Goal: Task Accomplishment & Management: Use online tool/utility

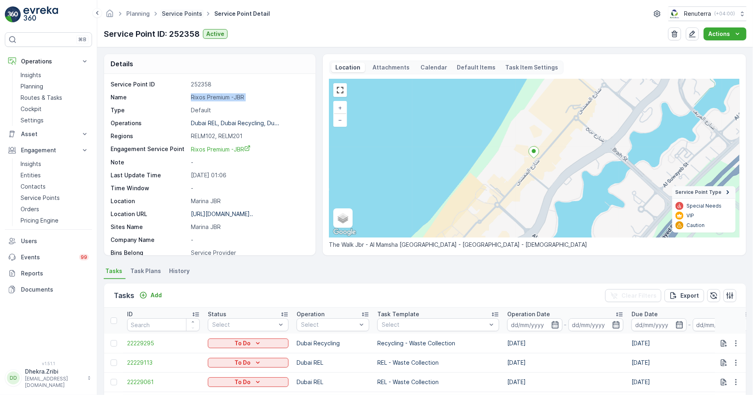
click at [178, 11] on link "Service Points" at bounding box center [182, 13] width 40 height 7
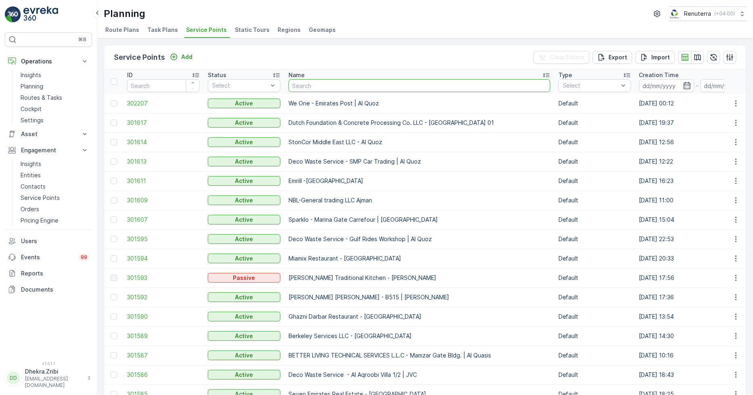
click at [313, 86] on input "text" at bounding box center [420, 85] width 262 height 13
paste input "Deco Waste Service - Qube Art Frame Making LLC | Al Quoz"
type input "Deco Waste Service - Qube Art Frame Making LLC | Al Quoz"
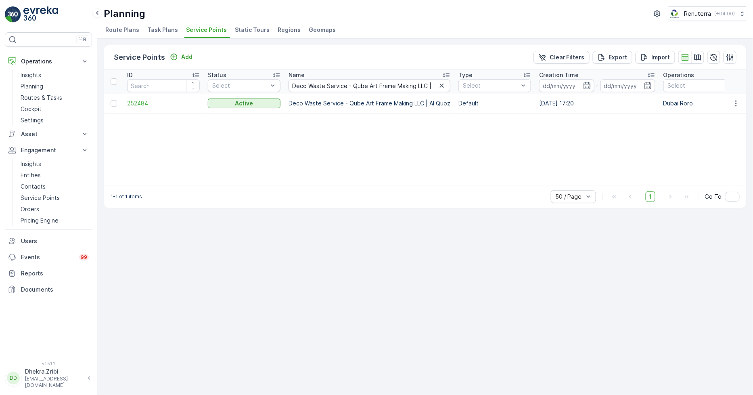
click at [140, 102] on span "252484" at bounding box center [163, 103] width 73 height 8
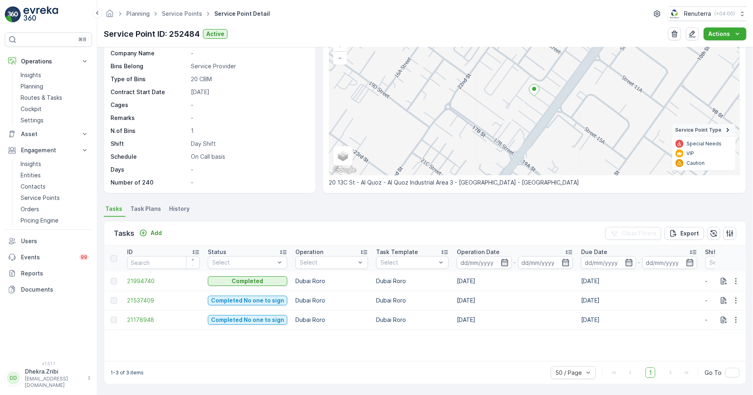
scroll to position [62, 0]
click at [136, 302] on span "21537409" at bounding box center [163, 301] width 73 height 8
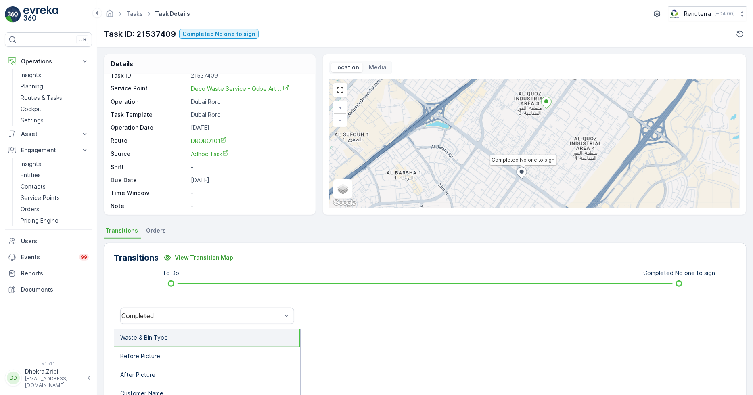
scroll to position [11, 0]
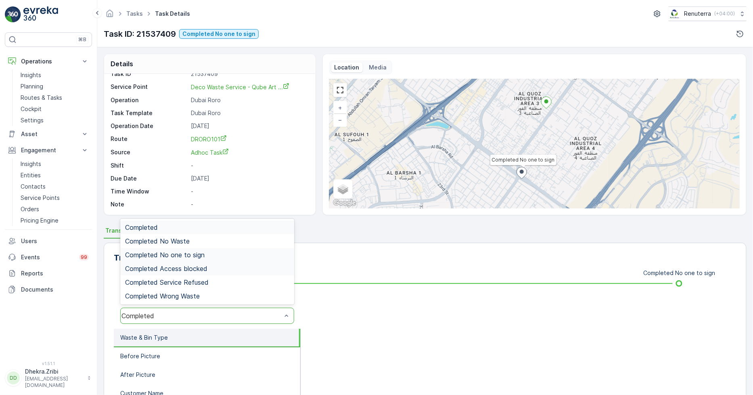
click at [216, 260] on div "Completed No one to sign" at bounding box center [207, 255] width 174 height 14
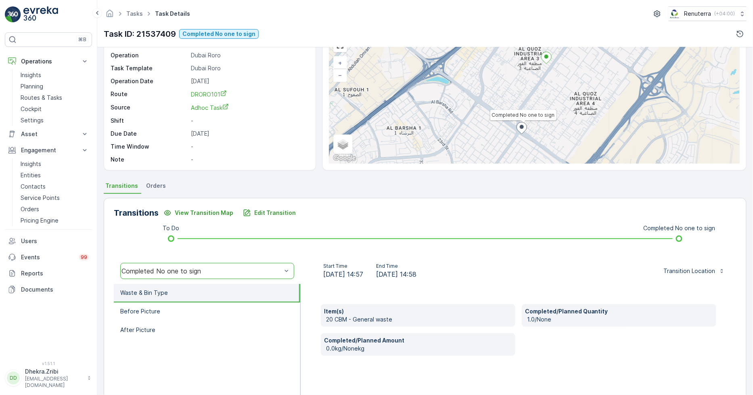
scroll to position [0, 0]
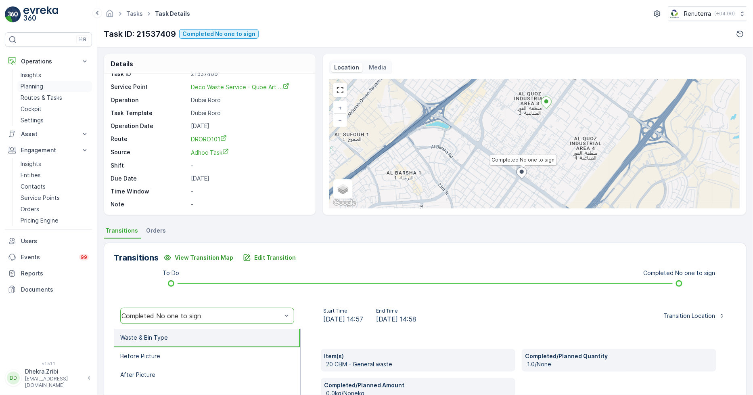
drag, startPoint x: 46, startPoint y: 83, endPoint x: 69, endPoint y: 81, distance: 22.7
click at [46, 83] on link "Planning" at bounding box center [54, 86] width 75 height 11
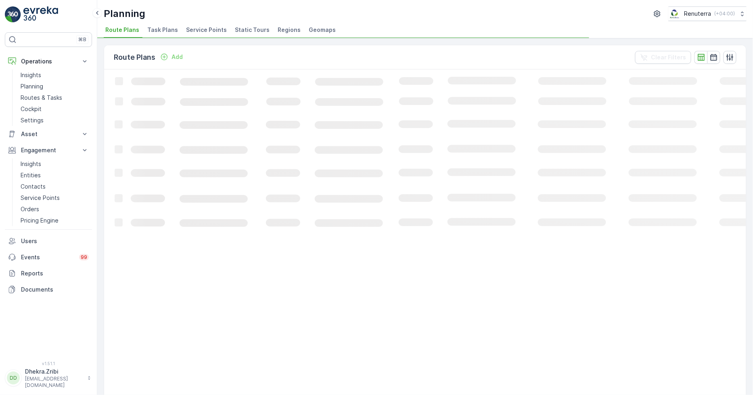
click at [206, 24] on li "Service Points" at bounding box center [207, 31] width 46 height 14
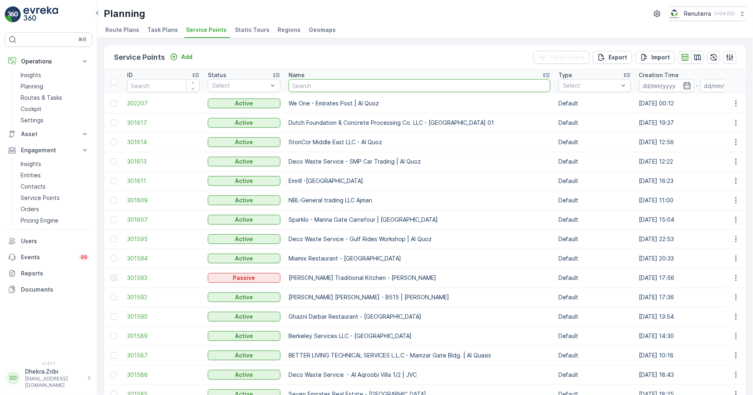
click at [312, 85] on input "text" at bounding box center [420, 85] width 262 height 13
type input "Deco Waste Service-Al Quoz IFF"
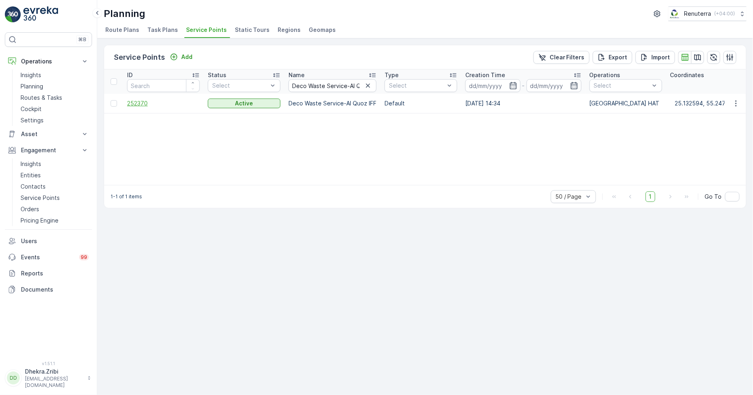
click at [145, 101] on span "252370" at bounding box center [163, 103] width 73 height 8
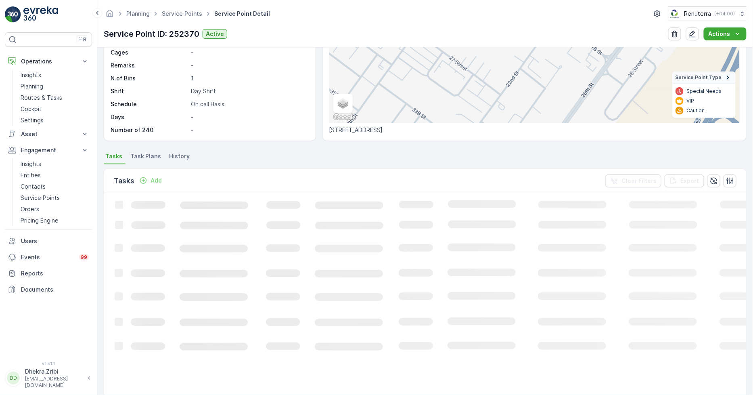
scroll to position [134, 0]
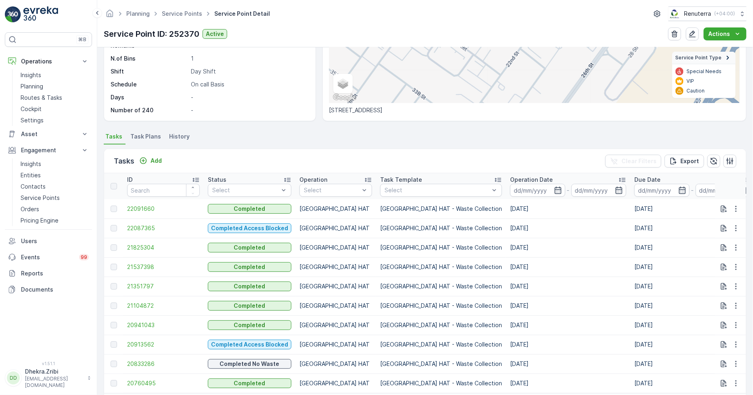
click at [540, 253] on td "[DATE]" at bounding box center [568, 247] width 124 height 19
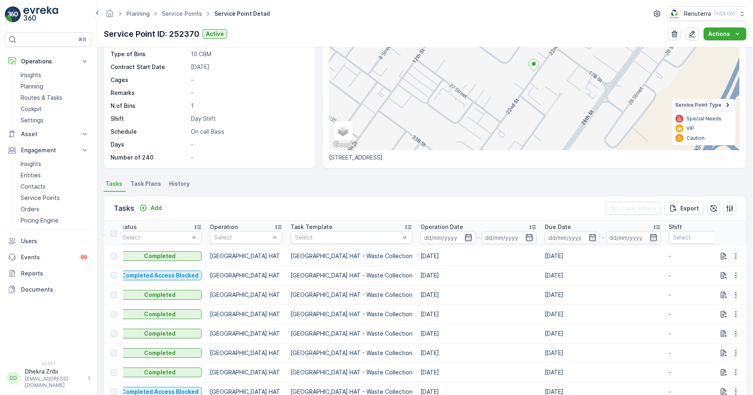
scroll to position [125, 0]
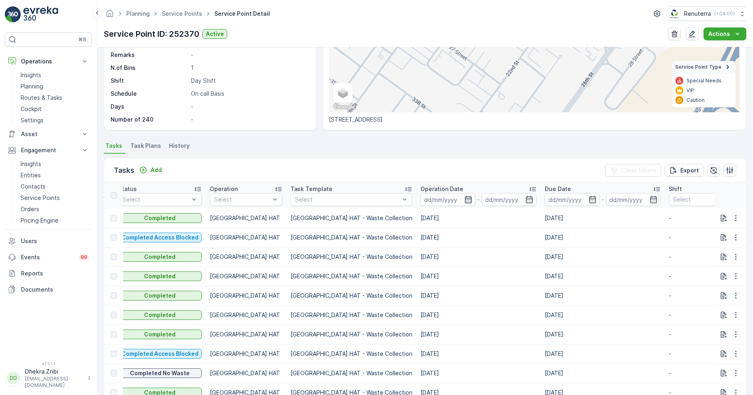
click at [465, 196] on icon "button" at bounding box center [468, 199] width 7 height 7
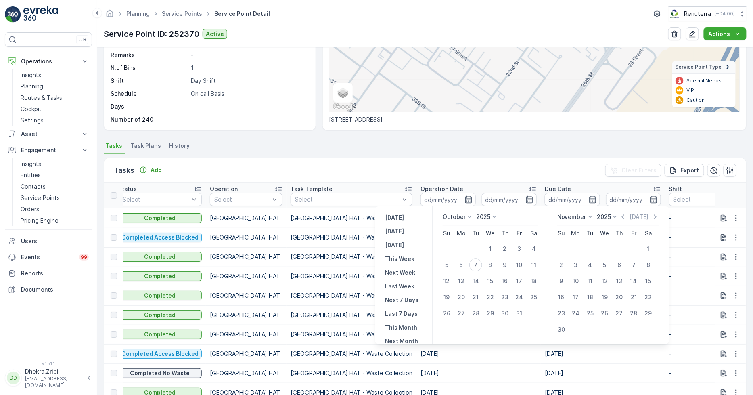
click at [471, 216] on icon at bounding box center [470, 217] width 8 height 8
click at [459, 276] on span "September" at bounding box center [463, 274] width 31 height 8
click at [461, 248] on div "1" at bounding box center [461, 248] width 13 height 13
type input "[DATE]"
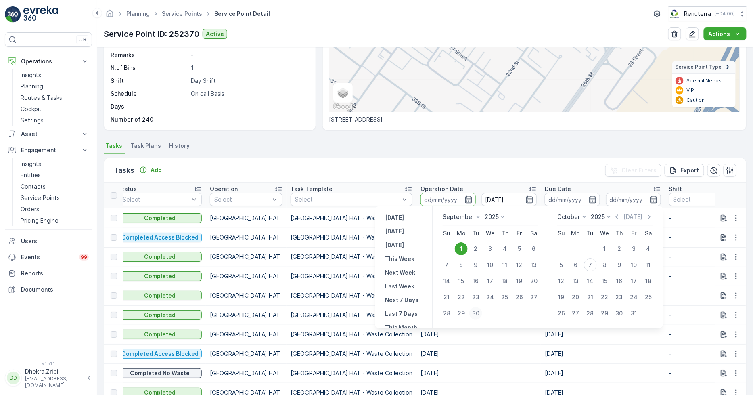
click at [477, 310] on div "30" at bounding box center [476, 313] width 13 height 13
type input "30.09.2025"
click at [458, 245] on div "1" at bounding box center [461, 248] width 13 height 13
type input "01.09.2025"
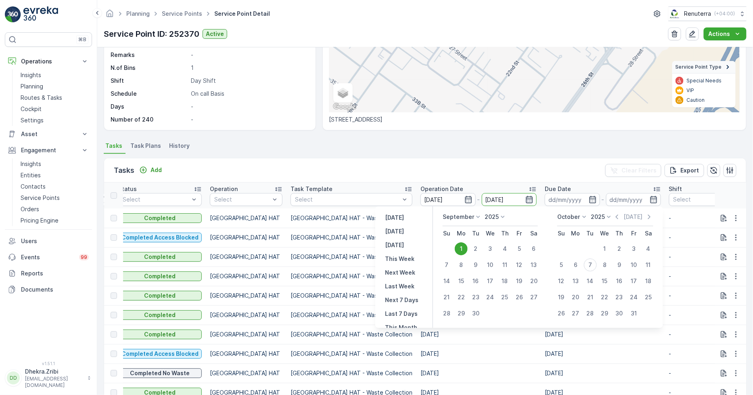
click at [526, 199] on icon "button" at bounding box center [529, 199] width 7 height 7
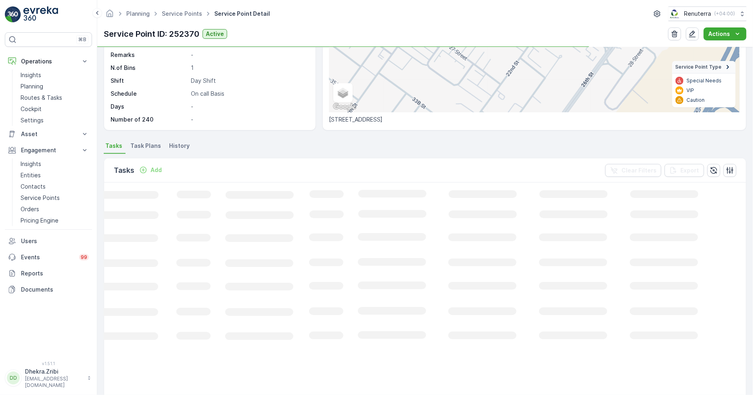
scroll to position [125, 0]
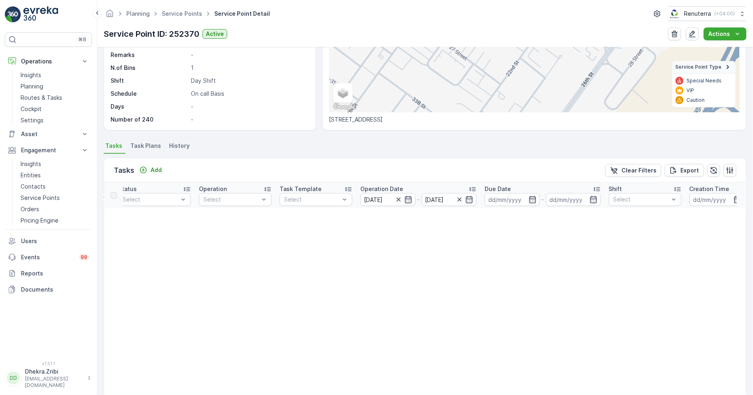
drag, startPoint x: 459, startPoint y: 197, endPoint x: 464, endPoint y: 197, distance: 5.2
click at [461, 197] on icon "button" at bounding box center [460, 199] width 8 height 8
click at [465, 197] on div at bounding box center [465, 199] width 18 height 8
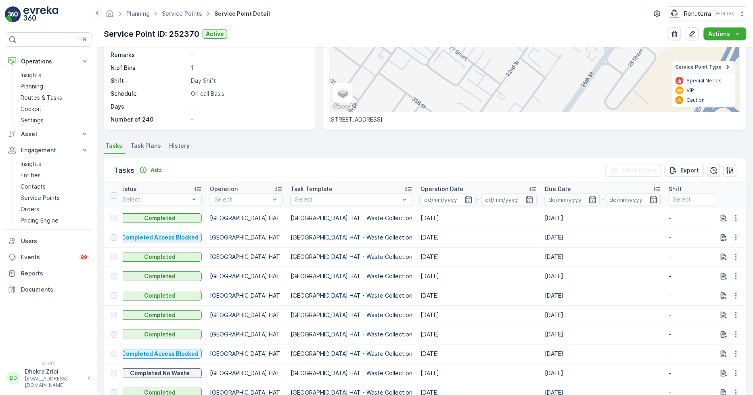
click at [526, 199] on icon "button" at bounding box center [529, 199] width 7 height 7
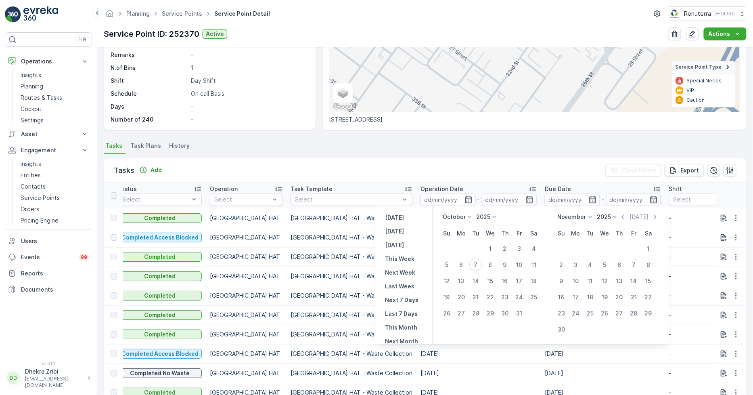
click at [467, 216] on icon at bounding box center [470, 217] width 8 height 8
click at [461, 256] on span "September" at bounding box center [463, 258] width 31 height 8
click at [480, 313] on div "30" at bounding box center [476, 313] width 13 height 13
type input "30.09.2025"
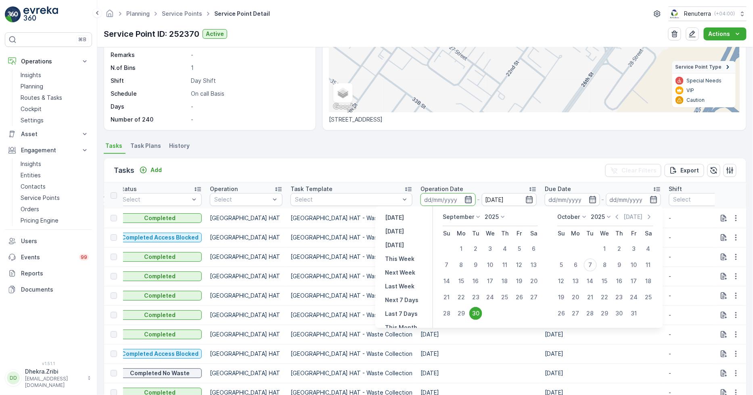
click at [465, 199] on icon "button" at bounding box center [468, 199] width 7 height 7
type input "30.09.2025"
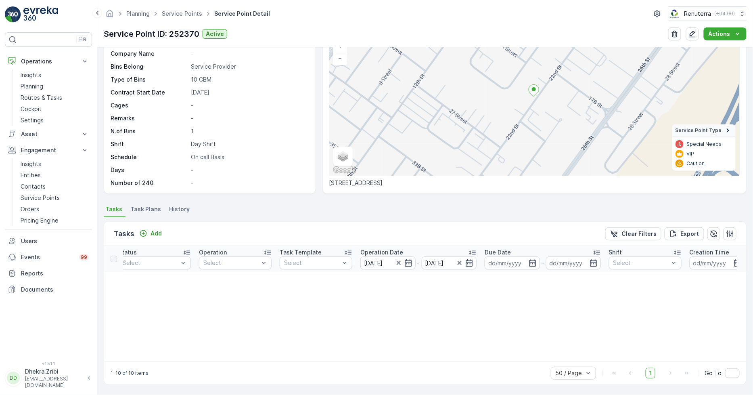
scroll to position [125, 0]
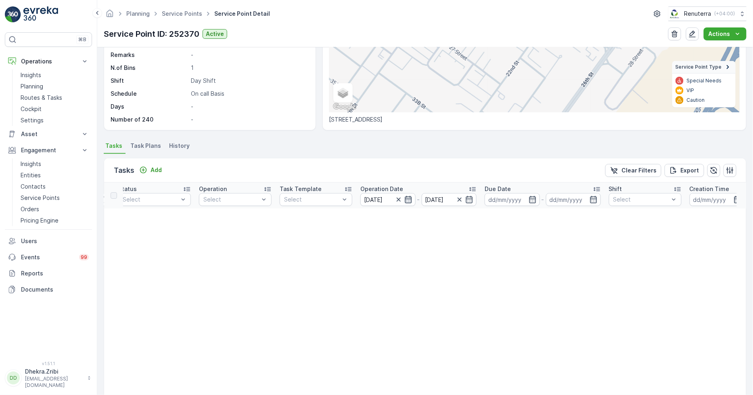
click at [409, 201] on icon "button" at bounding box center [409, 199] width 8 height 8
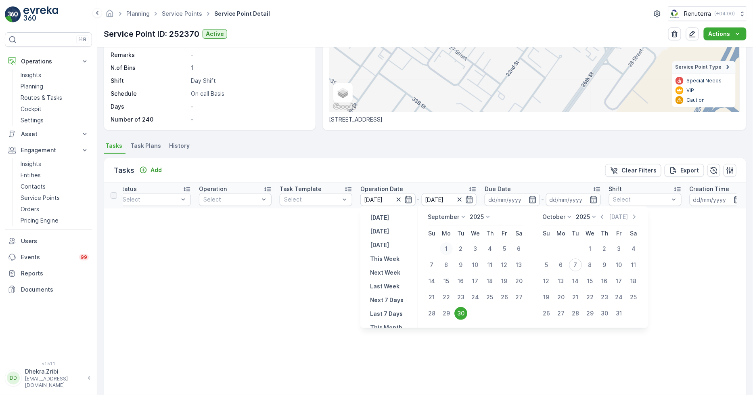
click at [444, 245] on div "1" at bounding box center [446, 248] width 13 height 13
type input "01.09.2025"
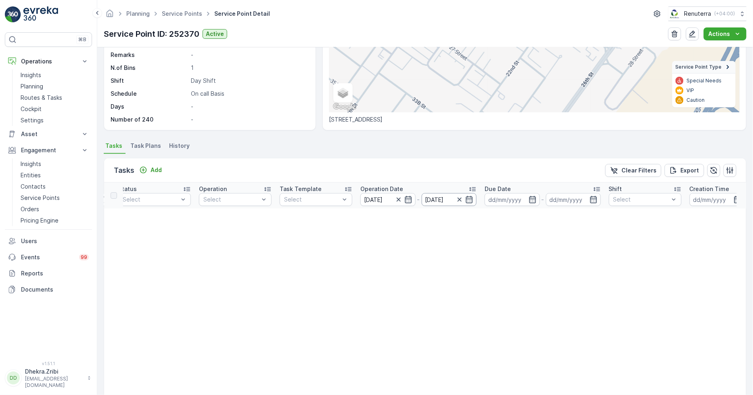
click at [474, 202] on input "01.09.2025" at bounding box center [449, 199] width 55 height 13
drag, startPoint x: 469, startPoint y: 200, endPoint x: 463, endPoint y: 256, distance: 56.8
click at [469, 204] on div "01.09.2025" at bounding box center [449, 199] width 55 height 13
drag, startPoint x: 466, startPoint y: 195, endPoint x: 465, endPoint y: 202, distance: 7.0
click at [468, 196] on icon "button" at bounding box center [469, 199] width 8 height 8
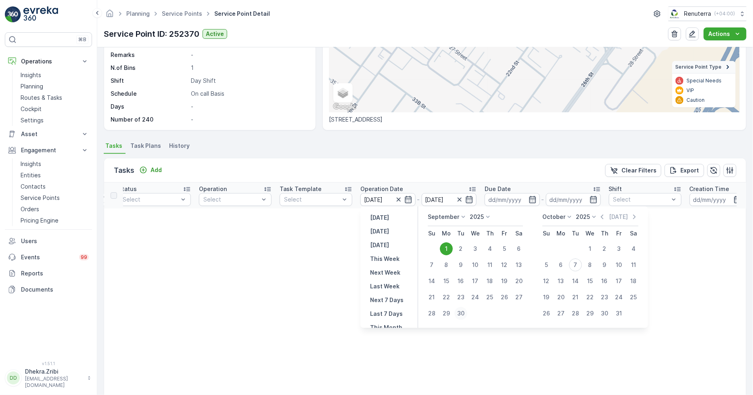
click at [459, 312] on div "30" at bounding box center [461, 313] width 13 height 13
type input "[DATE]"
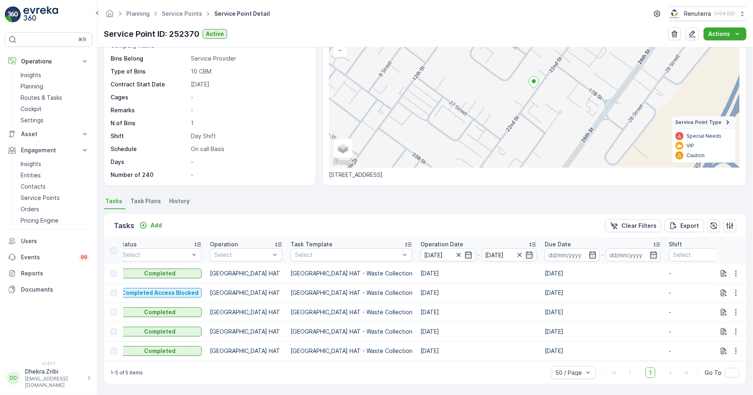
scroll to position [73, 0]
drag, startPoint x: 387, startPoint y: 354, endPoint x: 403, endPoint y: 356, distance: 16.3
click at [417, 356] on td "[DATE]" at bounding box center [479, 350] width 124 height 19
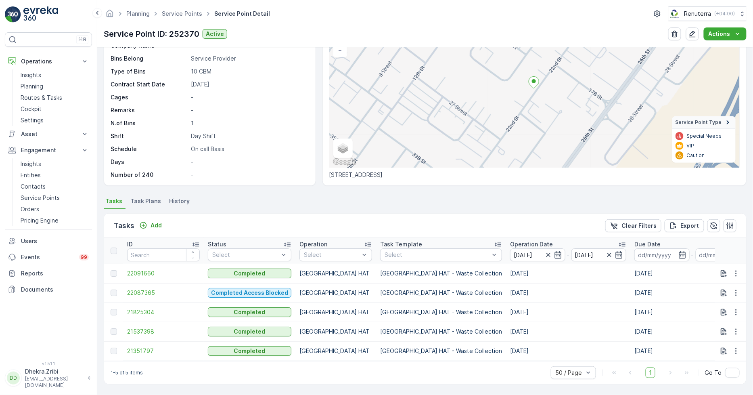
click at [328, 364] on div "1-5 of 5 items 50 / Page 1 Go To" at bounding box center [425, 372] width 642 height 23
click at [147, 327] on span "21537398" at bounding box center [163, 331] width 73 height 8
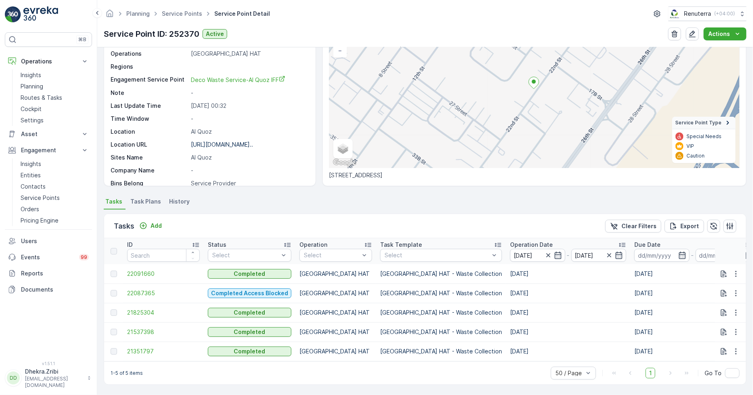
scroll to position [73, 0]
click at [149, 289] on span "22087365" at bounding box center [163, 293] width 73 height 8
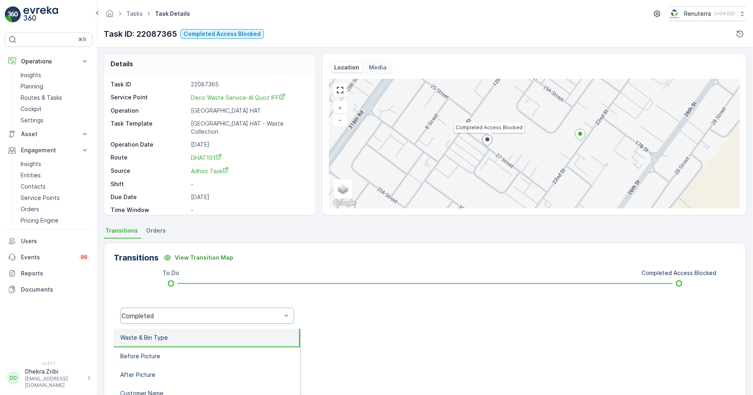
click at [186, 320] on div "Completed" at bounding box center [207, 316] width 174 height 16
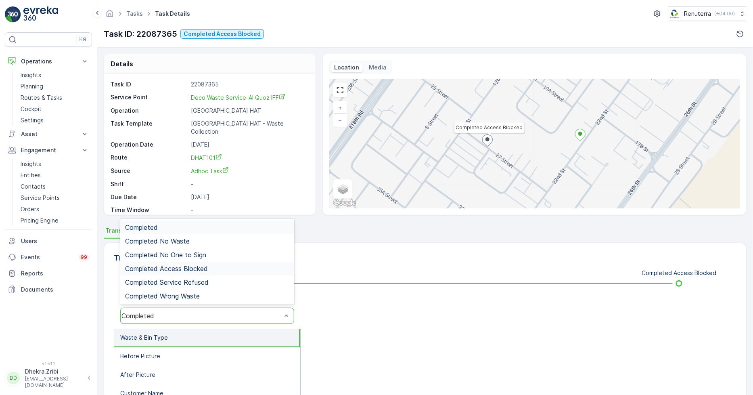
click at [198, 273] on div "Completed Access Blocked" at bounding box center [207, 269] width 174 height 14
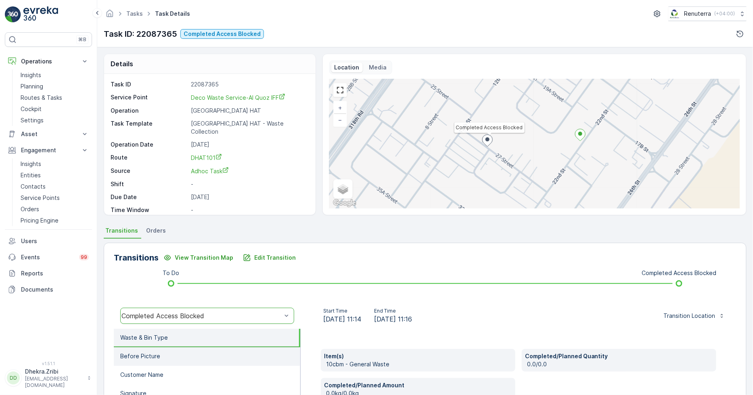
click at [175, 362] on li "Before Picture" at bounding box center [207, 356] width 187 height 19
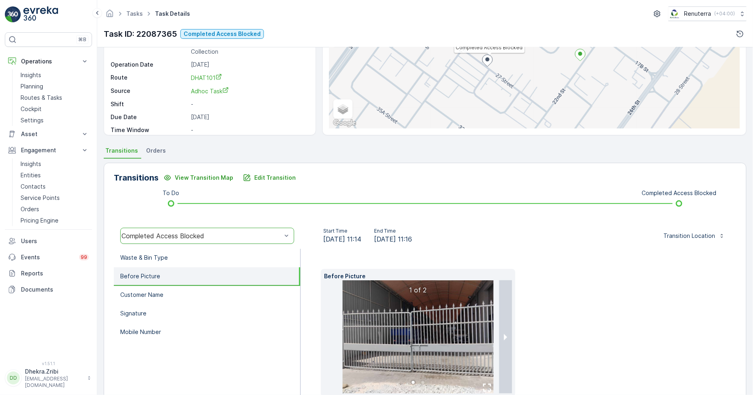
scroll to position [90, 0]
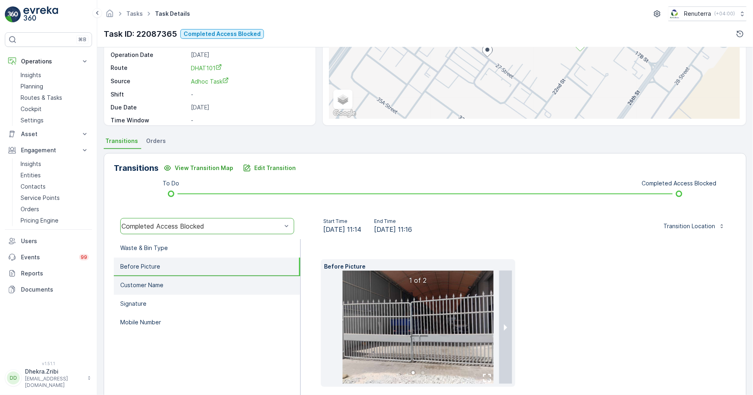
drag, startPoint x: 174, startPoint y: 287, endPoint x: 175, endPoint y: 291, distance: 4.3
click at [174, 290] on li "Customer Name" at bounding box center [207, 285] width 187 height 19
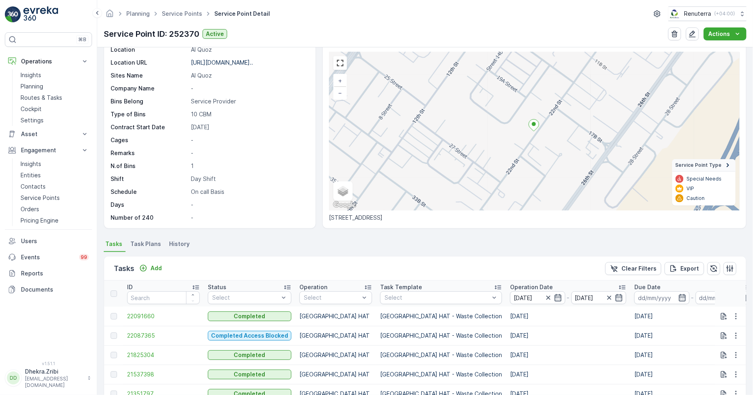
scroll to position [73, 0]
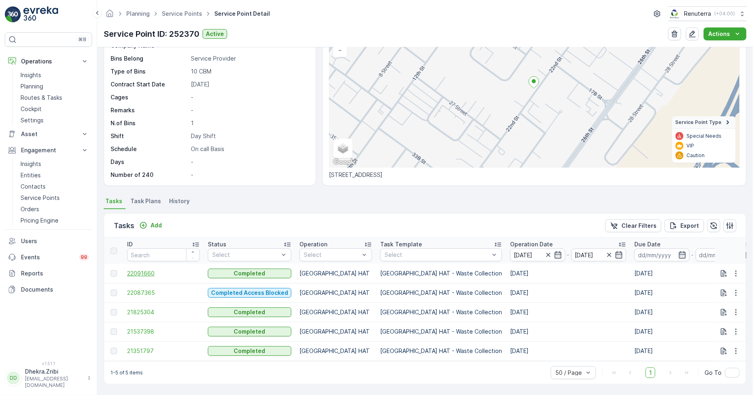
click at [142, 269] on span "22091660" at bounding box center [163, 273] width 73 height 8
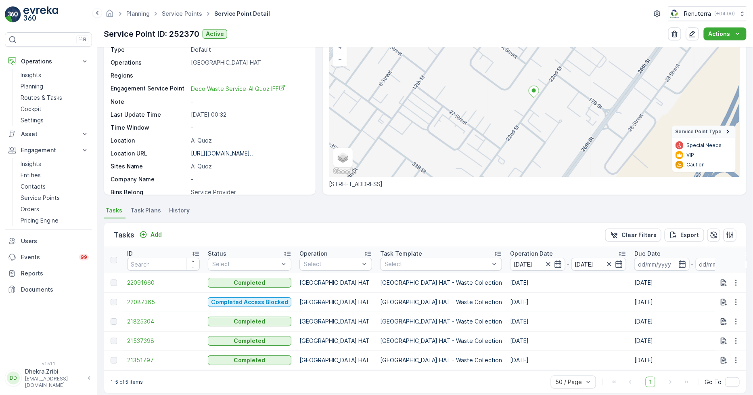
scroll to position [73, 0]
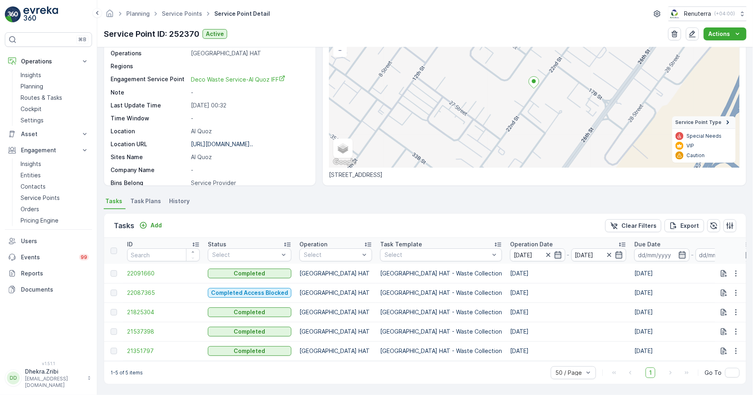
click at [139, 323] on td "21537398" at bounding box center [163, 331] width 81 height 19
click at [143, 328] on span "21537398" at bounding box center [163, 331] width 73 height 8
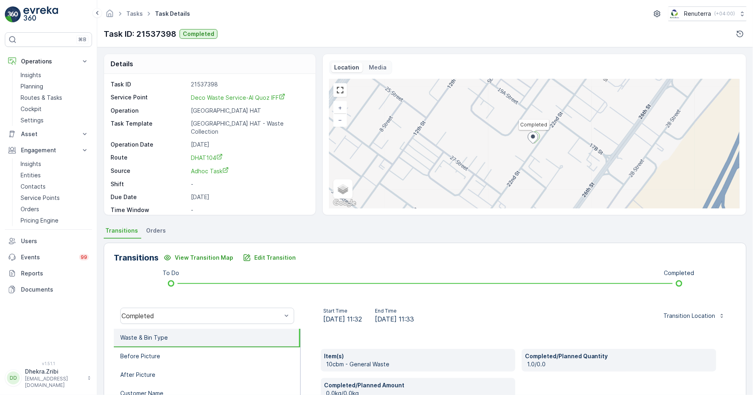
click at [213, 153] on link "DHAT104" at bounding box center [249, 157] width 116 height 8
click at [42, 83] on p "Planning" at bounding box center [32, 86] width 23 height 8
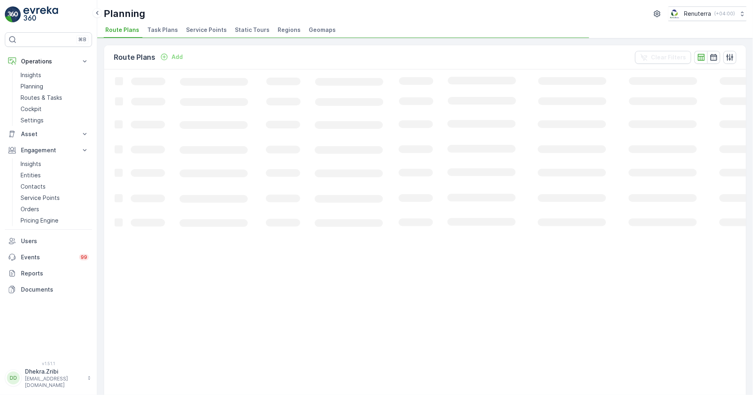
click at [215, 29] on span "Service Points" at bounding box center [206, 30] width 41 height 8
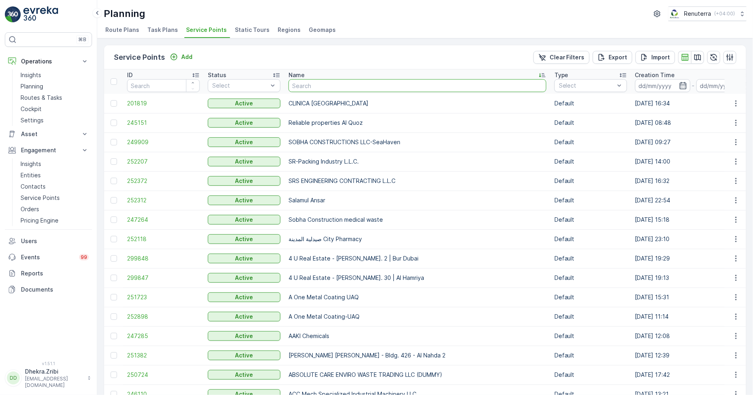
type input "Deco Waste Service - Masat Al Hurier | Jabel Ali"
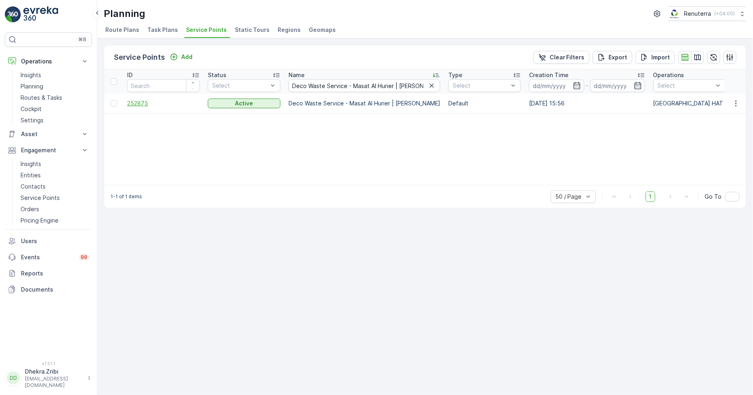
click at [140, 103] on span "252875" at bounding box center [163, 103] width 73 height 8
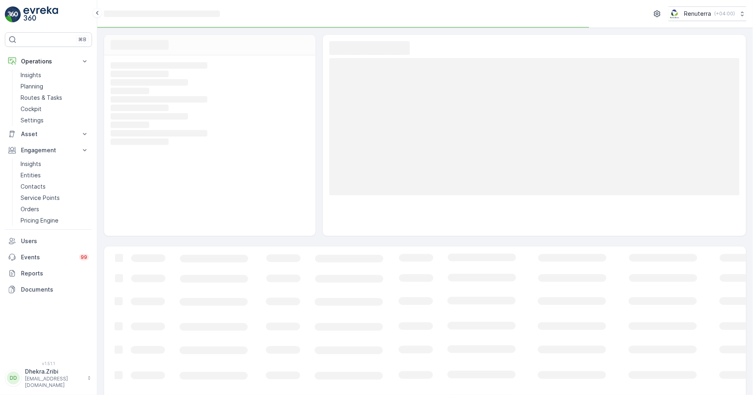
scroll to position [12, 0]
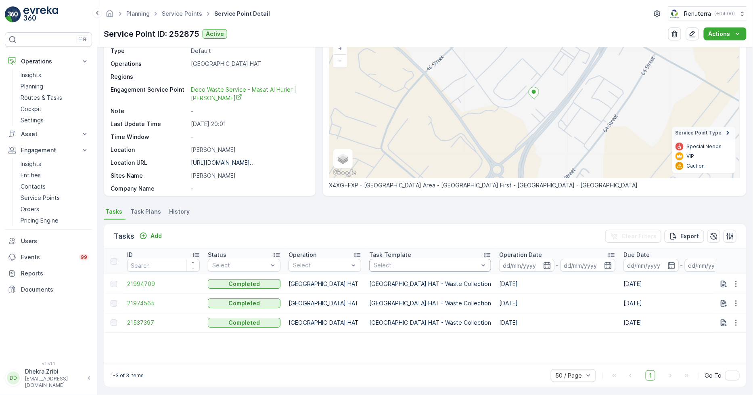
scroll to position [61, 0]
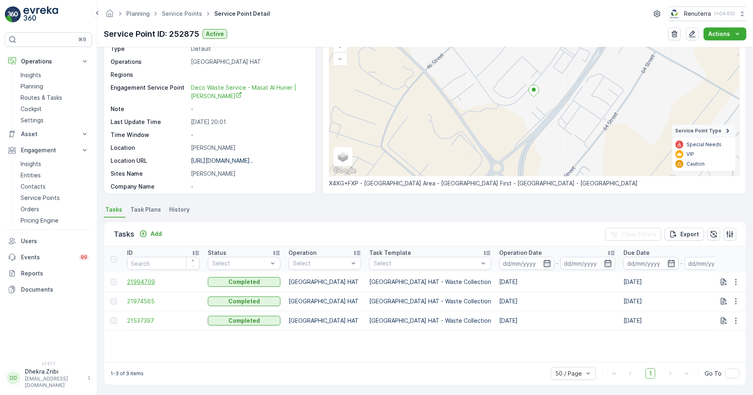
click at [142, 278] on span "21994709" at bounding box center [163, 282] width 73 height 8
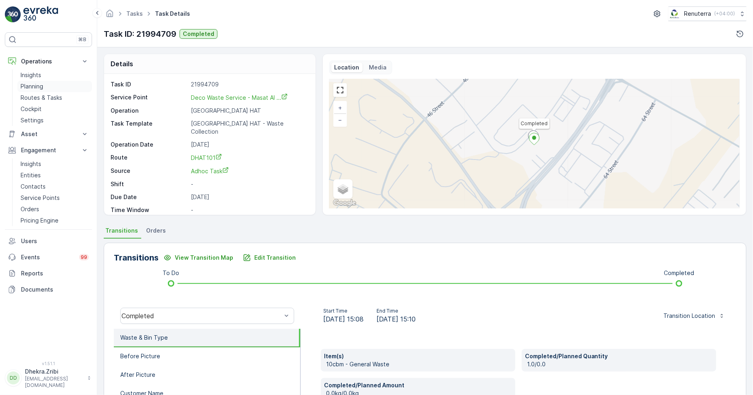
click at [47, 87] on link "Planning" at bounding box center [54, 86] width 75 height 11
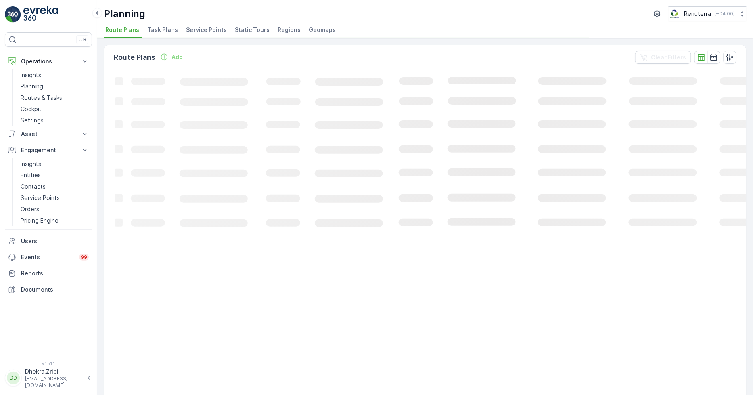
click at [195, 30] on span "Service Points" at bounding box center [206, 30] width 41 height 8
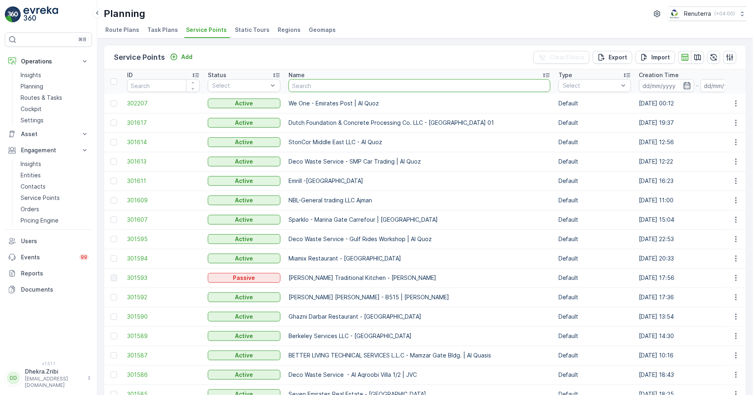
click at [334, 88] on input "text" at bounding box center [420, 85] width 262 height 13
type input "Deco Waste Service - Hedes Light | Jabel Ali"
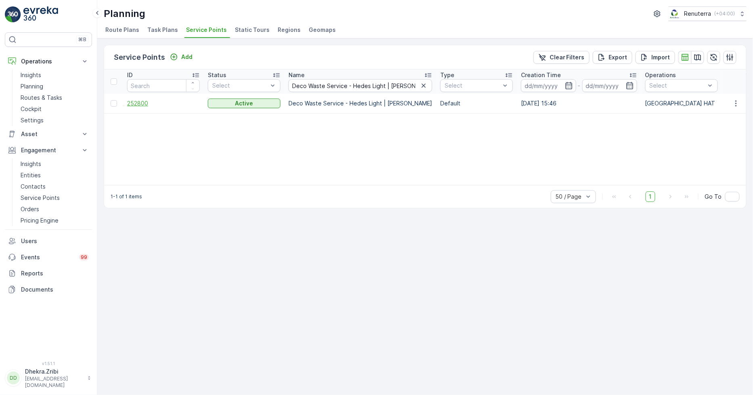
click at [135, 106] on span "252800" at bounding box center [163, 103] width 73 height 8
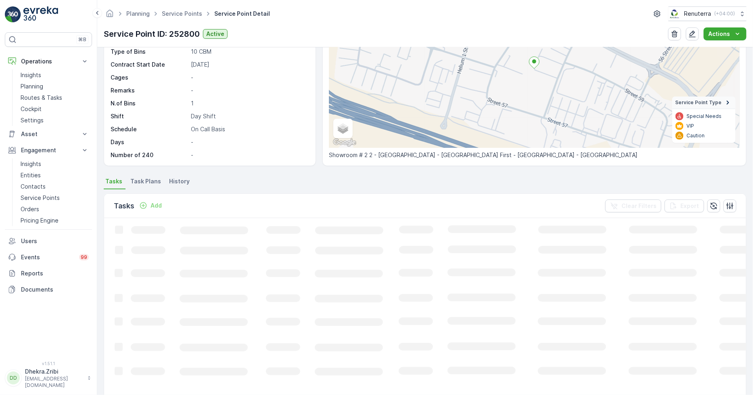
scroll to position [62, 0]
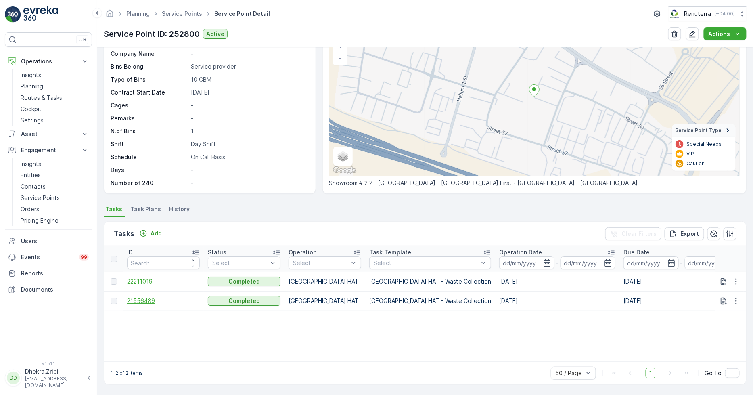
click at [145, 300] on span "21556489" at bounding box center [163, 301] width 73 height 8
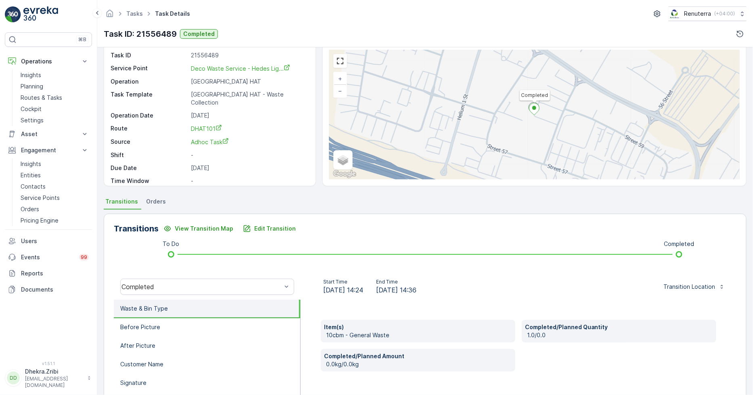
scroll to position [45, 0]
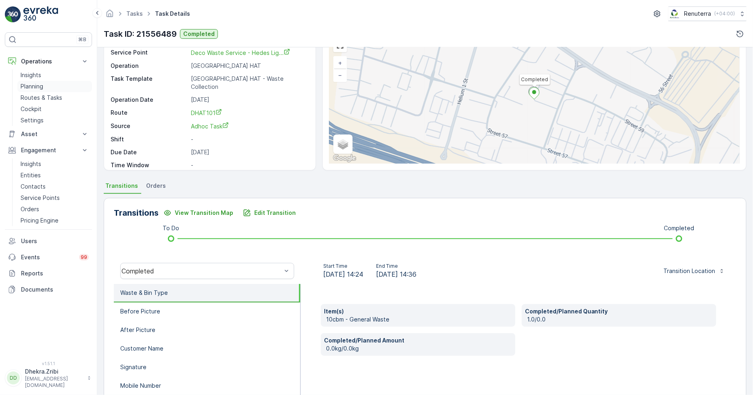
click at [39, 86] on p "Planning" at bounding box center [32, 86] width 23 height 8
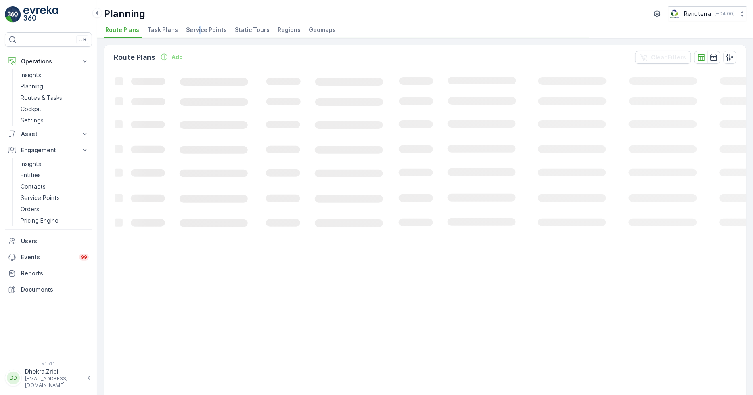
click at [196, 31] on span "Service Points" at bounding box center [206, 30] width 41 height 8
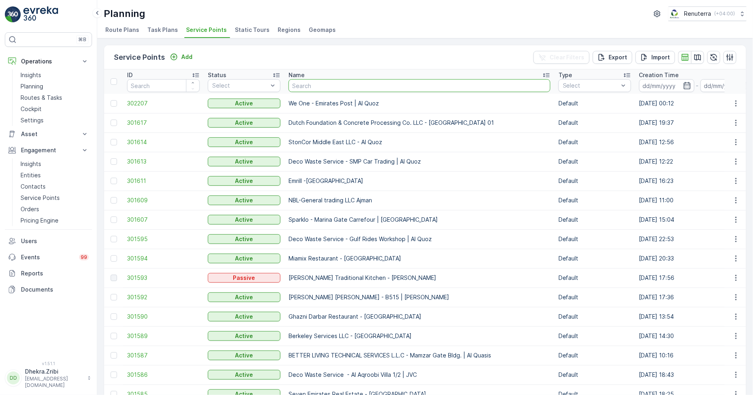
click at [338, 86] on input "text" at bounding box center [420, 85] width 262 height 13
paste input "Deco Waste Service - Shredex | Al Quoz"
type input "Deco Waste Service - Shredex | Al Quoz"
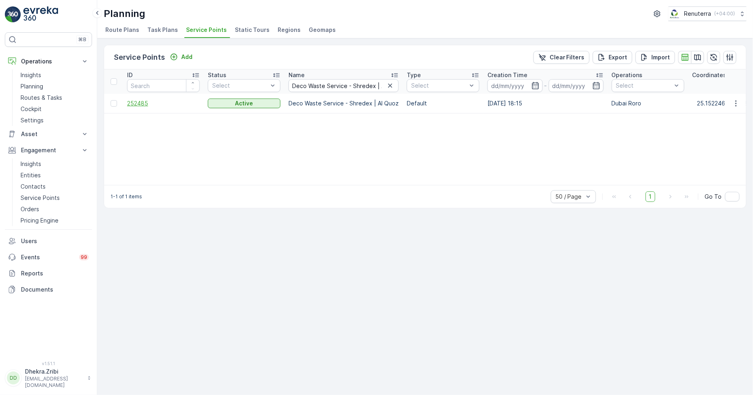
click at [150, 100] on span "252485" at bounding box center [163, 103] width 73 height 8
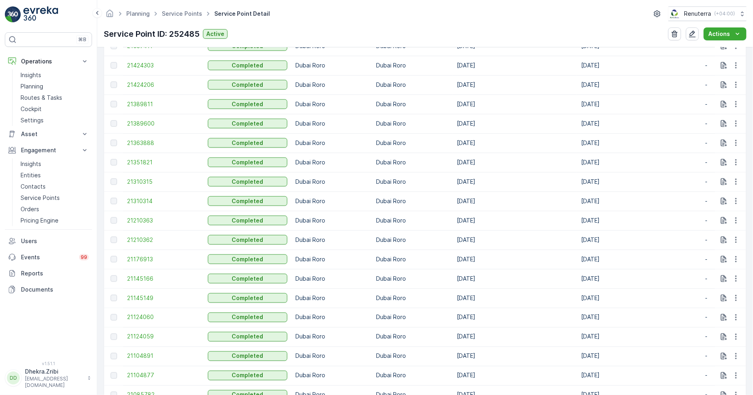
scroll to position [538, 0]
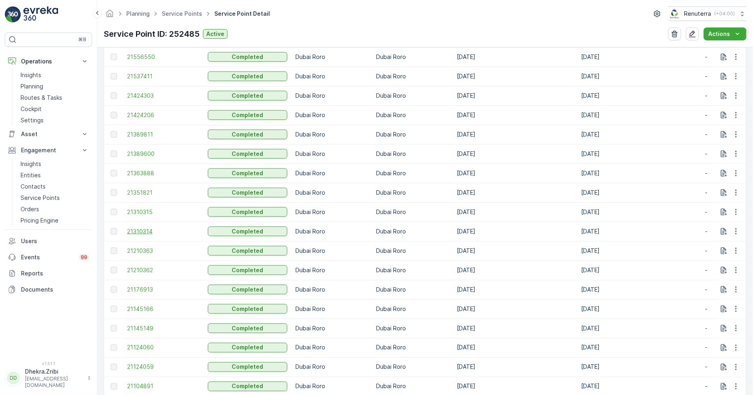
click at [134, 231] on span "21310314" at bounding box center [163, 231] width 73 height 8
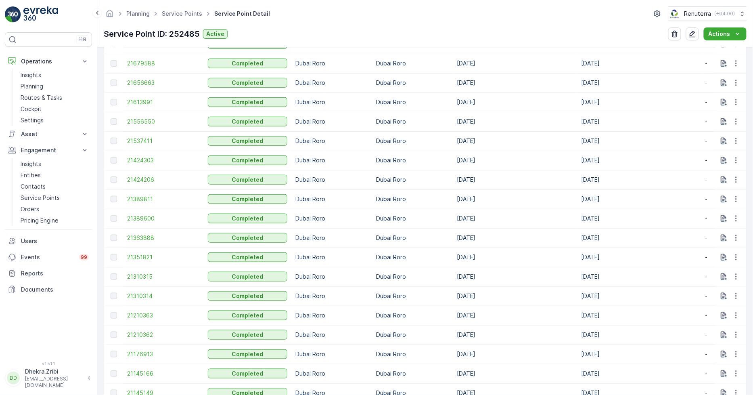
scroll to position [493, 0]
click at [136, 237] on span "21351821" at bounding box center [163, 237] width 73 height 8
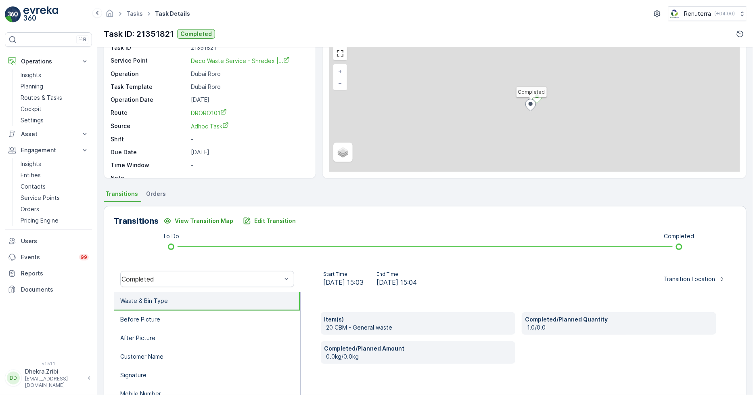
scroll to position [45, 0]
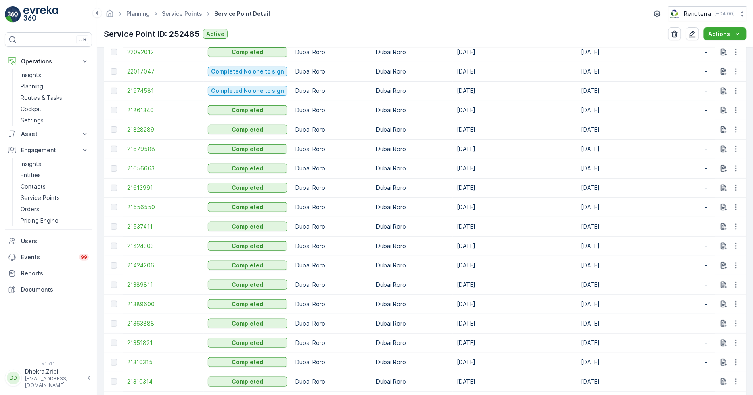
scroll to position [449, 0]
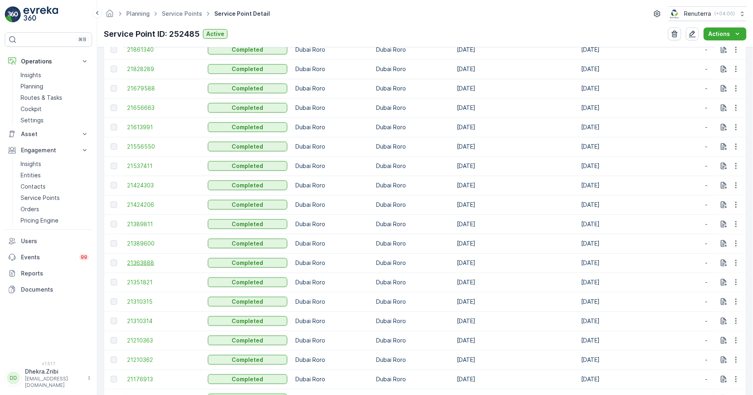
click at [143, 266] on span "21363888" at bounding box center [163, 263] width 73 height 8
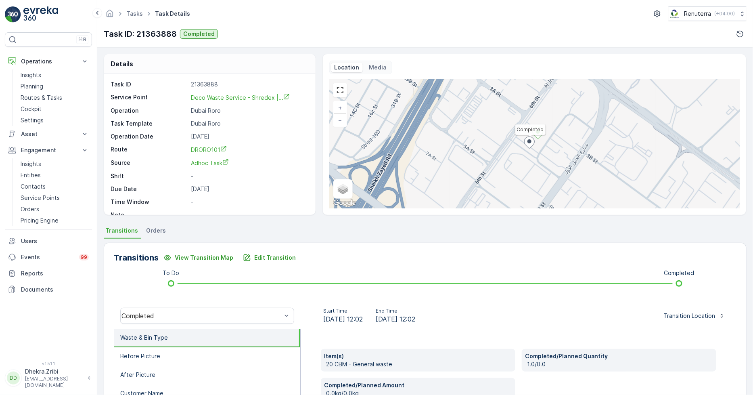
scroll to position [45, 0]
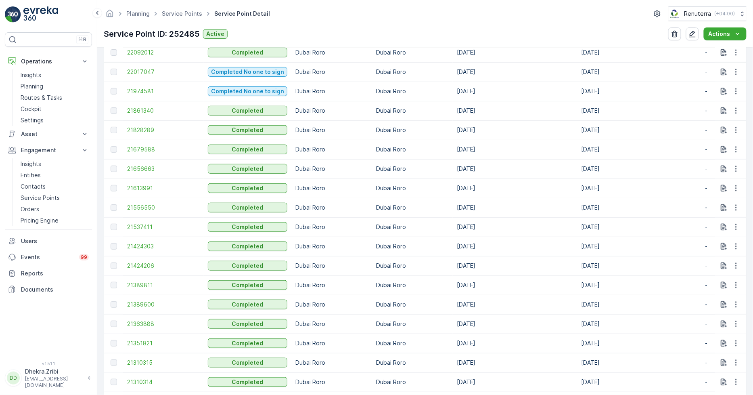
scroll to position [404, 0]
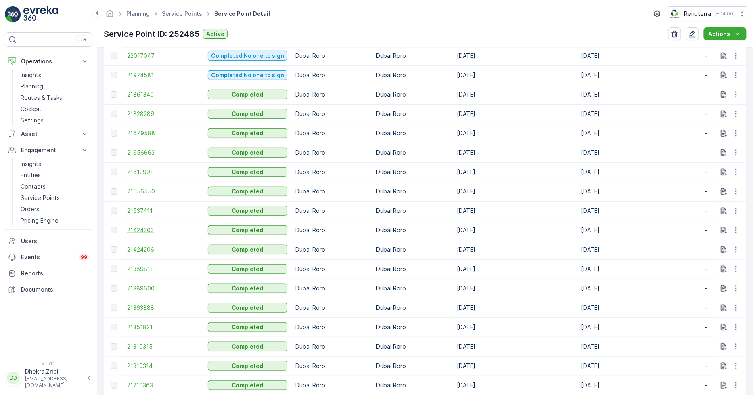
click at [155, 226] on span "21424303" at bounding box center [163, 230] width 73 height 8
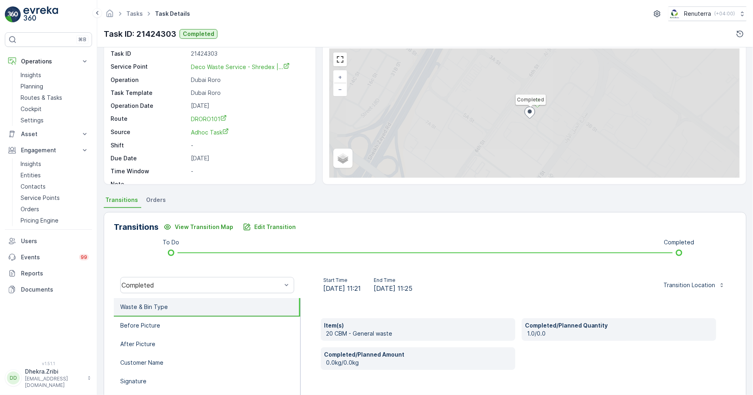
scroll to position [45, 0]
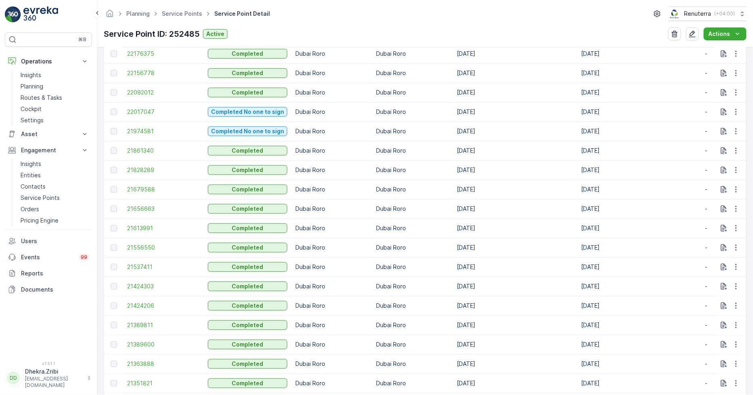
scroll to position [358, 0]
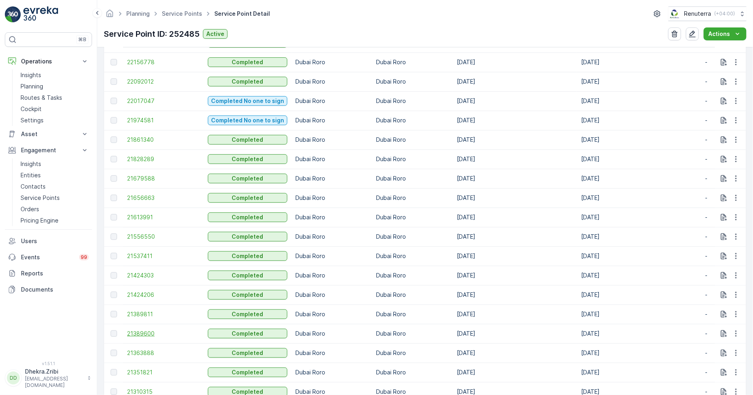
click at [150, 334] on span "21389600" at bounding box center [163, 333] width 73 height 8
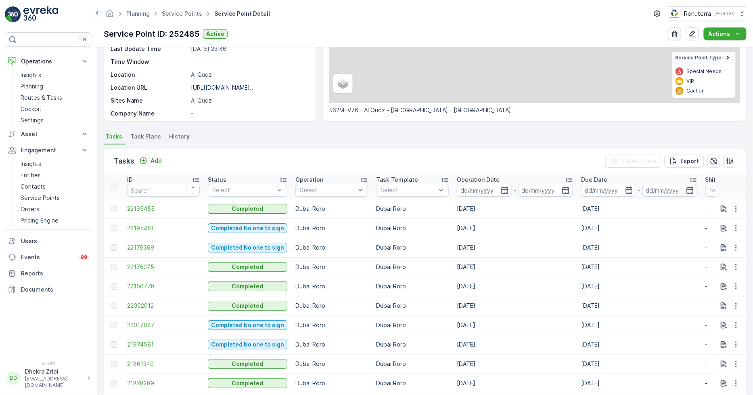
scroll to position [179, 0]
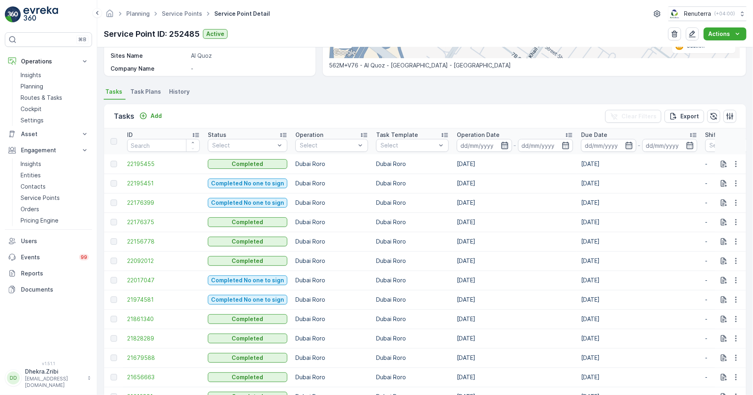
click at [501, 146] on icon "button" at bounding box center [505, 145] width 8 height 8
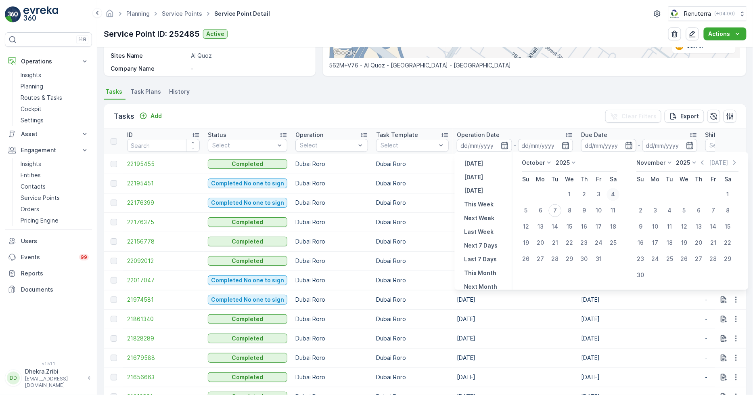
click at [614, 194] on div "4" at bounding box center [613, 194] width 13 height 13
type input "04.10.2025"
click at [614, 194] on div "4" at bounding box center [613, 194] width 13 height 13
type input "04.10.2025"
click at [491, 145] on icon "button" at bounding box center [495, 145] width 8 height 8
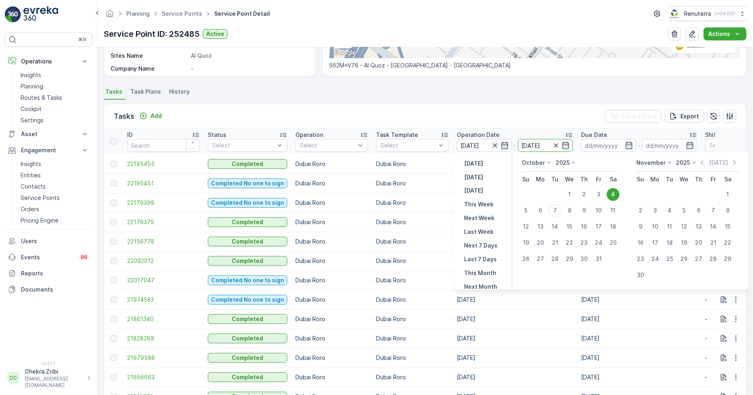
click at [492, 145] on icon "button" at bounding box center [495, 145] width 8 height 8
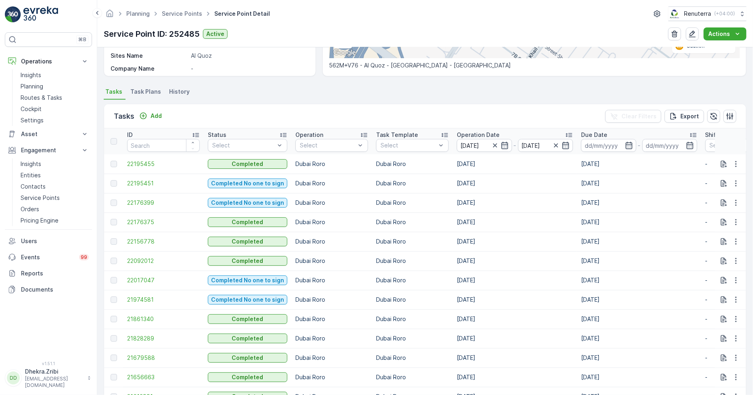
click at [556, 307] on td "23.09.2025" at bounding box center [515, 299] width 124 height 19
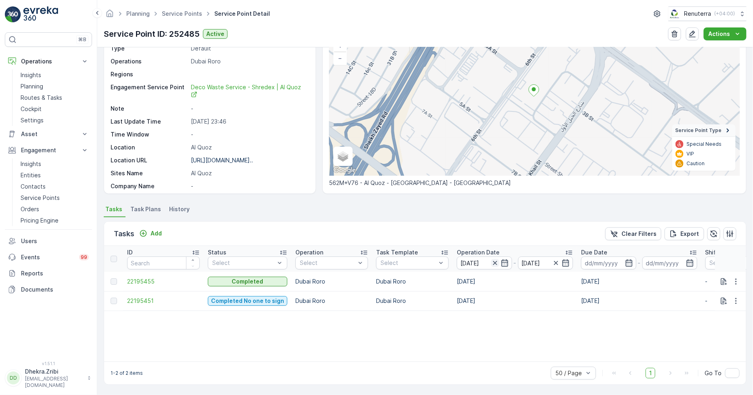
click at [491, 263] on icon "button" at bounding box center [495, 263] width 8 height 8
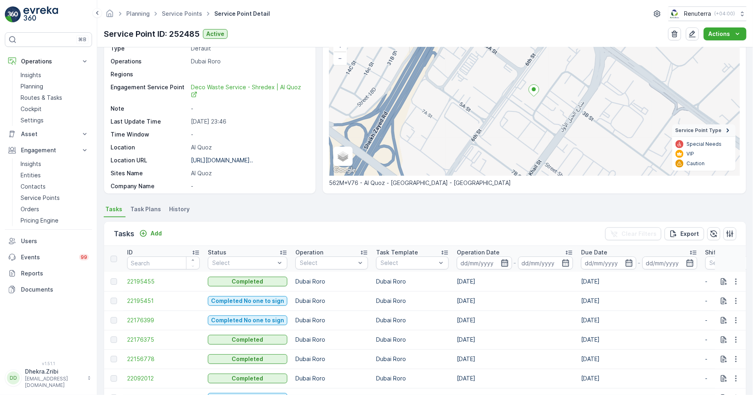
click at [503, 263] on icon "button" at bounding box center [505, 263] width 8 height 8
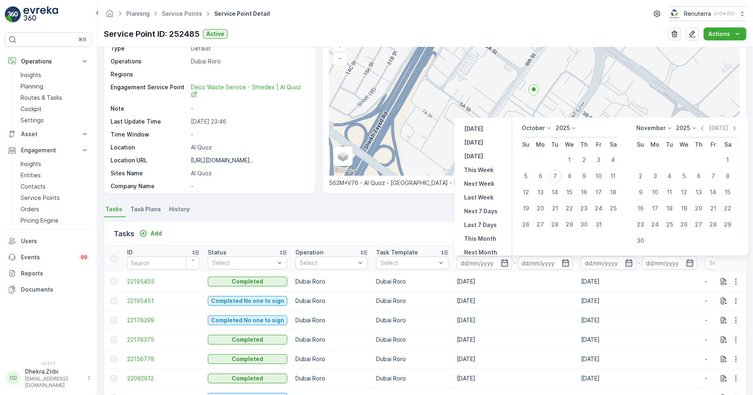
click at [547, 130] on icon at bounding box center [549, 128] width 8 height 8
click at [546, 163] on div "August" at bounding box center [536, 157] width 25 height 11
click at [543, 124] on icon at bounding box center [547, 128] width 8 height 8
click at [541, 168] on span "September" at bounding box center [542, 169] width 31 height 8
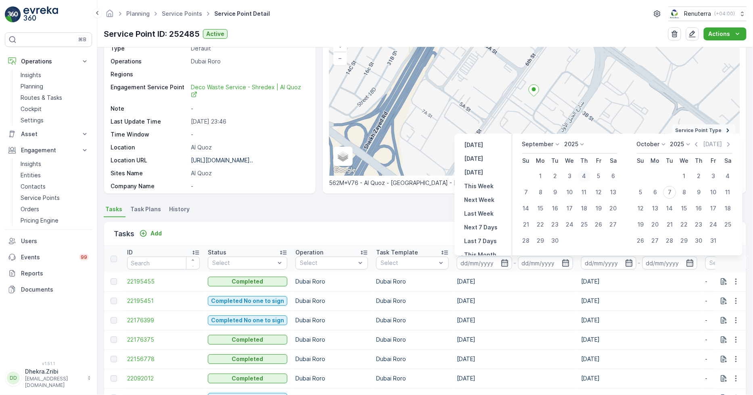
click at [585, 178] on div "4" at bounding box center [584, 176] width 13 height 13
type input "[DATE]"
click at [585, 178] on div "4" at bounding box center [584, 176] width 13 height 13
type input "[DATE]"
click at [585, 178] on div "4" at bounding box center [584, 176] width 13 height 13
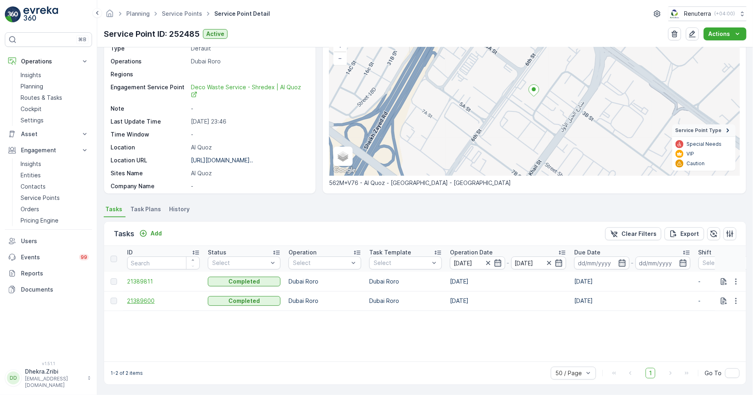
click at [152, 297] on span "21389600" at bounding box center [163, 301] width 73 height 8
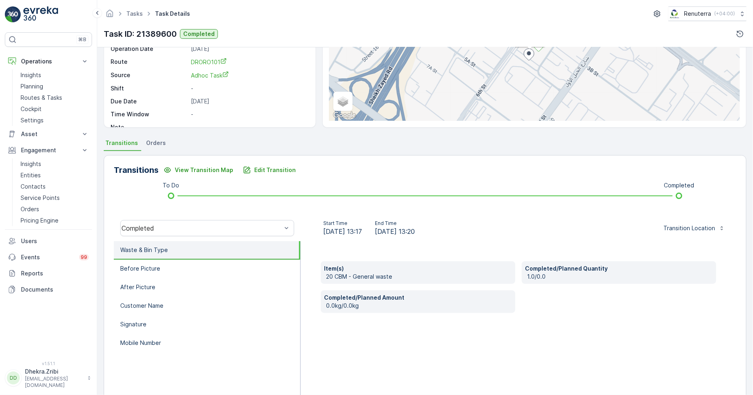
scroll to position [90, 0]
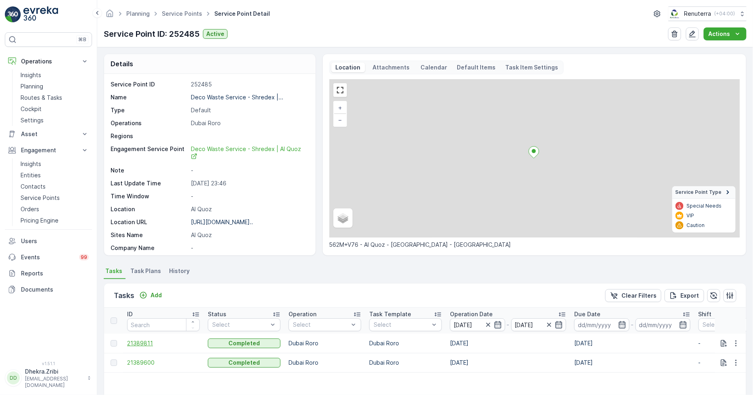
click at [137, 339] on span "21389811" at bounding box center [163, 343] width 73 height 8
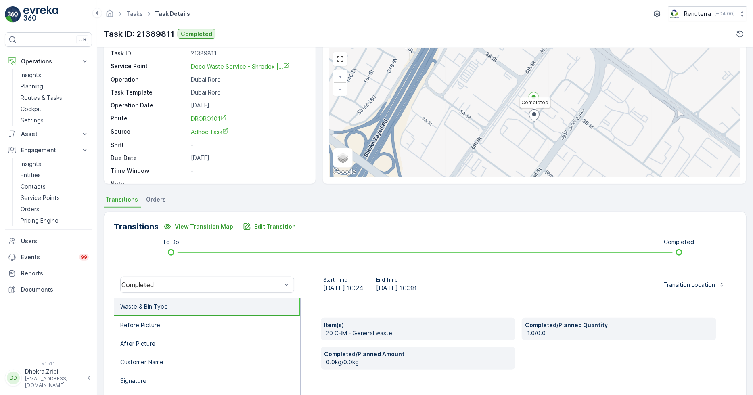
scroll to position [45, 0]
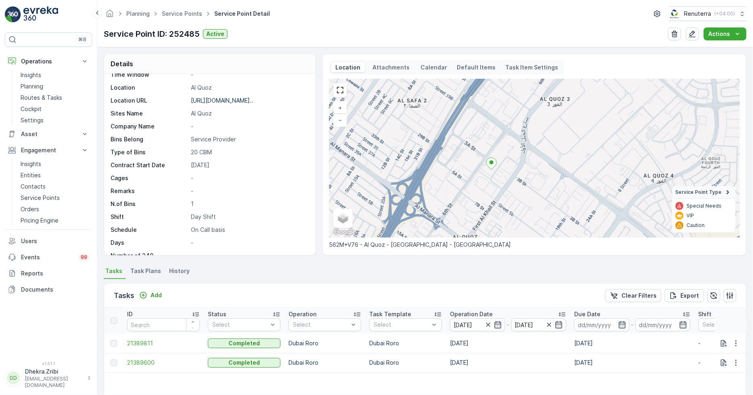
scroll to position [124, 0]
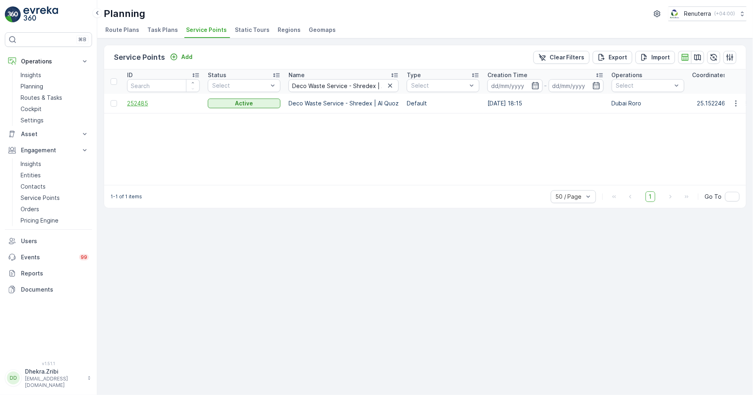
click at [139, 106] on span "252485" at bounding box center [163, 103] width 73 height 8
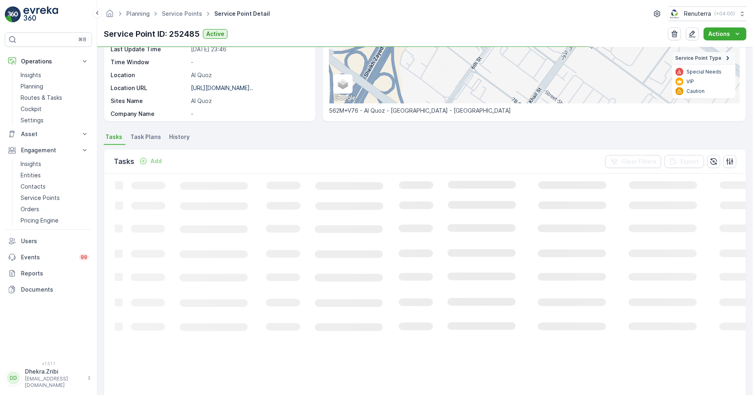
scroll to position [134, 0]
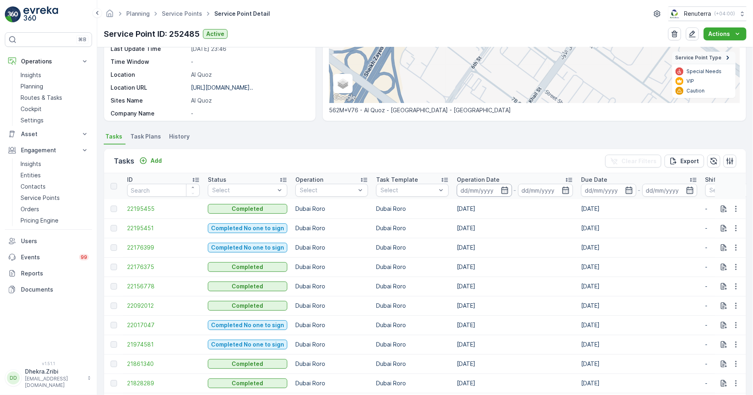
click at [497, 188] on input at bounding box center [484, 190] width 55 height 13
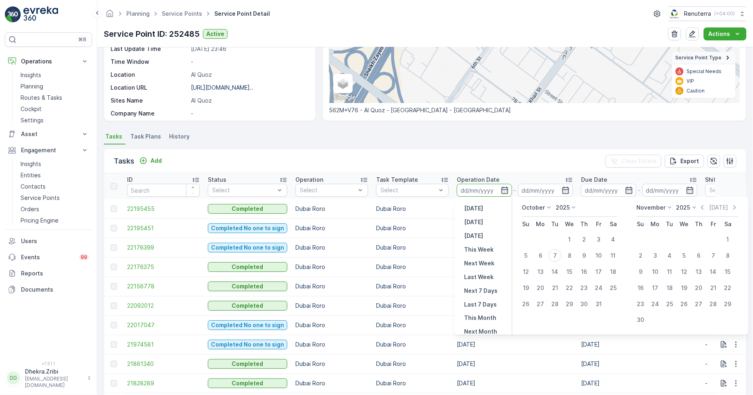
click at [547, 204] on icon at bounding box center [549, 207] width 8 height 8
click at [540, 245] on span "September" at bounding box center [542, 248] width 31 height 8
click at [570, 239] on div "3" at bounding box center [570, 239] width 13 height 13
type input "03.09.2025"
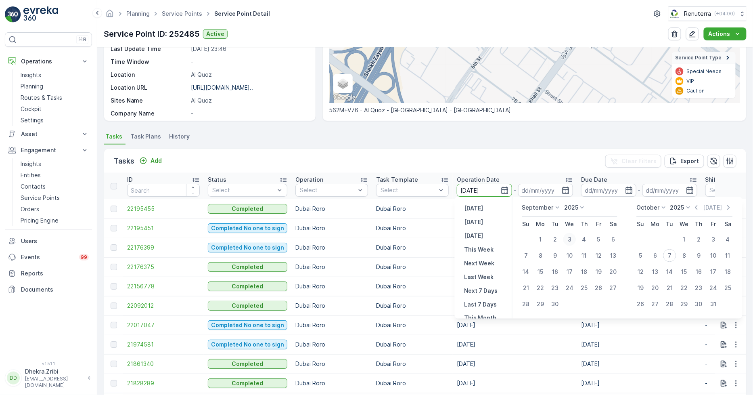
click at [570, 239] on div "3" at bounding box center [570, 239] width 13 height 13
type input "03.09.2025"
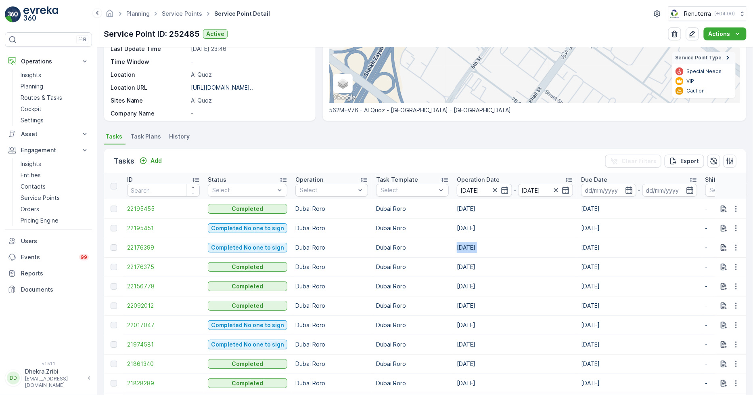
click at [570, 239] on td "03.10.2025" at bounding box center [515, 247] width 124 height 19
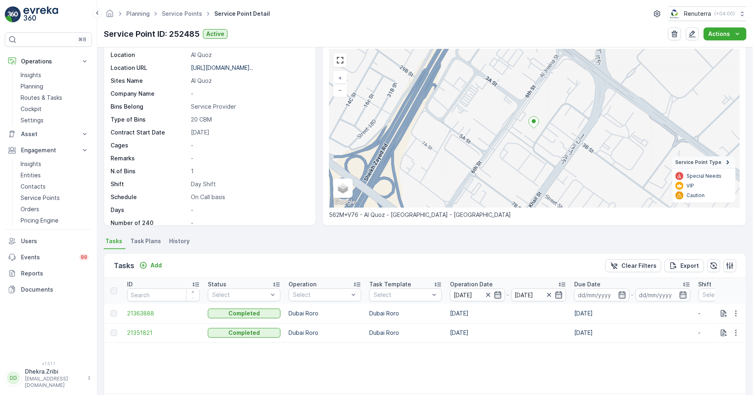
scroll to position [45, 0]
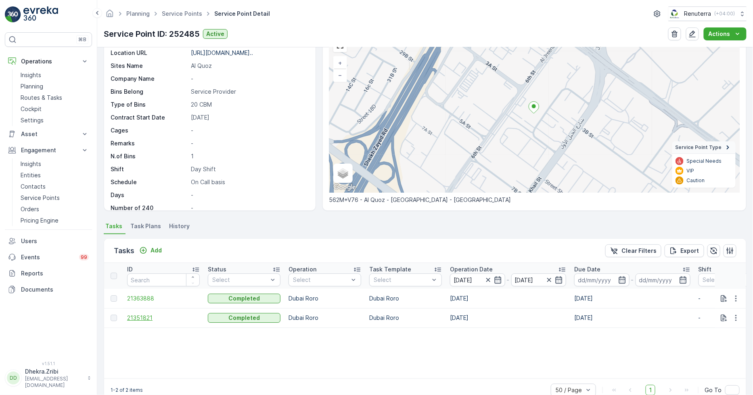
click at [141, 316] on span "21351821" at bounding box center [163, 318] width 73 height 8
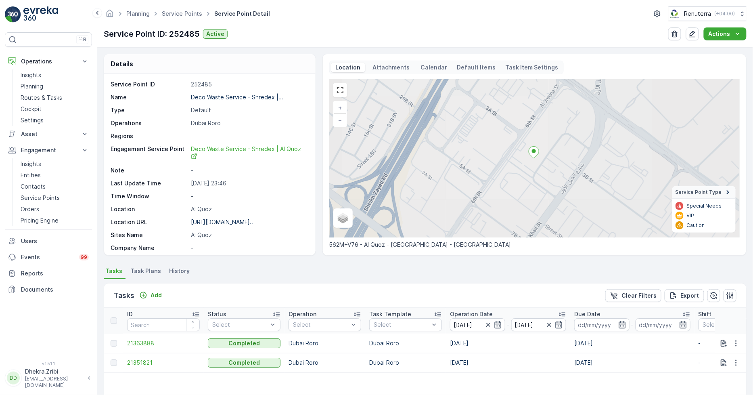
click at [148, 345] on span "21363888" at bounding box center [163, 343] width 73 height 8
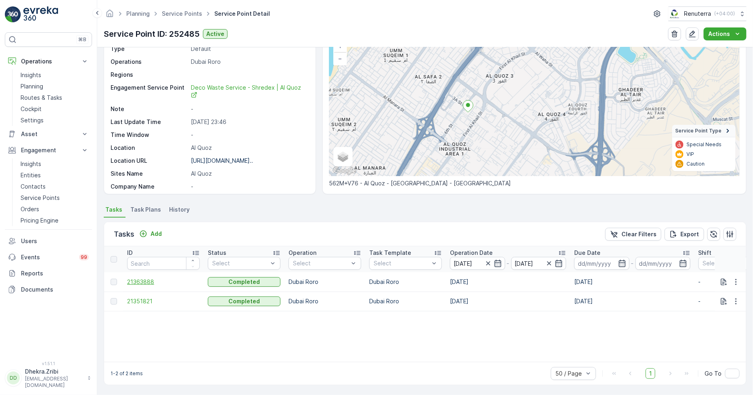
click at [145, 278] on span "21363888" at bounding box center [163, 282] width 73 height 8
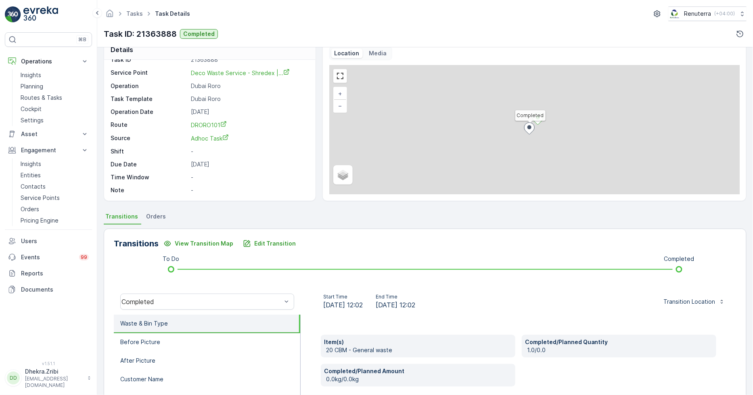
scroll to position [45, 0]
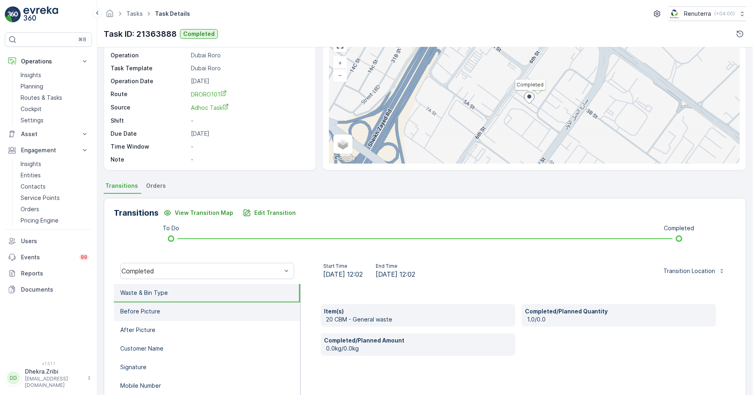
click at [225, 317] on li "Before Picture" at bounding box center [207, 311] width 187 height 19
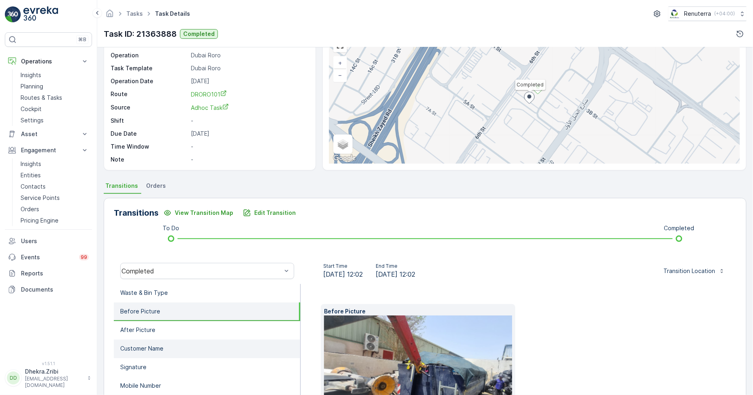
click at [189, 340] on li "Customer Name" at bounding box center [207, 349] width 187 height 19
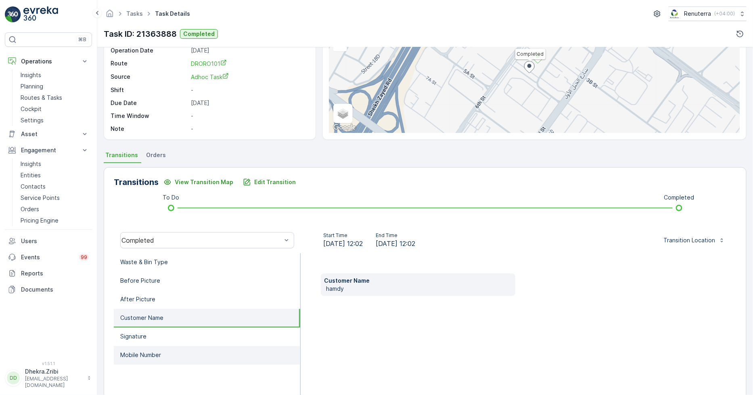
scroll to position [90, 0]
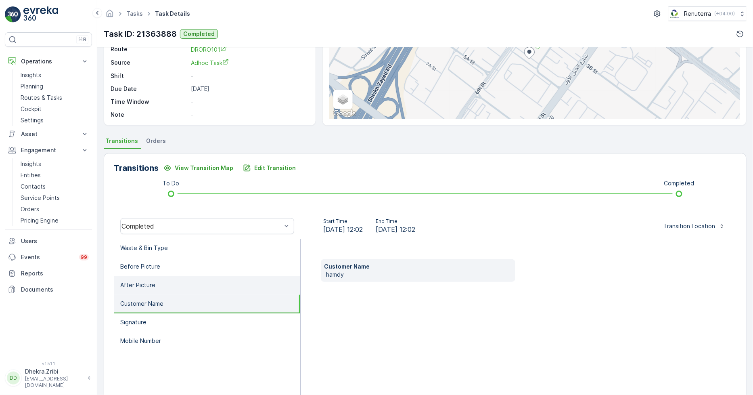
click at [164, 287] on li "After Picture" at bounding box center [207, 285] width 187 height 19
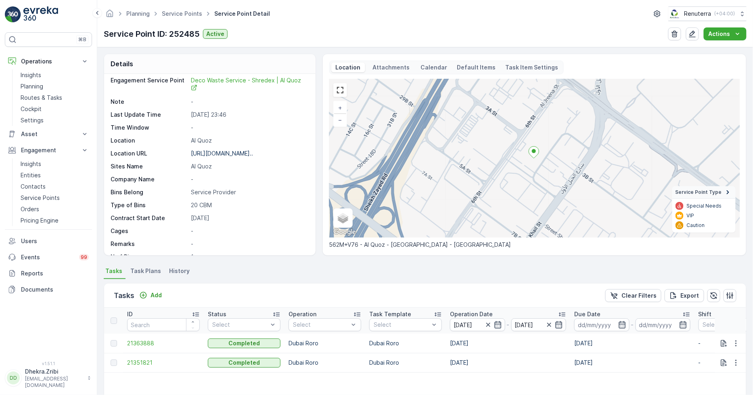
scroll to position [124, 0]
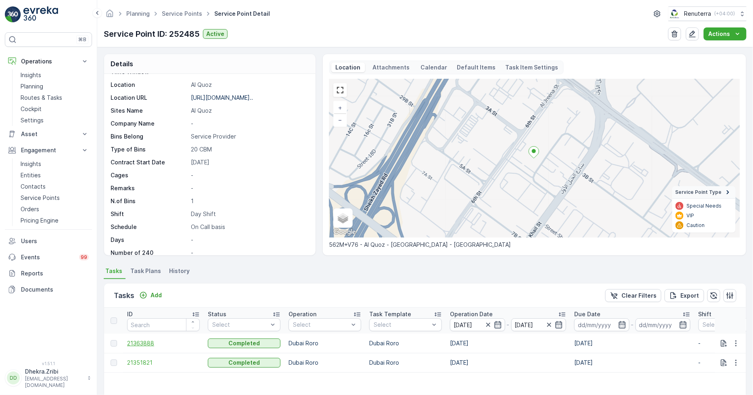
click at [137, 342] on span "21363888" at bounding box center [163, 343] width 73 height 8
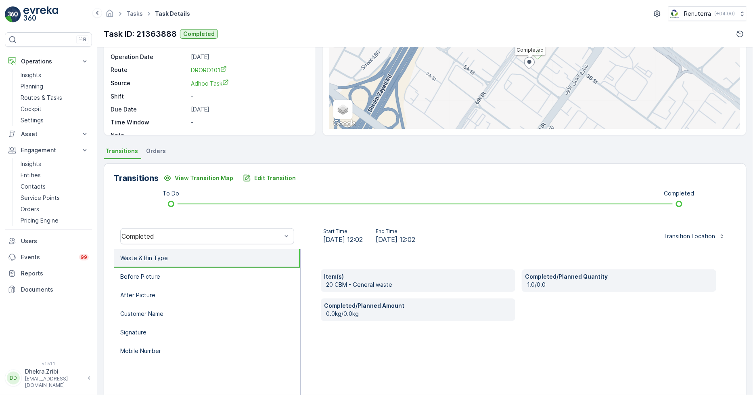
scroll to position [90, 0]
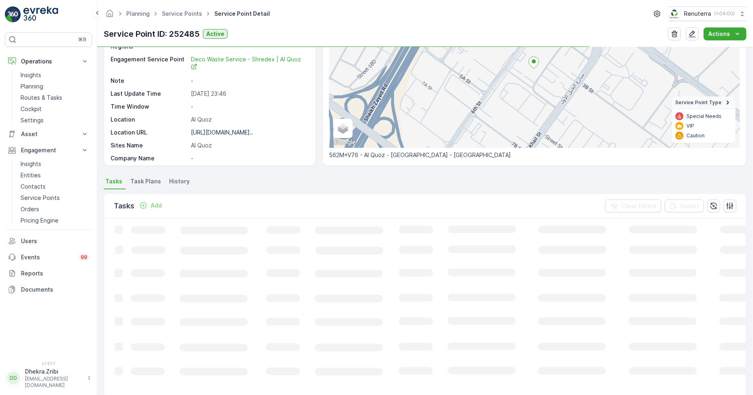
scroll to position [62, 0]
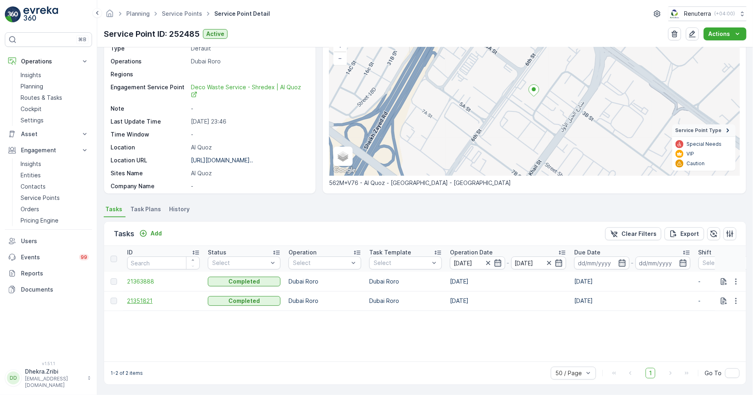
click at [131, 298] on span "21351821" at bounding box center [163, 301] width 73 height 8
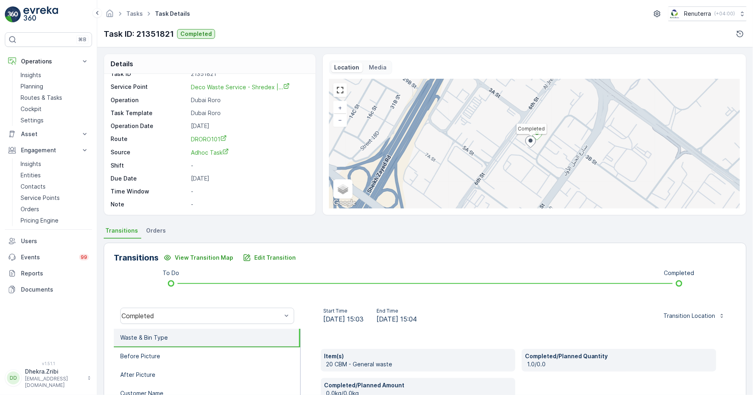
scroll to position [45, 0]
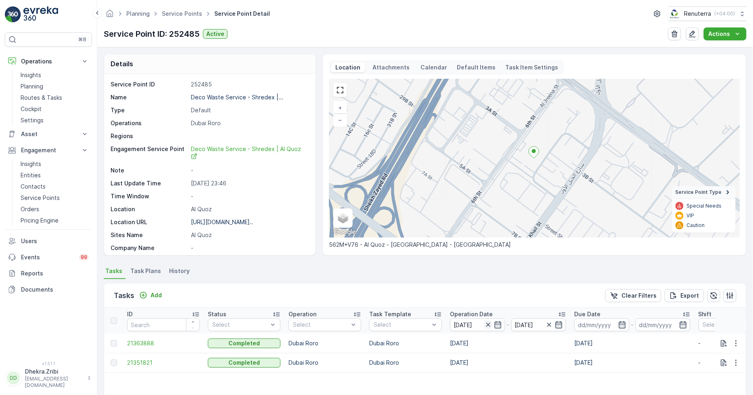
click at [488, 323] on icon "button" at bounding box center [488, 325] width 8 height 8
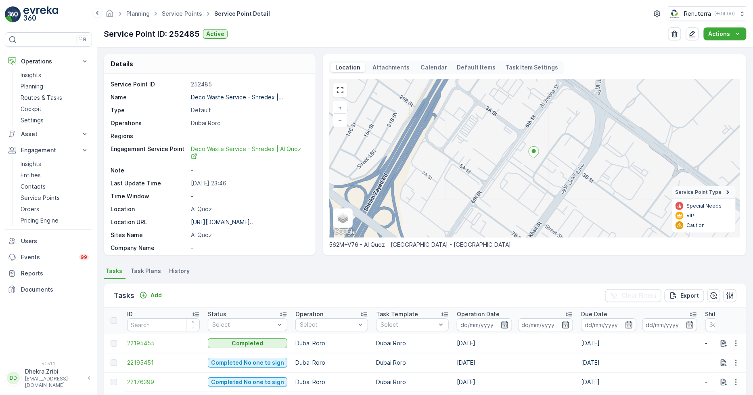
click at [506, 325] on icon "button" at bounding box center [505, 325] width 8 height 8
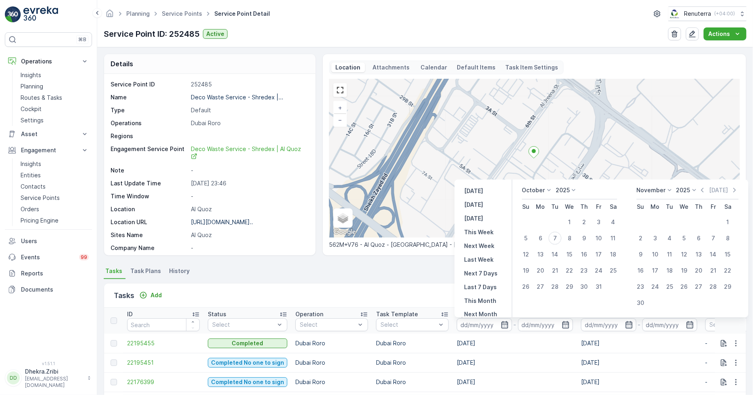
click at [554, 190] on div "October 2025" at bounding box center [550, 190] width 56 height 8
click at [551, 190] on icon at bounding box center [549, 190] width 8 height 8
click at [539, 228] on span "September" at bounding box center [542, 231] width 31 height 8
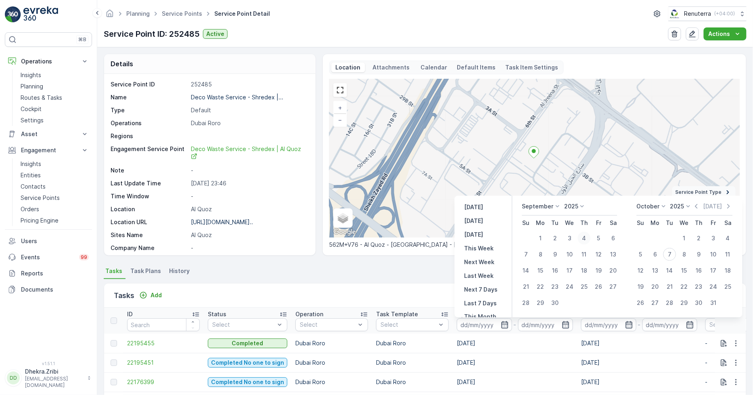
click at [590, 239] on div "4" at bounding box center [584, 238] width 13 height 13
type input "[DATE]"
click at [587, 239] on div "4" at bounding box center [584, 238] width 13 height 13
type input "[DATE]"
click at [587, 239] on div "4" at bounding box center [584, 238] width 13 height 13
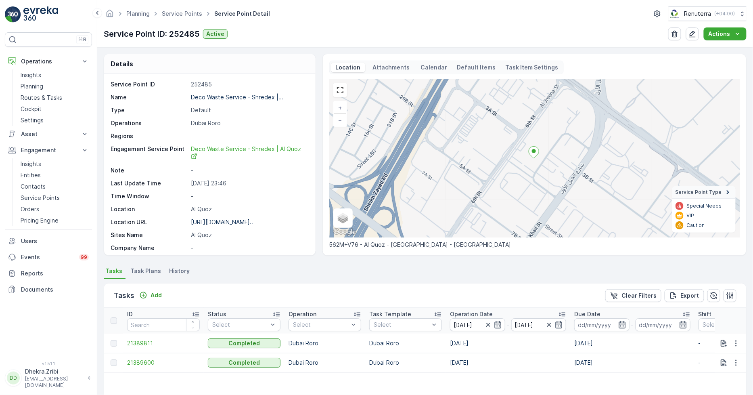
scroll to position [45, 0]
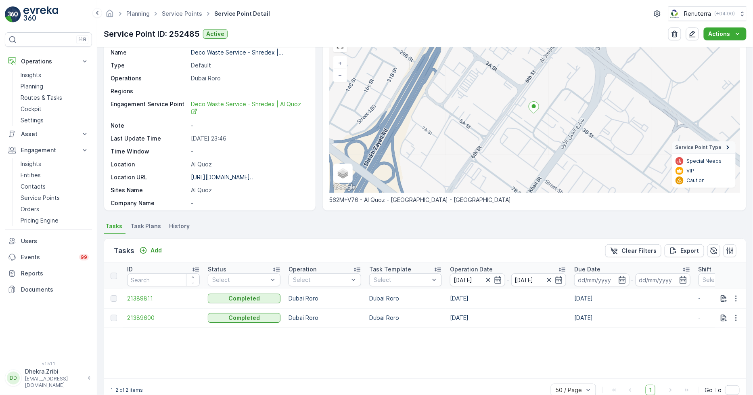
click at [148, 297] on span "21389811" at bounding box center [163, 298] width 73 height 8
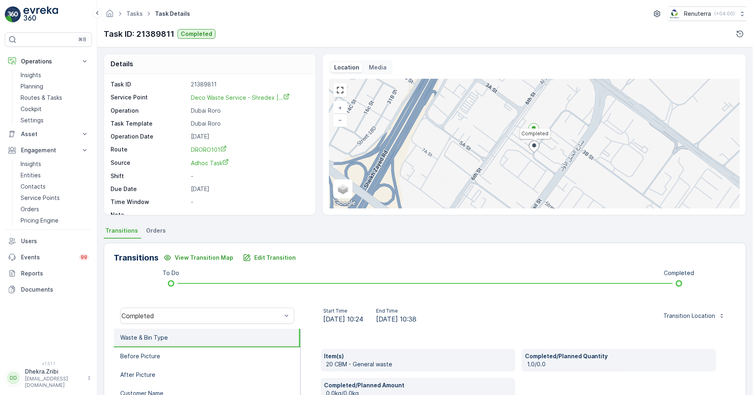
click at [427, 287] on div "To Do Completed" at bounding box center [425, 283] width 597 height 13
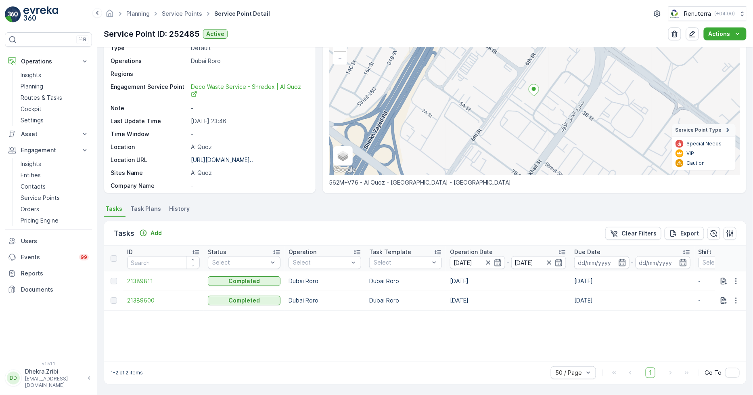
scroll to position [62, 0]
click at [142, 298] on span "21389600" at bounding box center [163, 301] width 73 height 8
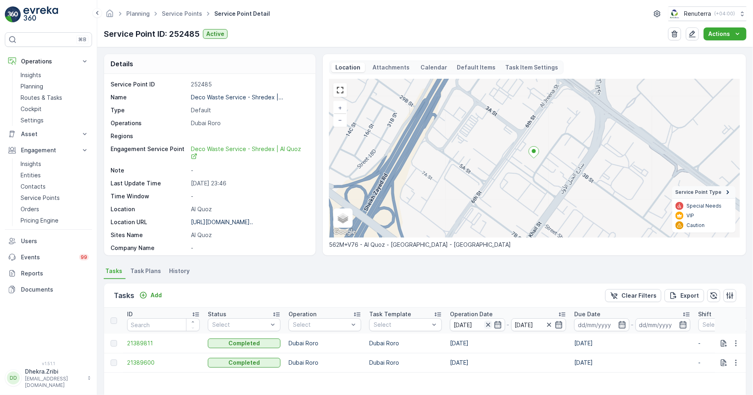
click at [490, 323] on icon "button" at bounding box center [488, 325] width 8 height 8
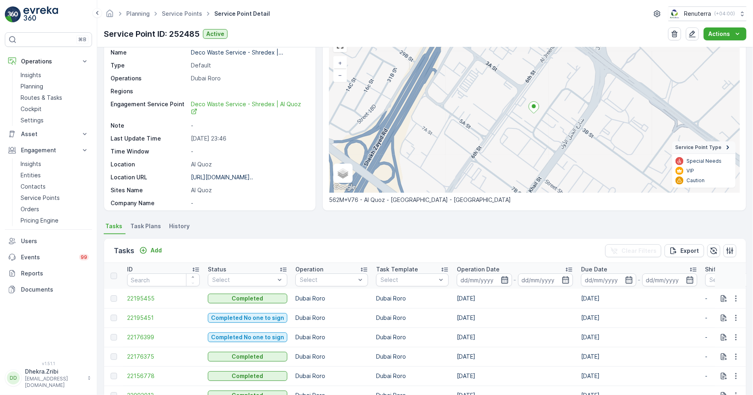
click at [505, 276] on icon "button" at bounding box center [505, 280] width 8 height 8
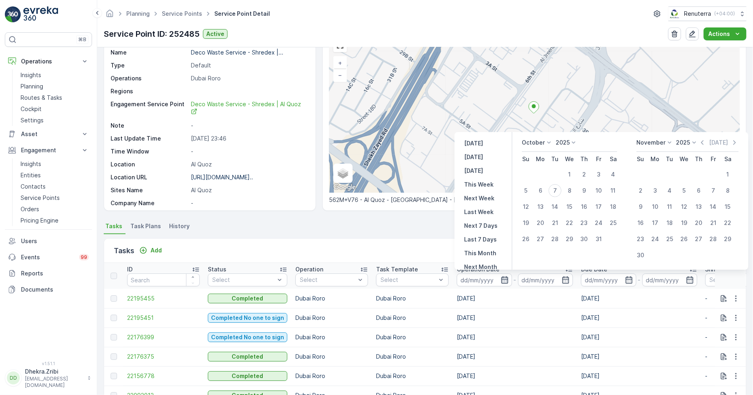
scroll to position [90, 0]
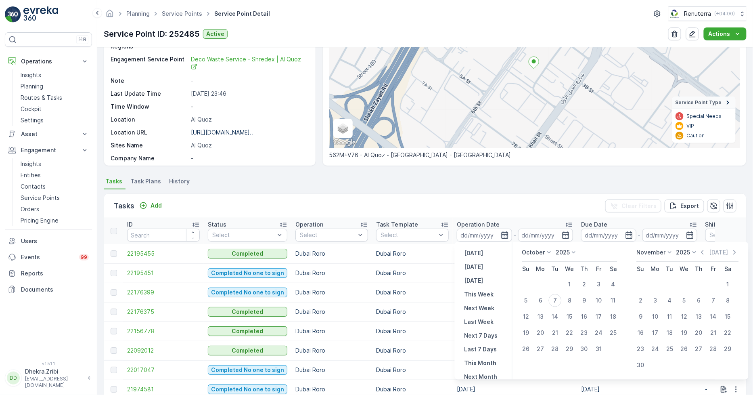
click at [502, 237] on icon "button" at bounding box center [504, 234] width 7 height 7
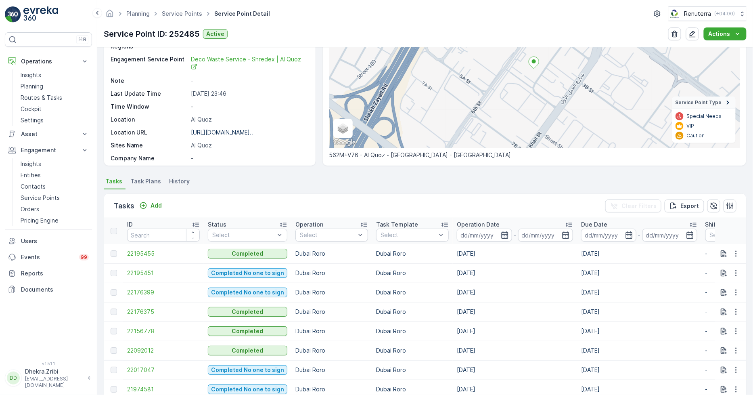
click at [502, 235] on icon "button" at bounding box center [504, 234] width 7 height 7
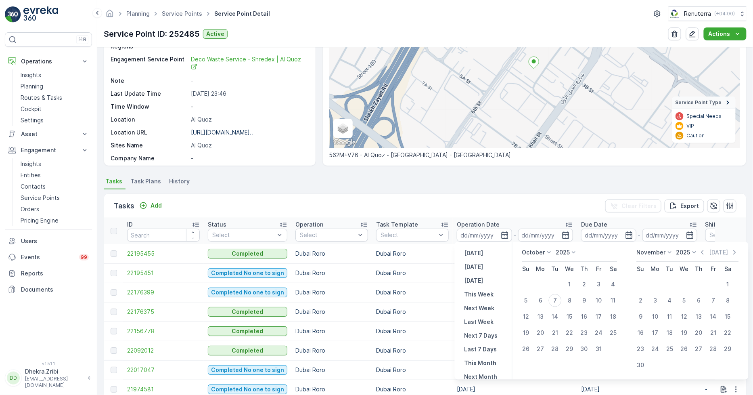
click at [547, 251] on icon at bounding box center [549, 252] width 8 height 8
click at [539, 288] on div "September" at bounding box center [542, 292] width 37 height 11
click at [618, 285] on div "6" at bounding box center [613, 284] width 13 height 13
type input "[DATE]"
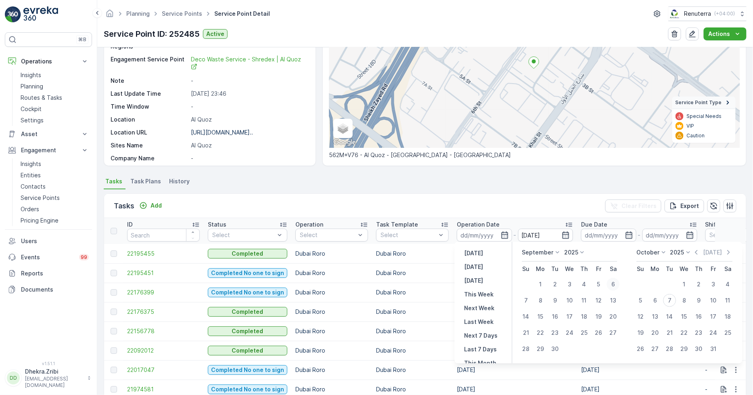
click at [618, 285] on div "6" at bounding box center [613, 284] width 13 height 13
type input "[DATE]"
click at [618, 285] on div "6" at bounding box center [613, 284] width 13 height 13
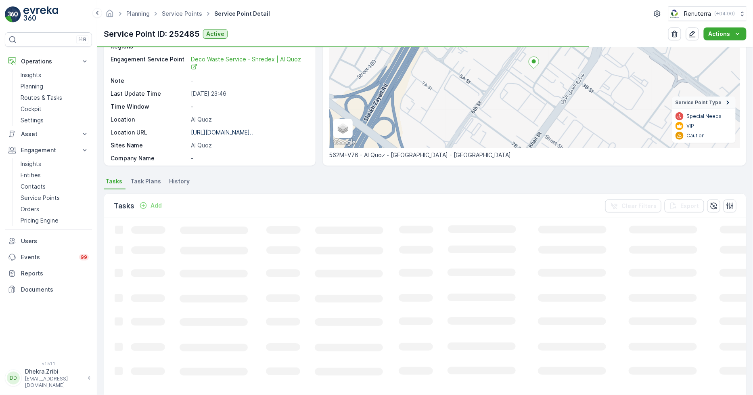
scroll to position [62, 0]
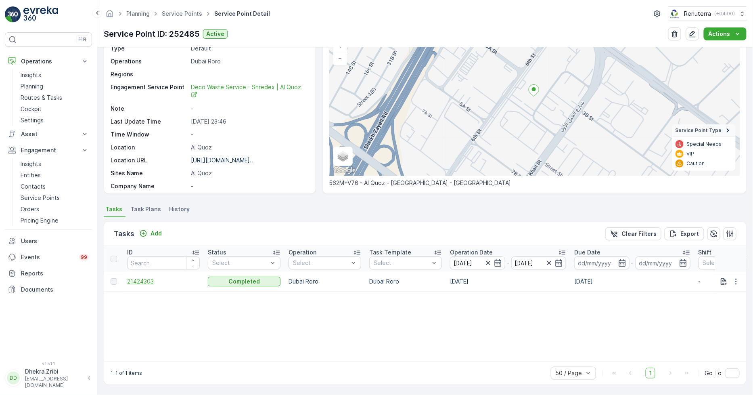
click at [140, 279] on span "21424303" at bounding box center [163, 281] width 73 height 8
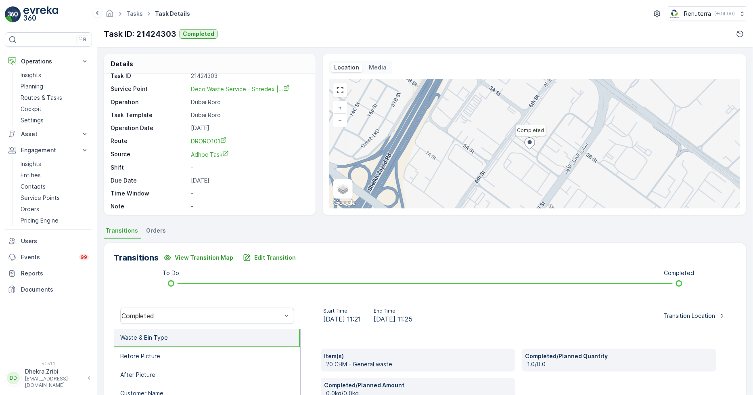
scroll to position [11, 0]
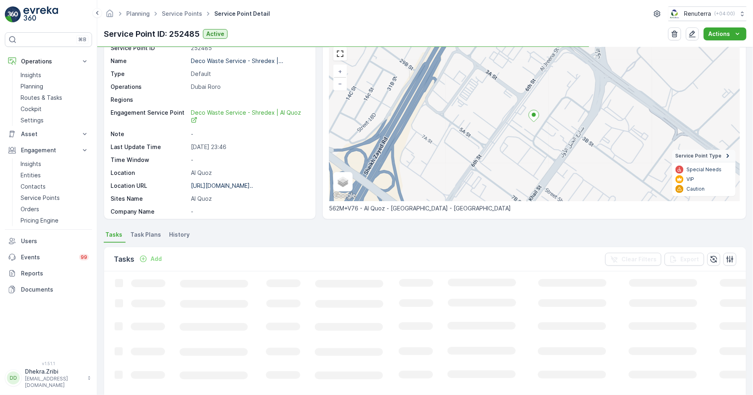
scroll to position [62, 0]
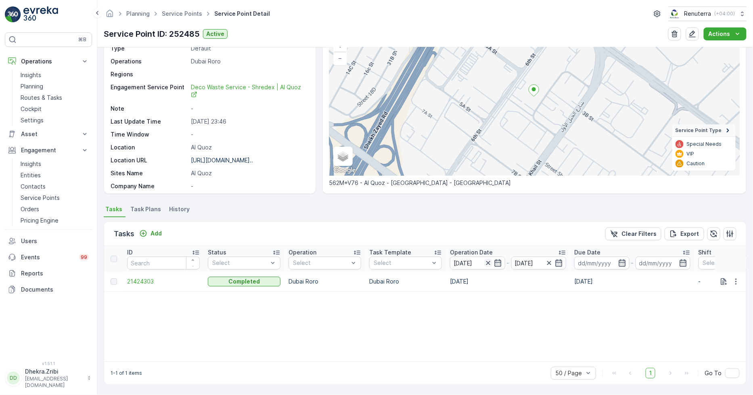
click at [491, 263] on icon "button" at bounding box center [488, 263] width 8 height 8
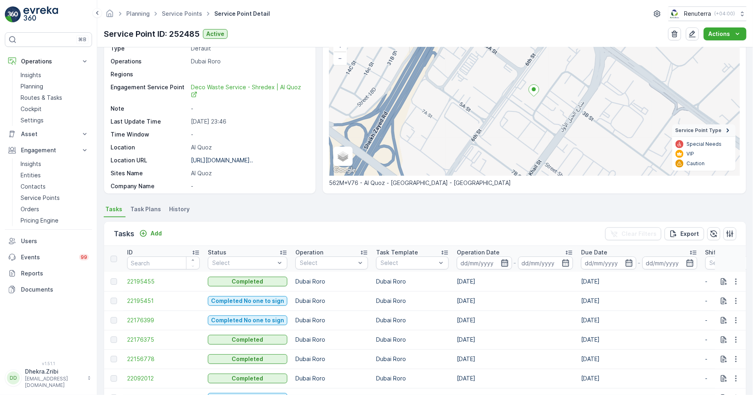
click at [502, 260] on icon "button" at bounding box center [505, 263] width 8 height 8
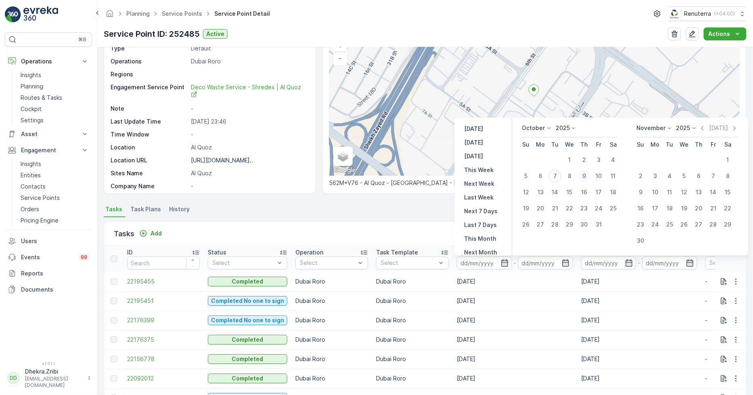
click at [586, 176] on div "9" at bounding box center [584, 176] width 13 height 13
type input "[DATE]"
click at [586, 176] on div "9" at bounding box center [584, 176] width 13 height 13
type input "[DATE]"
click at [583, 174] on div "9" at bounding box center [584, 176] width 13 height 13
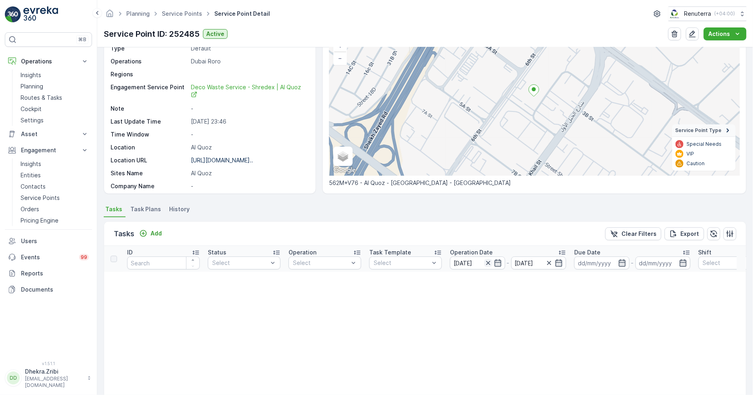
click at [487, 262] on icon "button" at bounding box center [488, 263] width 8 height 8
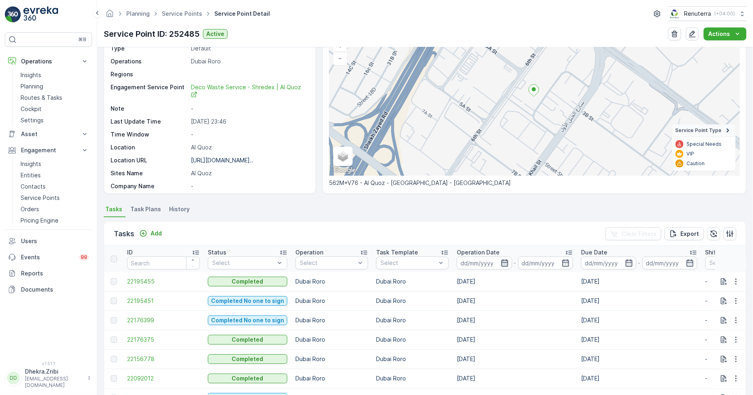
click at [504, 260] on icon "button" at bounding box center [504, 262] width 7 height 7
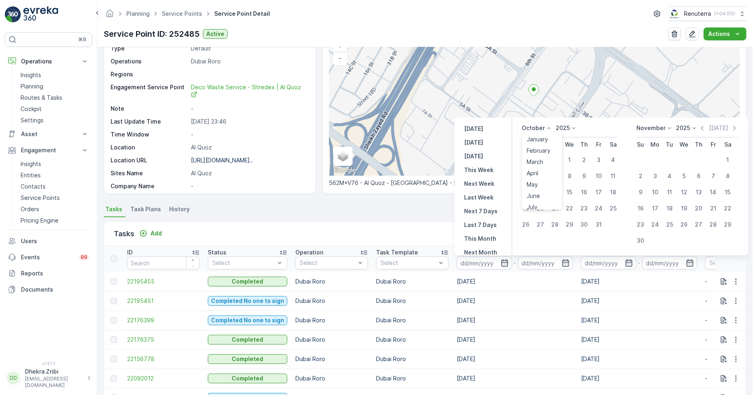
click at [550, 128] on icon at bounding box center [549, 128] width 8 height 8
click at [544, 172] on span "September" at bounding box center [542, 169] width 31 height 8
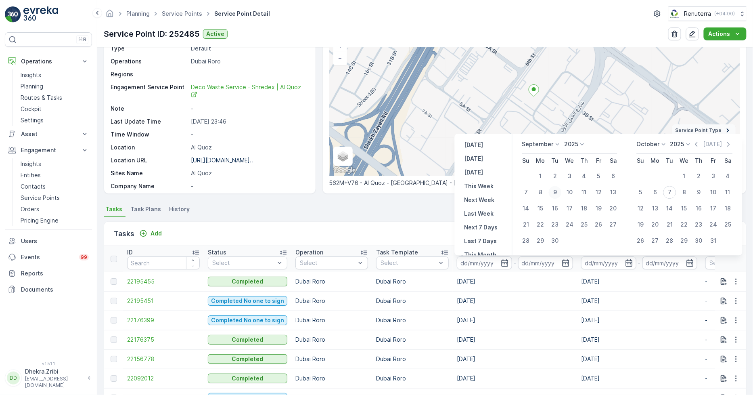
click at [555, 197] on div "9" at bounding box center [555, 192] width 13 height 13
type input "09.09.2025"
click at [555, 197] on div "9" at bounding box center [555, 192] width 13 height 13
type input "09.09.2025"
click at [555, 196] on div "9" at bounding box center [555, 192] width 13 height 13
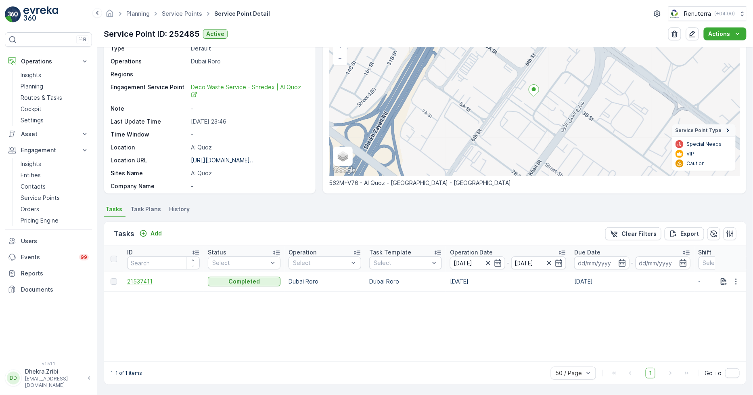
click at [149, 283] on span "21537411" at bounding box center [163, 281] width 73 height 8
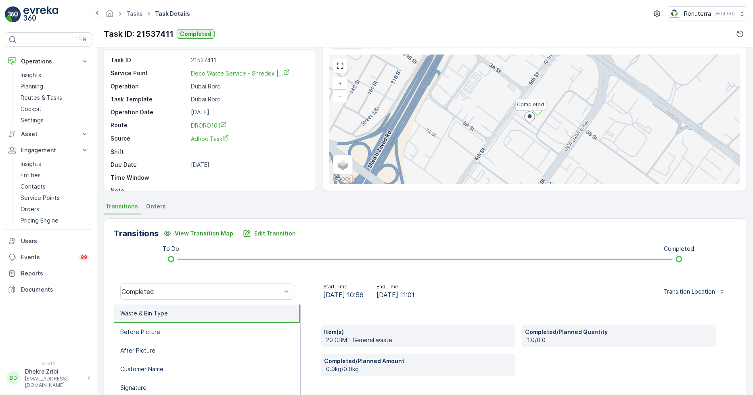
scroll to position [45, 0]
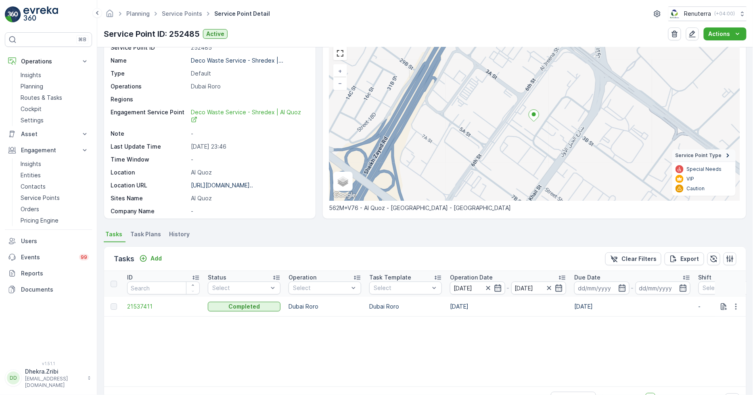
scroll to position [45, 0]
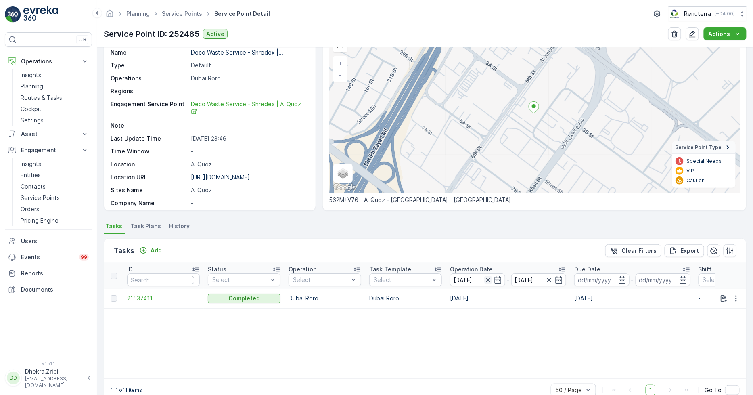
click at [487, 281] on icon "button" at bounding box center [488, 280] width 4 height 4
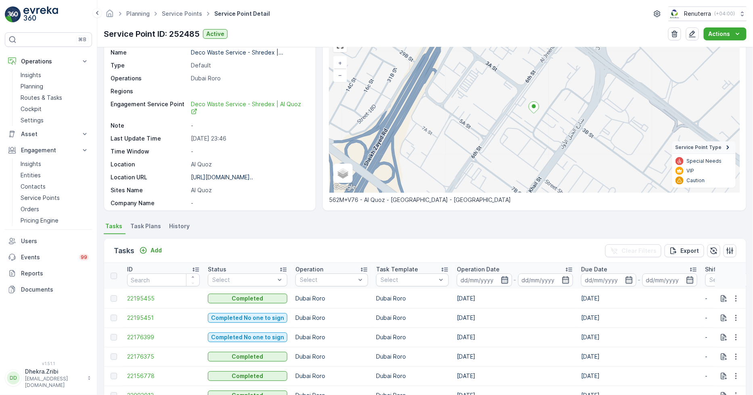
click at [501, 279] on icon "button" at bounding box center [505, 280] width 8 height 8
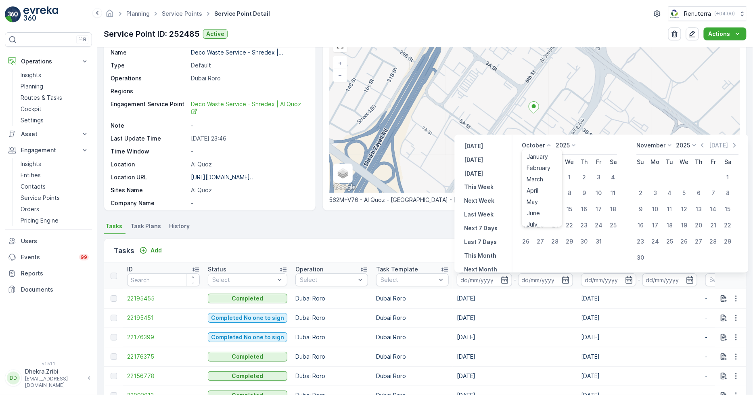
click at [548, 143] on icon at bounding box center [549, 145] width 8 height 8
click at [540, 186] on span "September" at bounding box center [542, 186] width 31 height 8
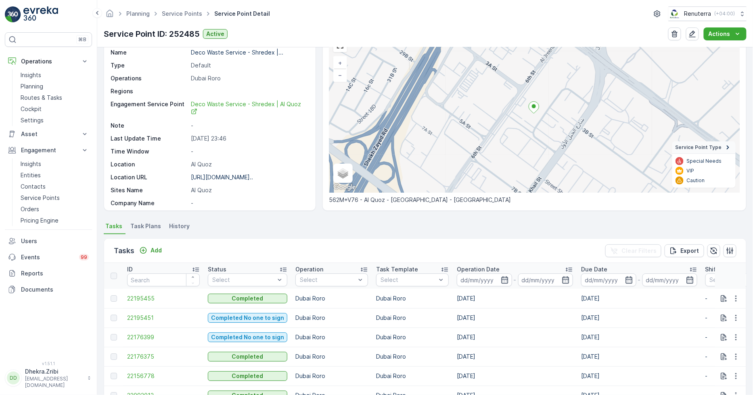
click at [362, 239] on div "Tasks Add Clear Filters Export" at bounding box center [425, 251] width 642 height 24
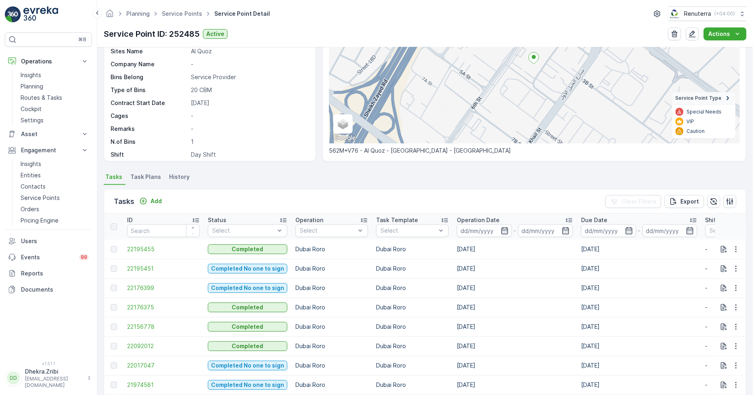
scroll to position [134, 0]
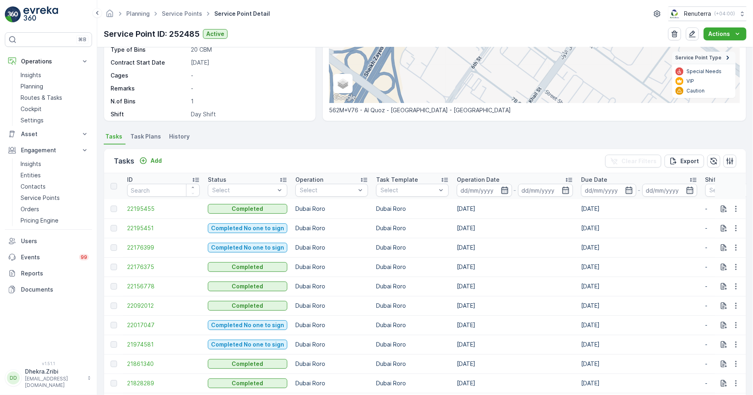
click at [501, 186] on icon "button" at bounding box center [505, 190] width 8 height 8
drag, startPoint x: 439, startPoint y: 151, endPoint x: 430, endPoint y: 161, distance: 14.3
click at [439, 151] on div "Tasks Add Clear Filters Export" at bounding box center [425, 161] width 642 height 24
click at [506, 186] on icon "button" at bounding box center [505, 190] width 8 height 8
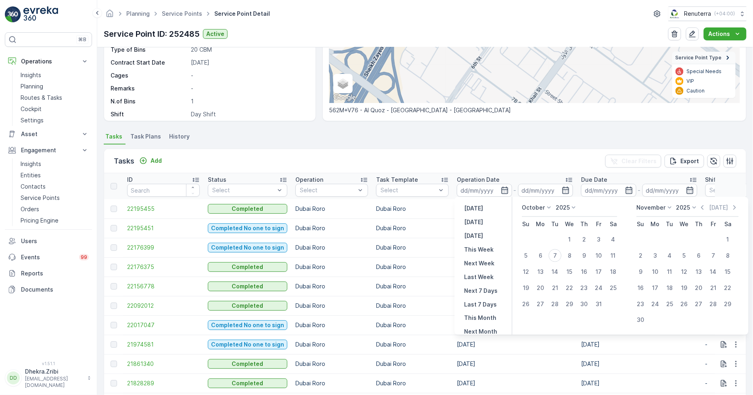
click at [548, 206] on icon at bounding box center [549, 207] width 8 height 8
click at [540, 245] on span "September" at bounding box center [542, 248] width 31 height 8
click at [571, 256] on div "10" at bounding box center [570, 255] width 13 height 13
type input "10.09.2025"
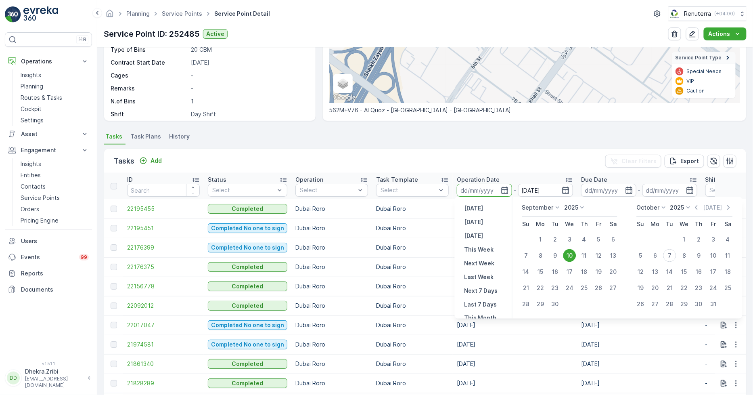
click at [571, 256] on div "10" at bounding box center [570, 255] width 13 height 13
type input "10.09.2025"
click at [571, 256] on div "10" at bounding box center [570, 255] width 13 height 13
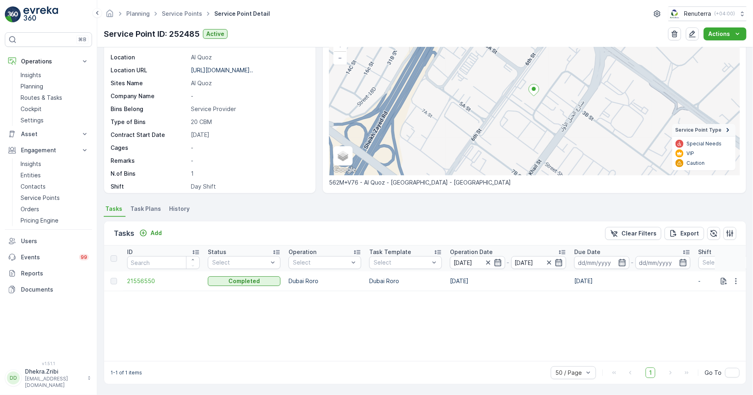
scroll to position [62, 0]
click at [149, 280] on span "21556550" at bounding box center [163, 281] width 73 height 8
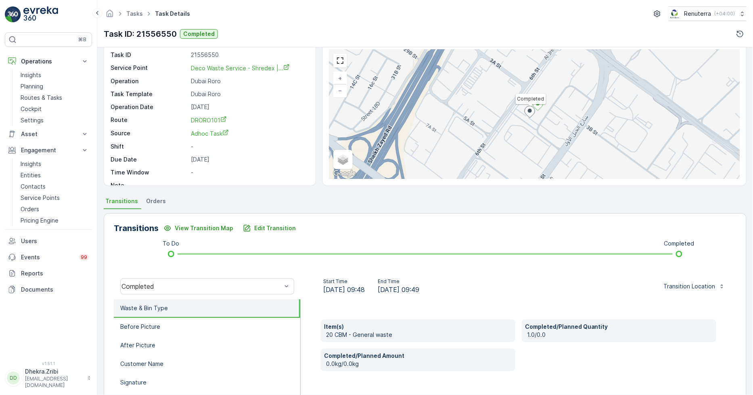
scroll to position [45, 0]
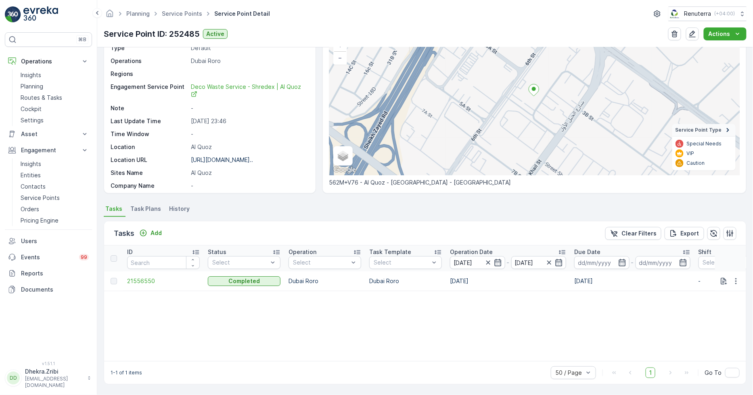
scroll to position [62, 0]
click at [491, 258] on div "10.09.2025" at bounding box center [477, 262] width 55 height 13
click at [489, 260] on icon "button" at bounding box center [488, 263] width 8 height 8
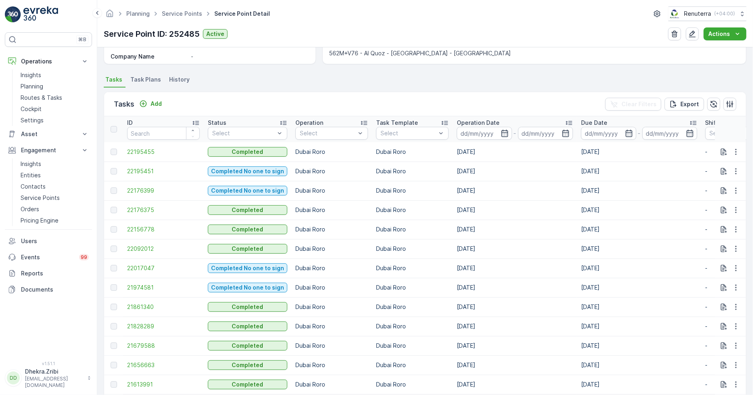
scroll to position [196, 0]
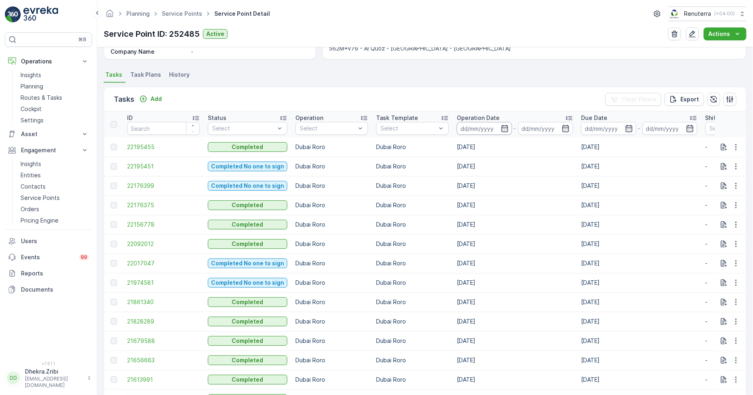
drag, startPoint x: 501, startPoint y: 127, endPoint x: 501, endPoint y: 134, distance: 6.9
click at [502, 127] on icon "button" at bounding box center [504, 128] width 7 height 7
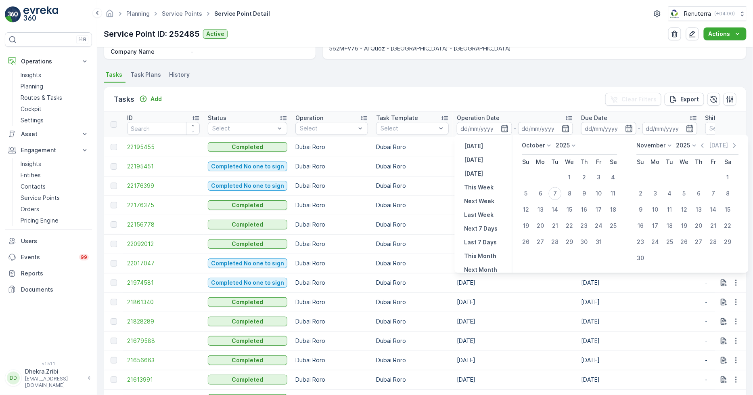
click at [547, 143] on icon at bounding box center [549, 145] width 8 height 8
click at [543, 200] on span "September" at bounding box center [542, 202] width 31 height 8
click at [600, 195] on div "12" at bounding box center [599, 193] width 13 height 13
type input "[DATE]"
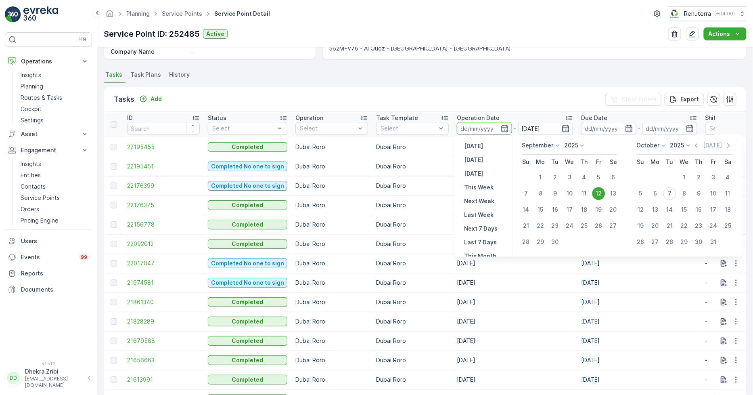
click at [600, 195] on div "12" at bounding box center [599, 193] width 13 height 13
type input "[DATE]"
click at [600, 195] on div "12" at bounding box center [599, 193] width 13 height 13
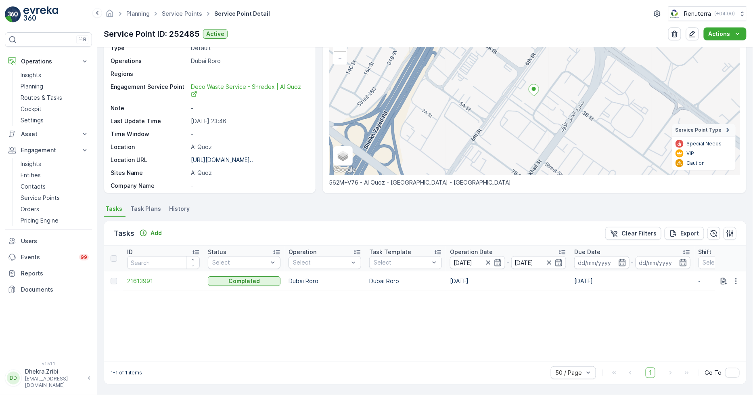
scroll to position [62, 0]
click at [139, 276] on td "21613991" at bounding box center [163, 281] width 81 height 19
click at [140, 283] on span "21613991" at bounding box center [163, 281] width 73 height 8
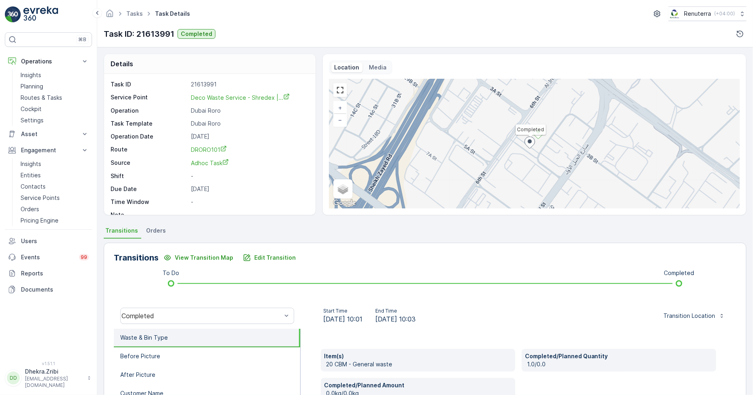
scroll to position [45, 0]
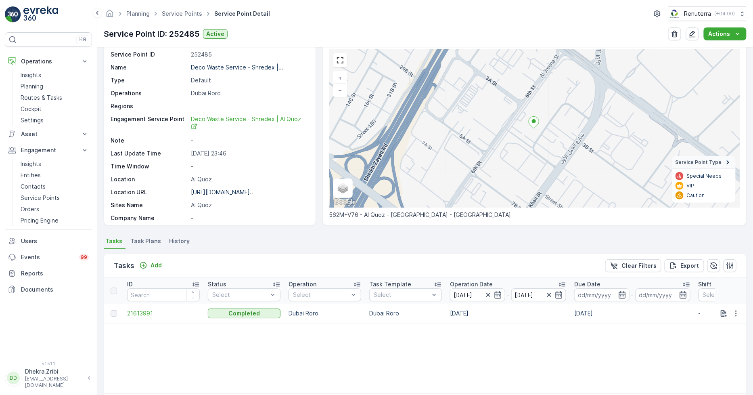
scroll to position [45, 0]
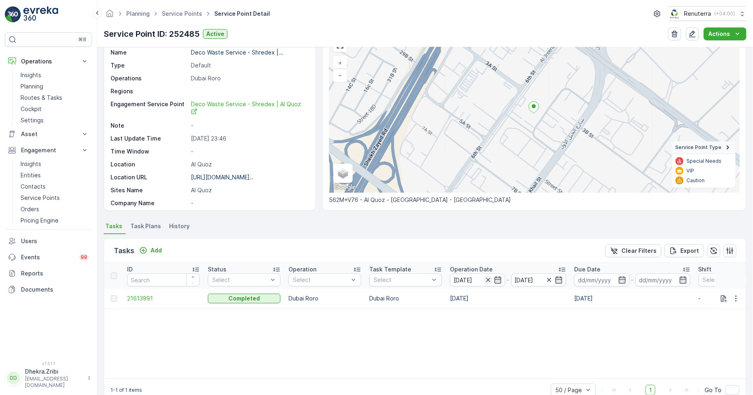
click at [489, 277] on icon "button" at bounding box center [488, 280] width 8 height 8
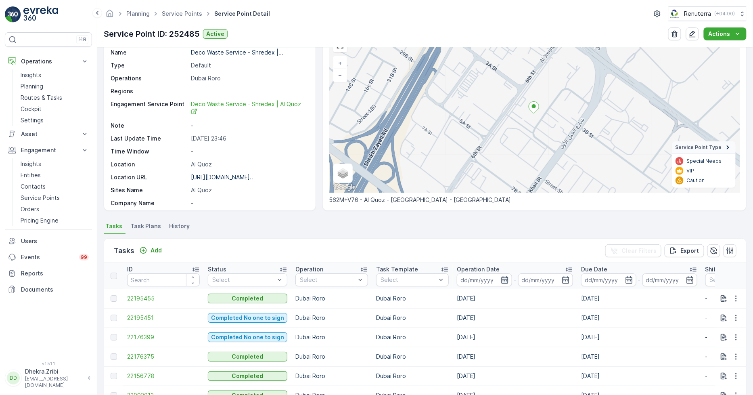
click at [501, 279] on icon "button" at bounding box center [504, 279] width 7 height 7
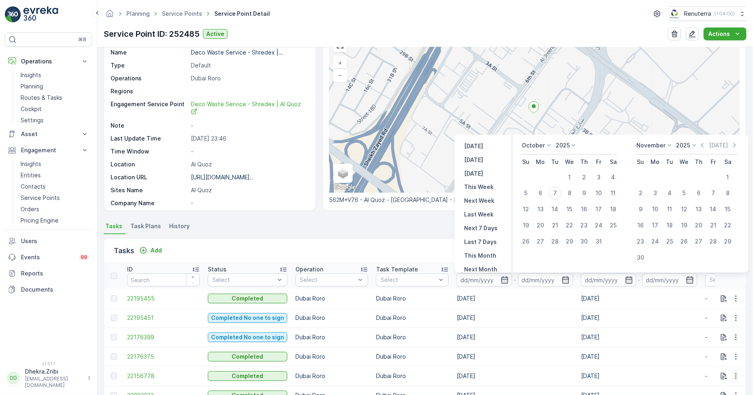
click at [546, 144] on icon at bounding box center [549, 145] width 8 height 8
click at [543, 182] on span "September" at bounding box center [542, 186] width 31 height 8
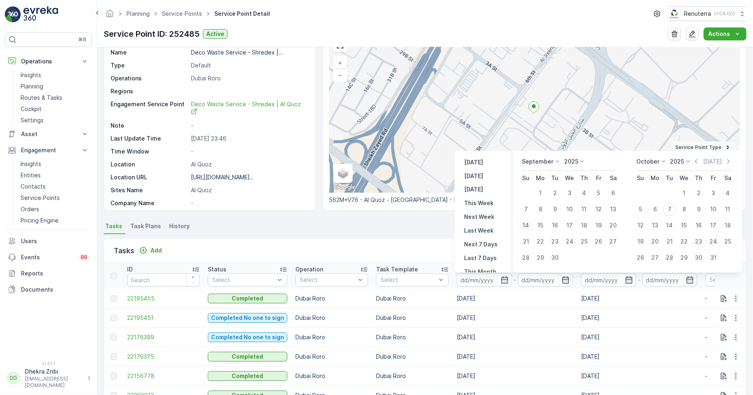
click at [526, 229] on div "14" at bounding box center [526, 225] width 13 height 13
type input "14.09.2025"
click at [527, 228] on div "14" at bounding box center [526, 225] width 13 height 13
type input "14.09.2025"
click at [527, 228] on div "14" at bounding box center [526, 225] width 13 height 13
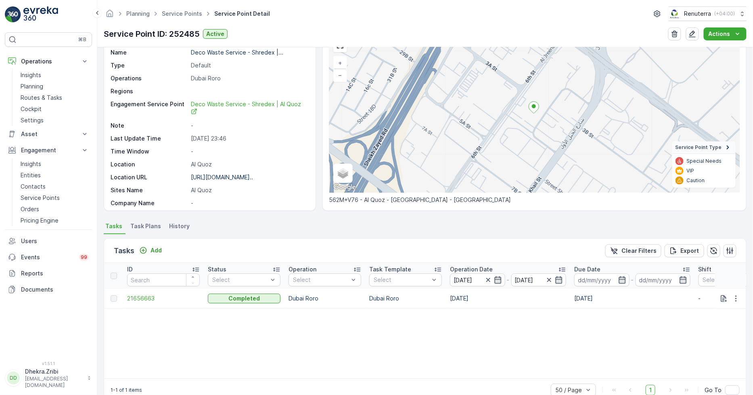
click at [144, 303] on td "21656663" at bounding box center [163, 298] width 81 height 19
click at [145, 300] on span "21656663" at bounding box center [163, 298] width 73 height 8
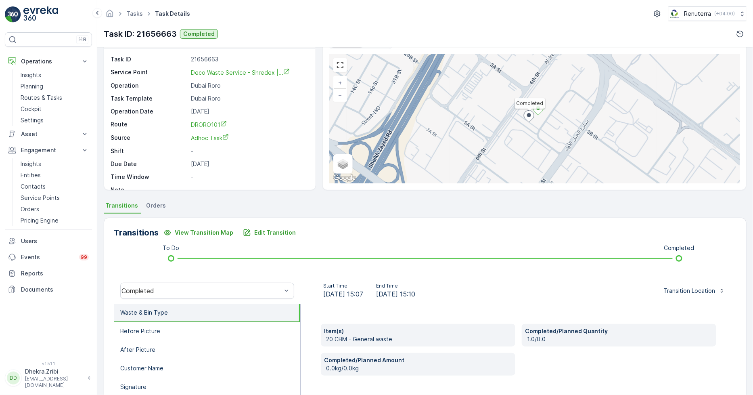
scroll to position [45, 0]
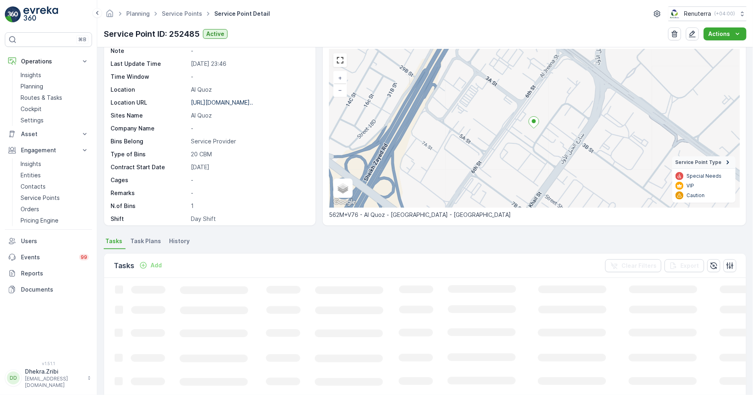
scroll to position [45, 0]
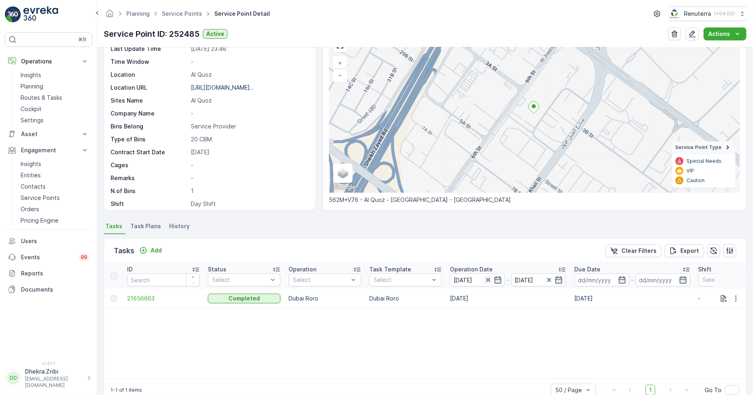
click at [487, 280] on icon "button" at bounding box center [488, 280] width 8 height 8
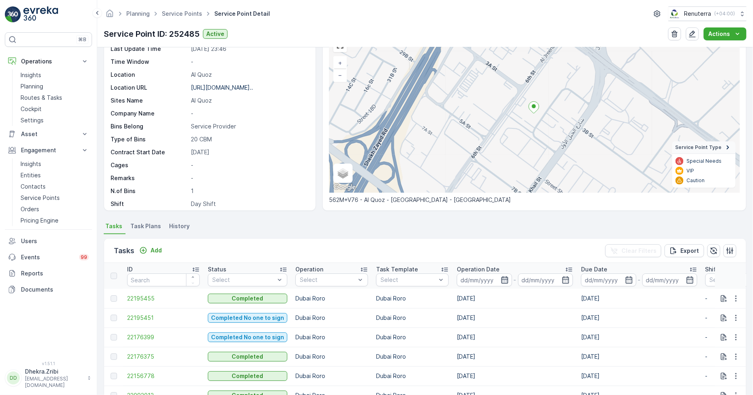
click at [504, 277] on icon "button" at bounding box center [505, 280] width 8 height 8
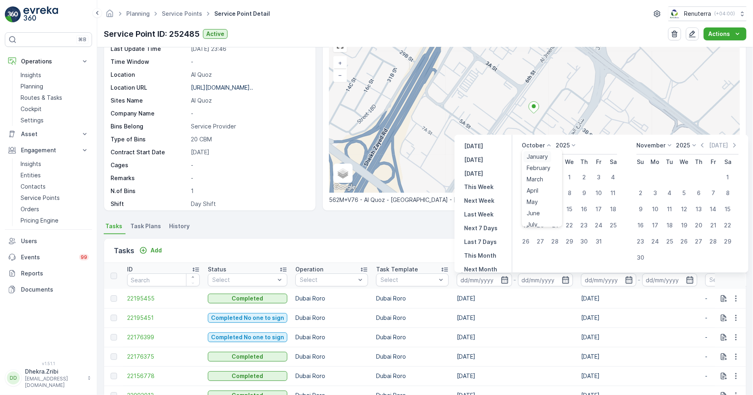
drag, startPoint x: 549, startPoint y: 146, endPoint x: 547, endPoint y: 151, distance: 5.4
click at [548, 146] on icon at bounding box center [549, 145] width 8 height 8
click at [544, 184] on span "September" at bounding box center [542, 186] width 31 height 8
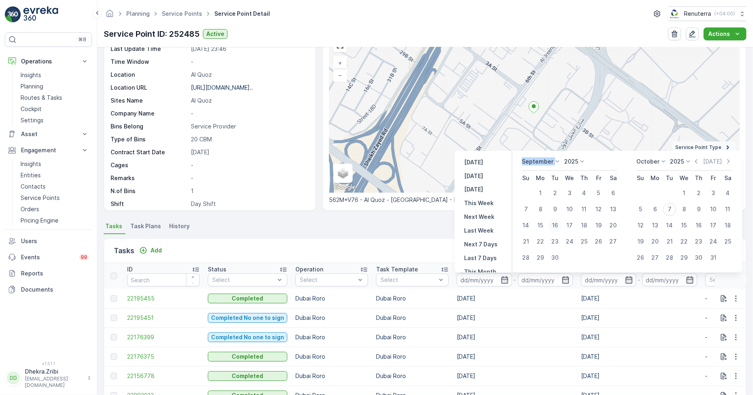
click at [556, 228] on div "16" at bounding box center [555, 225] width 13 height 13
type input "16.09.2025"
click at [556, 228] on div "16" at bounding box center [555, 225] width 13 height 13
type input "16.09.2025"
click at [556, 228] on div "16" at bounding box center [555, 225] width 13 height 13
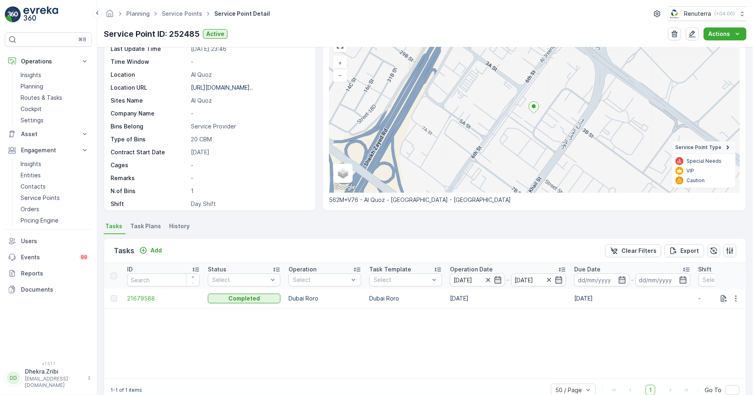
click at [142, 303] on td "21679588" at bounding box center [163, 298] width 81 height 19
click at [145, 297] on span "21679588" at bounding box center [163, 298] width 73 height 8
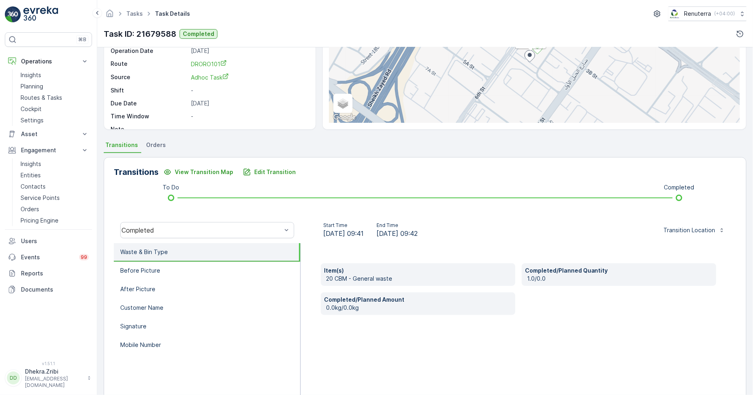
scroll to position [90, 0]
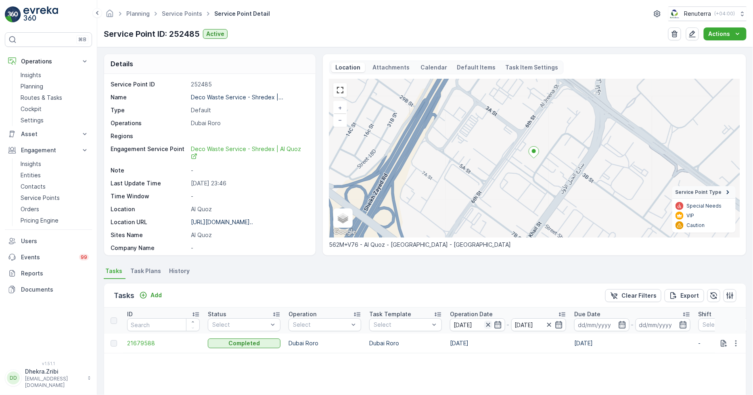
click at [490, 324] on icon "button" at bounding box center [488, 325] width 8 height 8
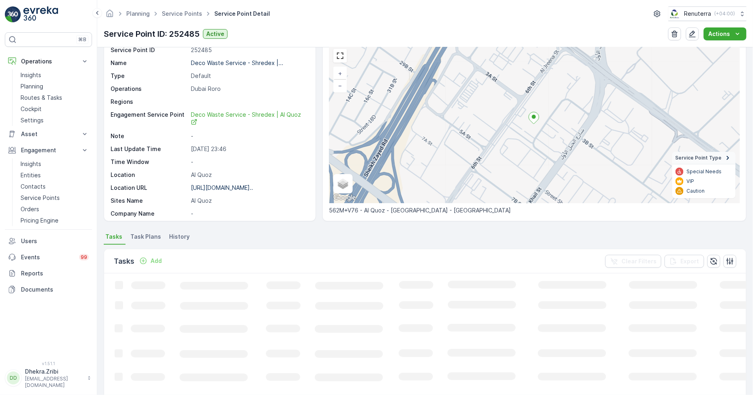
scroll to position [90, 0]
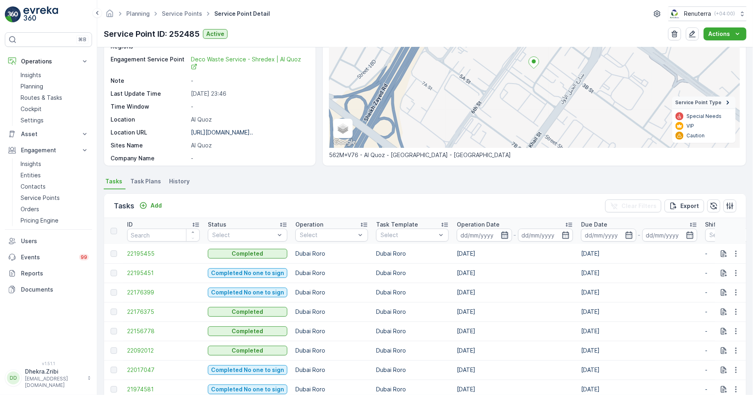
click at [505, 231] on icon "button" at bounding box center [505, 235] width 8 height 8
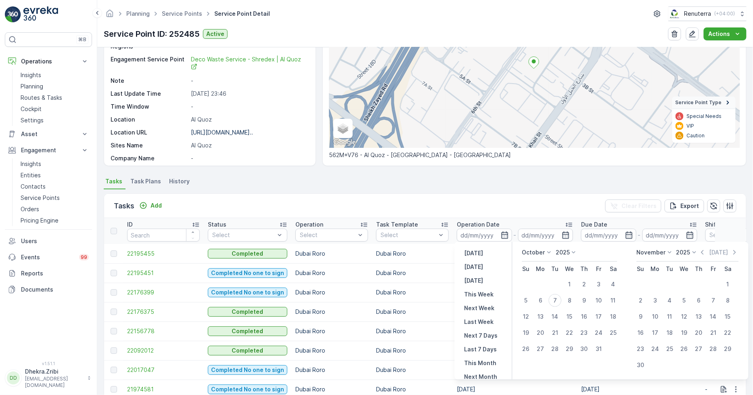
click at [548, 254] on icon at bounding box center [549, 252] width 8 height 8
click at [542, 297] on span "September" at bounding box center [542, 296] width 31 height 8
click at [568, 313] on div "17" at bounding box center [570, 316] width 13 height 13
type input "[DATE]"
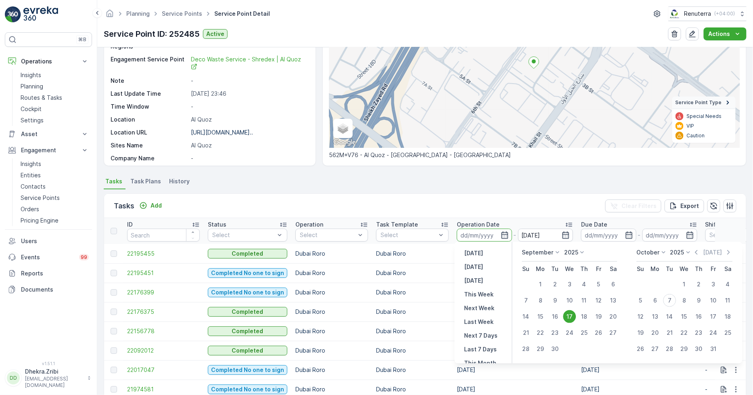
click at [568, 313] on div "17" at bounding box center [570, 316] width 13 height 13
type input "[DATE]"
click at [568, 314] on div "17" at bounding box center [570, 316] width 13 height 13
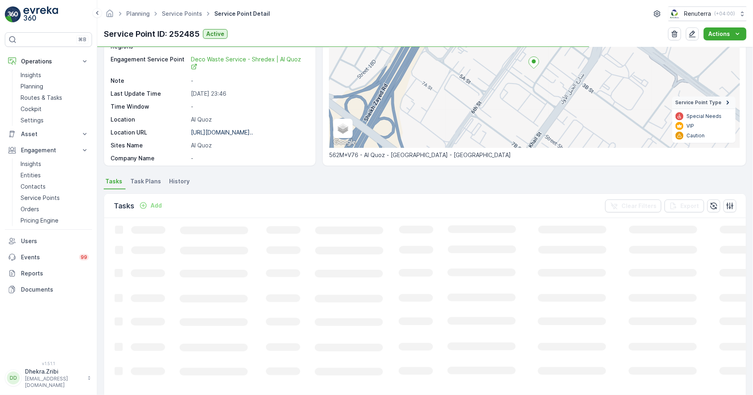
scroll to position [62, 0]
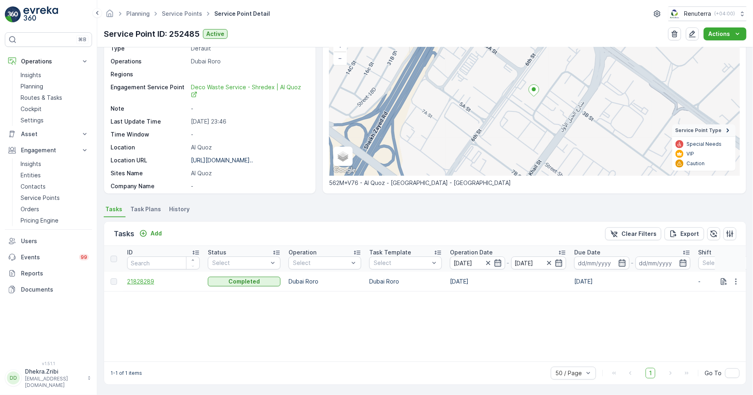
click at [135, 281] on span "21828289" at bounding box center [163, 281] width 73 height 8
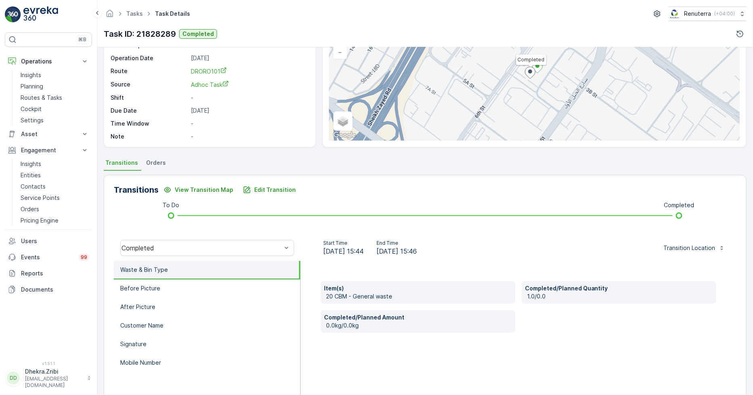
scroll to position [90, 0]
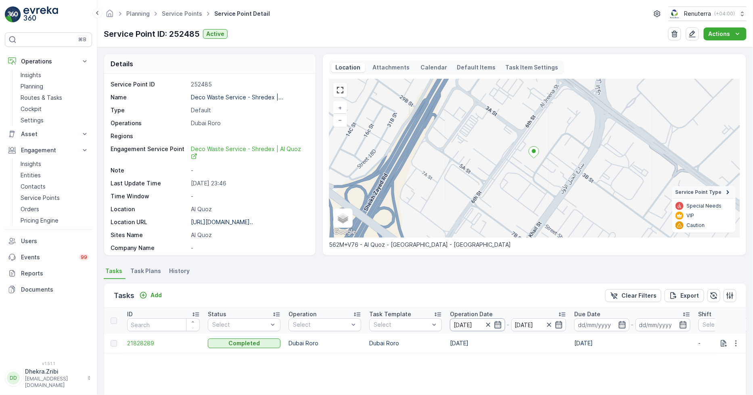
click at [486, 328] on icon "button" at bounding box center [488, 325] width 8 height 8
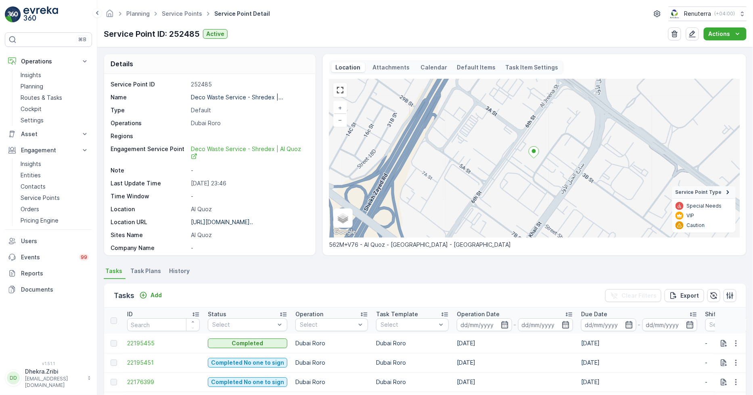
scroll to position [134, 0]
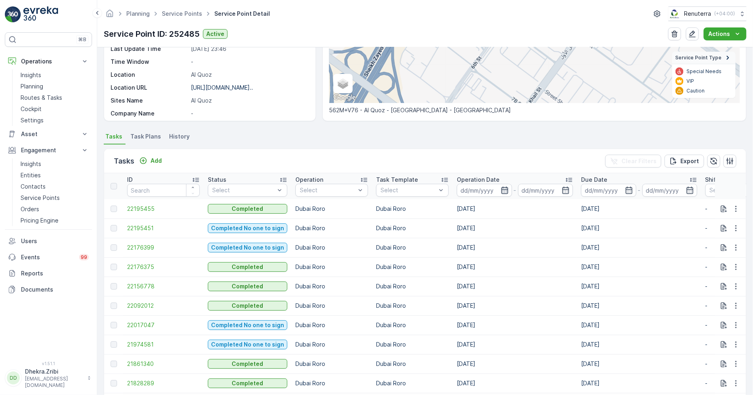
click at [503, 191] on icon "button" at bounding box center [505, 190] width 8 height 8
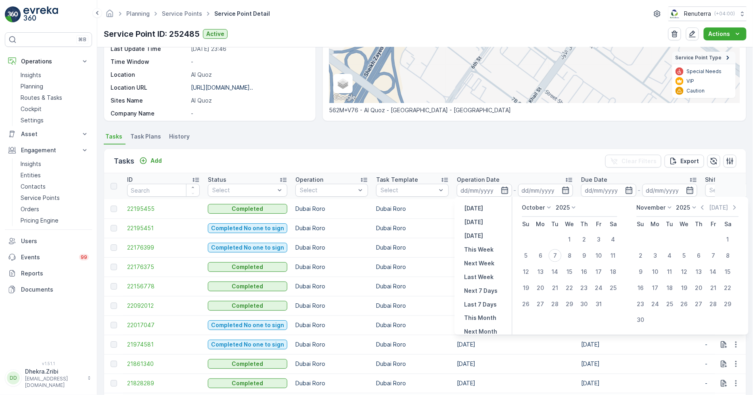
click at [547, 209] on icon at bounding box center [549, 207] width 8 height 8
click at [539, 261] on span "September" at bounding box center [542, 264] width 31 height 8
click at [585, 272] on div "18" at bounding box center [584, 271] width 13 height 13
type input "18.09.2025"
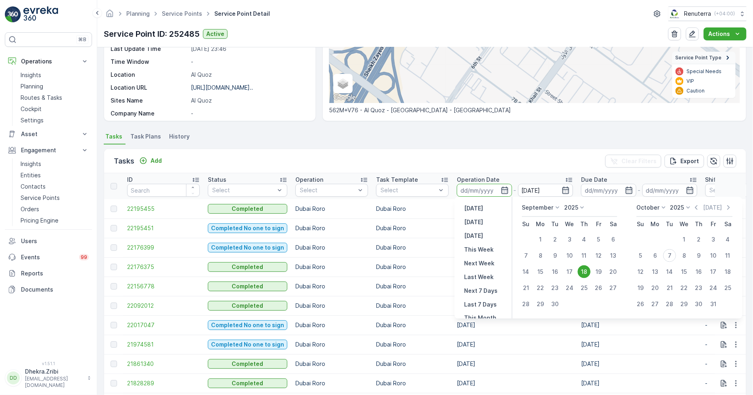
click at [585, 272] on div "18" at bounding box center [584, 271] width 13 height 13
type input "18.09.2025"
click at [585, 273] on div "18" at bounding box center [584, 271] width 13 height 13
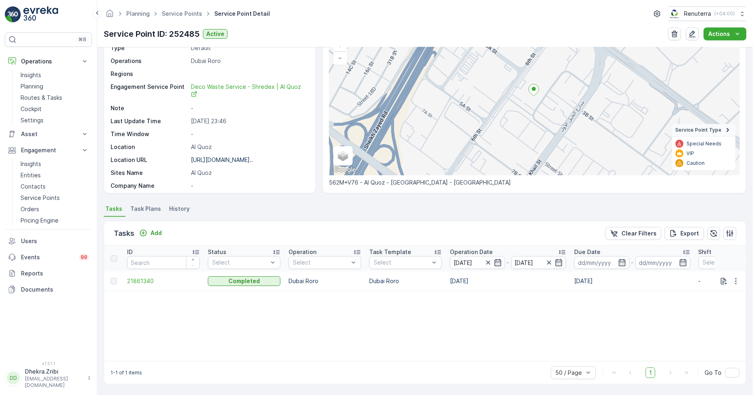
scroll to position [62, 0]
click at [154, 284] on span "21861340" at bounding box center [163, 281] width 73 height 8
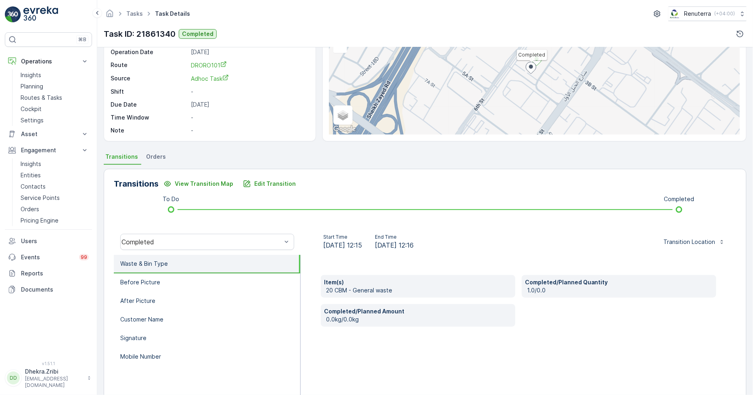
scroll to position [90, 0]
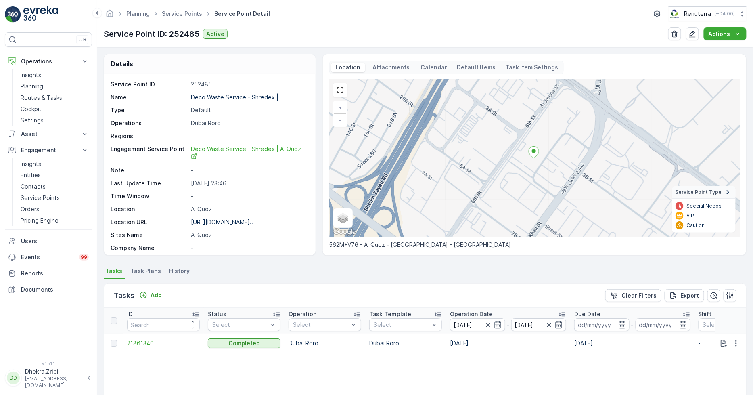
scroll to position [61, 0]
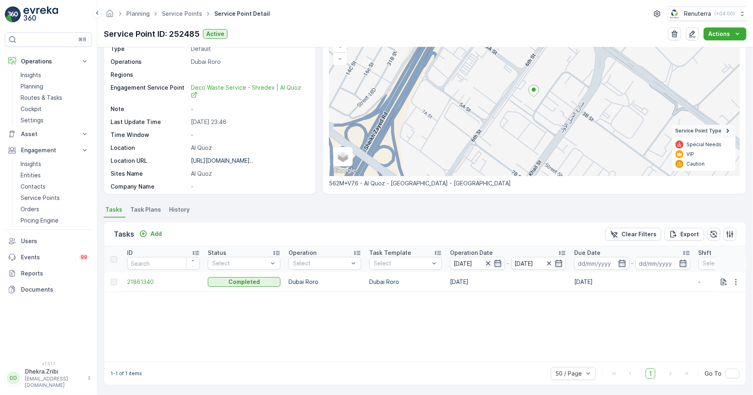
click at [487, 260] on icon "button" at bounding box center [488, 263] width 8 height 8
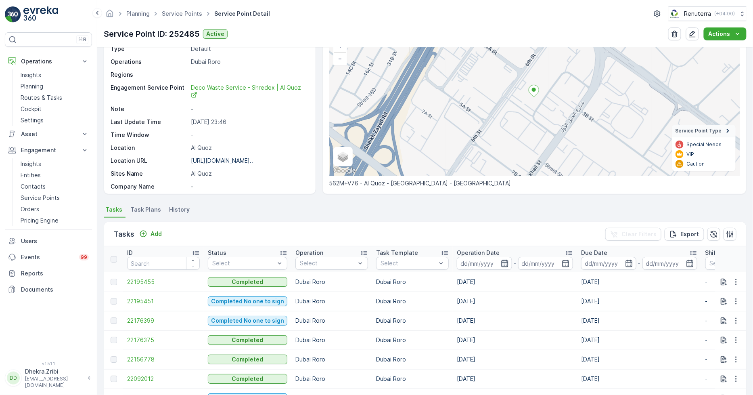
click at [501, 260] on icon "button" at bounding box center [504, 263] width 7 height 7
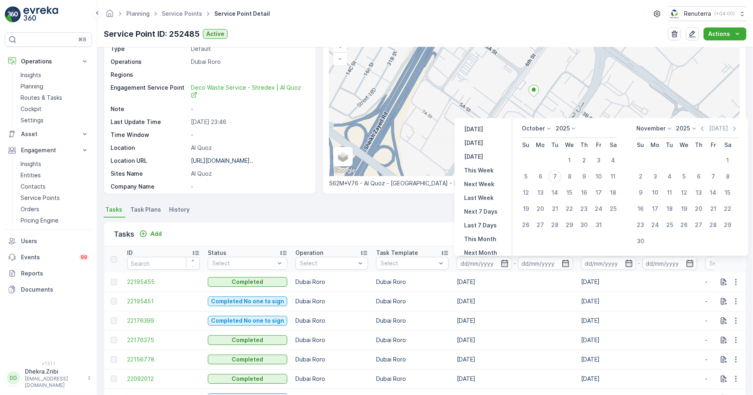
click at [550, 130] on icon at bounding box center [549, 129] width 8 height 8
click at [543, 170] on span "September" at bounding box center [542, 170] width 31 height 8
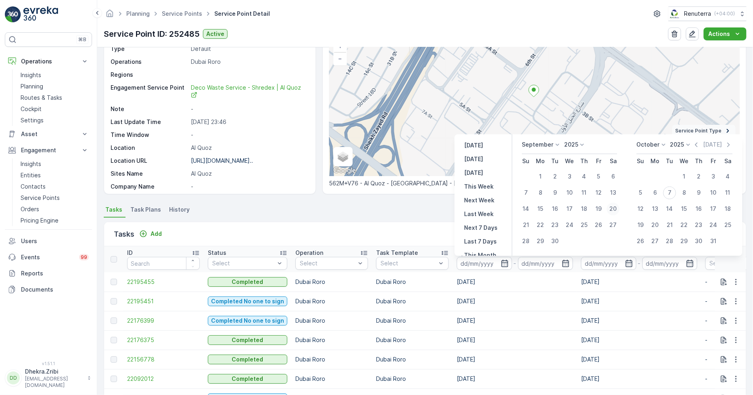
click at [610, 209] on div "20" at bounding box center [613, 209] width 13 height 13
type input "20.09.2025"
click at [610, 209] on div "20" at bounding box center [613, 209] width 13 height 13
type input "20.09.2025"
click at [610, 209] on div "20" at bounding box center [613, 209] width 13 height 13
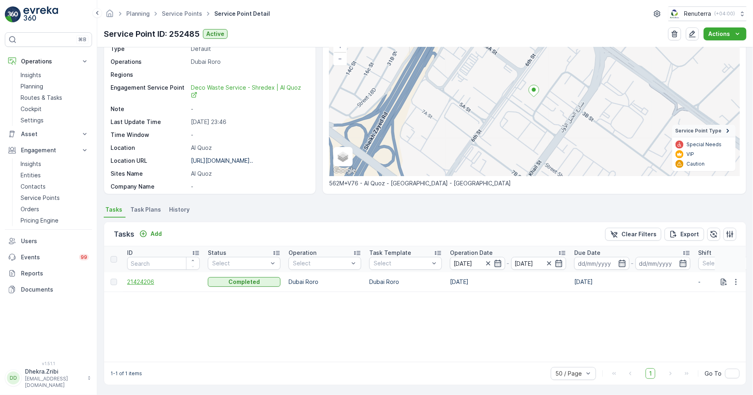
click at [151, 283] on span "21424206" at bounding box center [163, 282] width 73 height 8
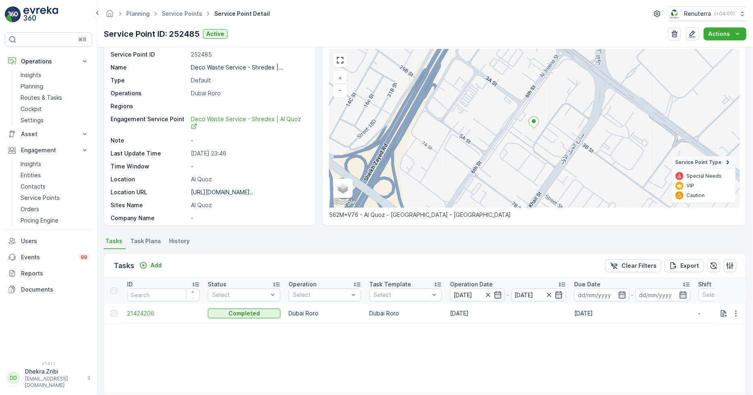
scroll to position [45, 0]
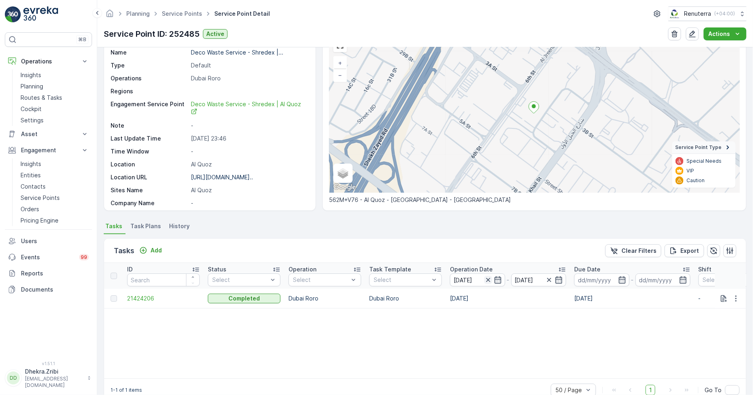
click at [488, 279] on icon "button" at bounding box center [488, 280] width 4 height 4
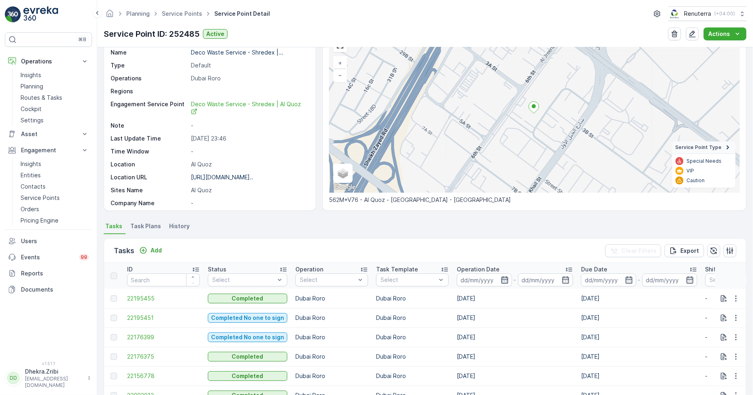
click at [505, 277] on icon "button" at bounding box center [505, 280] width 8 height 8
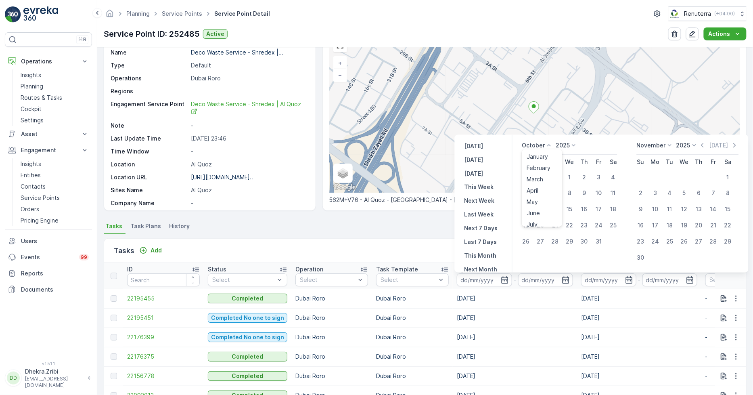
click at [539, 143] on p "October" at bounding box center [533, 145] width 23 height 8
click at [546, 182] on div "September" at bounding box center [542, 185] width 37 height 11
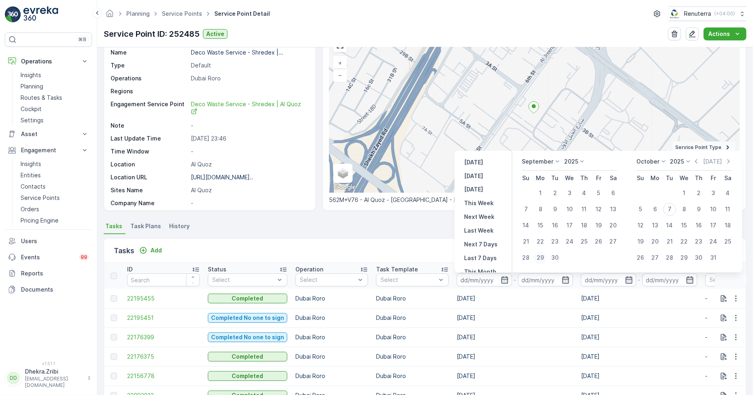
click at [540, 258] on div "29" at bounding box center [541, 258] width 13 height 13
type input "29.09.2025"
click at [540, 258] on div "29" at bounding box center [541, 258] width 13 height 13
type input "29.09.2025"
click at [535, 259] on div "29" at bounding box center [541, 258] width 13 height 13
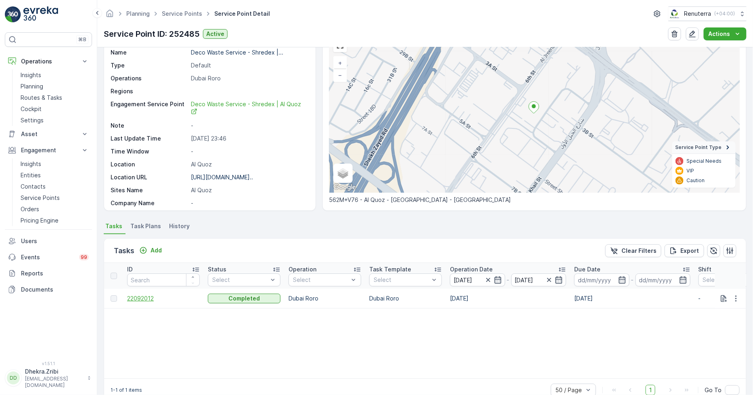
click at [139, 301] on span "22092012" at bounding box center [163, 298] width 73 height 8
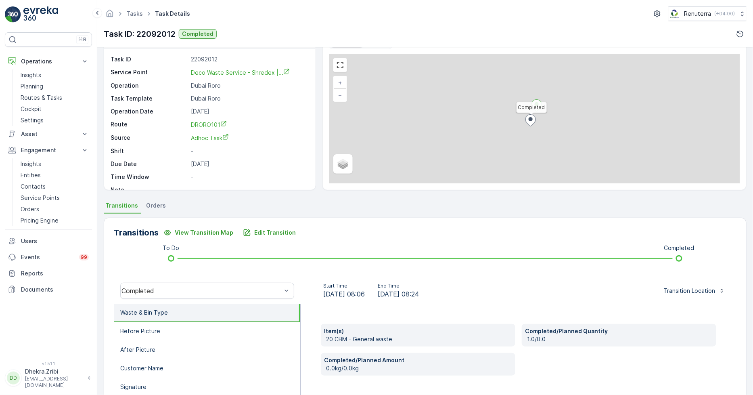
scroll to position [45, 0]
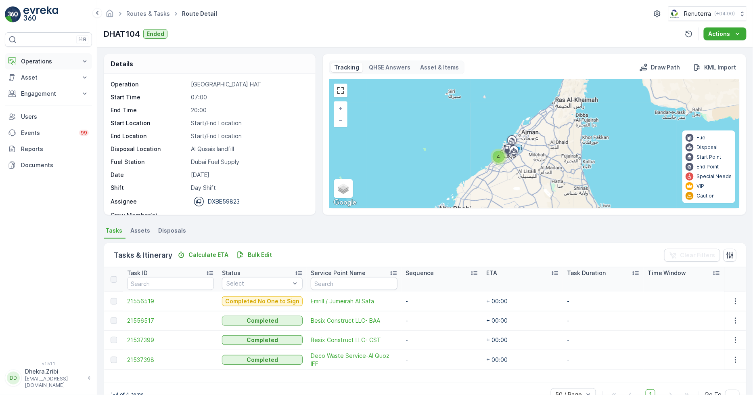
scroll to position [21, 0]
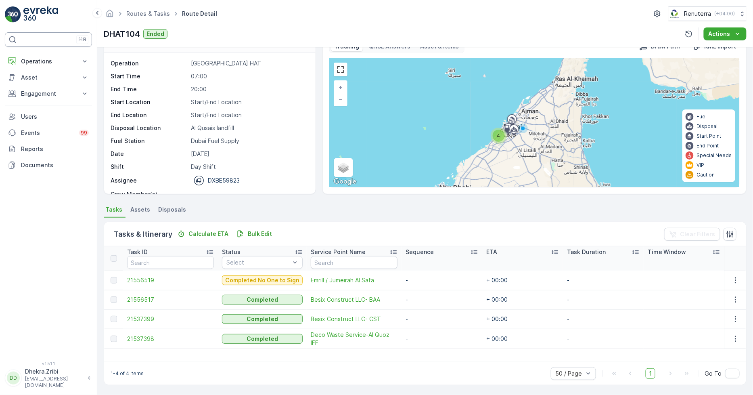
click at [38, 46] on div "⌘B" at bounding box center [48, 39] width 87 height 15
click at [35, 65] on p "Operations" at bounding box center [48, 61] width 55 height 8
click at [39, 101] on p "Routes & Tasks" at bounding box center [42, 98] width 42 height 8
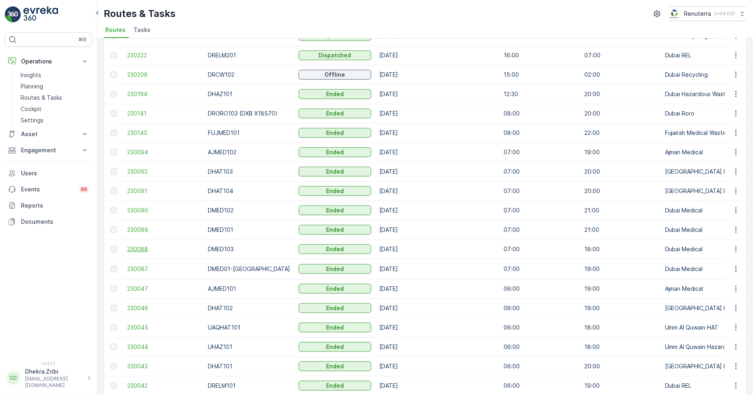
scroll to position [224, 0]
click at [144, 269] on span "230087" at bounding box center [163, 268] width 73 height 8
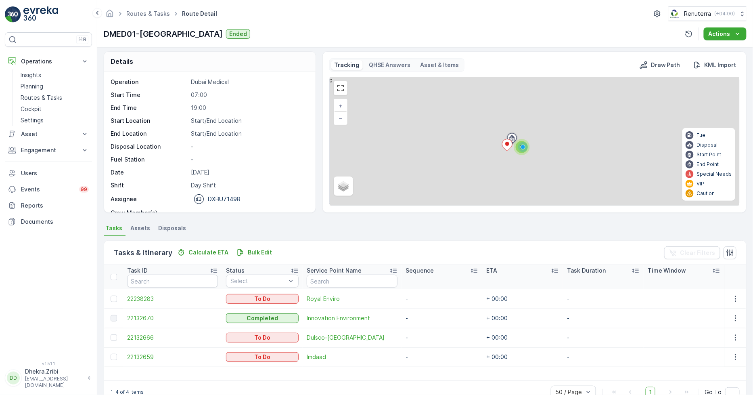
scroll to position [21, 0]
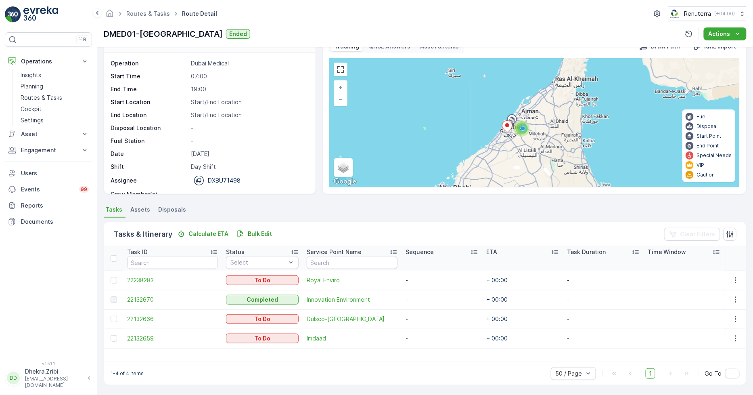
click at [145, 338] on span "22132659" at bounding box center [172, 338] width 91 height 8
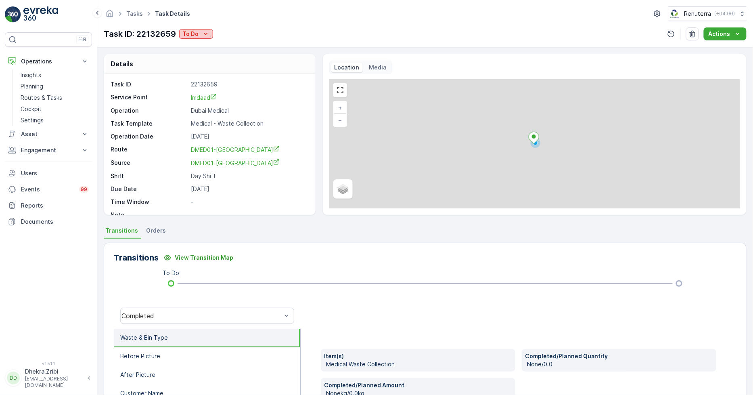
drag, startPoint x: 197, startPoint y: 33, endPoint x: 197, endPoint y: 38, distance: 4.8
click at [197, 34] on p "To Do" at bounding box center [190, 34] width 16 height 8
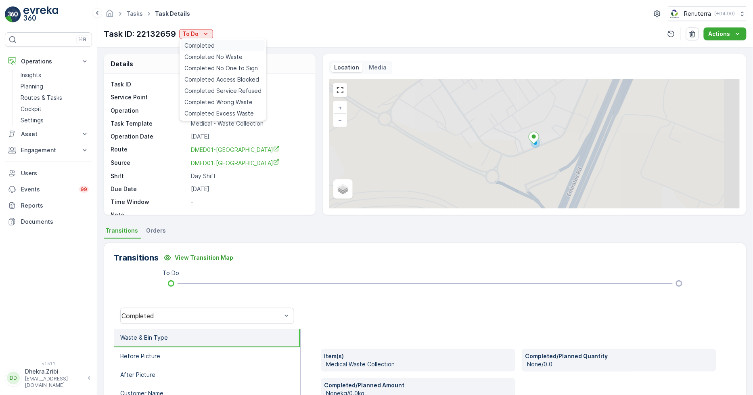
drag, startPoint x: 197, startPoint y: 38, endPoint x: 199, endPoint y: 46, distance: 7.9
click at [199, 46] on span "Completed" at bounding box center [199, 46] width 30 height 8
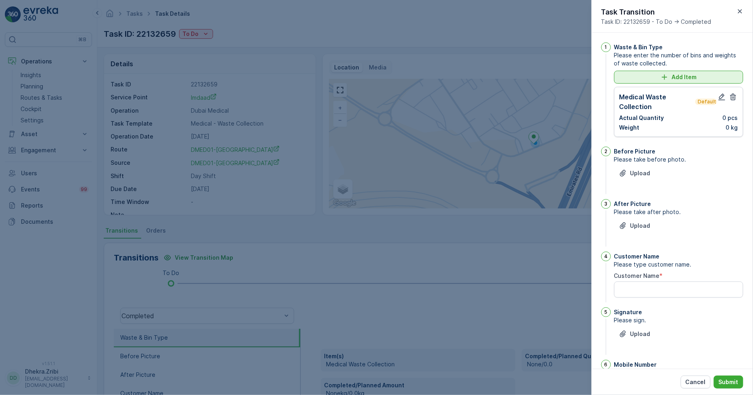
click at [670, 73] on div "Add Item" at bounding box center [678, 77] width 119 height 8
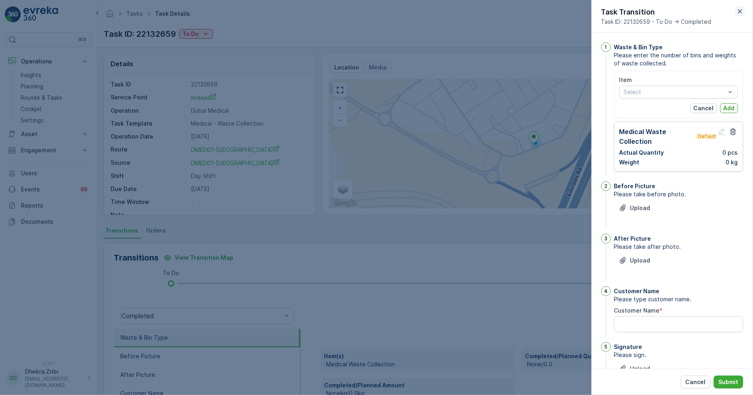
click at [745, 7] on button "button" at bounding box center [741, 11] width 10 height 10
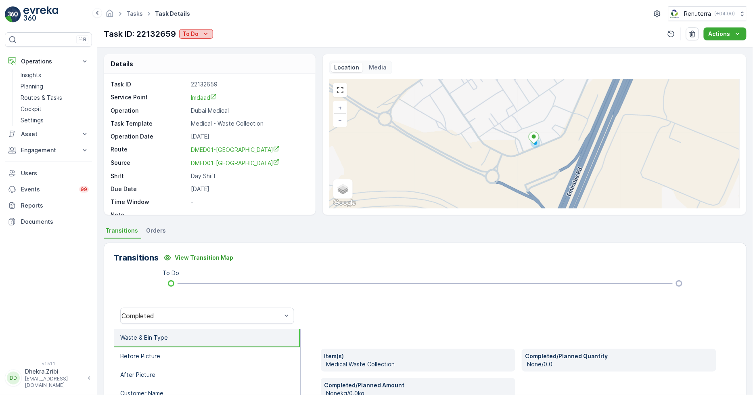
click at [187, 30] on p "To Do" at bounding box center [190, 34] width 16 height 8
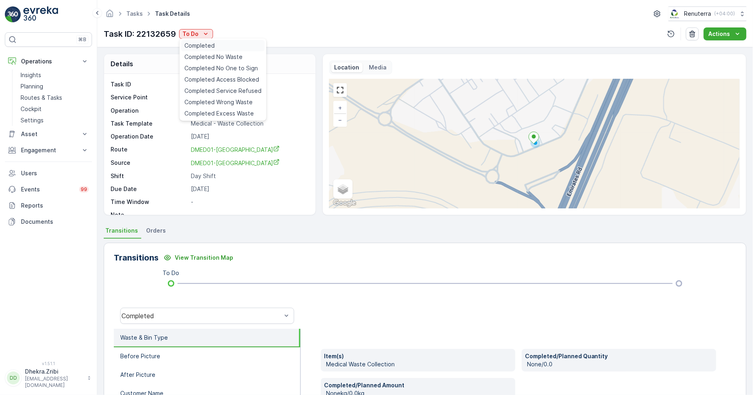
click at [208, 46] on span "Completed" at bounding box center [199, 46] width 30 height 8
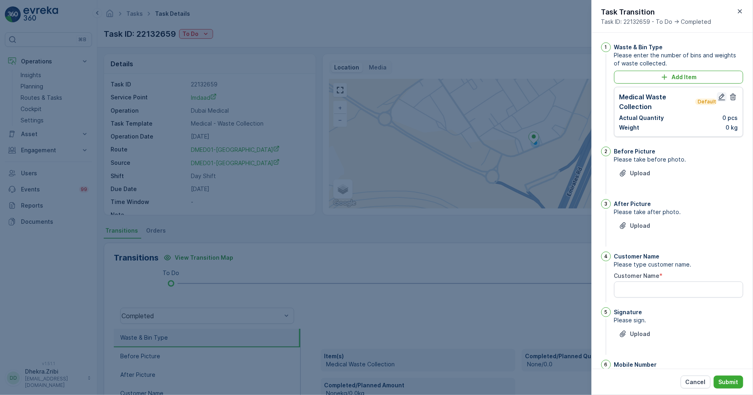
click at [719, 97] on icon "button" at bounding box center [722, 97] width 8 height 8
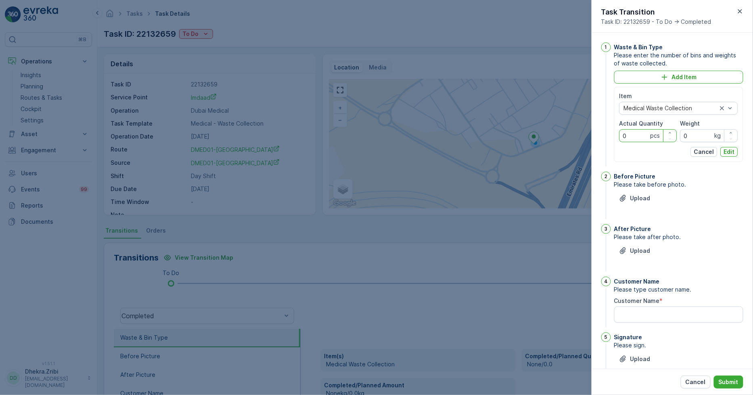
drag, startPoint x: 635, startPoint y: 140, endPoint x: 639, endPoint y: 143, distance: 5.3
click at [636, 142] on div "Item Medical Waste Collection Actual Quantity 0 pcs Weight 0 kg Cancel Edit" at bounding box center [679, 124] width 119 height 65
type Quantity "654"
click at [705, 138] on input "0" at bounding box center [710, 135] width 58 height 13
type input "1637"
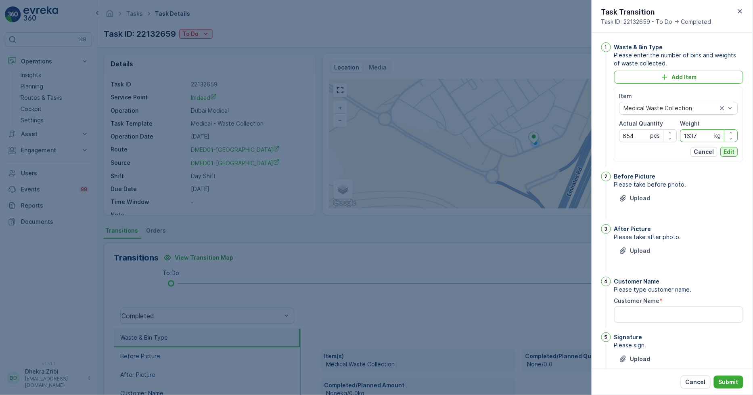
click at [729, 155] on p "Edit" at bounding box center [729, 152] width 11 height 8
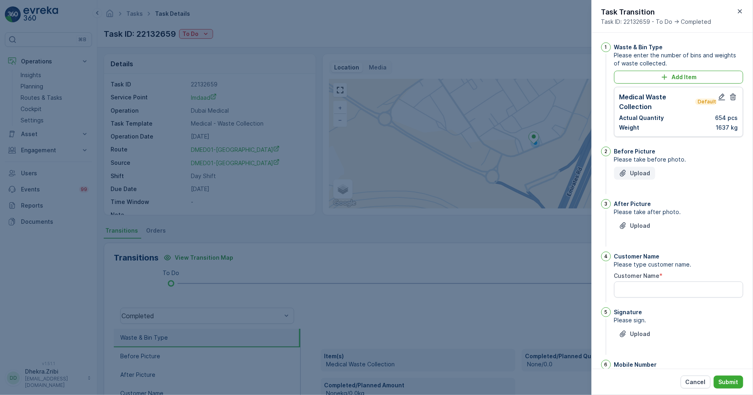
click at [645, 179] on div "Upload" at bounding box center [678, 178] width 129 height 23
click at [645, 175] on p "Upload" at bounding box center [641, 173] width 20 height 8
click at [643, 172] on p "Upload" at bounding box center [641, 173] width 20 height 8
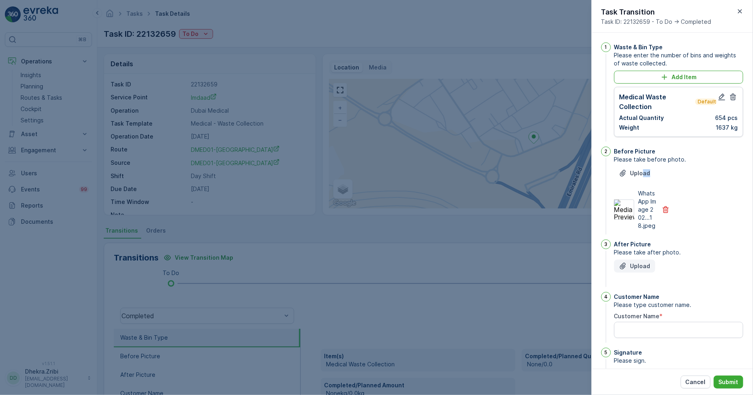
click at [644, 260] on button "Upload" at bounding box center [634, 266] width 41 height 13
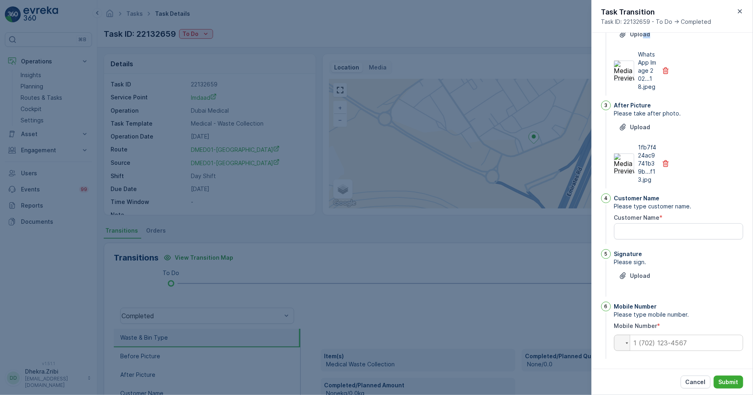
scroll to position [140, 0]
click at [641, 229] on Name "Customer Name" at bounding box center [678, 230] width 129 height 16
type Name "ghyas"
click at [633, 270] on button "Upload" at bounding box center [634, 274] width 41 height 13
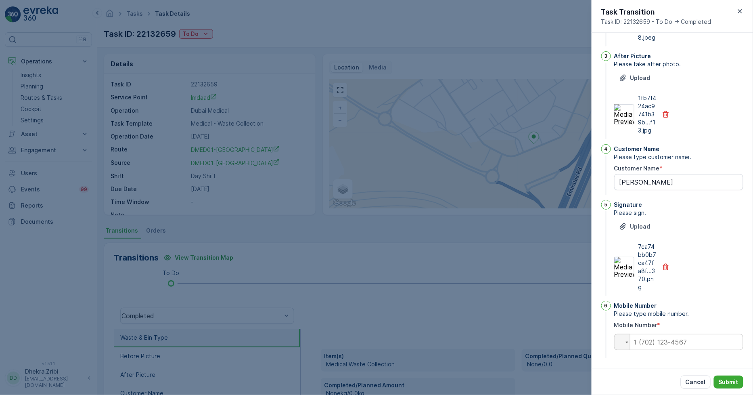
scroll to position [189, 0]
click at [659, 340] on input "tel" at bounding box center [678, 341] width 129 height 16
type input "0562084220"
click at [727, 381] on p "Submit" at bounding box center [729, 382] width 20 height 8
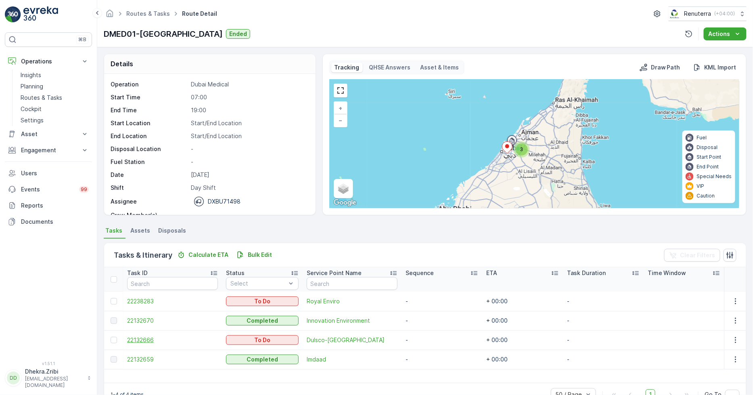
click at [145, 340] on span "22132666" at bounding box center [172, 340] width 91 height 8
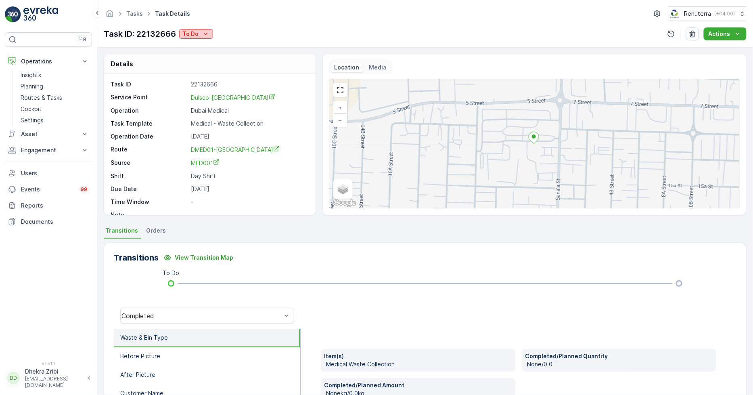
click at [205, 33] on icon "To Do" at bounding box center [206, 34] width 8 height 8
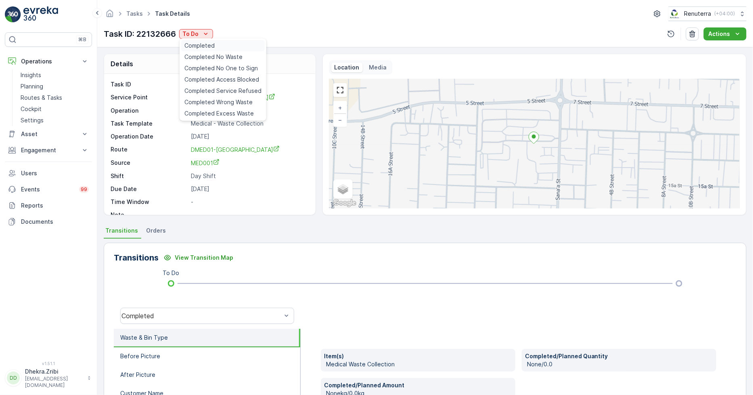
click at [213, 43] on span "Completed" at bounding box center [199, 46] width 30 height 8
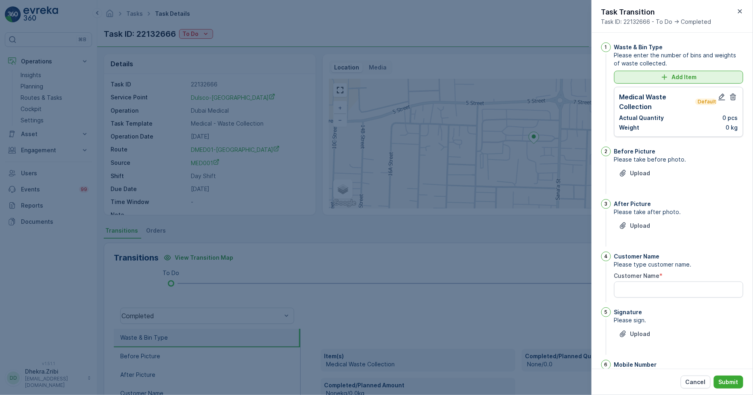
click at [672, 73] on p "Add Item" at bounding box center [684, 77] width 25 height 8
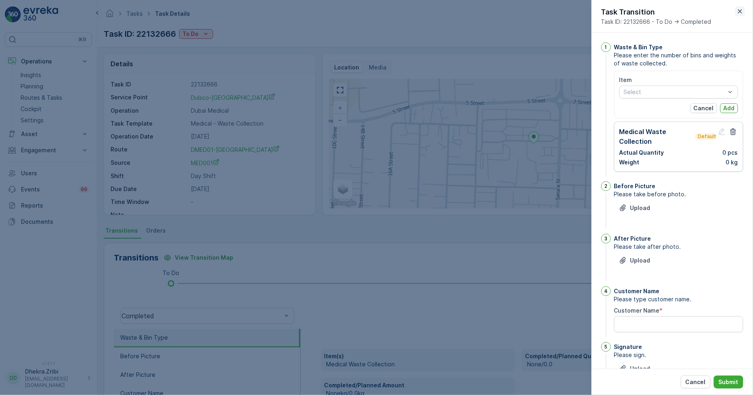
drag, startPoint x: 738, startPoint y: 6, endPoint x: 740, endPoint y: 9, distance: 4.2
click at [739, 7] on div "Task Transition Task ID: 22132666 - To Do -> Completed" at bounding box center [672, 16] width 161 height 33
drag, startPoint x: 740, startPoint y: 9, endPoint x: 735, endPoint y: 17, distance: 9.0
click at [740, 10] on icon "button" at bounding box center [740, 11] width 8 height 8
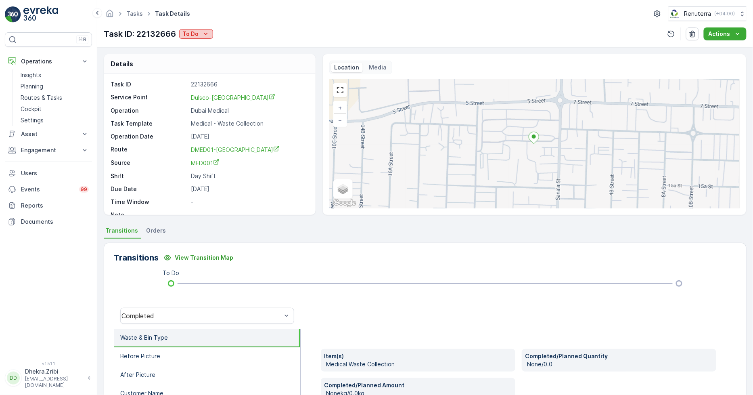
click at [193, 37] on p "To Do" at bounding box center [190, 34] width 16 height 8
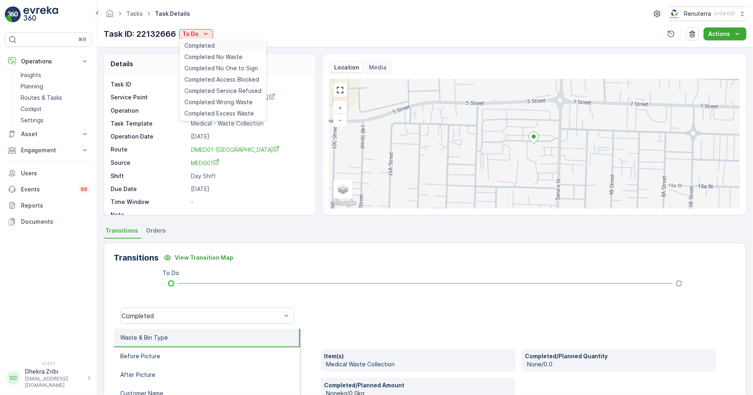
click at [203, 51] on div "Completed" at bounding box center [223, 45] width 84 height 11
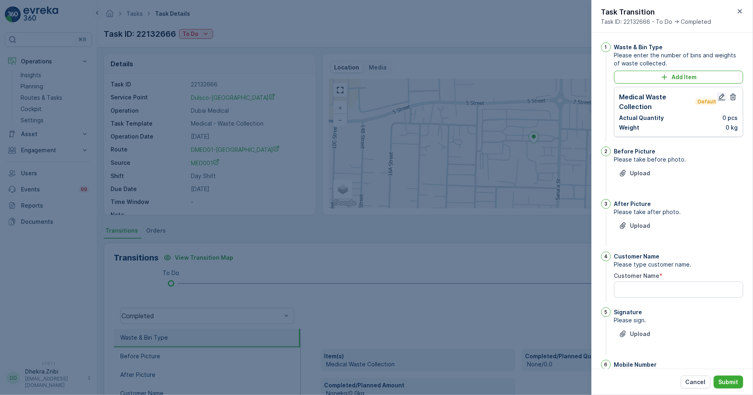
click at [720, 98] on icon "button" at bounding box center [722, 97] width 8 height 8
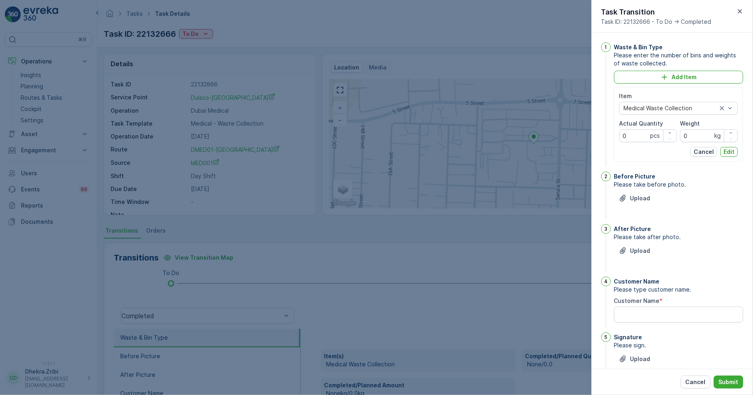
click at [655, 138] on p "pcs" at bounding box center [656, 136] width 10 height 8
click at [629, 142] on div "Item Medical Waste Collection Actual Quantity 0 pcs Weight 0 kg Cancel Edit" at bounding box center [679, 124] width 119 height 65
click at [640, 140] on Quantity "0" at bounding box center [649, 135] width 58 height 13
type Quantity "325"
click at [699, 133] on input "0" at bounding box center [710, 135] width 58 height 13
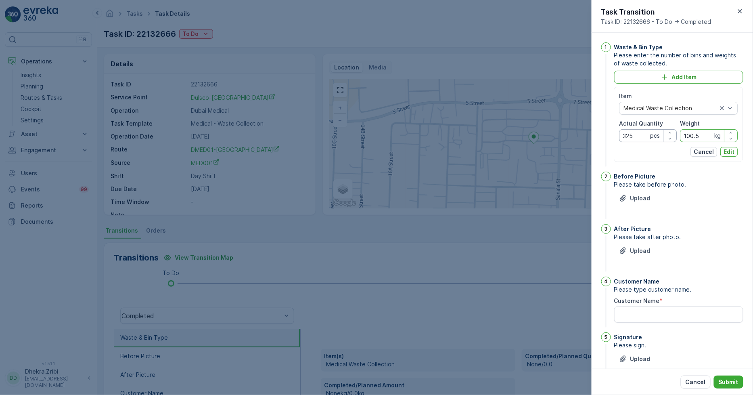
type input "100.5"
click at [643, 136] on Quantity "325" at bounding box center [649, 135] width 58 height 13
type Quantity "3"
type Quantity "21"
click at [724, 151] on p "Edit" at bounding box center [729, 152] width 11 height 8
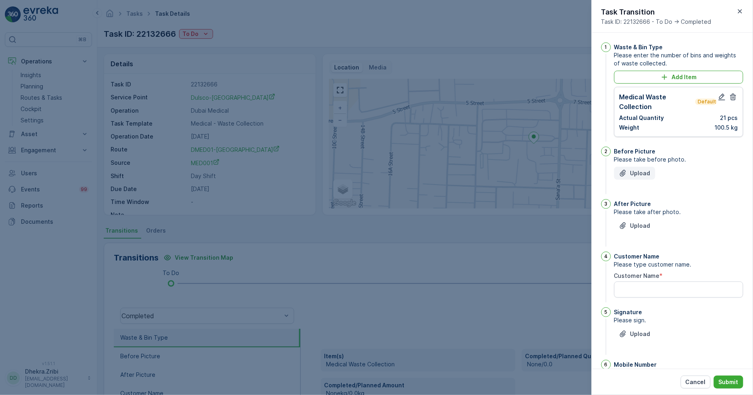
click at [644, 174] on p "Upload" at bounding box center [641, 173] width 20 height 8
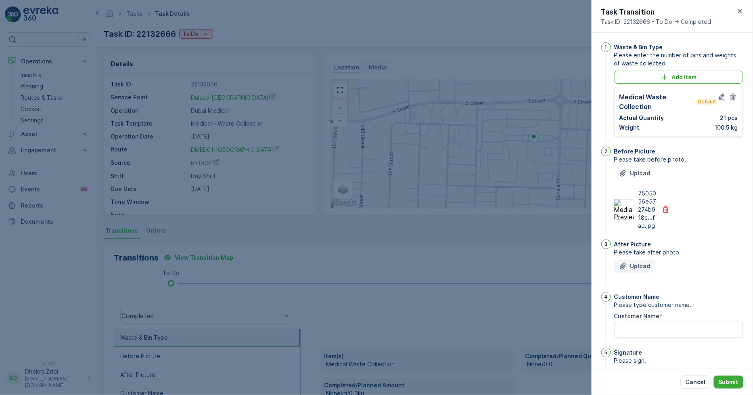
click at [644, 265] on p "Upload" at bounding box center [641, 266] width 20 height 8
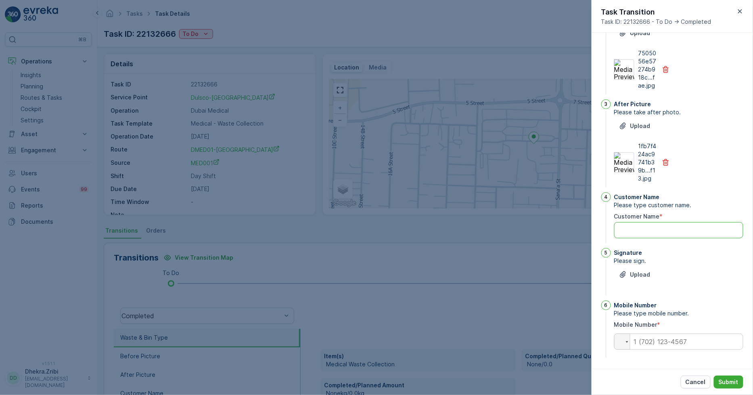
click at [666, 235] on Name "Customer Name" at bounding box center [678, 230] width 129 height 16
type Name "somnath"
click at [639, 275] on p "Upload" at bounding box center [641, 274] width 20 height 8
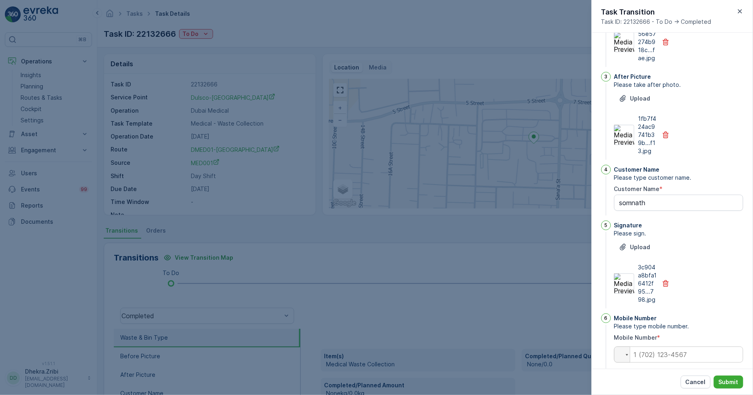
scroll to position [180, 0]
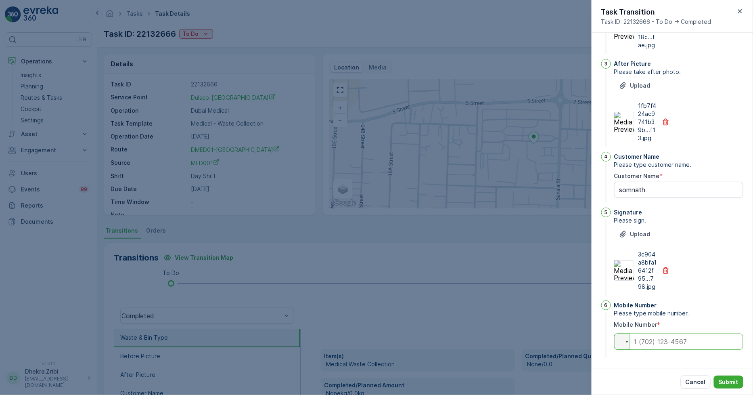
click at [675, 347] on input "tel" at bounding box center [678, 341] width 129 height 16
type input "0501425485"
click at [728, 390] on div "Cancel Submit" at bounding box center [672, 382] width 161 height 26
click at [729, 384] on p "Submit" at bounding box center [729, 382] width 20 height 8
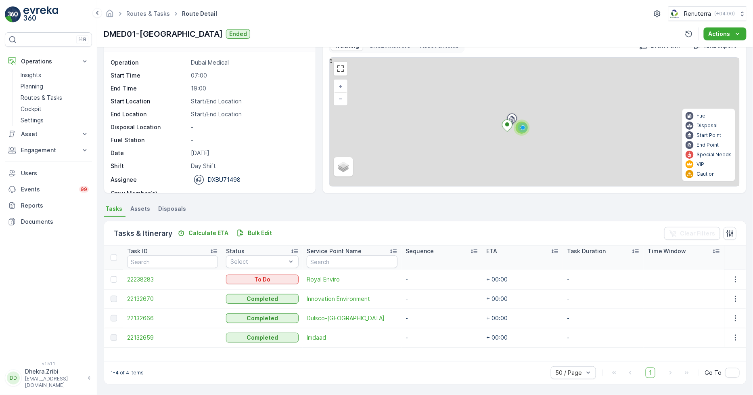
scroll to position [21, 0]
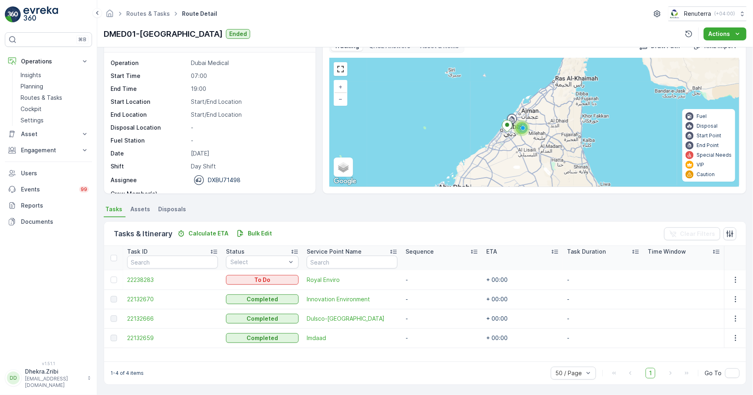
click at [138, 292] on td "22132670" at bounding box center [172, 298] width 99 height 19
click at [138, 295] on span "22132670" at bounding box center [172, 299] width 91 height 8
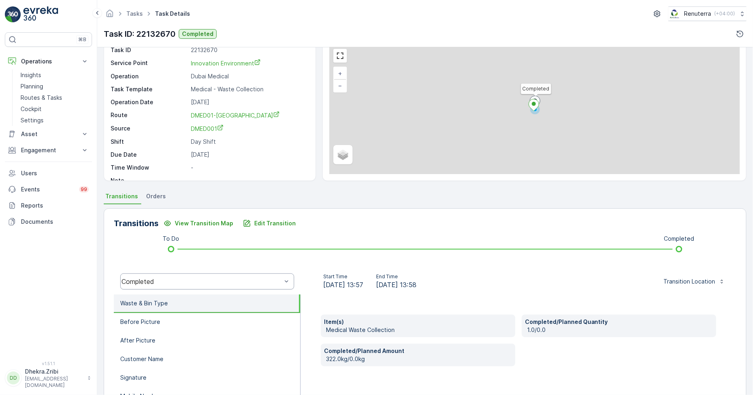
scroll to position [45, 0]
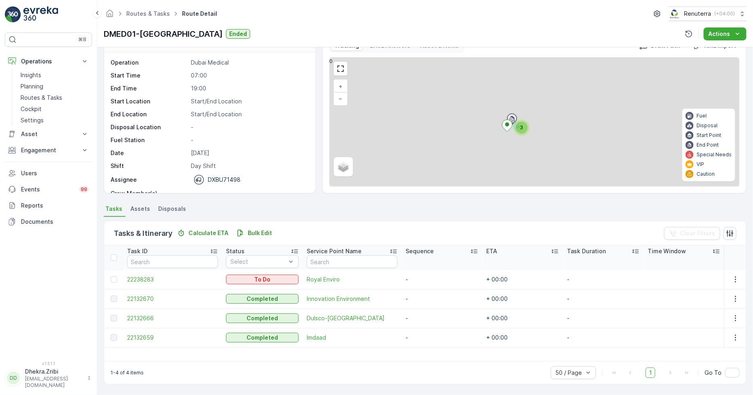
scroll to position [21, 0]
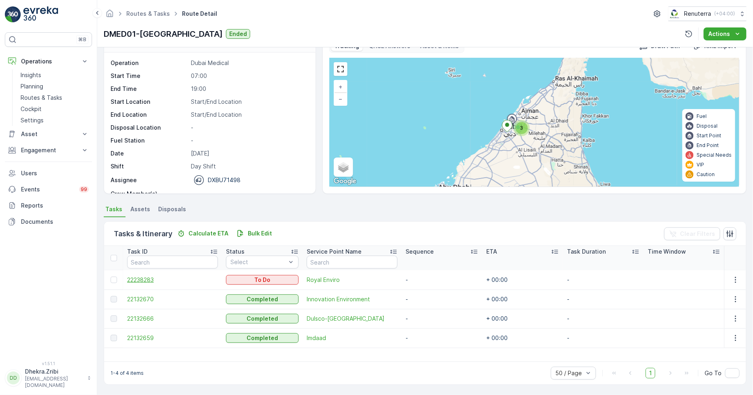
click at [153, 281] on span "22238283" at bounding box center [172, 280] width 91 height 8
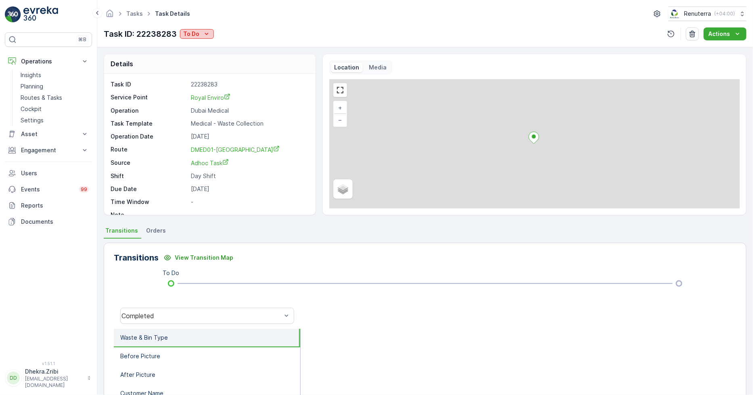
drag, startPoint x: 195, startPoint y: 25, endPoint x: 192, endPoint y: 35, distance: 10.1
click at [192, 33] on div "Tasks Task Details Renuterra ( +04:00 ) Task ID: 22238283 To Do Actions" at bounding box center [425, 23] width 656 height 47
drag, startPoint x: 192, startPoint y: 35, endPoint x: 199, endPoint y: 37, distance: 7.7
click at [193, 35] on p "To Do" at bounding box center [191, 34] width 16 height 8
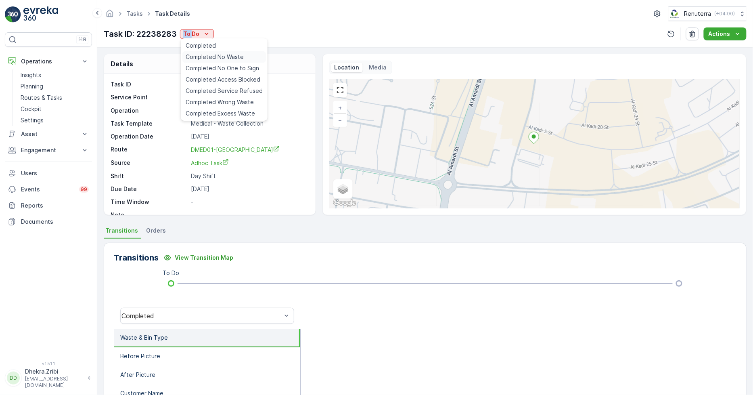
click at [218, 52] on div "Completed No Waste" at bounding box center [224, 56] width 84 height 11
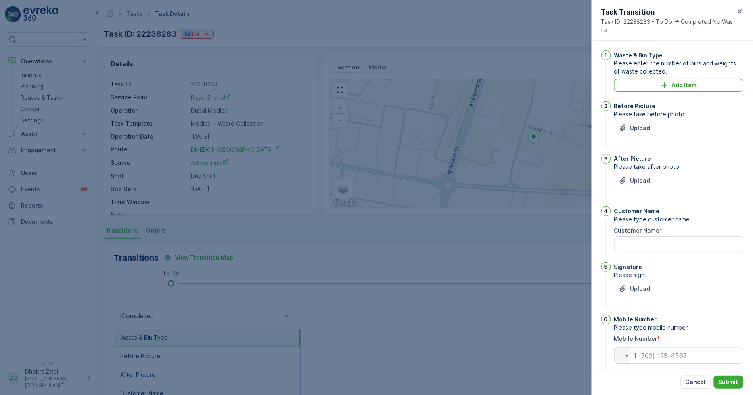
click at [740, 9] on icon "button" at bounding box center [740, 11] width 8 height 8
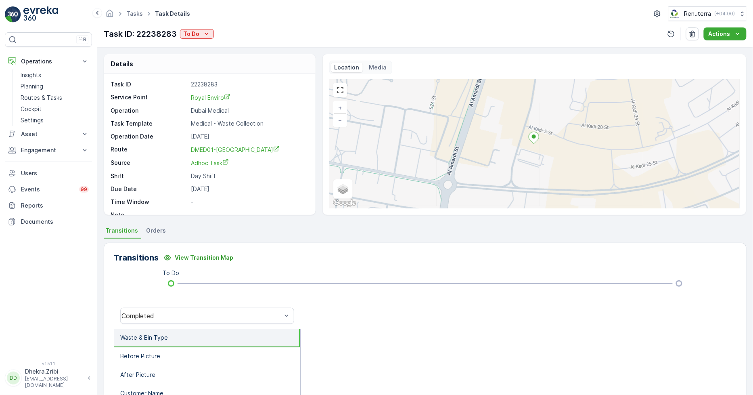
click at [218, 27] on div "Task ID: 22238283 To Do Actions" at bounding box center [425, 33] width 643 height 13
drag, startPoint x: 196, startPoint y: 31, endPoint x: 203, endPoint y: 38, distance: 9.7
click at [197, 33] on p "To Do" at bounding box center [191, 34] width 16 height 8
click at [214, 47] on span "Completed" at bounding box center [201, 46] width 30 height 8
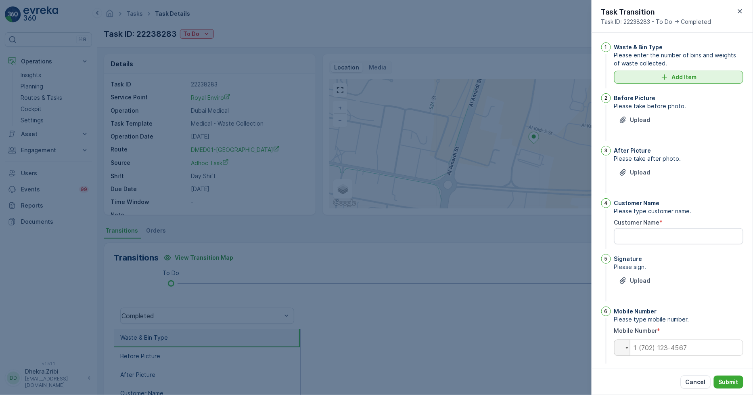
click at [687, 79] on p "Add Item" at bounding box center [684, 77] width 25 height 8
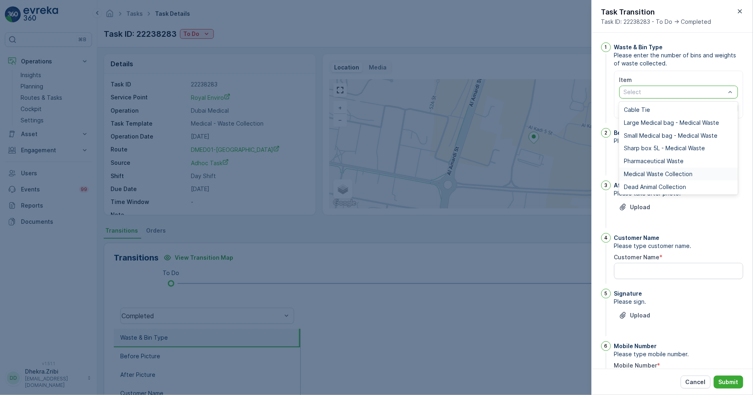
click at [667, 178] on div "Medical Waste Collection" at bounding box center [679, 174] width 119 height 13
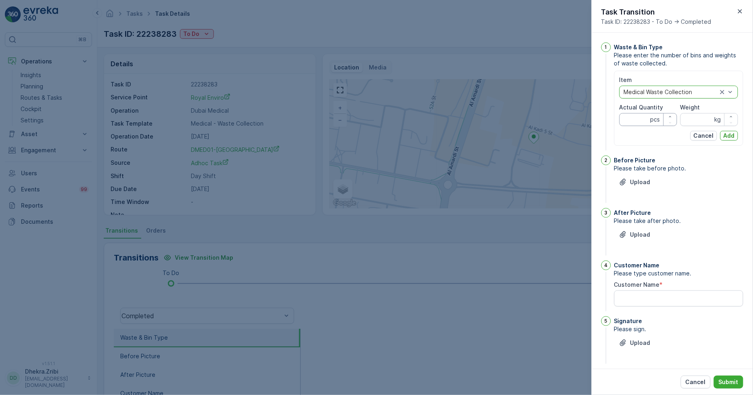
click at [640, 119] on Quantity "Actual Quantity" at bounding box center [649, 119] width 58 height 13
type Quantity "19"
click at [682, 122] on input "Weight" at bounding box center [710, 119] width 58 height 13
type input "201"
drag, startPoint x: 726, startPoint y: 133, endPoint x: 717, endPoint y: 149, distance: 17.9
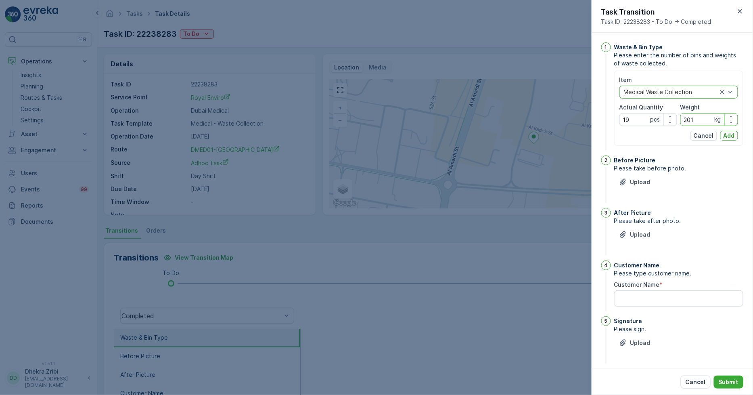
click at [726, 135] on p "Add" at bounding box center [729, 136] width 11 height 8
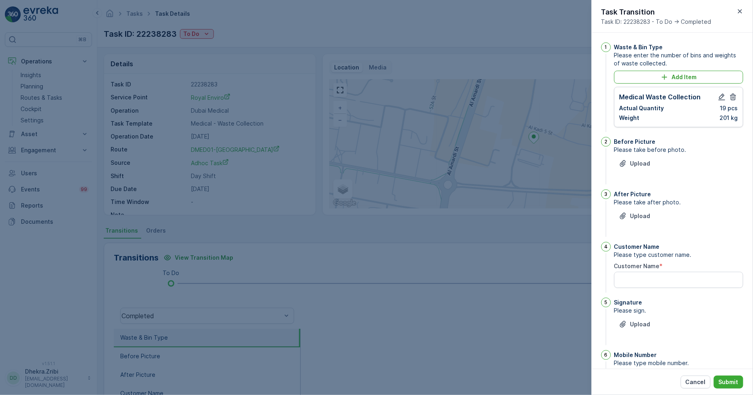
click at [641, 171] on div "Upload" at bounding box center [678, 168] width 129 height 23
click at [636, 166] on p "Upload" at bounding box center [641, 163] width 20 height 8
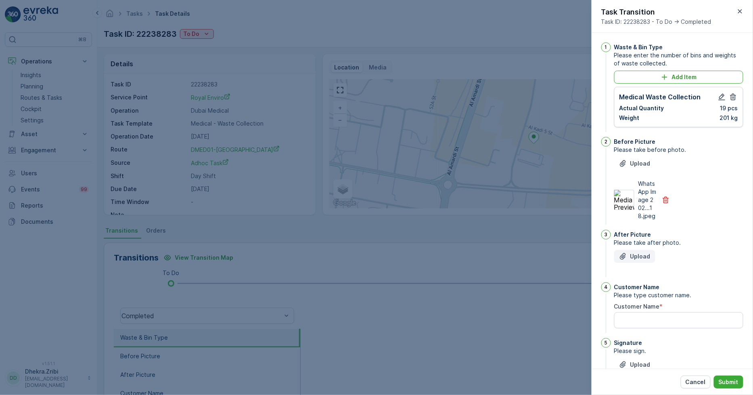
click at [635, 258] on p "Upload" at bounding box center [641, 256] width 20 height 8
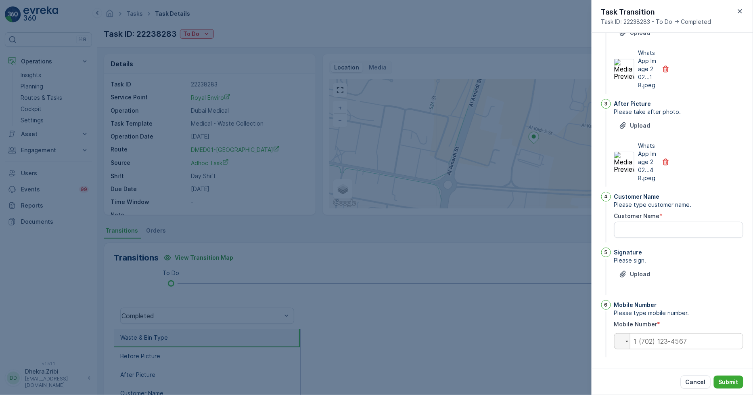
scroll to position [138, 0]
click at [670, 219] on div "Customer Name *" at bounding box center [678, 216] width 129 height 8
click at [669, 226] on Name "Customer Name" at bounding box center [678, 230] width 129 height 16
type Name "joyal"
click at [627, 271] on icon "Upload File" at bounding box center [623, 274] width 8 height 8
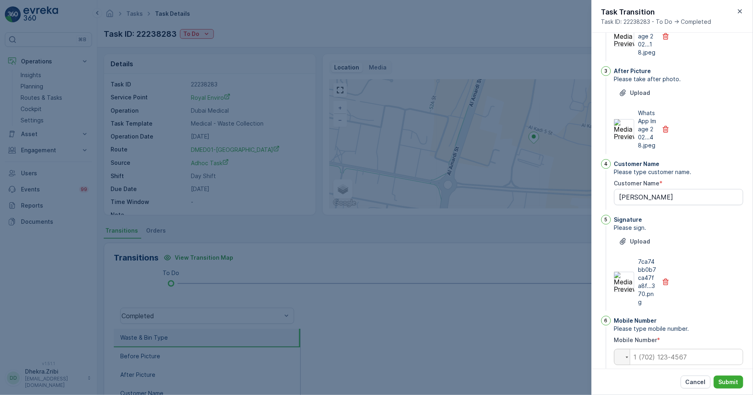
scroll to position [187, 0]
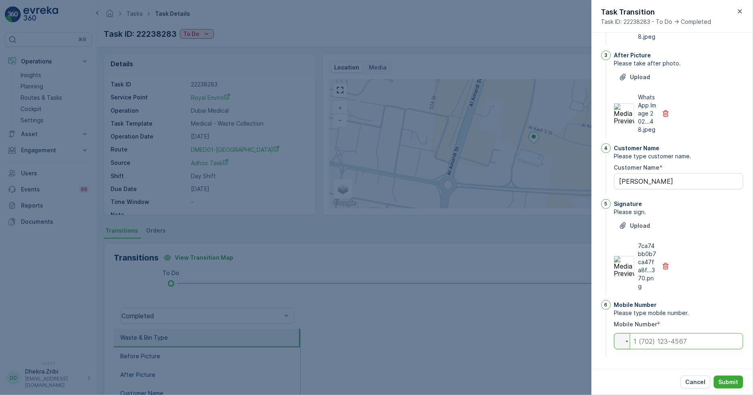
click at [672, 344] on input "tel" at bounding box center [678, 341] width 129 height 16
type input "0501131878"
click at [727, 381] on p "Submit" at bounding box center [729, 382] width 20 height 8
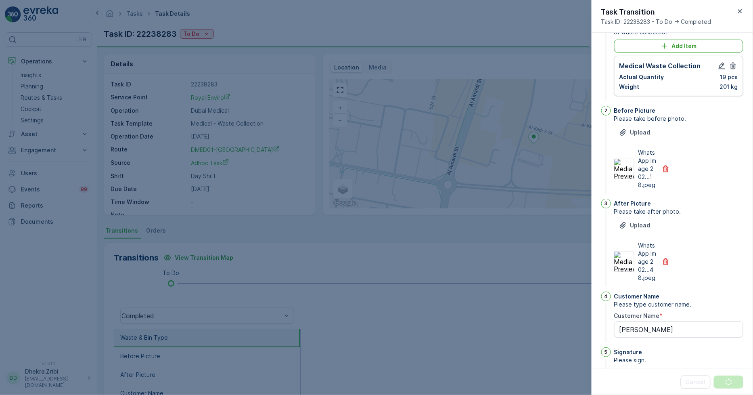
scroll to position [0, 0]
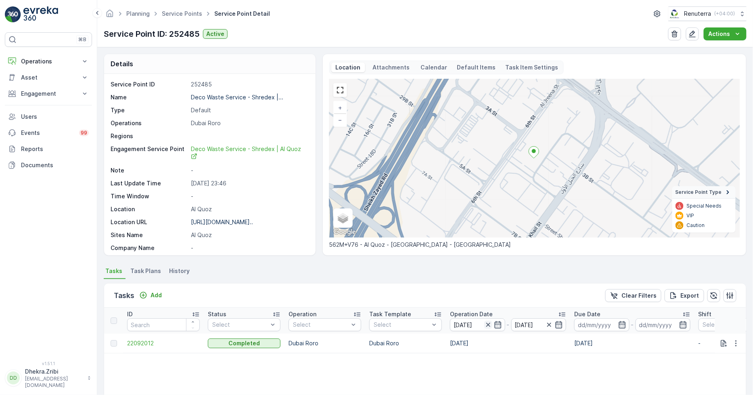
click at [491, 323] on icon "button" at bounding box center [488, 325] width 8 height 8
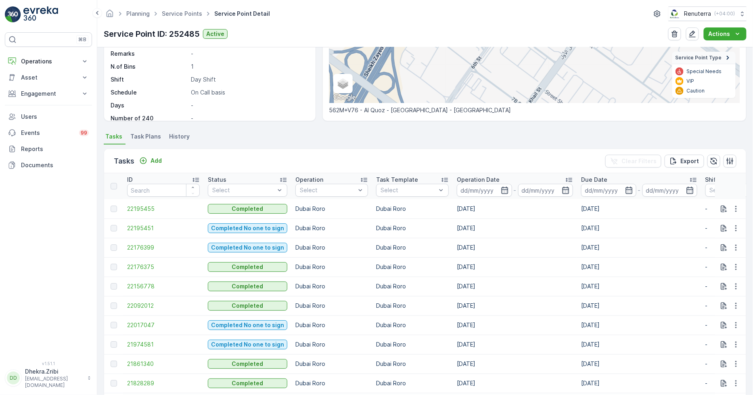
scroll to position [224, 0]
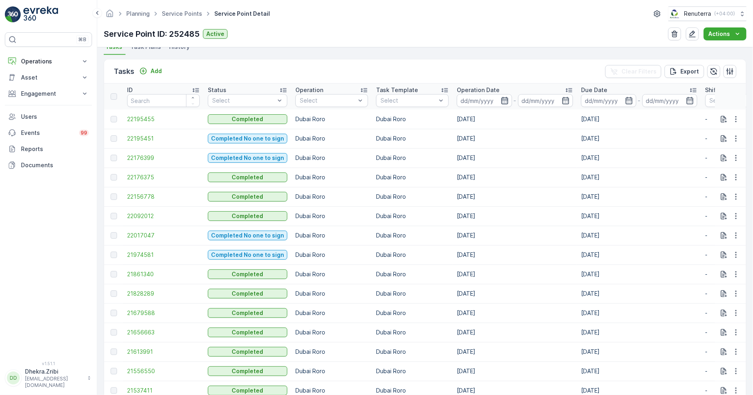
click at [505, 99] on icon "button" at bounding box center [504, 100] width 7 height 7
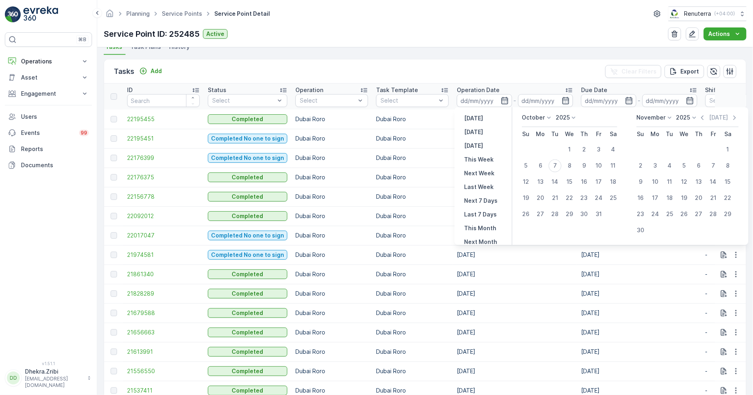
click at [550, 119] on icon at bounding box center [549, 118] width 8 height 8
click at [542, 171] on span "September" at bounding box center [542, 175] width 31 height 8
click at [552, 199] on div "23" at bounding box center [555, 198] width 13 height 13
type input "[DATE]"
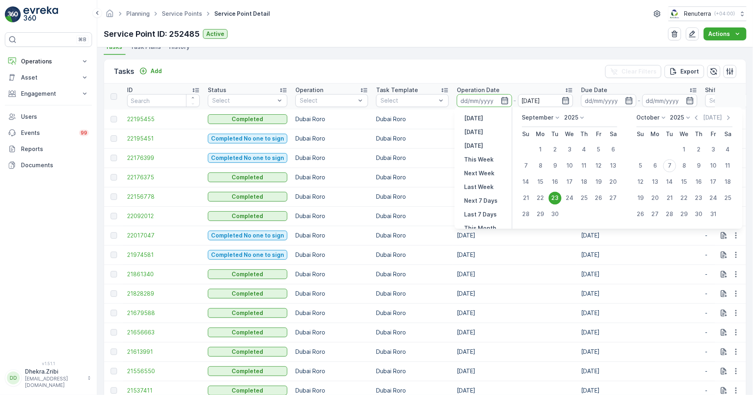
click at [552, 199] on div "23" at bounding box center [555, 198] width 13 height 13
type input "[DATE]"
click at [552, 199] on div "23" at bounding box center [555, 198] width 13 height 13
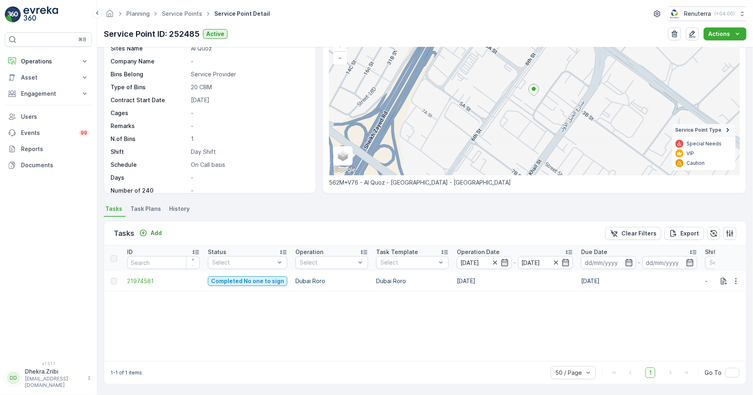
scroll to position [62, 0]
click at [144, 281] on span "21974581" at bounding box center [163, 281] width 73 height 8
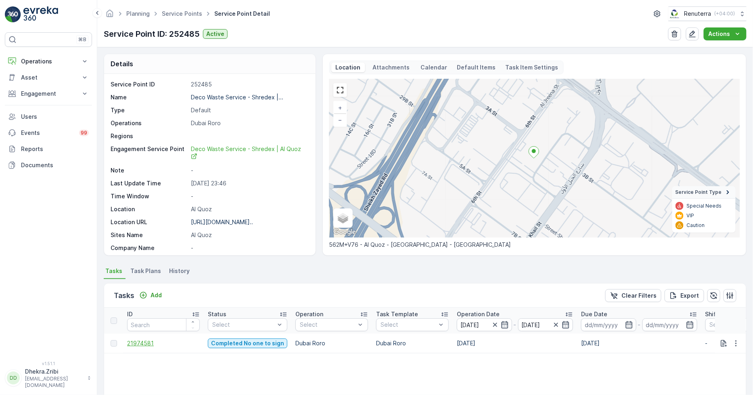
drag, startPoint x: 146, startPoint y: 337, endPoint x: 149, endPoint y: 340, distance: 4.4
click at [146, 337] on td "21974581" at bounding box center [163, 342] width 81 height 19
click at [149, 342] on span "21974581" at bounding box center [163, 343] width 73 height 8
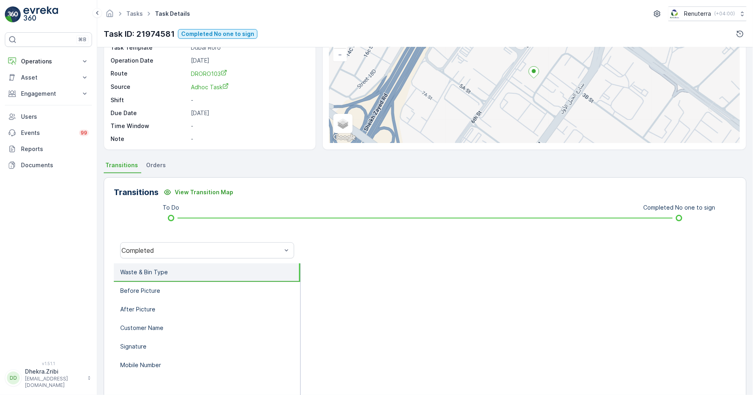
scroll to position [45, 0]
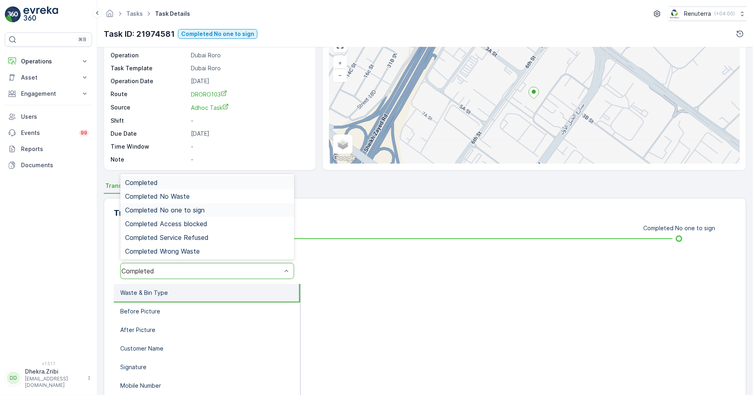
click at [170, 207] on span "Completed No one to sign" at bounding box center [165, 209] width 80 height 7
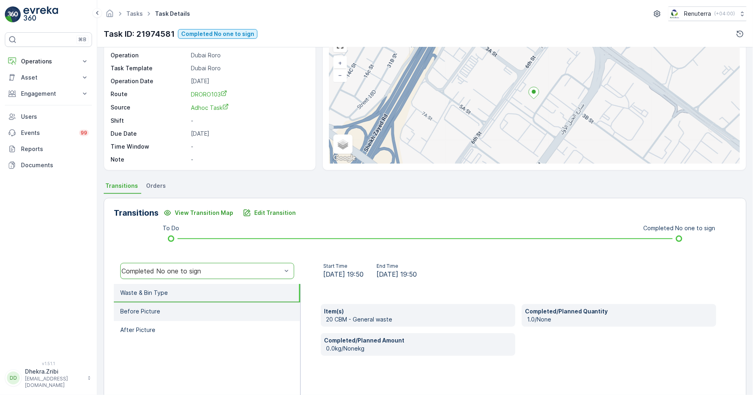
click at [182, 305] on li "Before Picture" at bounding box center [207, 311] width 187 height 19
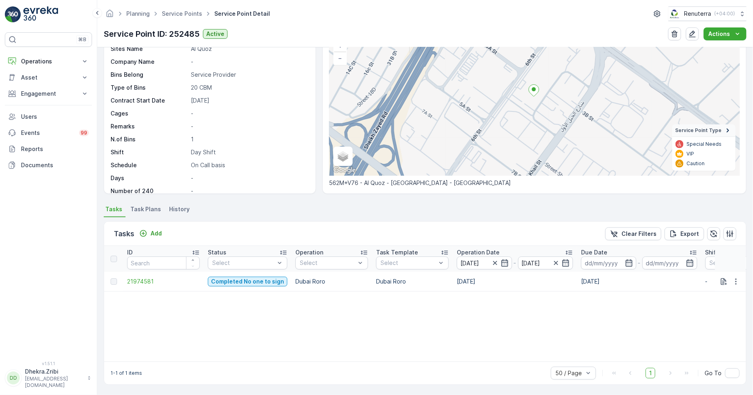
scroll to position [35, 0]
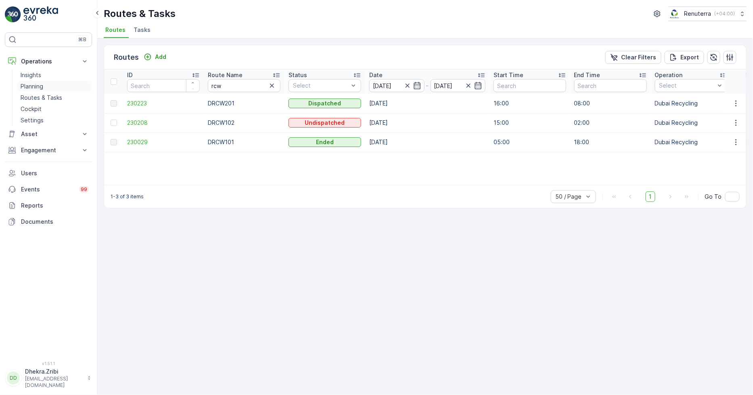
click at [57, 89] on link "Planning" at bounding box center [54, 86] width 75 height 11
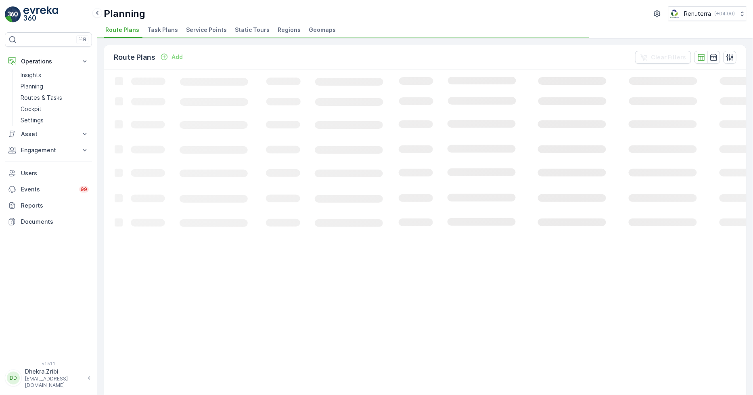
click at [179, 36] on ul "Route Plans Task Plans Service Points Static Tours Regions Geomaps" at bounding box center [422, 31] width 637 height 14
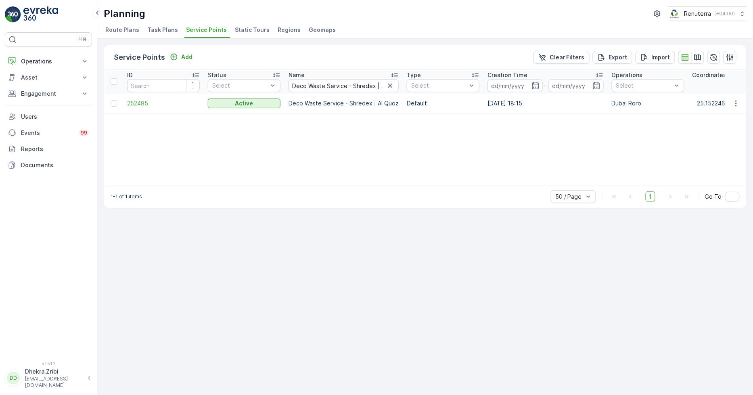
click at [138, 98] on td "252485" at bounding box center [163, 103] width 81 height 19
click at [138, 102] on span "252485" at bounding box center [163, 103] width 73 height 8
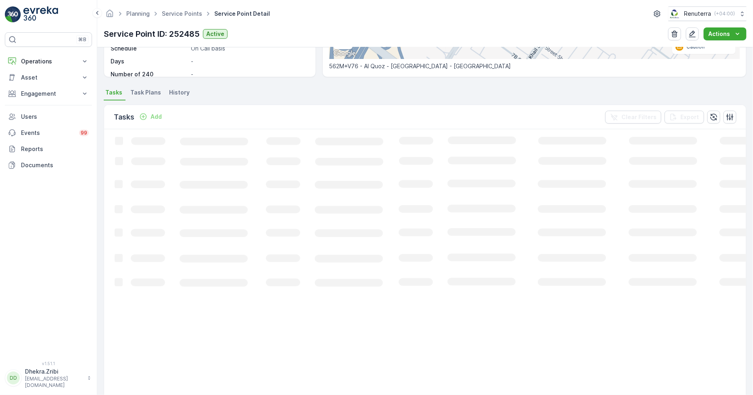
scroll to position [179, 0]
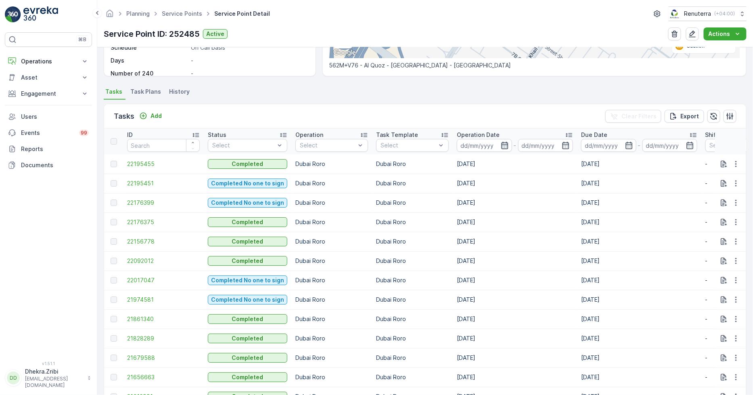
click at [504, 143] on icon "button" at bounding box center [504, 145] width 7 height 7
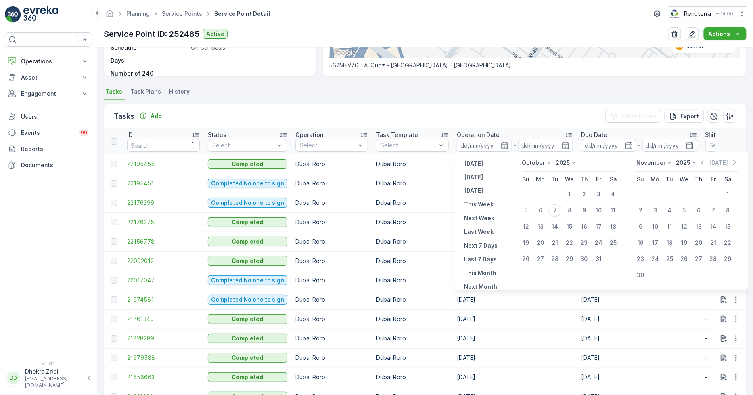
click at [616, 241] on div "25" at bounding box center [613, 243] width 13 height 13
type input "[DATE]"
click at [501, 143] on icon "button" at bounding box center [504, 145] width 7 height 7
type input "[DATE]"
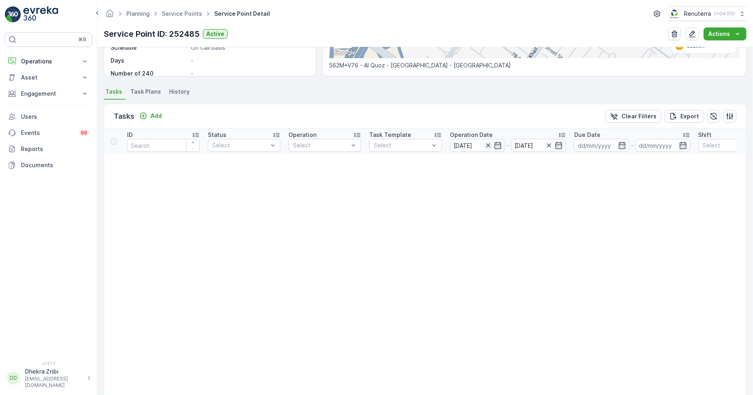
click at [490, 145] on icon "button" at bounding box center [488, 145] width 8 height 8
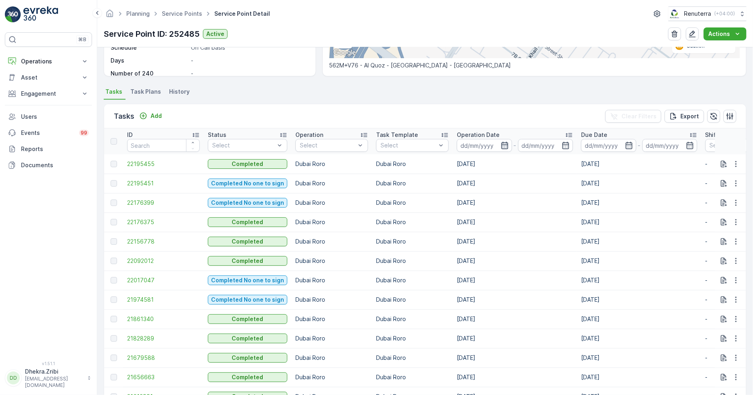
click at [506, 143] on icon "button" at bounding box center [505, 145] width 8 height 8
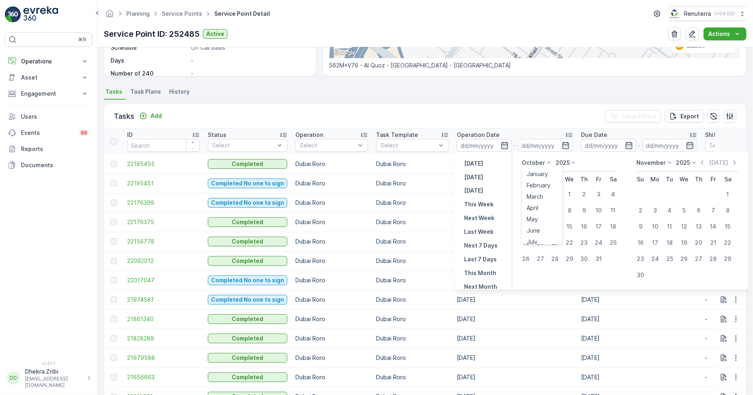
click at [550, 162] on icon at bounding box center [549, 163] width 8 height 8
click at [548, 201] on span "September" at bounding box center [542, 203] width 31 height 8
click at [588, 243] on div "25" at bounding box center [584, 243] width 13 height 13
type input "[DATE]"
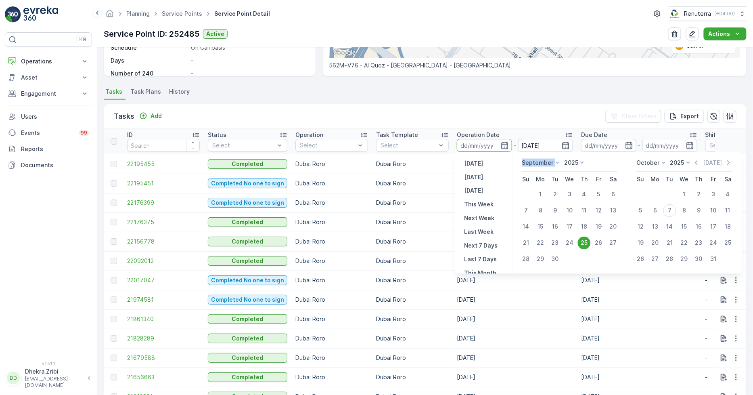
click at [588, 243] on div "25" at bounding box center [584, 243] width 13 height 13
type input "[DATE]"
click at [588, 243] on div "25" at bounding box center [584, 243] width 13 height 13
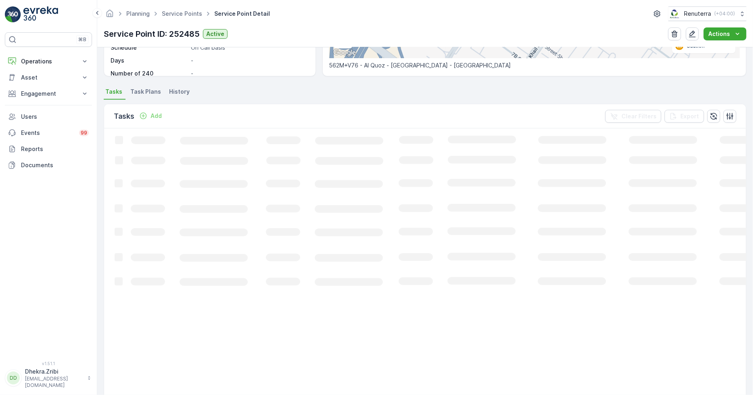
scroll to position [62, 0]
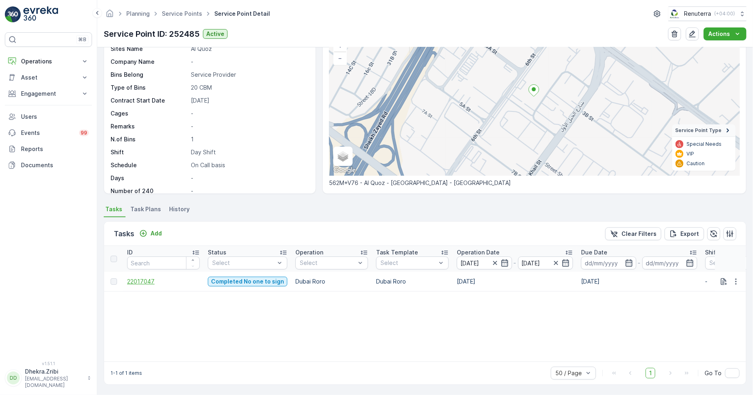
click at [144, 281] on span "22017047" at bounding box center [163, 281] width 73 height 8
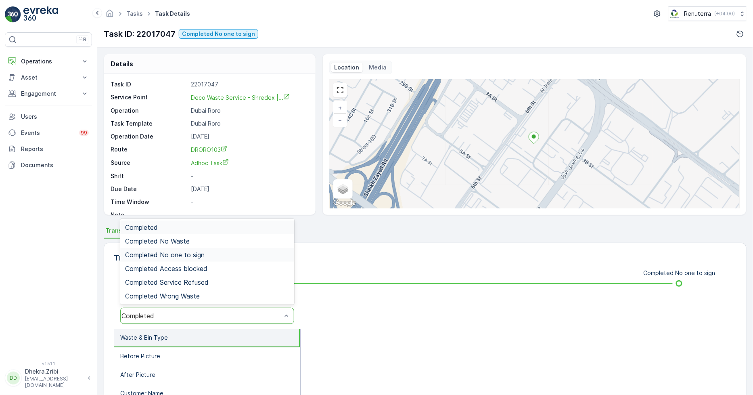
click at [163, 256] on span "Completed No one to sign" at bounding box center [165, 254] width 80 height 7
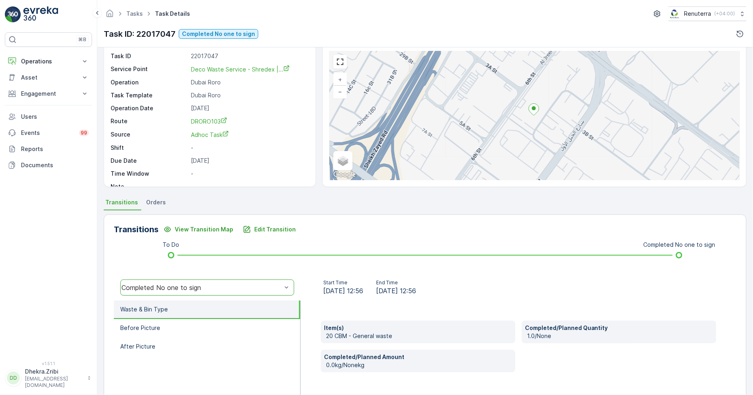
scroll to position [90, 0]
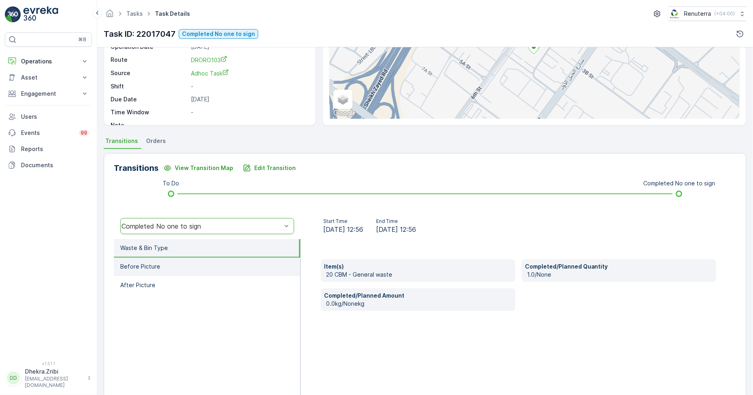
drag, startPoint x: 202, startPoint y: 267, endPoint x: 200, endPoint y: 272, distance: 5.4
click at [202, 267] on li "Before Picture" at bounding box center [207, 267] width 187 height 19
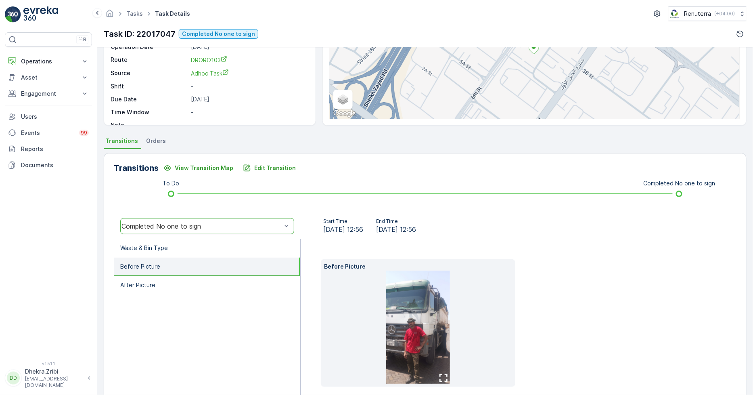
click at [418, 310] on img at bounding box center [417, 326] width 63 height 113
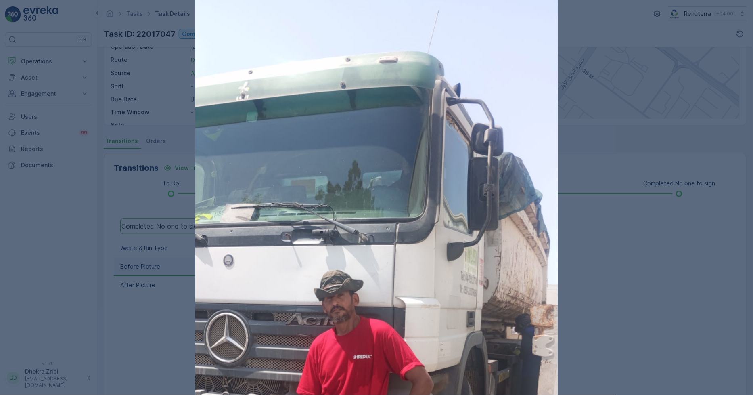
click at [654, 259] on div at bounding box center [376, 197] width 753 height 395
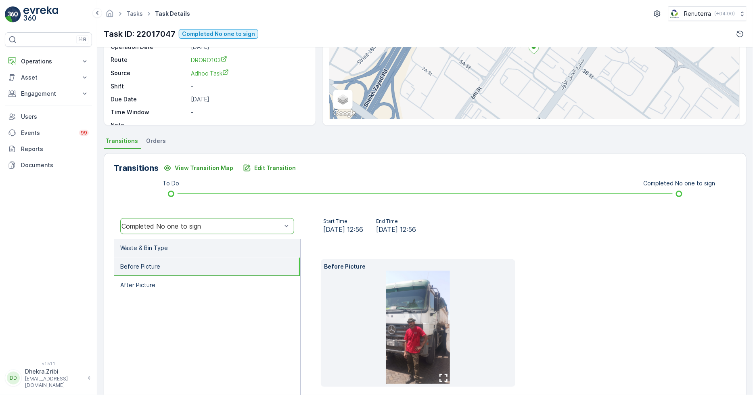
click at [159, 245] on p "Waste & Bin Type" at bounding box center [144, 248] width 48 height 8
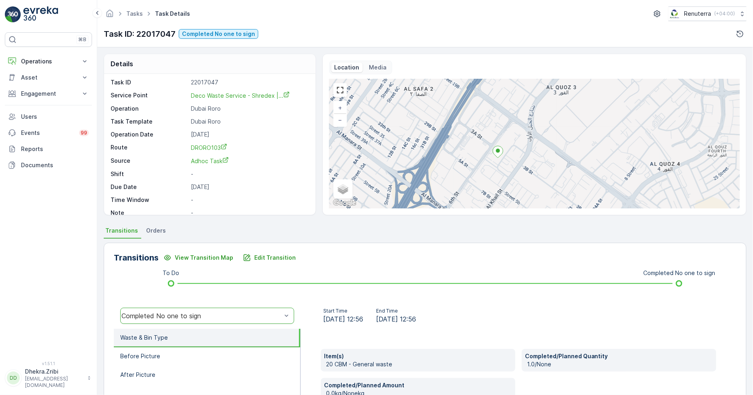
scroll to position [0, 0]
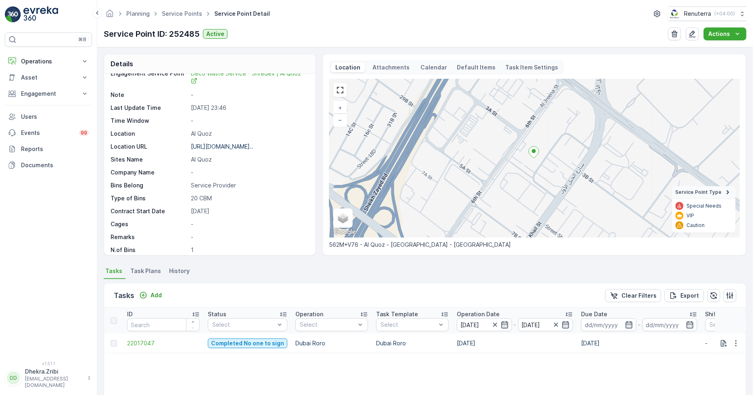
scroll to position [35, 0]
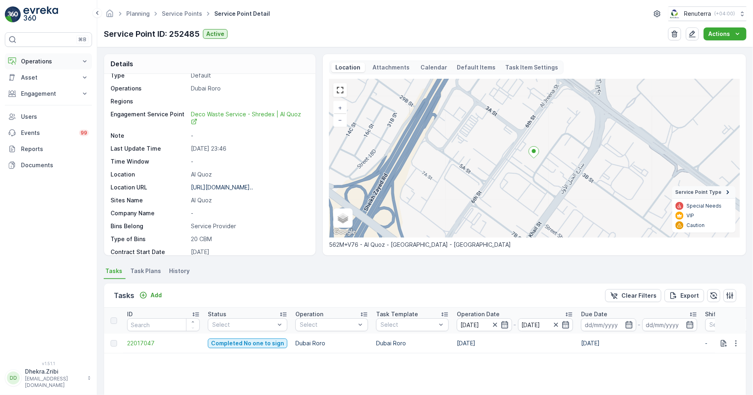
click at [36, 63] on p "Operations" at bounding box center [48, 61] width 55 height 8
click at [35, 92] on link "Routes & Tasks" at bounding box center [54, 97] width 75 height 11
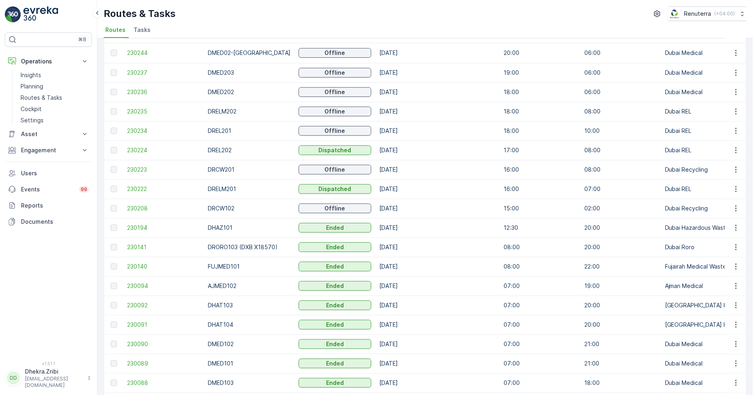
scroll to position [134, 0]
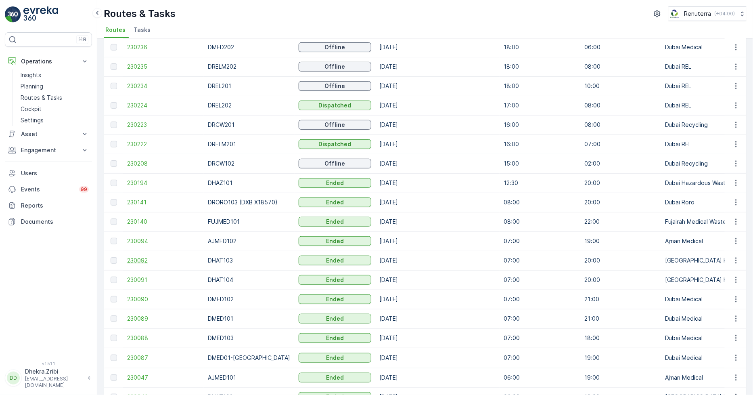
click at [134, 261] on span "230092" at bounding box center [163, 260] width 73 height 8
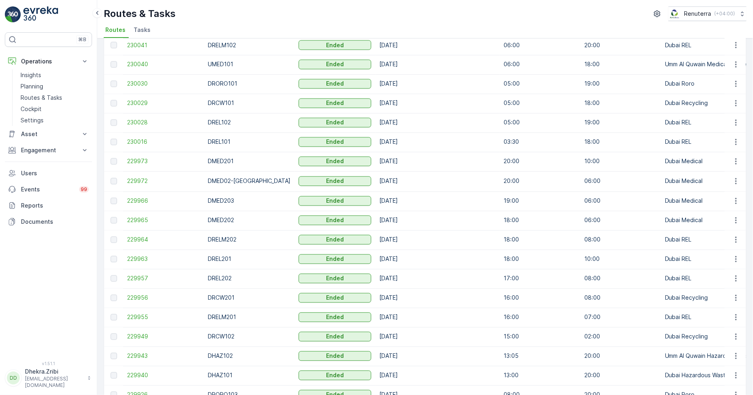
scroll to position [628, 0]
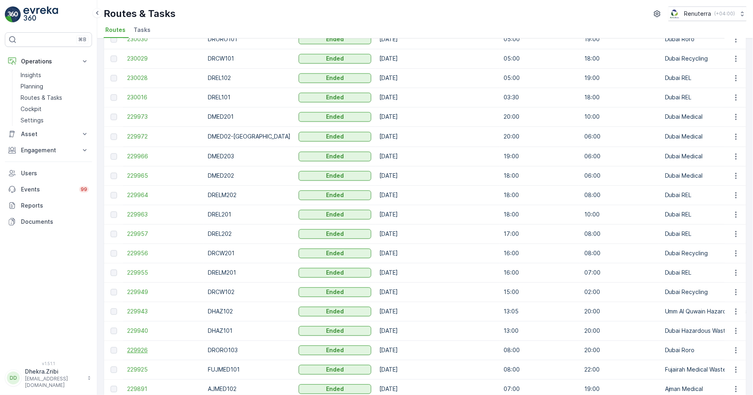
click at [132, 350] on span "229926" at bounding box center [163, 350] width 73 height 8
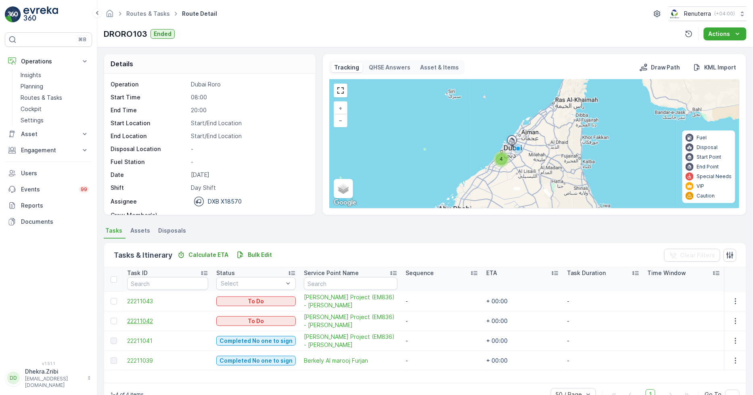
click at [155, 320] on span "22211042" at bounding box center [167, 321] width 81 height 8
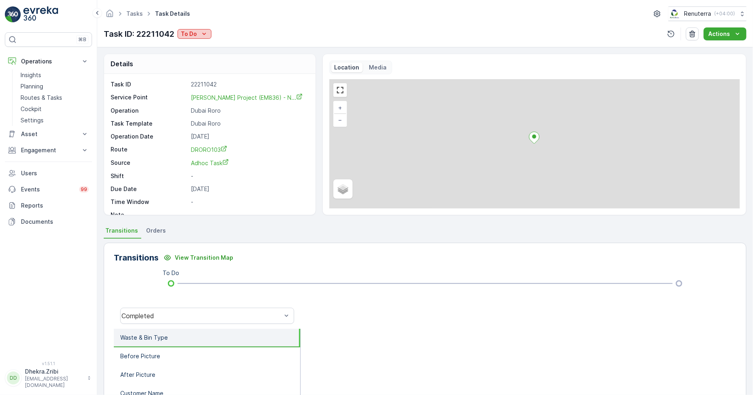
click at [199, 27] on div "Tasks Task Details Renuterra ( +04:00 ) Task ID: 22211042 To Do Actions" at bounding box center [425, 23] width 656 height 47
click at [198, 34] on div "To Do" at bounding box center [194, 34] width 27 height 8
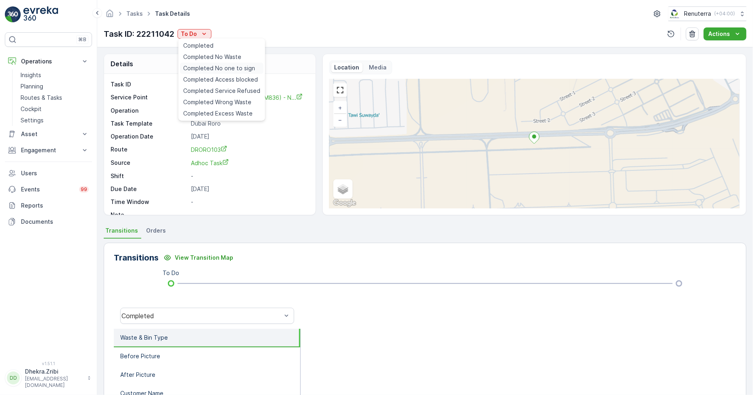
click at [201, 73] on div "Completed No one to sign" at bounding box center [222, 68] width 84 height 11
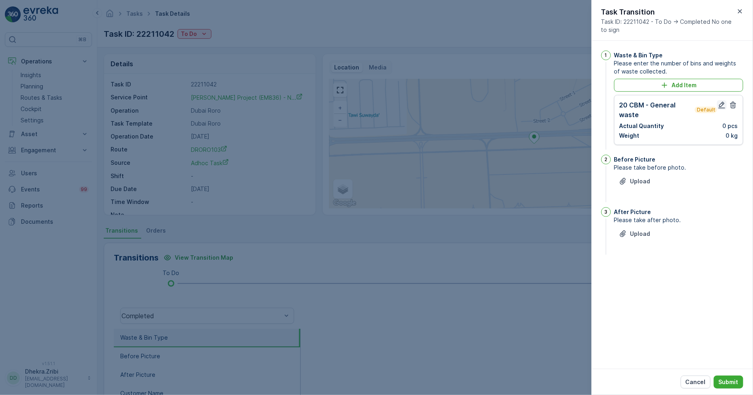
click at [719, 102] on icon "button" at bounding box center [722, 105] width 8 height 8
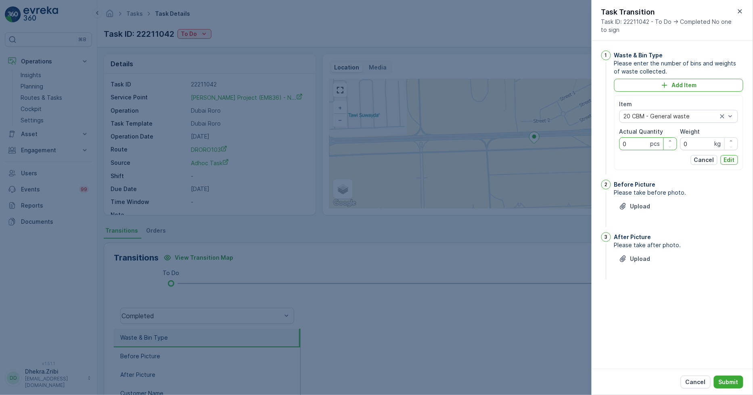
click at [644, 138] on Quantity "0" at bounding box center [649, 143] width 58 height 13
type Quantity "1"
click at [731, 157] on p "Edit" at bounding box center [729, 160] width 11 height 8
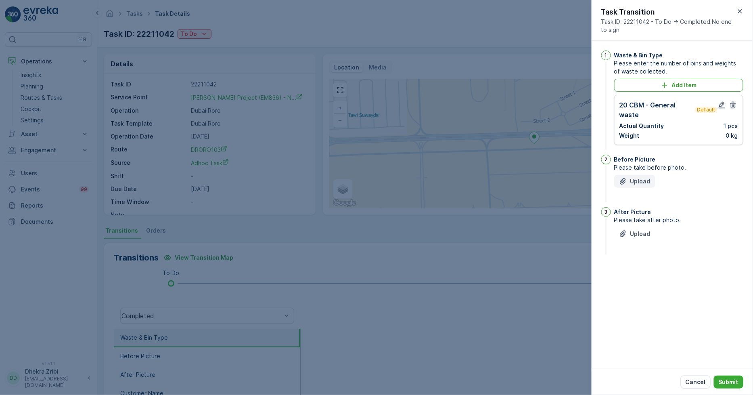
click at [645, 185] on button "Upload" at bounding box center [634, 181] width 41 height 13
click at [645, 278] on p "Upload" at bounding box center [641, 274] width 20 height 8
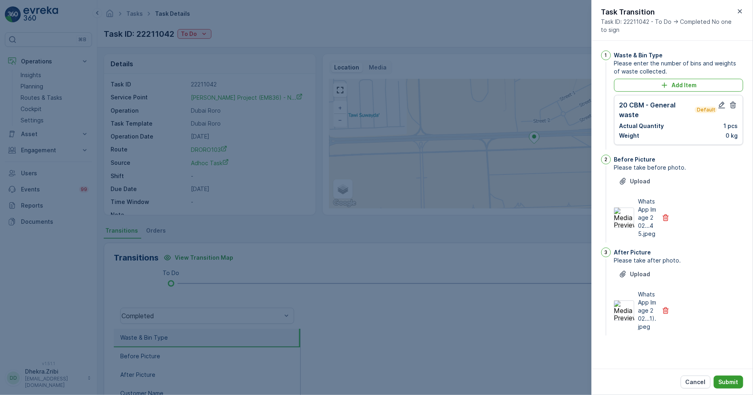
click at [737, 384] on p "Submit" at bounding box center [729, 382] width 20 height 8
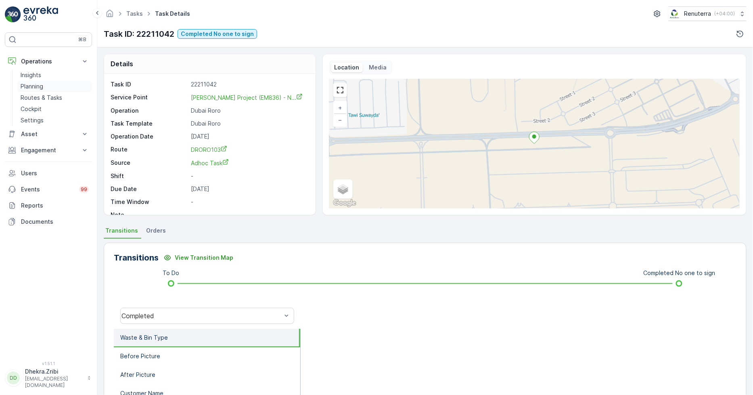
click at [46, 86] on link "Planning" at bounding box center [54, 86] width 75 height 11
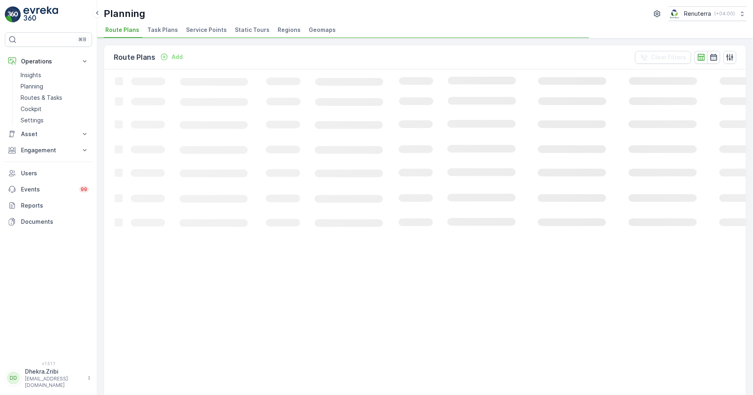
click at [208, 29] on span "Service Points" at bounding box center [206, 30] width 41 height 8
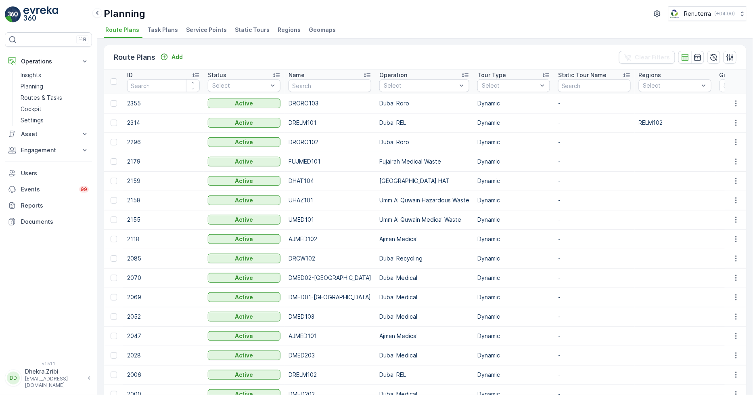
click at [216, 36] on li "Service Points" at bounding box center [207, 31] width 46 height 14
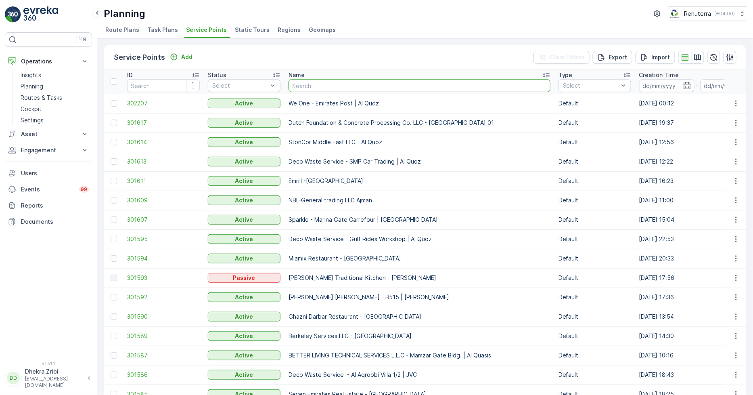
click at [304, 84] on input "text" at bounding box center [420, 85] width 262 height 13
type input "dupod"
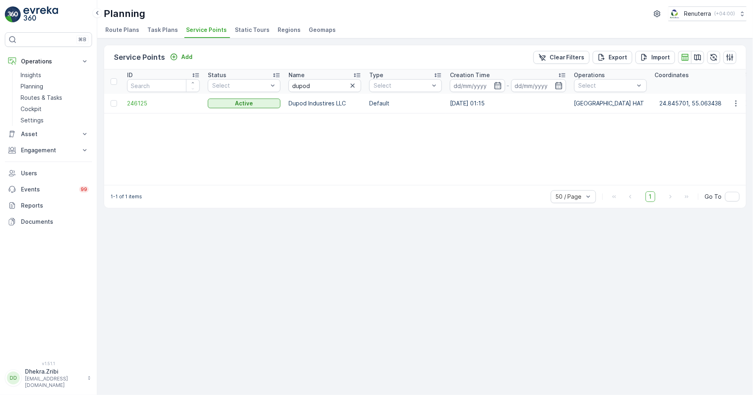
drag, startPoint x: 122, startPoint y: 108, endPoint x: 131, endPoint y: 107, distance: 9.7
click at [132, 106] on td "246125" at bounding box center [163, 103] width 81 height 19
click at [136, 103] on span "246125" at bounding box center [163, 103] width 73 height 8
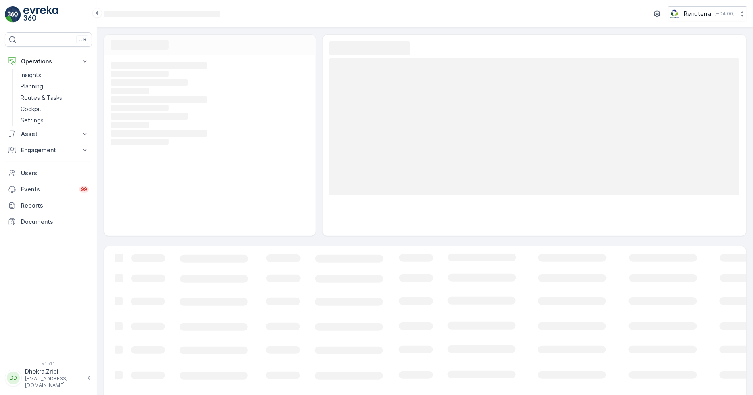
scroll to position [12, 0]
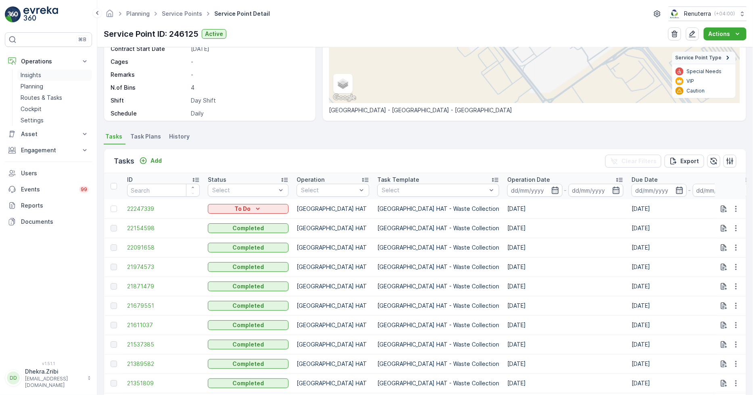
scroll to position [80, 0]
click at [35, 77] on p "Insights" at bounding box center [31, 75] width 21 height 8
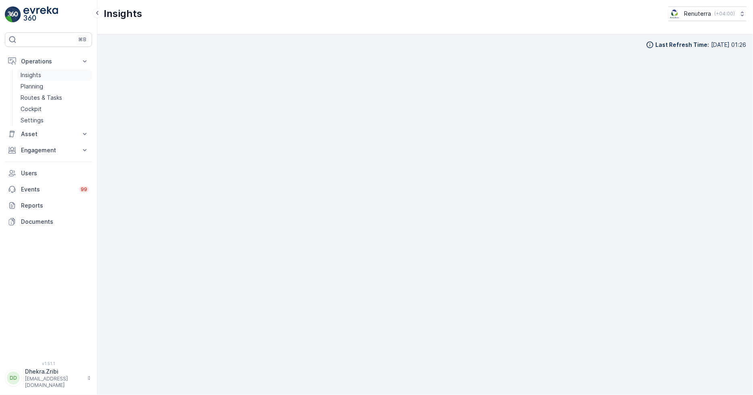
click at [38, 72] on p "Insights" at bounding box center [31, 75] width 21 height 8
click at [749, 216] on div "Last Refresh Time : [DATE] 01:26" at bounding box center [425, 214] width 656 height 361
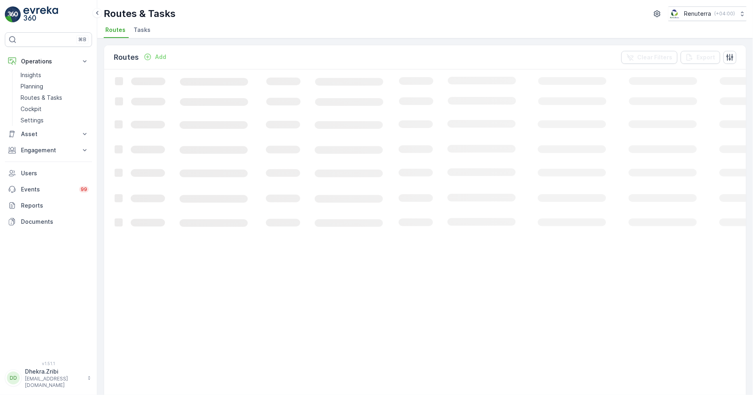
click at [146, 27] on span "Tasks" at bounding box center [142, 30] width 17 height 8
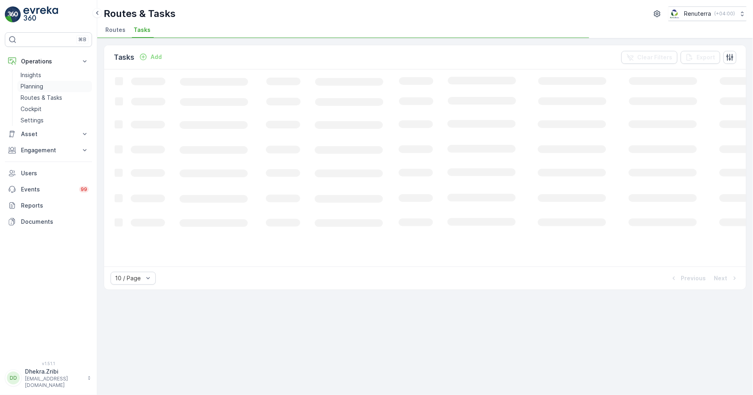
click at [54, 91] on link "Planning" at bounding box center [54, 86] width 75 height 11
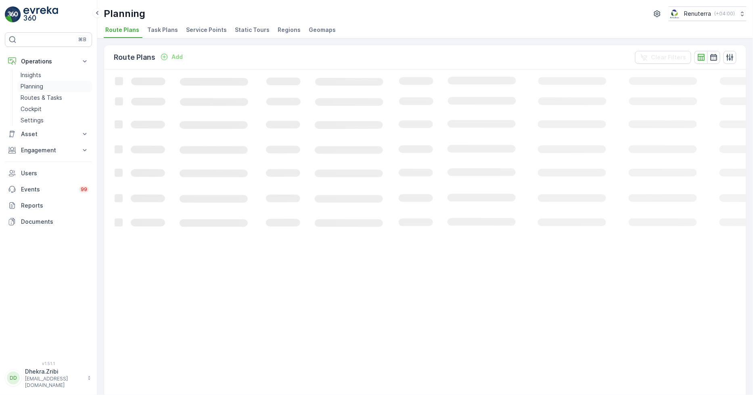
click at [37, 92] on link "Routes & Tasks" at bounding box center [54, 97] width 75 height 11
click at [38, 85] on p "Planning" at bounding box center [32, 86] width 23 height 8
click at [46, 85] on link "Planning" at bounding box center [54, 86] width 75 height 11
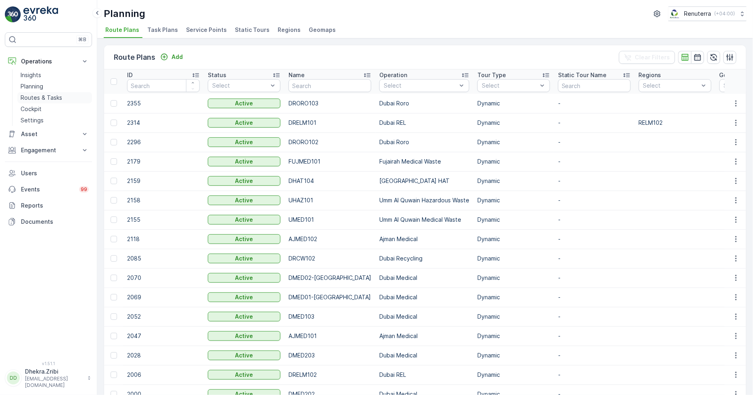
click at [41, 99] on p "Routes & Tasks" at bounding box center [42, 98] width 42 height 8
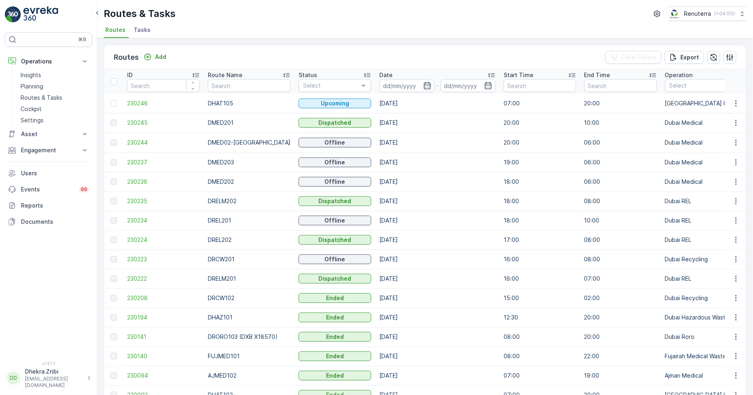
click at [142, 30] on span "Tasks" at bounding box center [142, 30] width 17 height 8
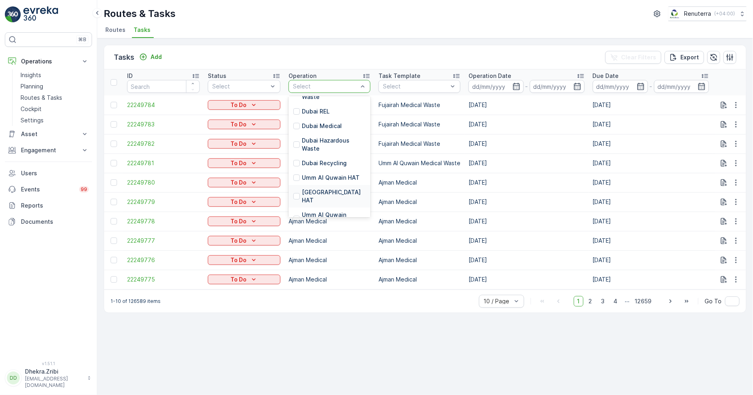
scroll to position [90, 0]
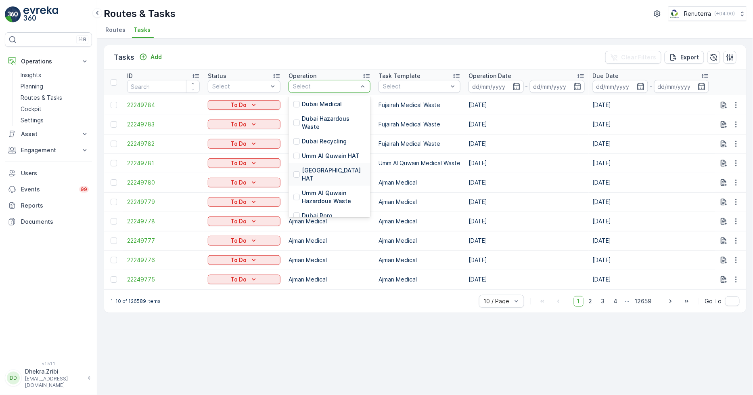
click at [340, 167] on div "[GEOGRAPHIC_DATA] HAT" at bounding box center [330, 174] width 82 height 23
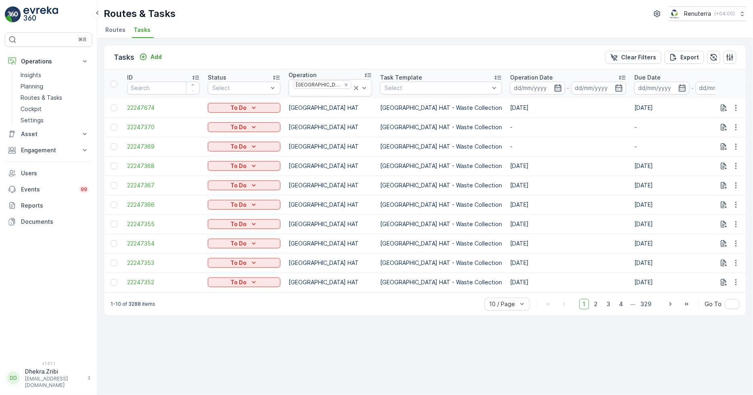
drag, startPoint x: 506, startPoint y: 84, endPoint x: 501, endPoint y: 90, distance: 7.7
click at [554, 85] on icon "button" at bounding box center [558, 88] width 8 height 8
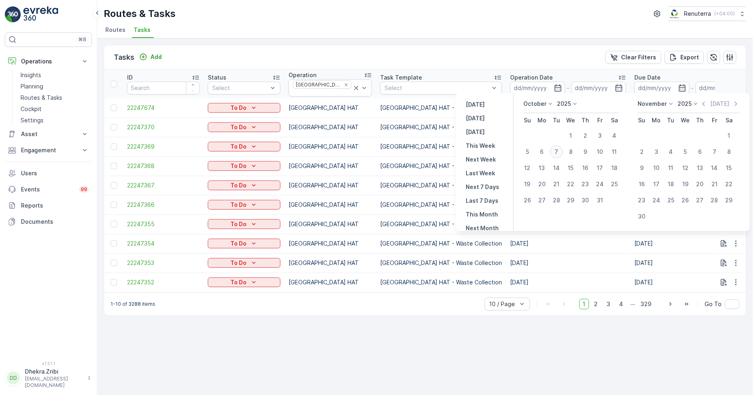
click at [556, 152] on div "7" at bounding box center [556, 151] width 13 height 13
type input "[DATE]"
click at [556, 152] on div "7" at bounding box center [556, 151] width 13 height 13
type input "[DATE]"
click at [556, 152] on div "7" at bounding box center [556, 151] width 13 height 13
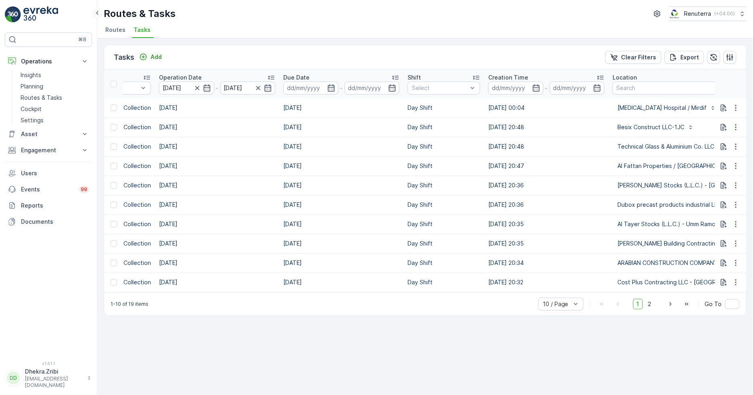
scroll to position [0, 349]
click at [487, 156] on td "06.10.2025 20:47" at bounding box center [549, 165] width 124 height 19
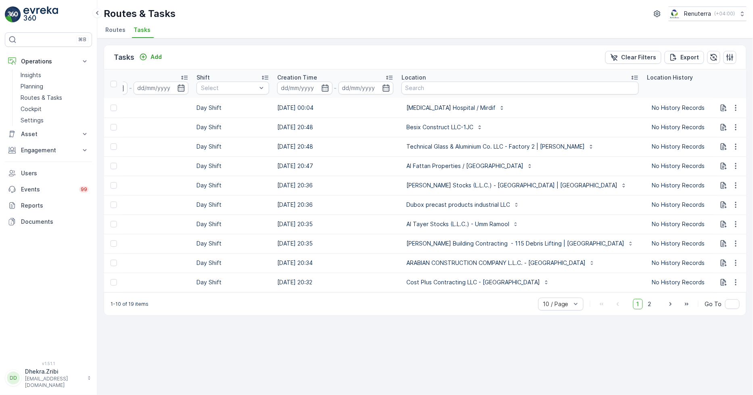
scroll to position [0, 582]
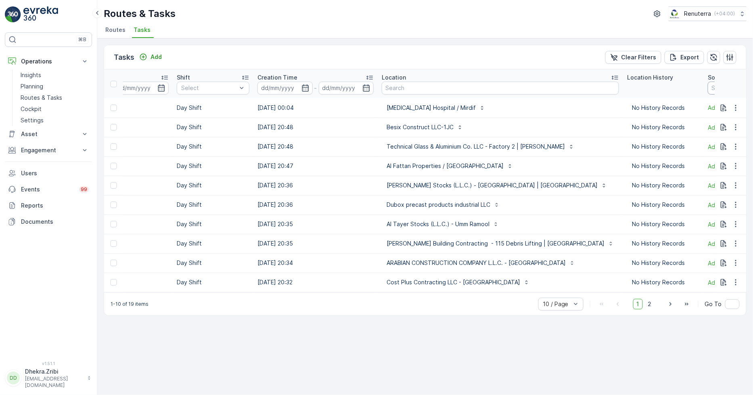
click at [708, 83] on input "text" at bounding box center [744, 88] width 73 height 13
type input "105"
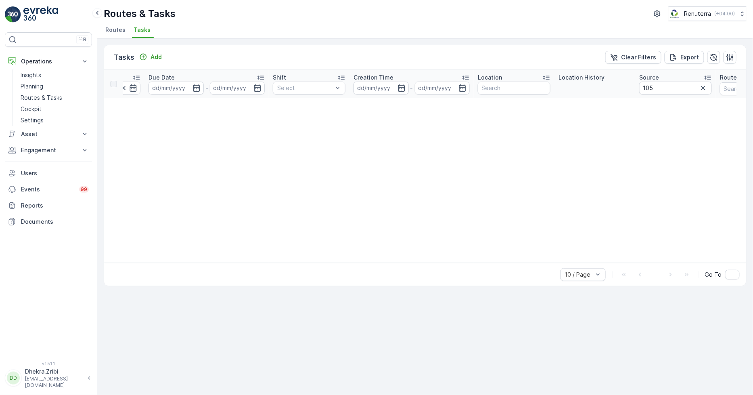
scroll to position [0, 497]
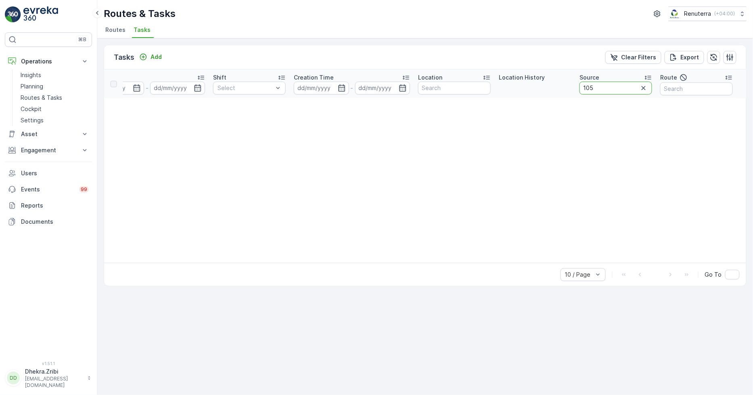
click at [595, 85] on input "105" at bounding box center [616, 88] width 73 height 13
type input "1"
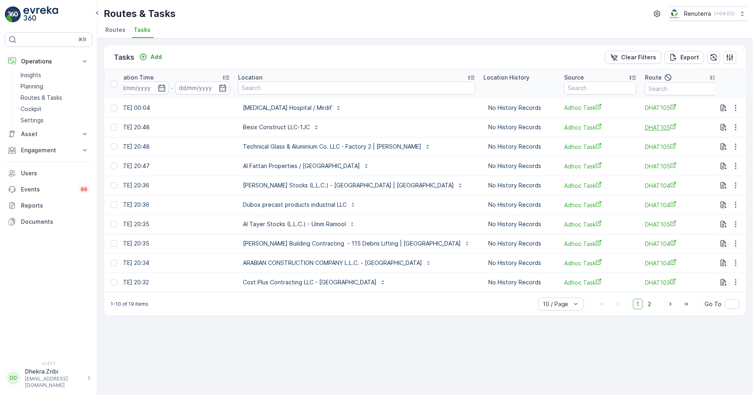
scroll to position [0, 727]
click at [644, 83] on input "text" at bounding box center [680, 88] width 73 height 13
type input "105"
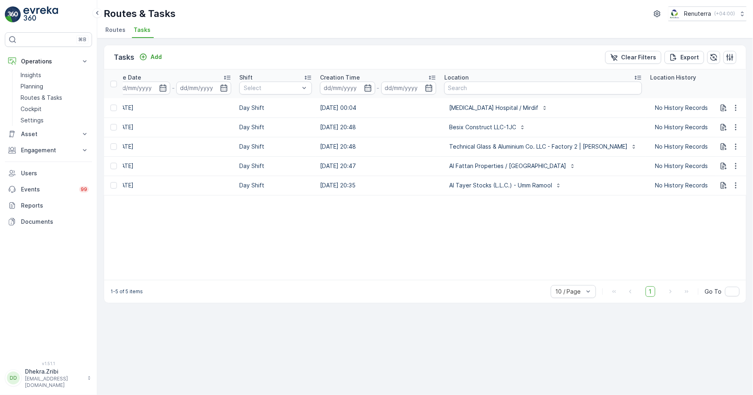
scroll to position [0, 520]
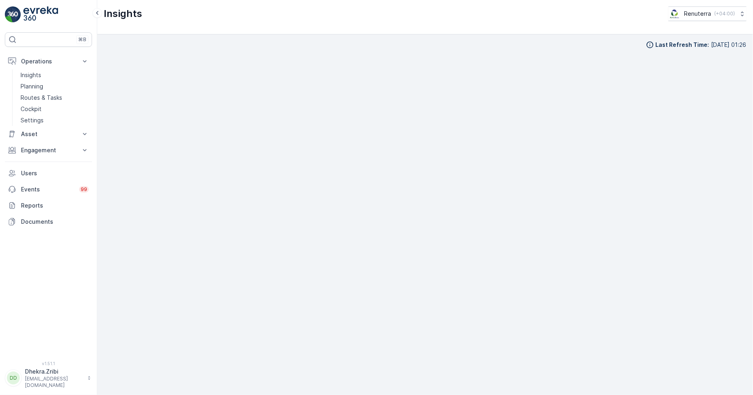
scroll to position [7, 0]
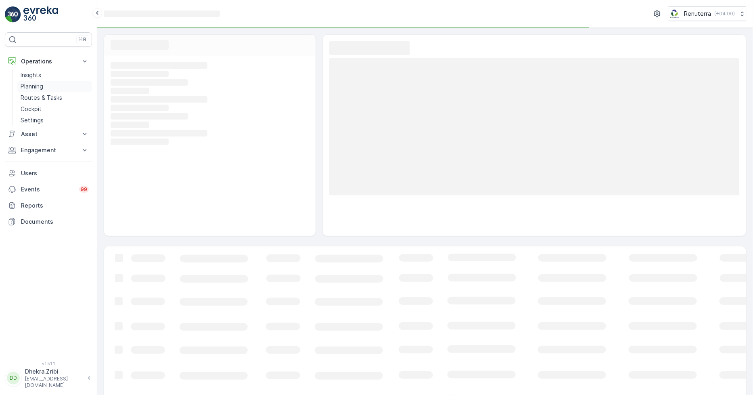
click at [31, 82] on p "Planning" at bounding box center [32, 86] width 23 height 8
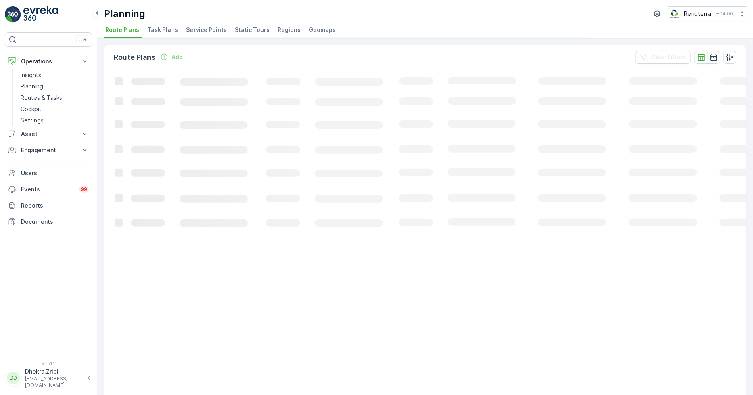
click at [207, 30] on span "Service Points" at bounding box center [206, 30] width 41 height 8
drag, startPoint x: 540, startPoint y: 291, endPoint x: 491, endPoint y: 281, distance: 49.8
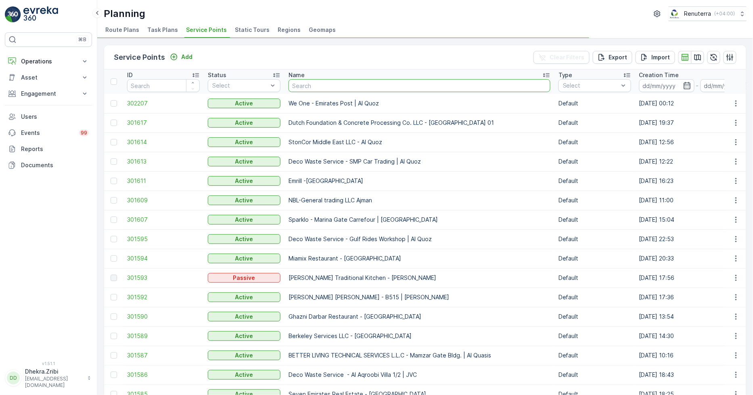
click at [332, 85] on input "text" at bounding box center [420, 85] width 262 height 13
type input "d"
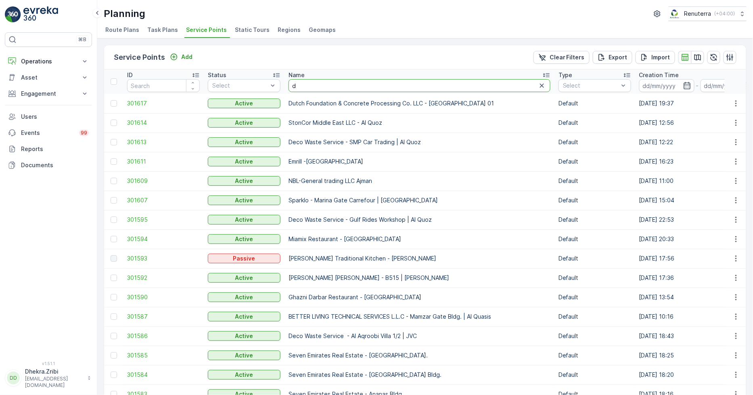
click at [313, 84] on input "d" at bounding box center [420, 85] width 262 height 13
type input "dupod"
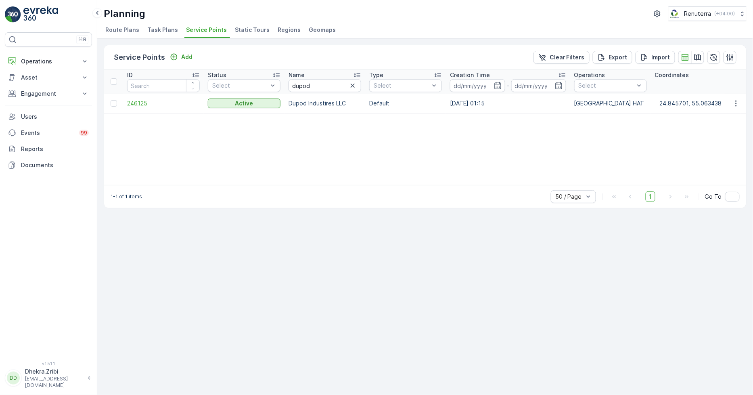
click at [142, 103] on span "246125" at bounding box center [163, 103] width 73 height 8
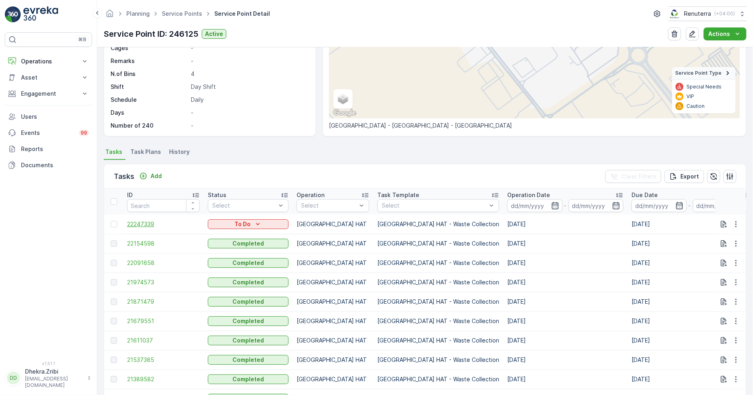
scroll to position [134, 0]
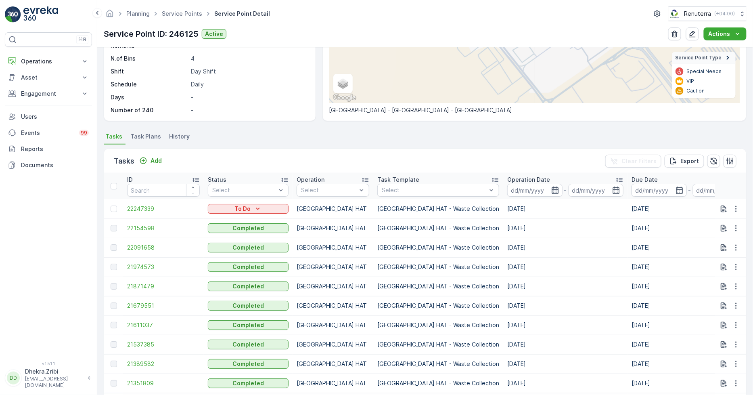
click at [551, 187] on icon "button" at bounding box center [555, 190] width 8 height 8
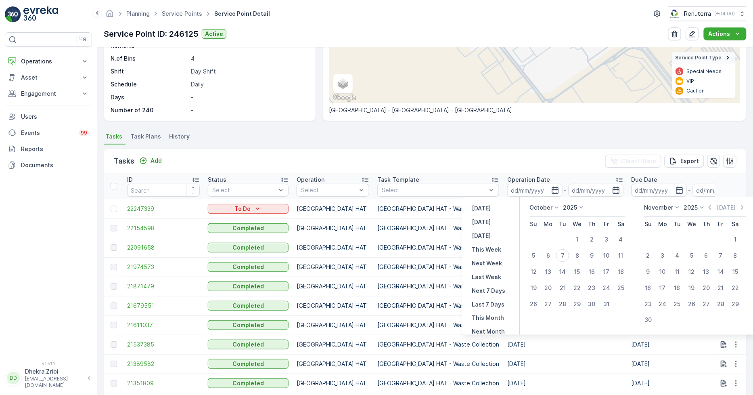
click at [546, 206] on p "October" at bounding box center [541, 207] width 23 height 8
click at [548, 249] on span "September" at bounding box center [550, 248] width 31 height 8
click at [550, 236] on div "1" at bounding box center [548, 239] width 13 height 13
type input "[DATE]"
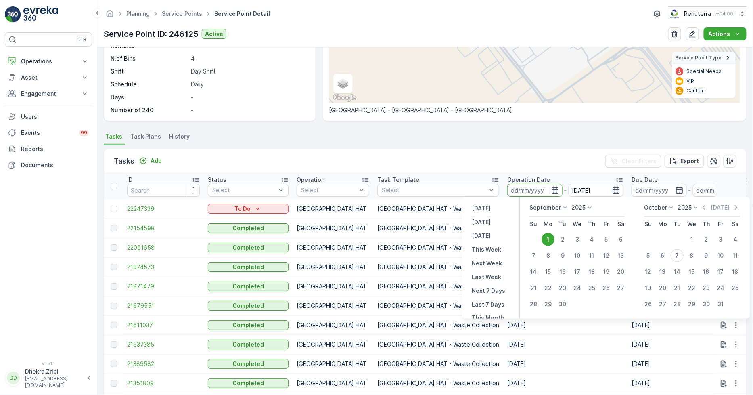
type input "[DATE]"
click at [613, 189] on icon "button" at bounding box center [616, 190] width 7 height 7
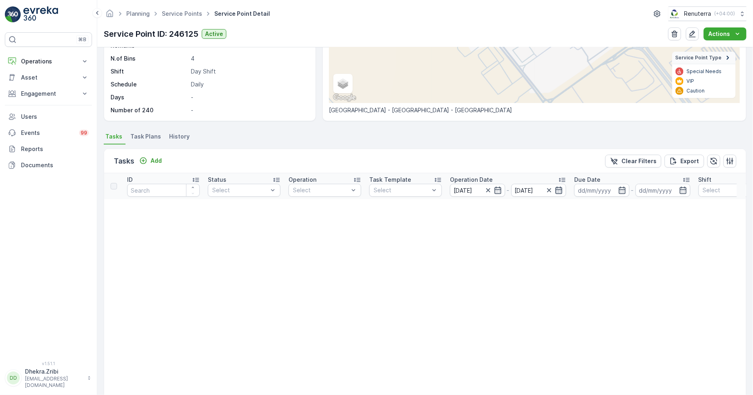
click at [560, 190] on icon "button" at bounding box center [559, 190] width 8 height 8
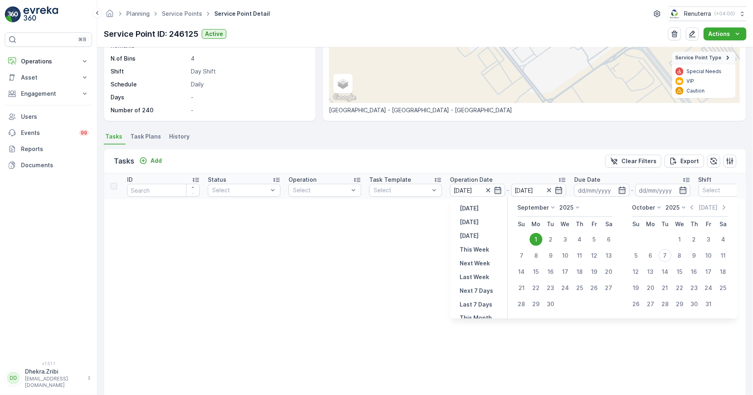
click at [551, 206] on icon at bounding box center [553, 207] width 8 height 8
click at [537, 260] on span "September" at bounding box center [538, 264] width 31 height 8
click at [555, 306] on div "30" at bounding box center [551, 304] width 13 height 13
type input "[DATE]"
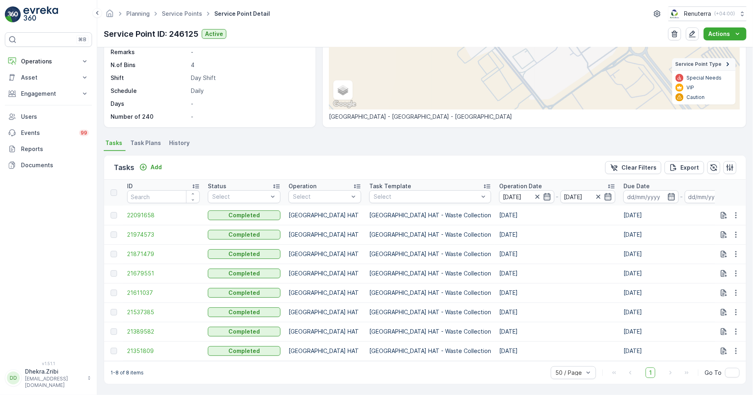
scroll to position [131, 0]
click at [143, 347] on span "21351809" at bounding box center [163, 351] width 73 height 8
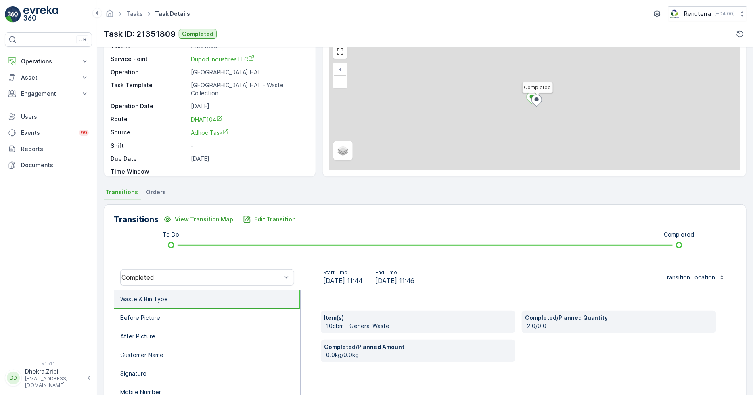
scroll to position [90, 0]
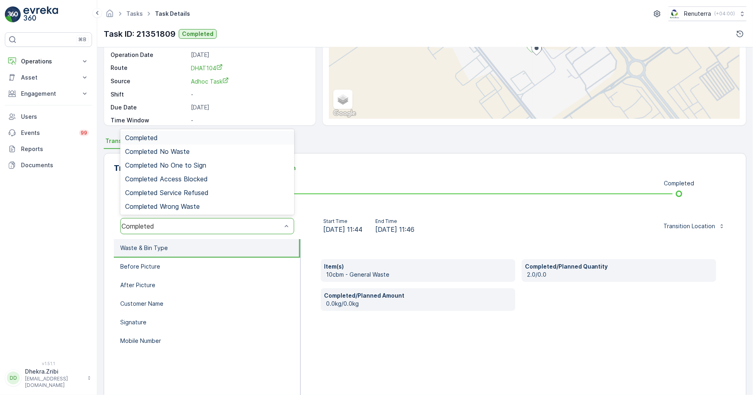
click at [340, 188] on div "To Do Completed" at bounding box center [425, 193] width 597 height 13
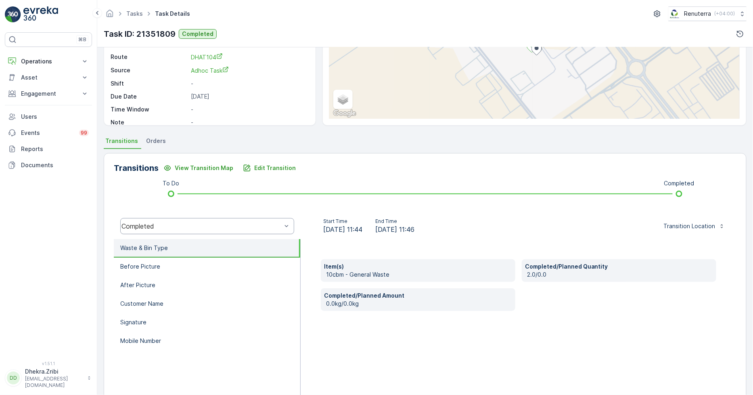
scroll to position [0, 0]
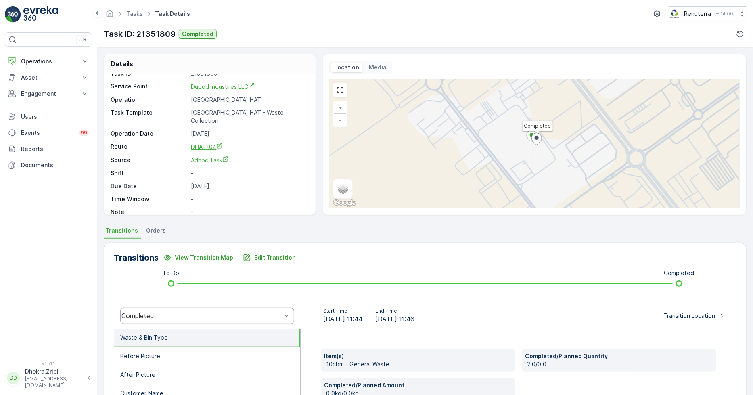
click at [208, 143] on span "DHAT104" at bounding box center [207, 146] width 32 height 7
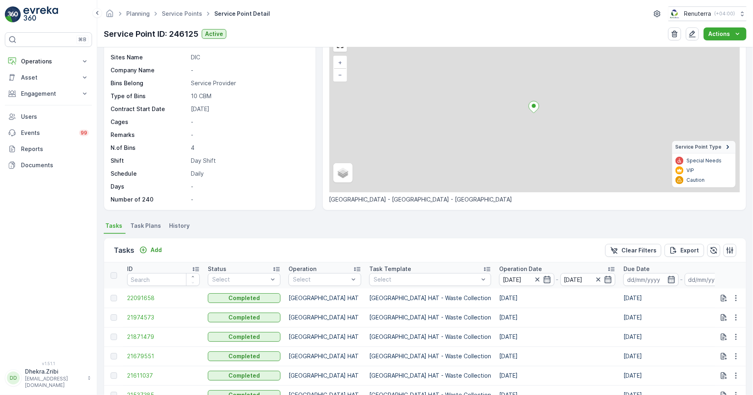
scroll to position [131, 0]
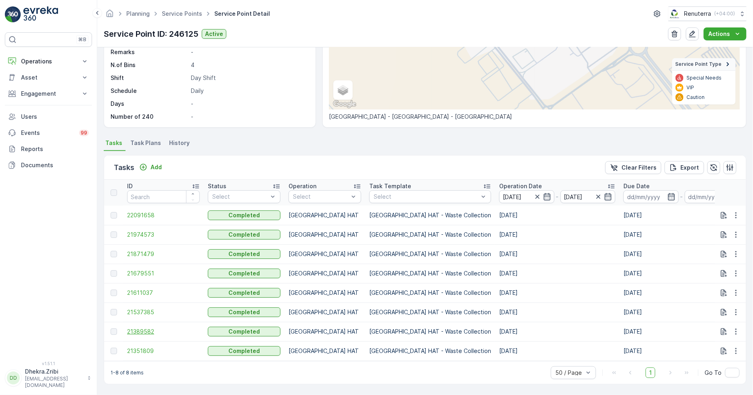
click at [148, 328] on span "21389582" at bounding box center [163, 331] width 73 height 8
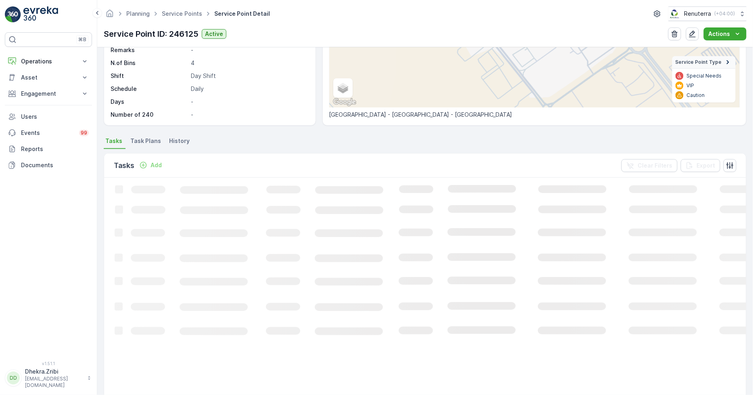
scroll to position [134, 0]
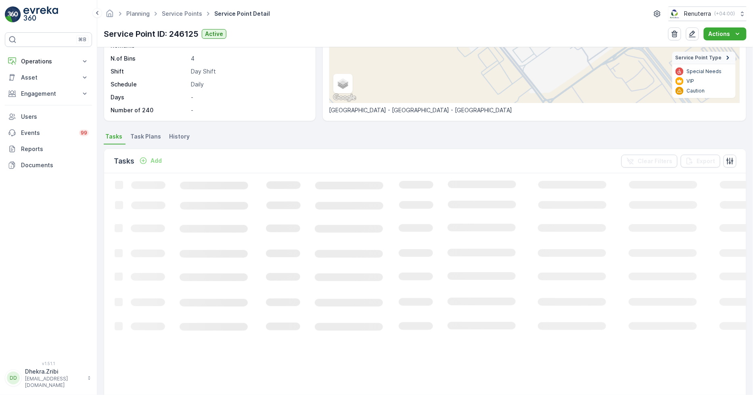
drag, startPoint x: 59, startPoint y: 4, endPoint x: 249, endPoint y: 106, distance: 215.6
click at [249, 106] on p "-" at bounding box center [249, 110] width 116 height 8
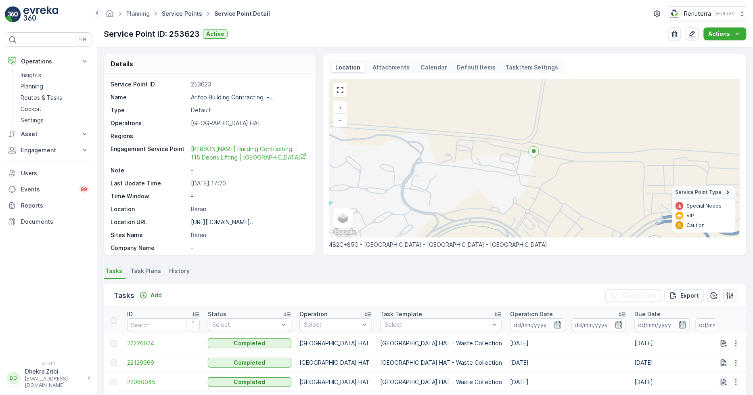
click at [183, 12] on link "Service Points" at bounding box center [182, 13] width 40 height 7
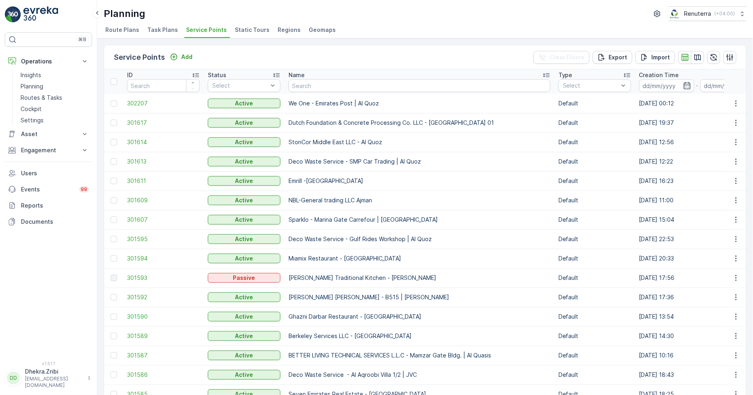
click at [322, 93] on th "Name" at bounding box center [420, 81] width 270 height 24
click at [321, 87] on input "text" at bounding box center [420, 85] width 262 height 13
type input "anja"
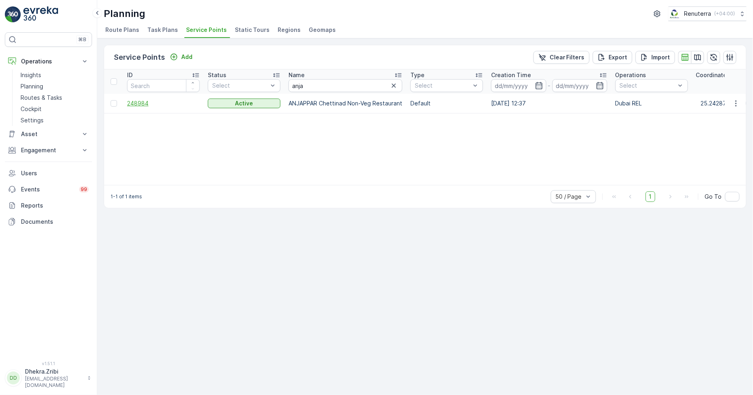
click at [128, 103] on span "248984" at bounding box center [163, 103] width 73 height 8
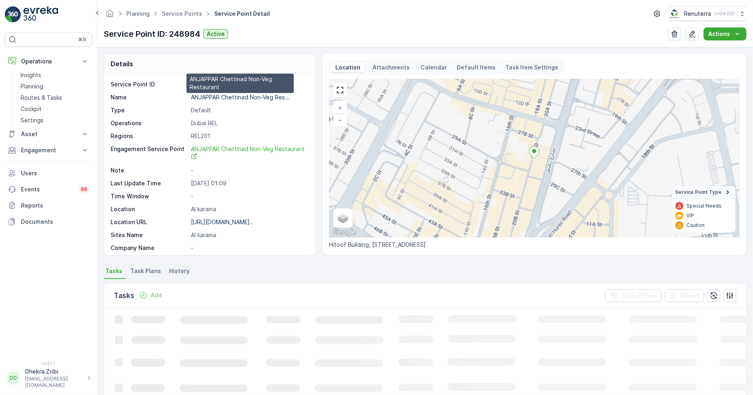
click at [195, 98] on p "ANJAPPAR Chettinad Non-Veg Res..." at bounding box center [240, 97] width 99 height 7
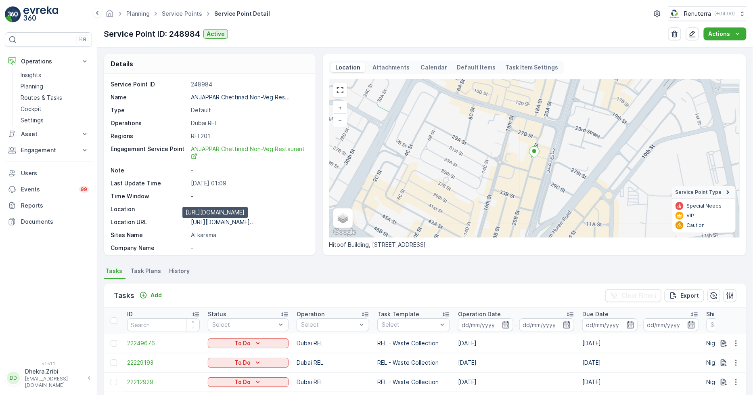
click at [194, 220] on p "https://maps.app.goo.gl/1Vz2JU..." at bounding box center [222, 221] width 62 height 7
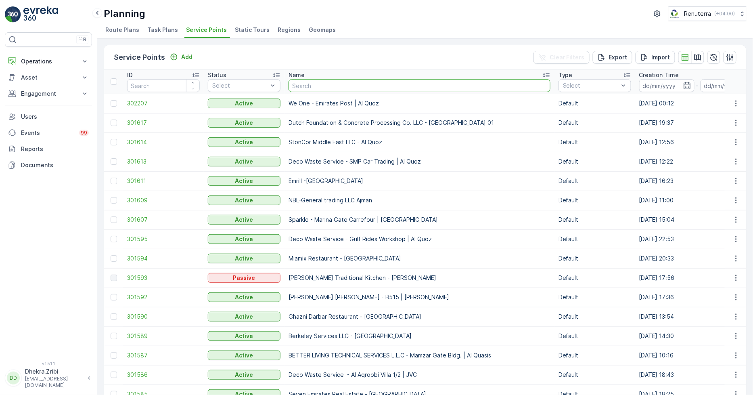
click at [300, 88] on input "text" at bounding box center [420, 85] width 262 height 13
type input "dupod"
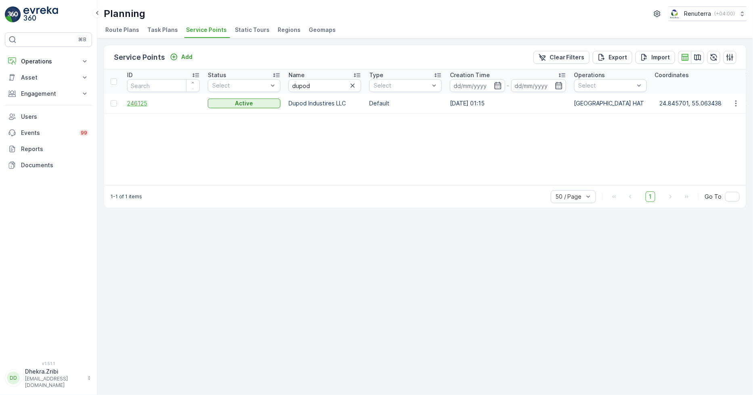
click at [140, 99] on span "246125" at bounding box center [163, 103] width 73 height 8
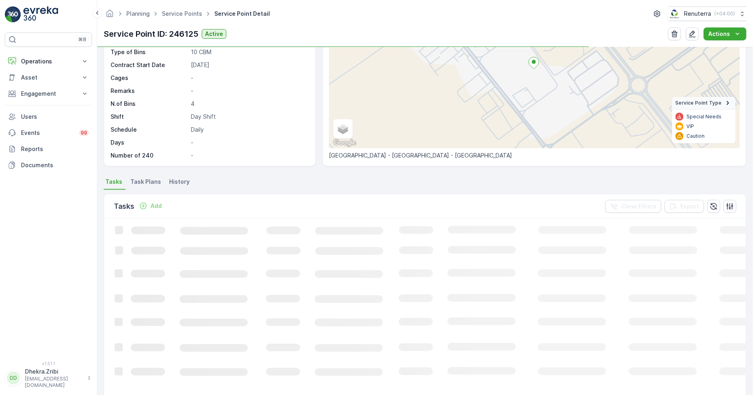
scroll to position [90, 0]
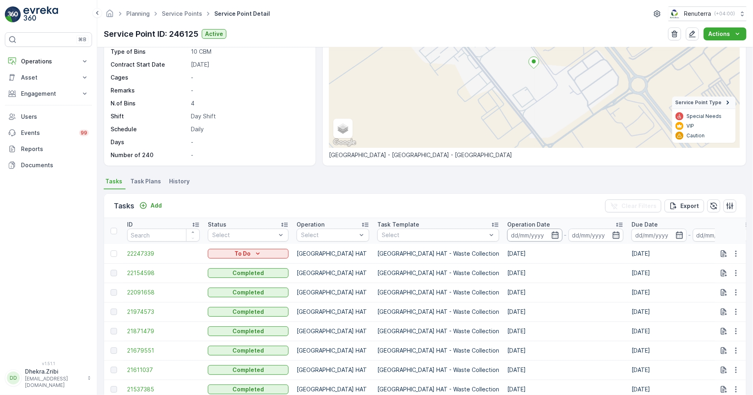
click at [507, 233] on input at bounding box center [534, 234] width 55 height 13
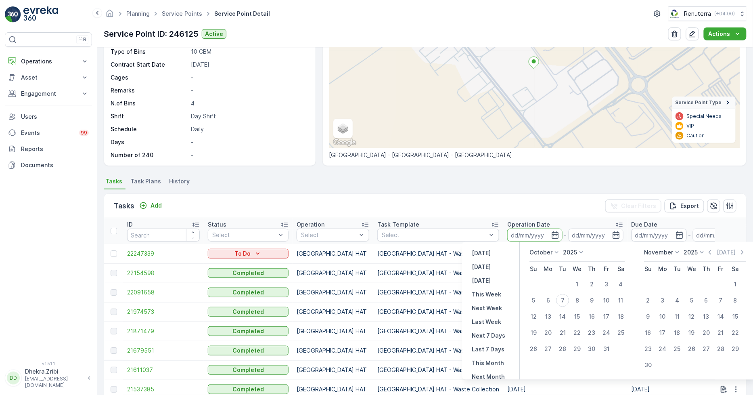
click at [559, 253] on icon at bounding box center [557, 252] width 8 height 8
click at [549, 293] on span "September" at bounding box center [550, 293] width 31 height 8
click at [550, 285] on div "1" at bounding box center [548, 284] width 13 height 13
type input "[DATE]"
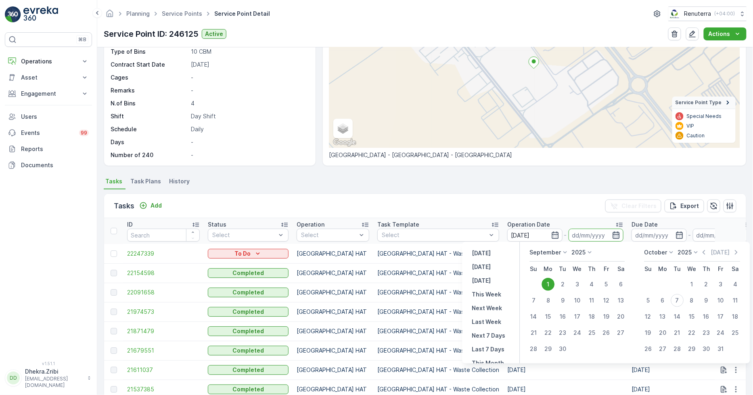
type input "[DATE]"
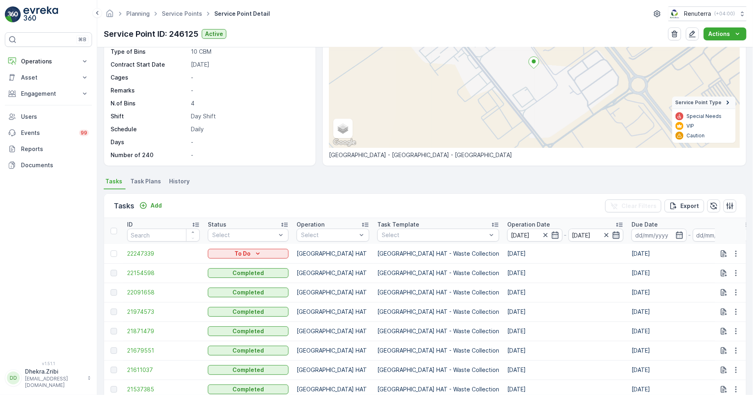
click at [612, 235] on icon "button" at bounding box center [616, 235] width 8 height 8
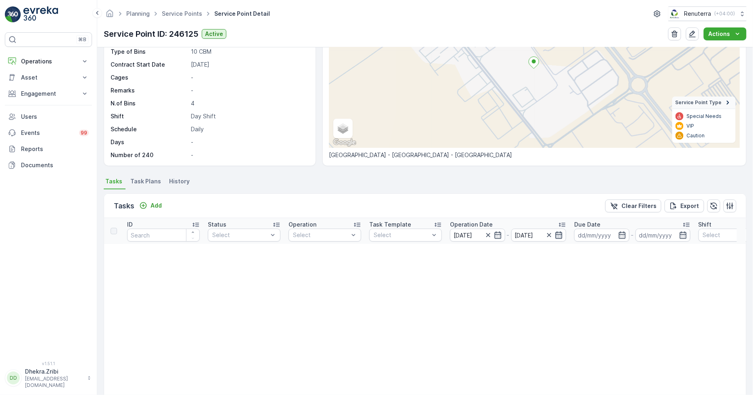
click at [557, 233] on icon "button" at bounding box center [559, 234] width 7 height 7
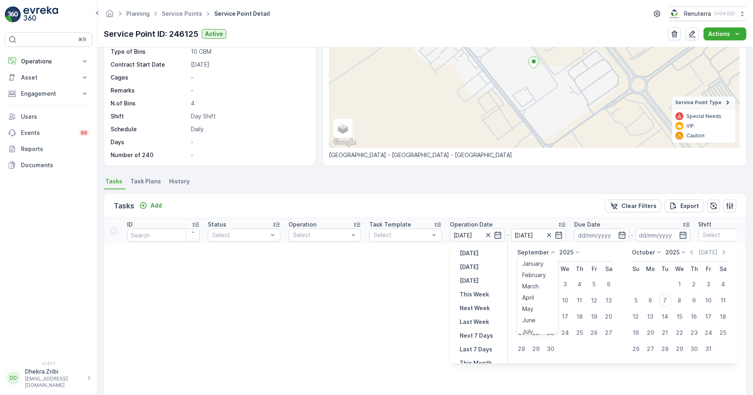
click at [542, 254] on p "September" at bounding box center [533, 252] width 31 height 8
click at [537, 288] on div "September" at bounding box center [538, 292] width 37 height 11
click at [547, 345] on div "30" at bounding box center [551, 348] width 13 height 13
type input "[DATE]"
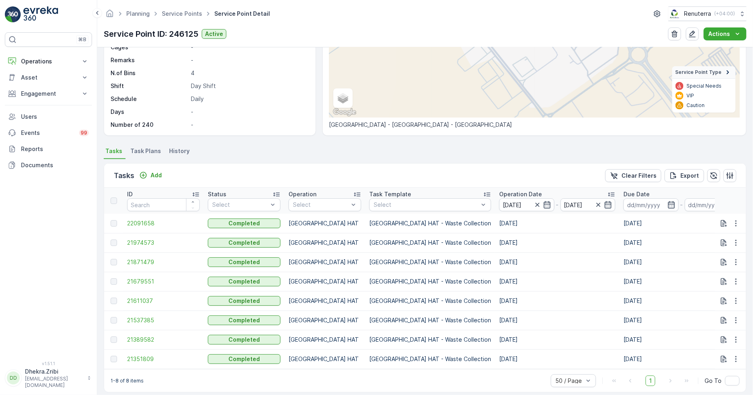
scroll to position [131, 0]
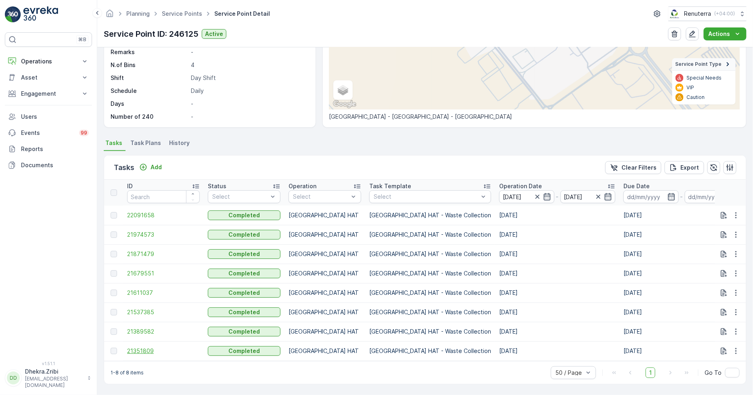
click at [138, 347] on span "21351809" at bounding box center [163, 351] width 73 height 8
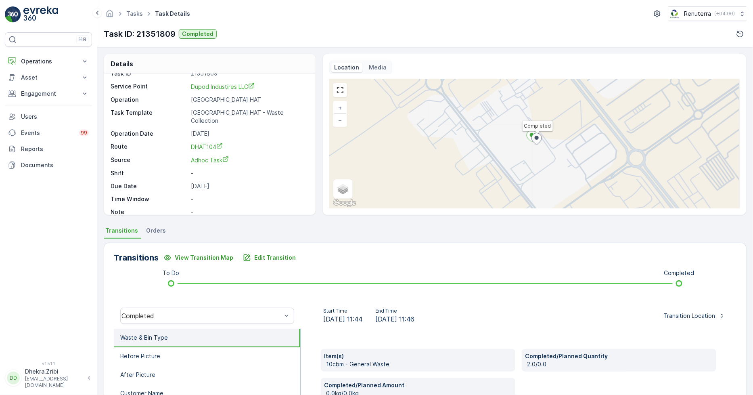
scroll to position [90, 0]
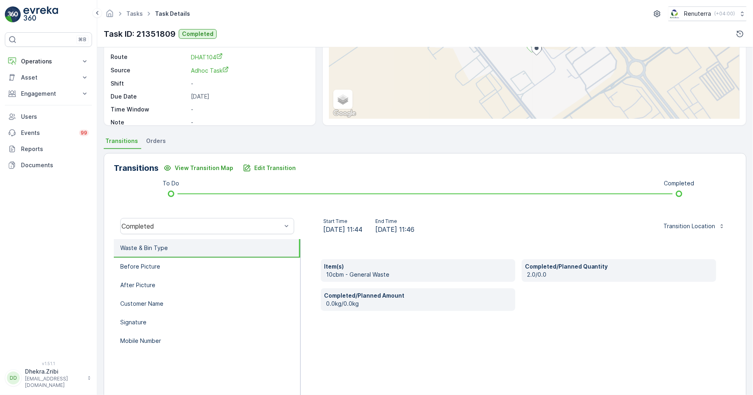
click at [539, 205] on div "Transitions View Transition Map Edit Transition To Do Completed Completed Start…" at bounding box center [425, 281] width 643 height 256
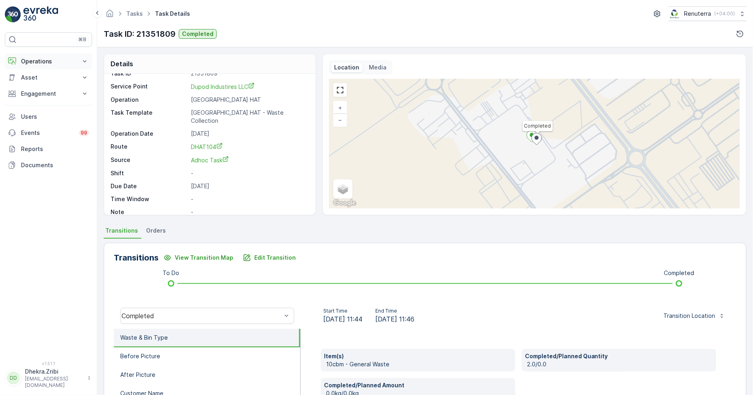
click at [42, 63] on p "Operations" at bounding box center [48, 61] width 55 height 8
click at [42, 76] on link "Insights" at bounding box center [54, 74] width 75 height 11
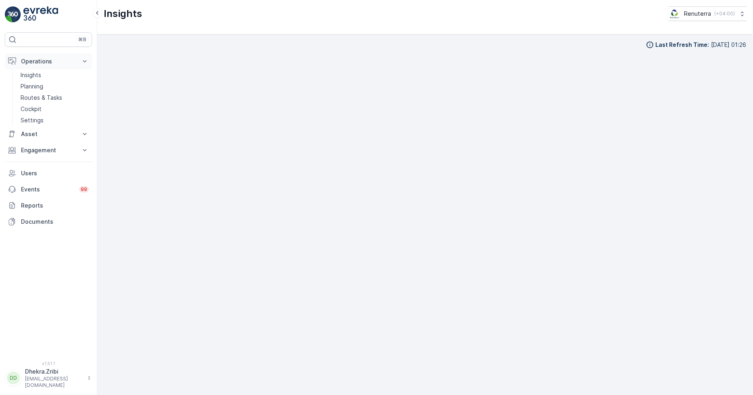
drag, startPoint x: 28, startPoint y: 53, endPoint x: 29, endPoint y: 62, distance: 8.9
click at [29, 53] on div "⌘B Operations Insights Planning Routes & Tasks Cockpit Settings Asset Assets En…" at bounding box center [48, 191] width 87 height 319
click at [29, 62] on p "Operations" at bounding box center [48, 61] width 55 height 8
drag, startPoint x: 27, startPoint y: 59, endPoint x: 29, endPoint y: 81, distance: 21.4
click at [27, 60] on p "Operations" at bounding box center [48, 61] width 55 height 8
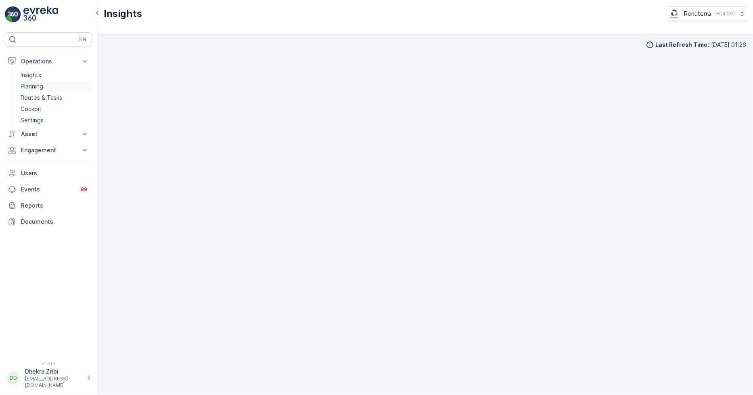
click at [32, 88] on p "Planning" at bounding box center [32, 86] width 23 height 8
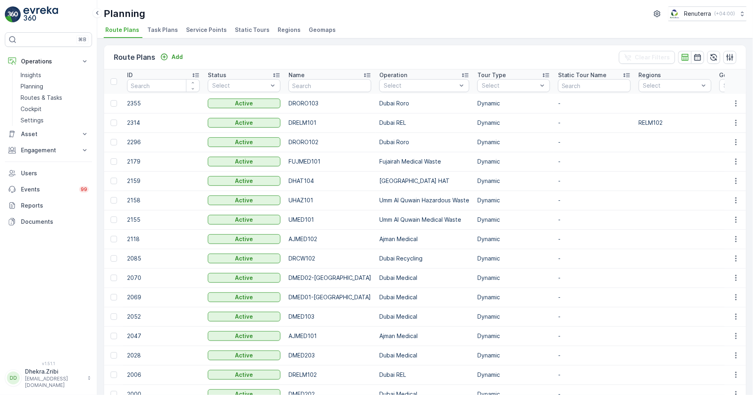
click at [215, 38] on div "Planning Renuterra ( +04:00 ) Route Plans Task Plans Service Points Static Tour…" at bounding box center [425, 19] width 656 height 38
drag, startPoint x: 215, startPoint y: 37, endPoint x: 211, endPoint y: 31, distance: 7.3
click at [215, 36] on li "Service Points" at bounding box center [207, 31] width 46 height 14
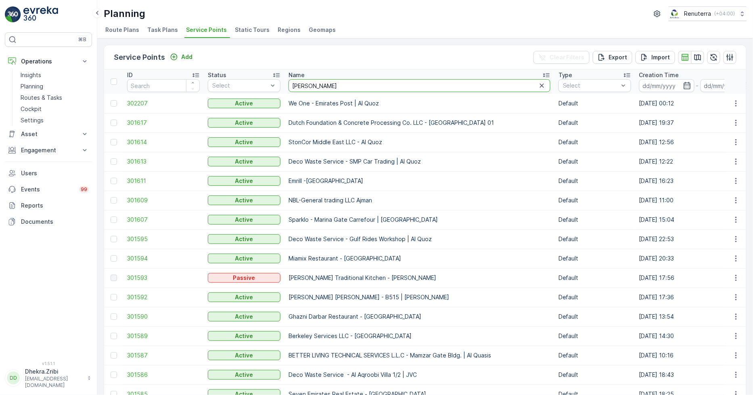
type input "otto"
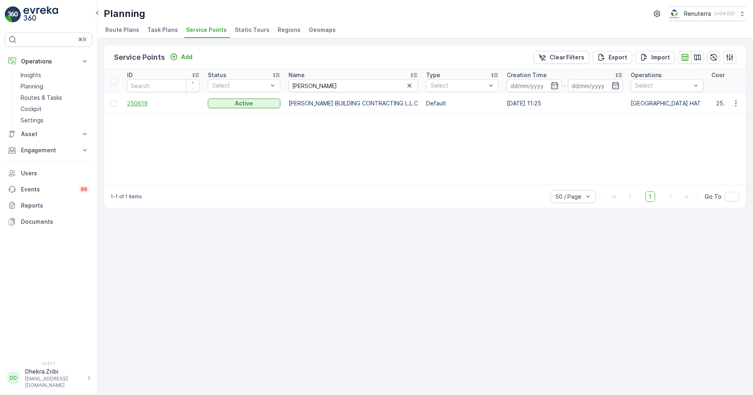
click at [145, 104] on span "250819" at bounding box center [163, 103] width 73 height 8
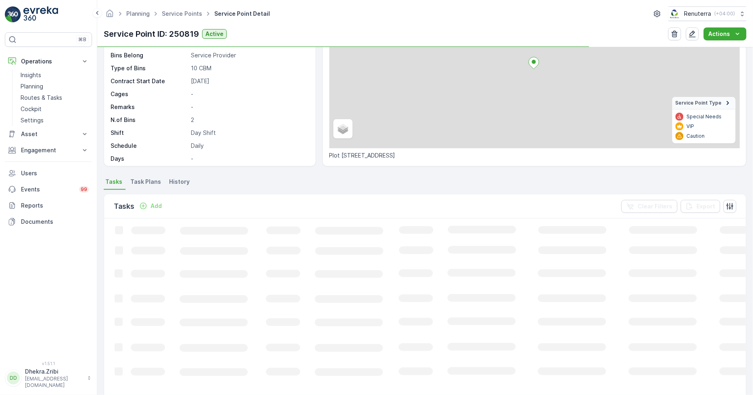
scroll to position [90, 0]
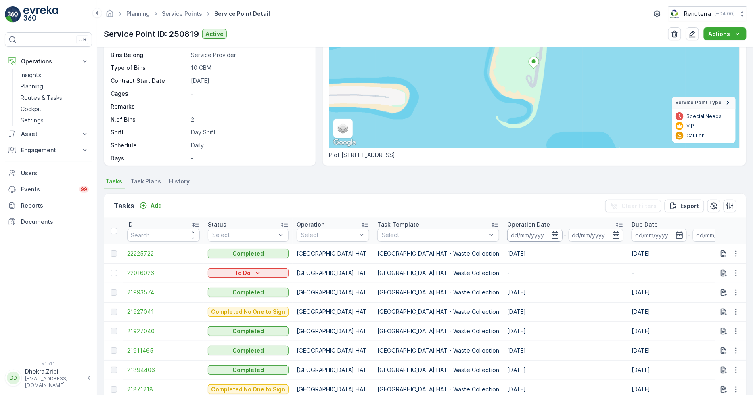
click at [510, 229] on input at bounding box center [534, 234] width 55 height 13
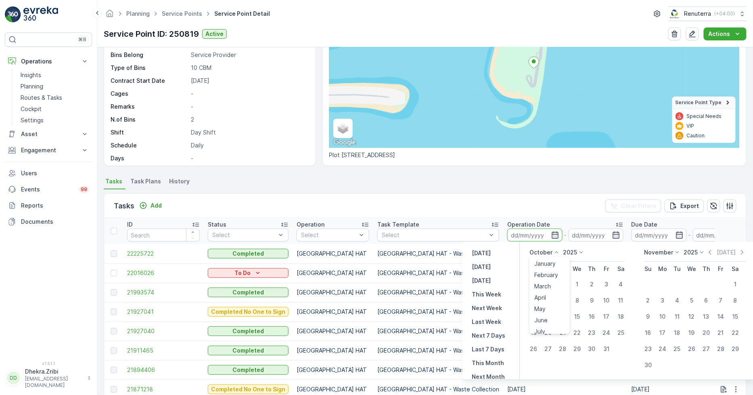
click at [557, 253] on icon at bounding box center [557, 252] width 8 height 8
click at [545, 307] on span "September" at bounding box center [550, 310] width 31 height 8
click at [552, 283] on div "1" at bounding box center [548, 284] width 13 height 13
type input "01.09.2025"
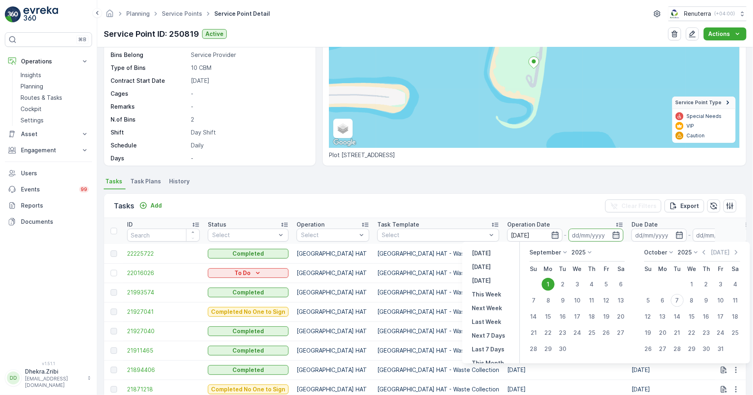
type input "01.09.2025"
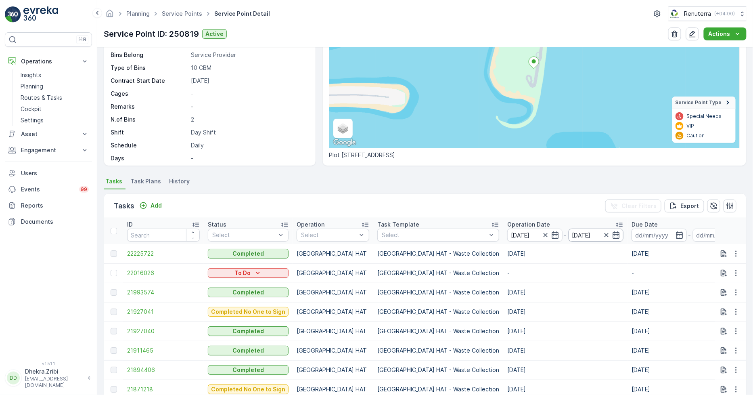
click at [577, 233] on input "01.09.2025" at bounding box center [596, 234] width 55 height 13
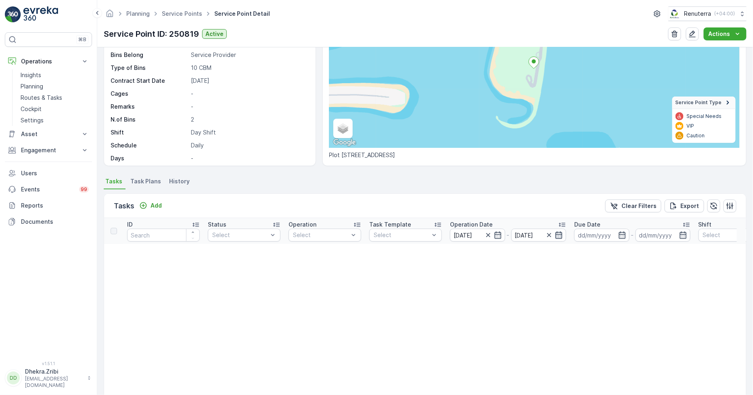
click at [564, 235] on input "01.09.2025" at bounding box center [538, 234] width 55 height 13
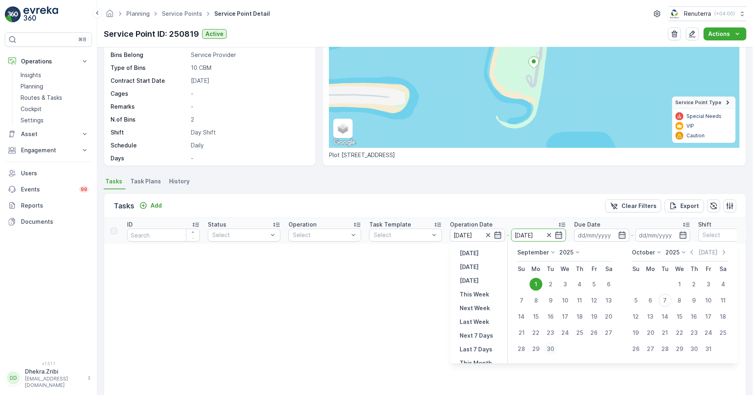
click at [549, 346] on div "30" at bounding box center [551, 348] width 13 height 13
type input "30.09.2025"
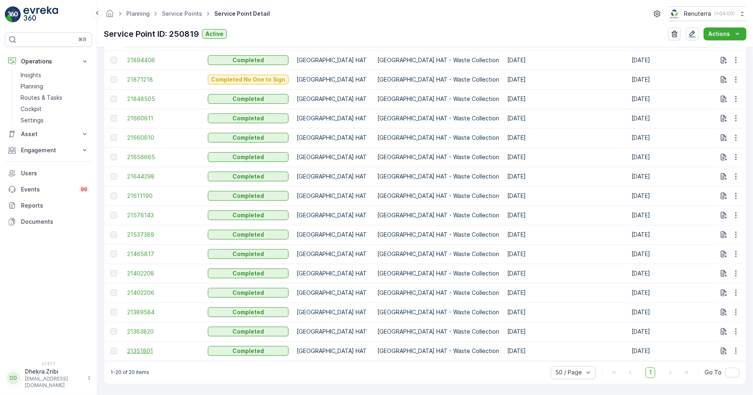
click at [139, 350] on span "21351801" at bounding box center [163, 351] width 73 height 8
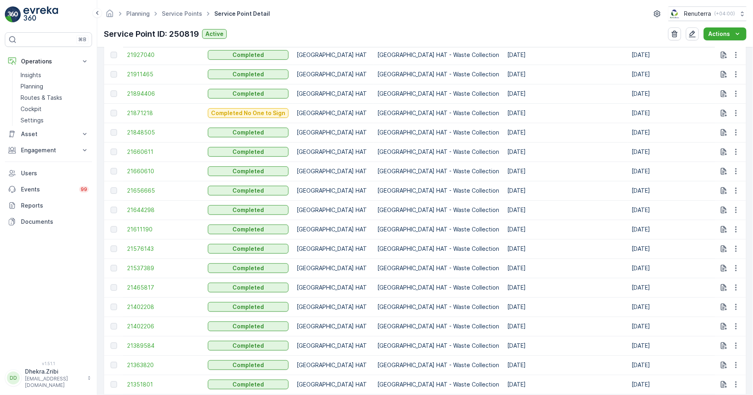
scroll to position [358, 0]
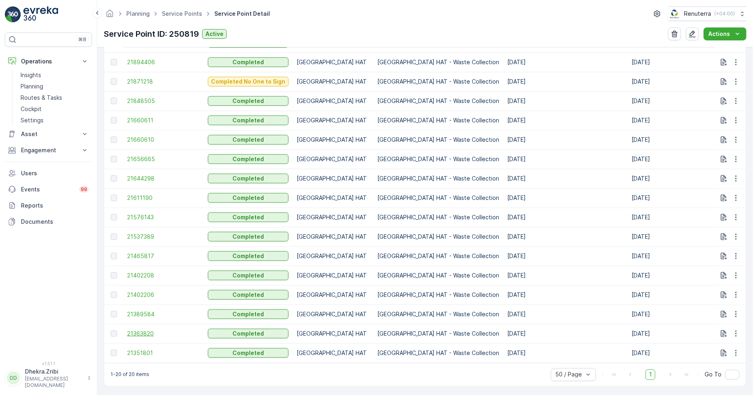
click at [132, 331] on span "21363820" at bounding box center [163, 333] width 73 height 8
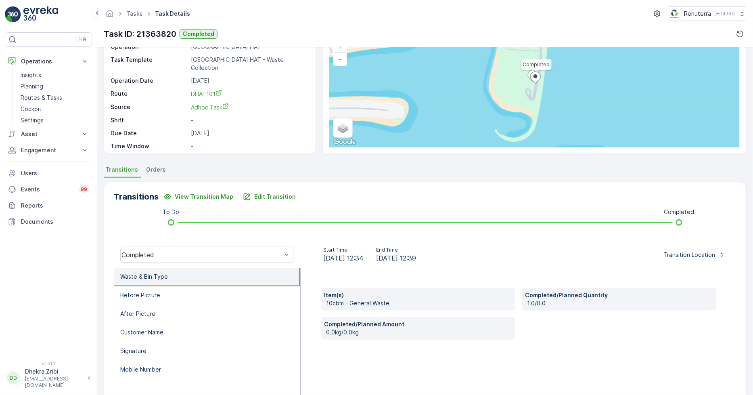
scroll to position [90, 0]
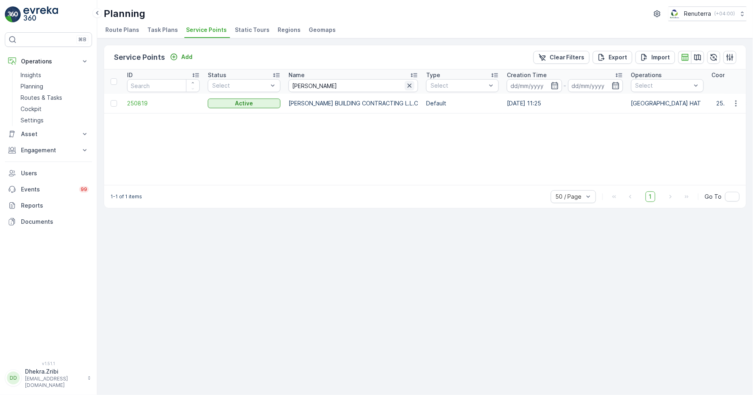
click at [406, 82] on icon "button" at bounding box center [410, 86] width 8 height 8
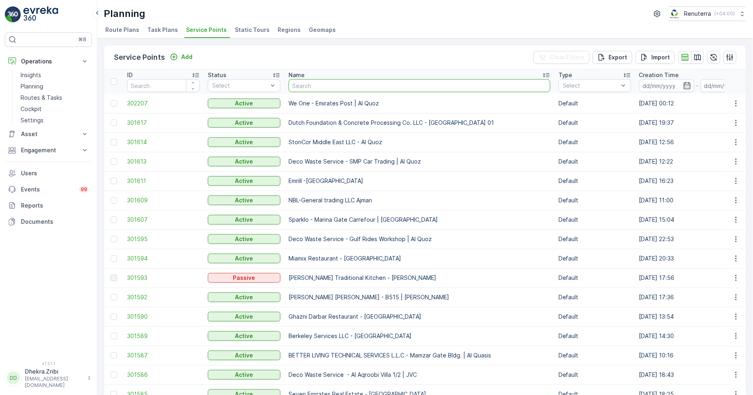
click at [308, 85] on input "text" at bounding box center [420, 85] width 262 height 13
type input "Deco Waste Service-Al Quoz IFF"
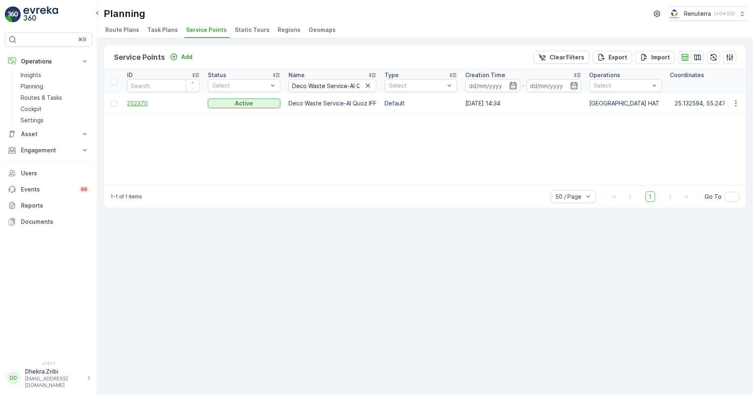
click at [150, 103] on span "252370" at bounding box center [163, 103] width 73 height 8
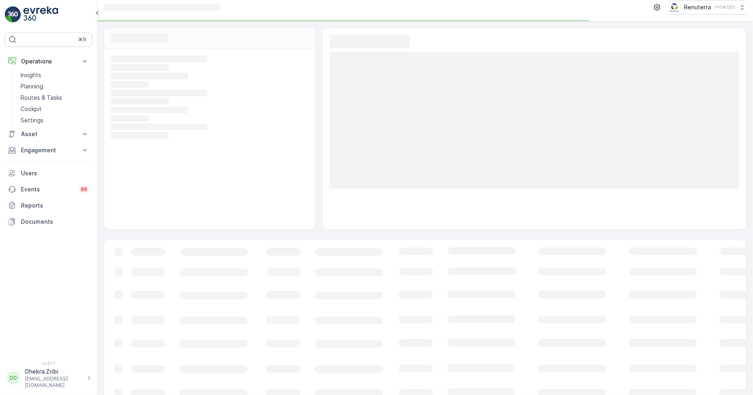
scroll to position [19, 0]
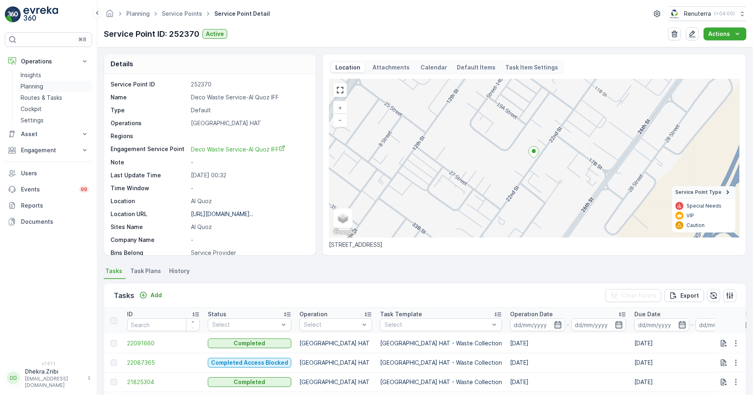
click at [40, 87] on p "Planning" at bounding box center [32, 86] width 23 height 8
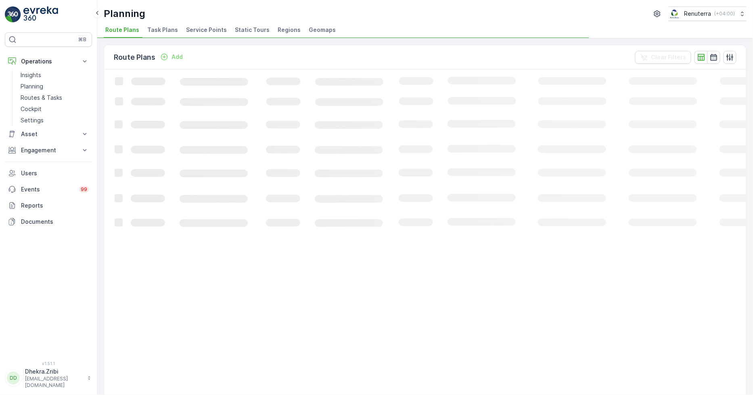
click at [189, 35] on li "Service Points" at bounding box center [207, 31] width 46 height 14
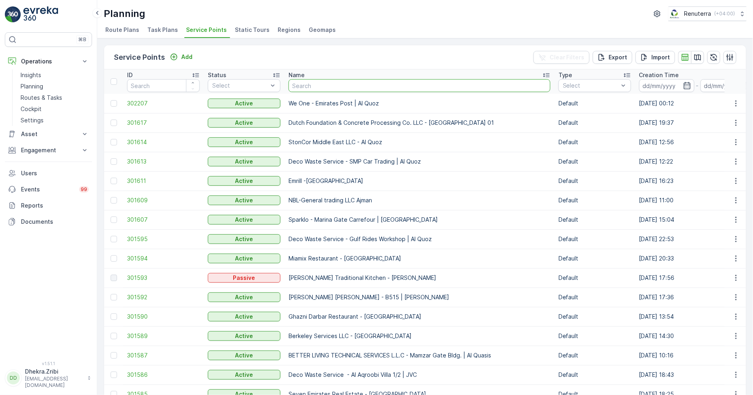
drag, startPoint x: 263, startPoint y: 82, endPoint x: 309, endPoint y: 86, distance: 46.6
click at [309, 86] on input "text" at bounding box center [420, 85] width 262 height 13
paste input "Deco Waste Service - Masat Al Hurier | Jabel Ali"
type input "Deco Waste Service - Masat Al Hurier | Jabel Ali"
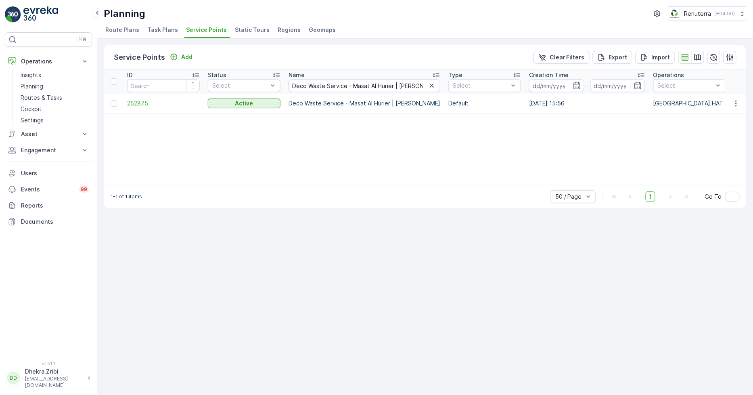
click at [147, 102] on span "252875" at bounding box center [163, 103] width 73 height 8
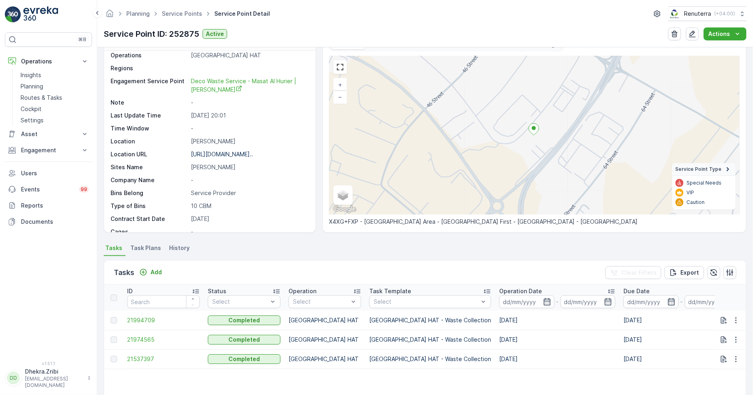
scroll to position [61, 0]
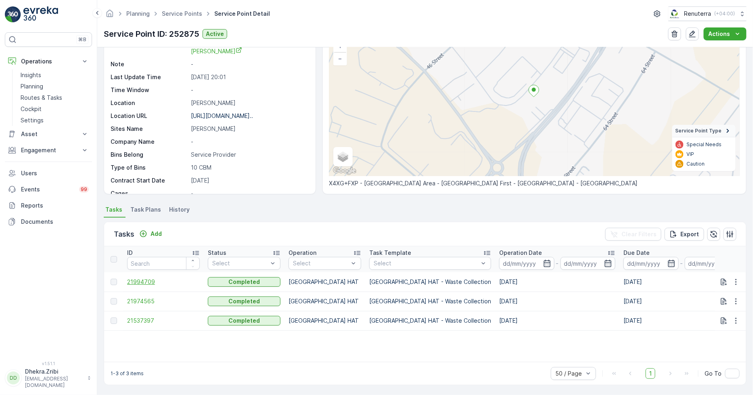
click at [136, 280] on span "21994709" at bounding box center [163, 282] width 73 height 8
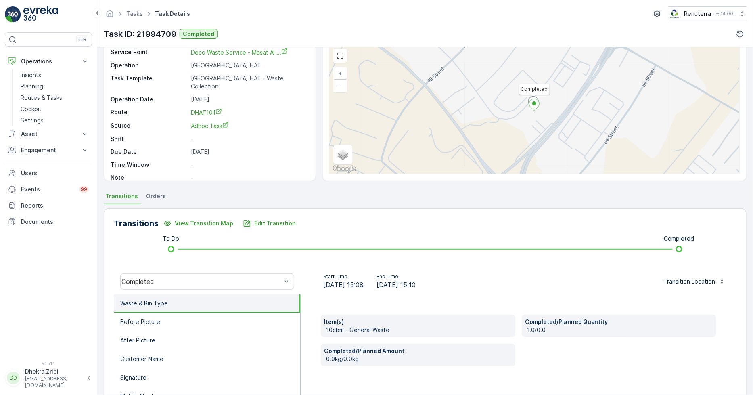
scroll to position [90, 0]
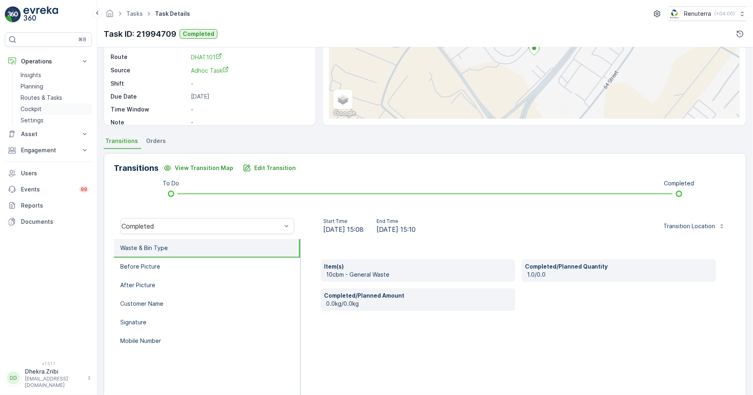
drag, startPoint x: 243, startPoint y: 22, endPoint x: 80, endPoint y: 103, distance: 182.0
click at [80, 103] on link "Cockpit" at bounding box center [54, 108] width 75 height 11
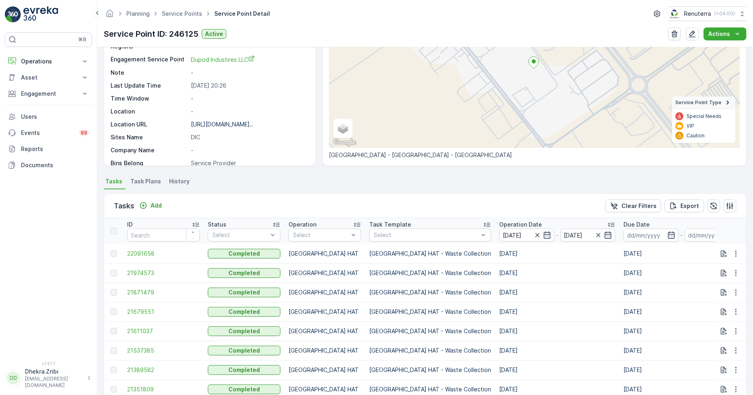
scroll to position [131, 0]
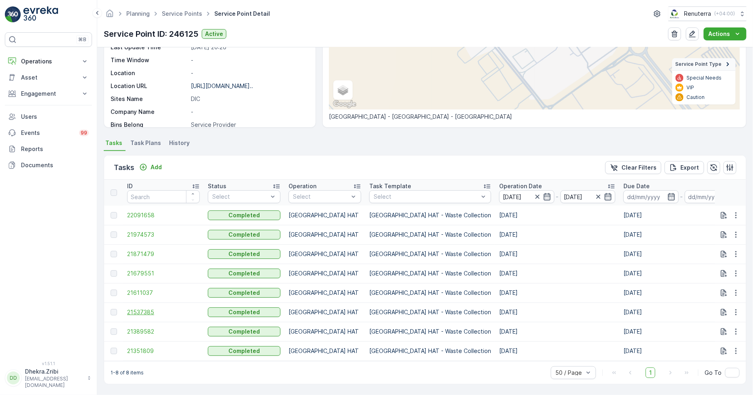
click at [143, 308] on span "21537385" at bounding box center [163, 312] width 73 height 8
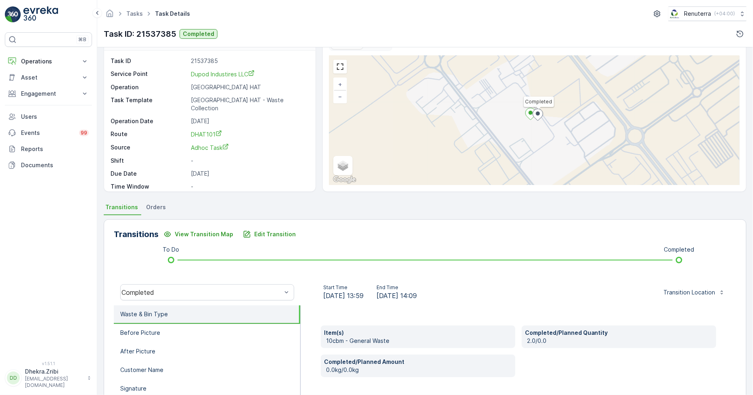
scroll to position [45, 0]
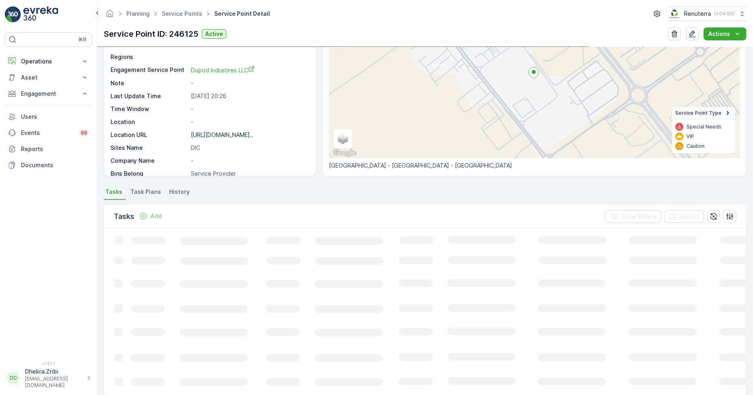
scroll to position [90, 0]
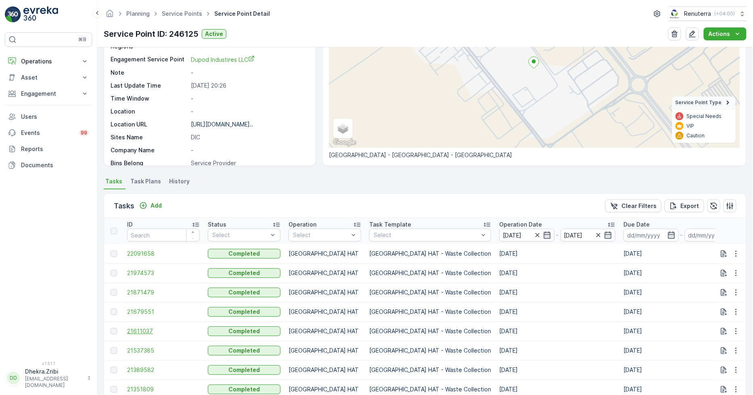
click at [146, 330] on span "21611037" at bounding box center [163, 331] width 73 height 8
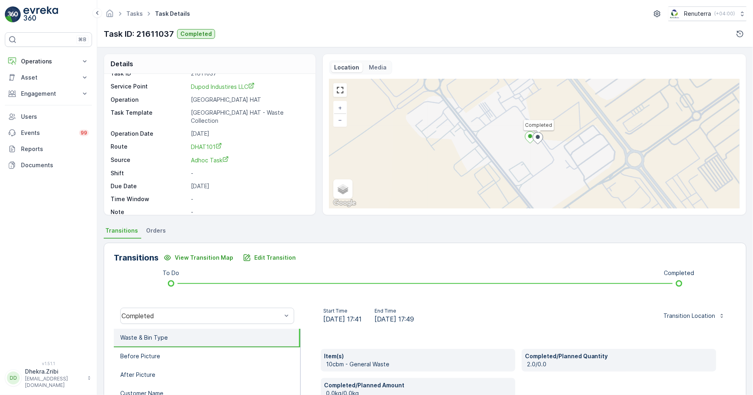
click at [502, 394] on html "⌘B Operations Insights Planning Routes & Tasks Cockpit Settings Asset Assets En…" at bounding box center [376, 197] width 753 height 395
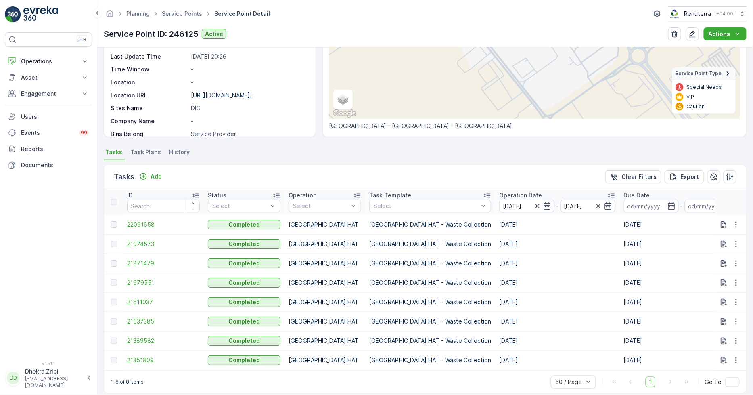
scroll to position [131, 0]
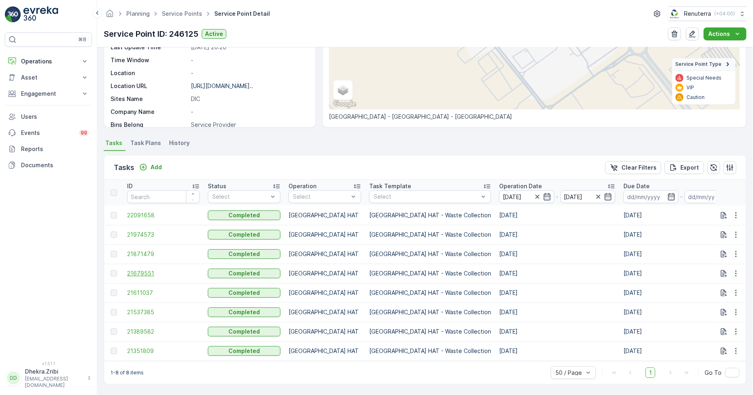
click at [151, 270] on span "21679551" at bounding box center [163, 273] width 73 height 8
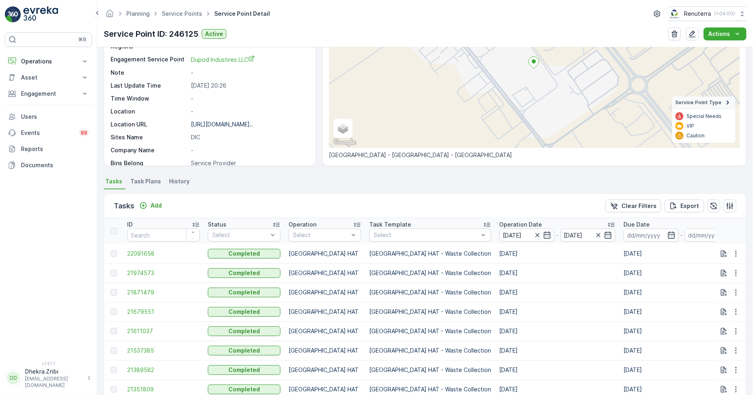
scroll to position [131, 0]
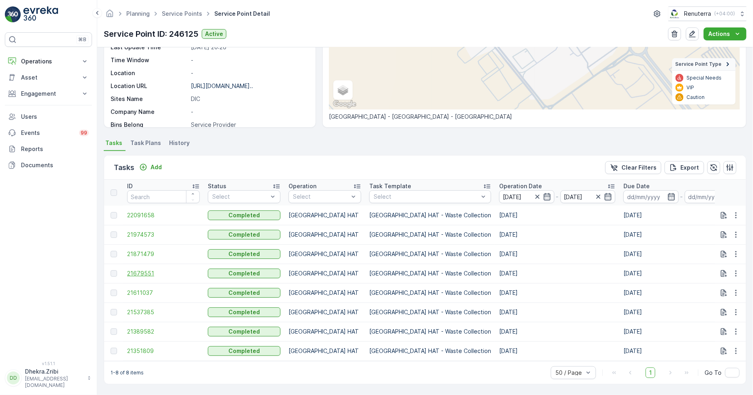
click at [136, 269] on span "21679551" at bounding box center [163, 273] width 73 height 8
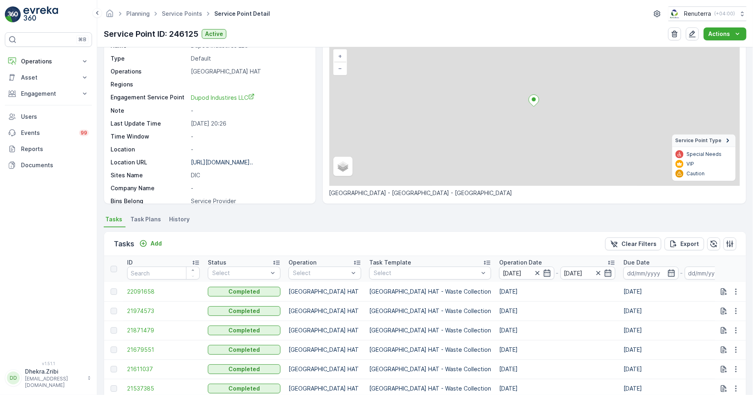
scroll to position [90, 0]
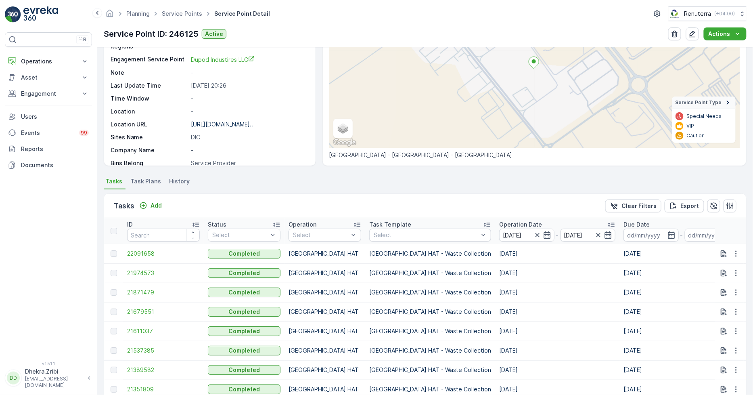
click at [148, 291] on span "21871479" at bounding box center [163, 292] width 73 height 8
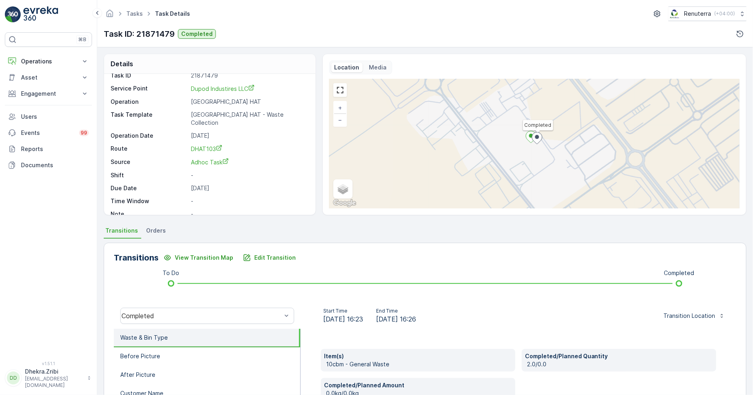
scroll to position [11, 0]
click at [202, 143] on span "DHAT103" at bounding box center [206, 146] width 31 height 7
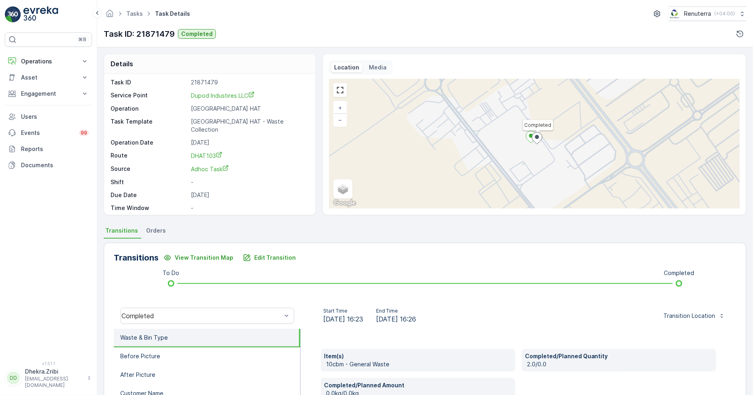
scroll to position [0, 0]
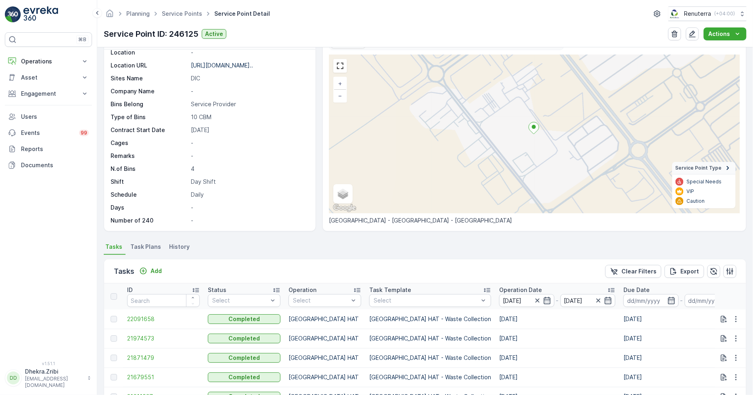
scroll to position [45, 0]
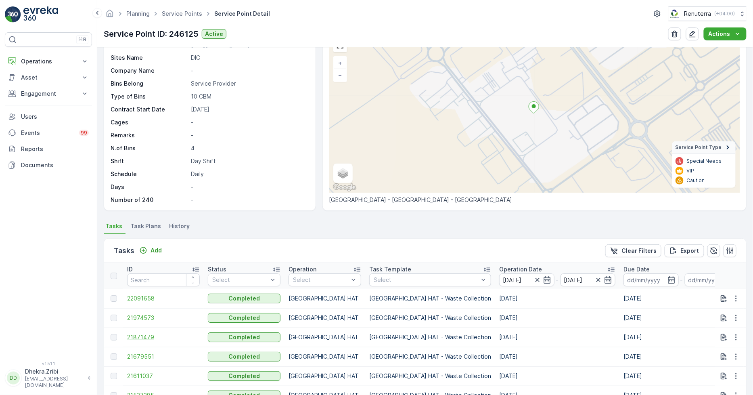
click at [140, 336] on span "21871479" at bounding box center [163, 337] width 73 height 8
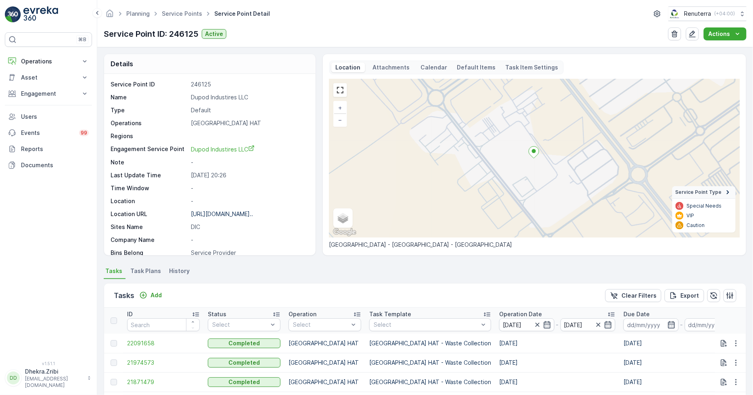
click at [143, 356] on td "21974573" at bounding box center [163, 362] width 81 height 19
click at [144, 359] on span "21974573" at bounding box center [163, 362] width 73 height 8
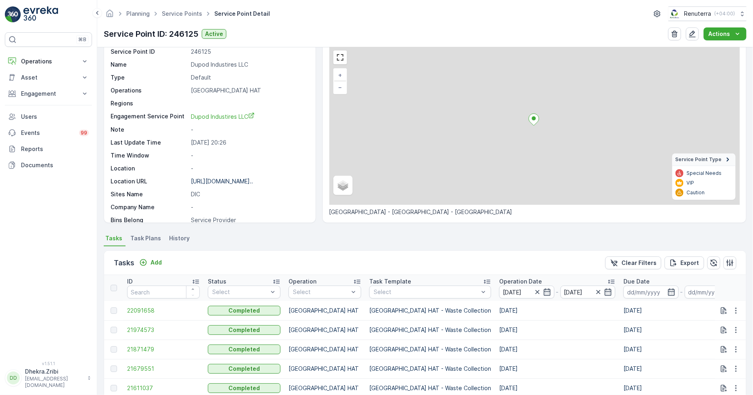
scroll to position [90, 0]
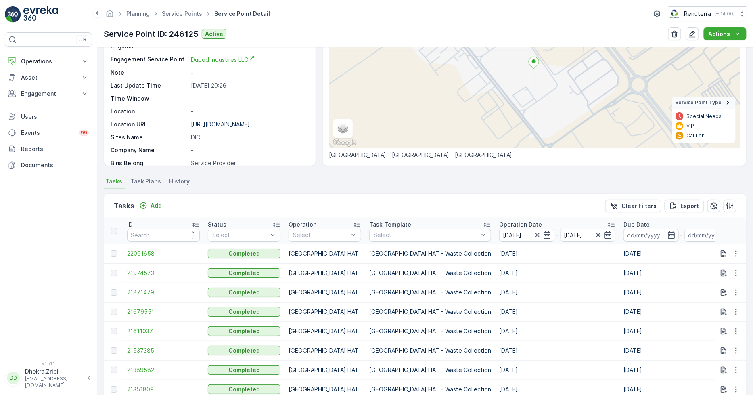
click at [147, 249] on span "22091658" at bounding box center [163, 253] width 73 height 8
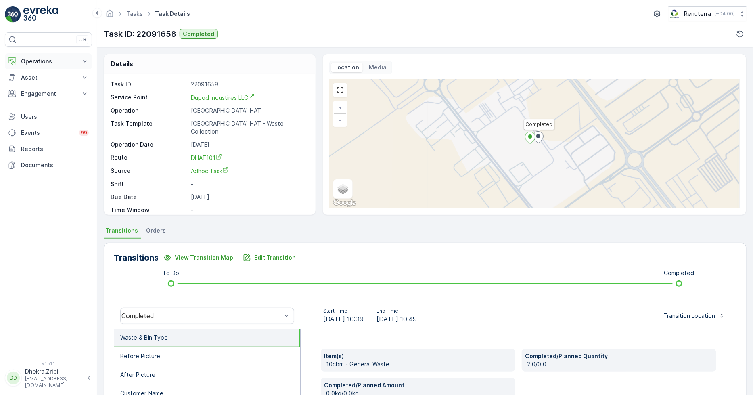
click at [43, 61] on p "Operations" at bounding box center [48, 61] width 55 height 8
click at [60, 87] on link "Planning" at bounding box center [54, 86] width 75 height 11
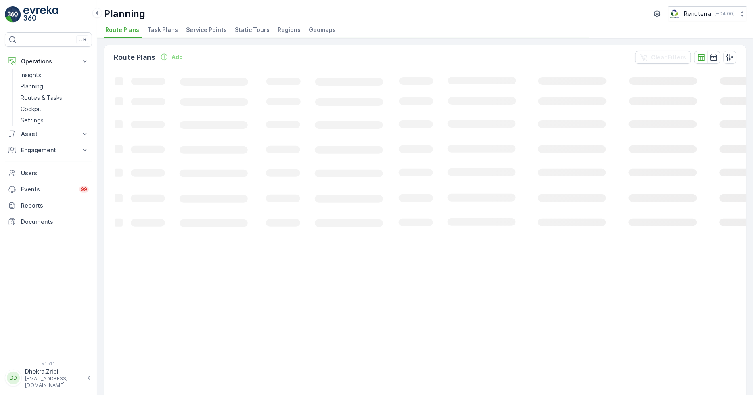
click at [201, 25] on li "Service Points" at bounding box center [207, 31] width 46 height 14
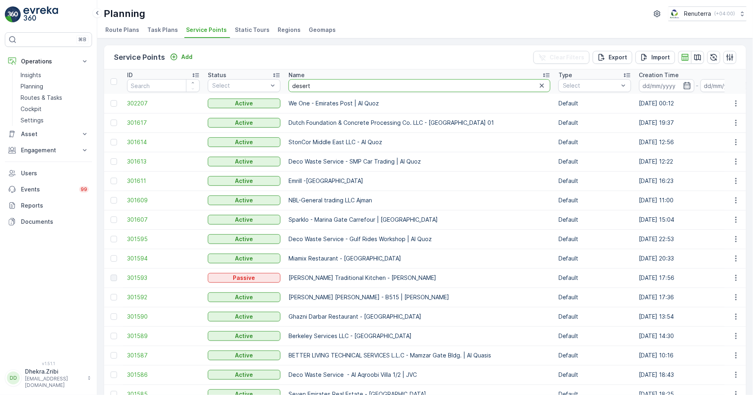
type input "desert l"
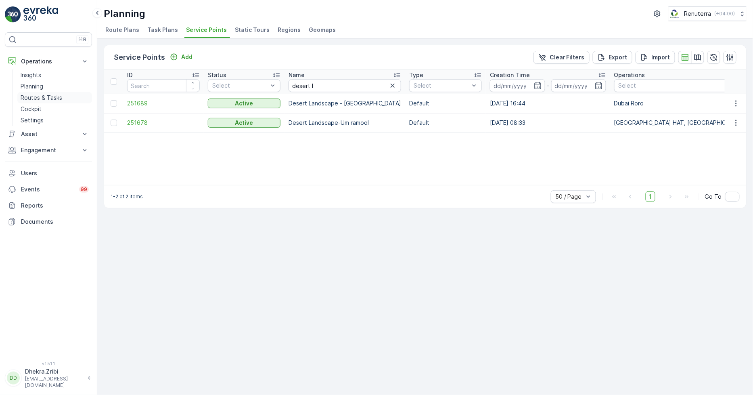
drag, startPoint x: 57, startPoint y: 96, endPoint x: 56, endPoint y: 101, distance: 5.8
click at [58, 97] on p "Routes & Tasks" at bounding box center [42, 98] width 42 height 8
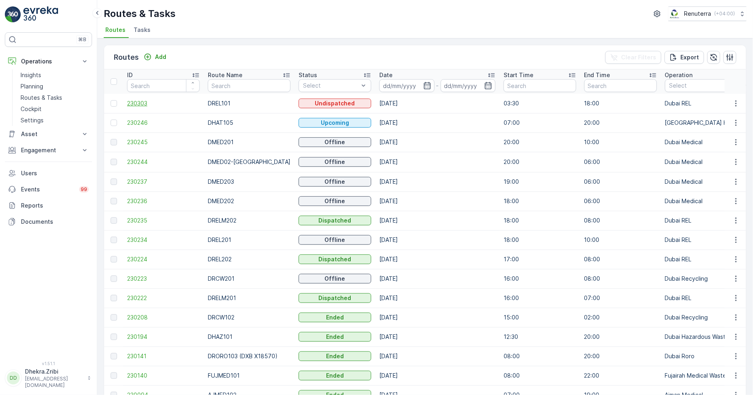
click at [145, 104] on span "230303" at bounding box center [163, 103] width 73 height 8
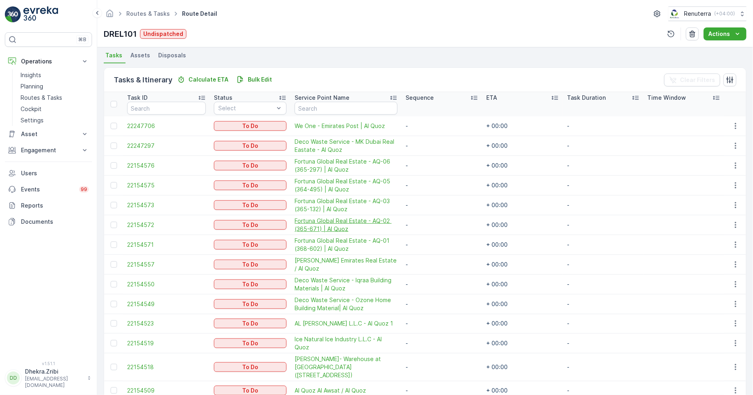
scroll to position [126, 0]
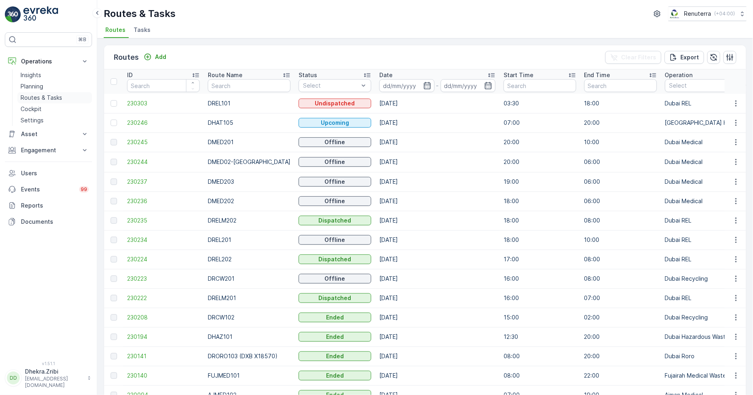
click at [27, 100] on p "Routes & Tasks" at bounding box center [42, 98] width 42 height 8
click at [423, 84] on icon "button" at bounding box center [427, 86] width 8 height 8
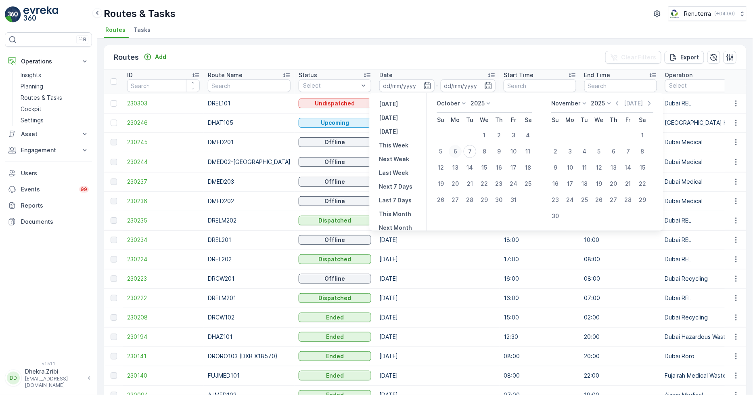
click at [453, 156] on div "6" at bounding box center [455, 151] width 13 height 13
type input "[DATE]"
click at [454, 156] on div "6" at bounding box center [455, 151] width 13 height 13
type input "[DATE]"
click at [454, 156] on div "6" at bounding box center [455, 151] width 13 height 13
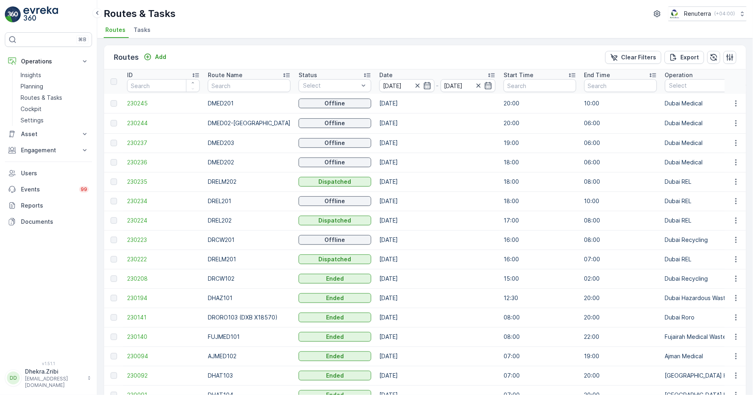
click at [469, 155] on td "[DATE]" at bounding box center [437, 162] width 124 height 19
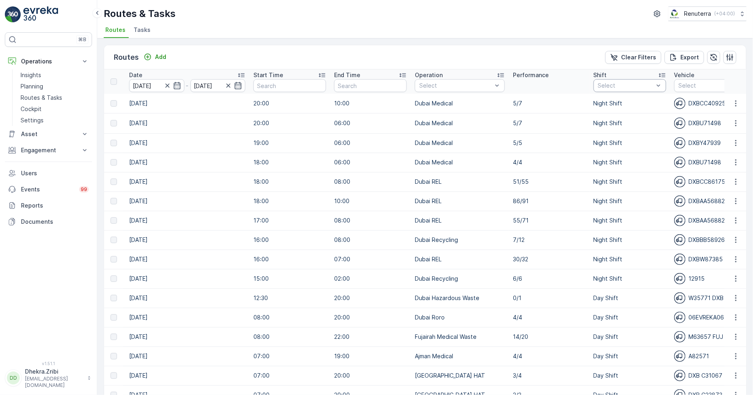
scroll to position [0, 251]
click at [606, 139] on div "Night Shift" at bounding box center [629, 144] width 73 height 15
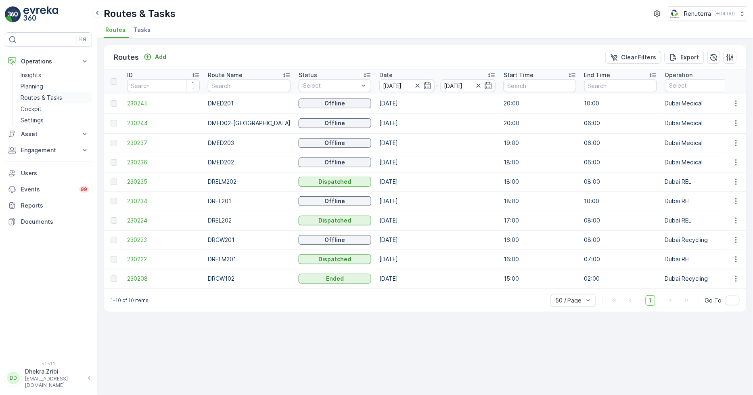
click at [40, 99] on p "Routes & Tasks" at bounding box center [42, 98] width 42 height 8
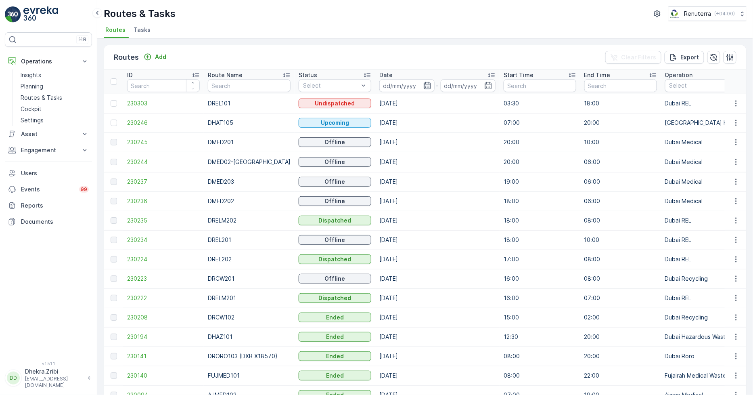
click at [424, 83] on icon "button" at bounding box center [427, 85] width 7 height 7
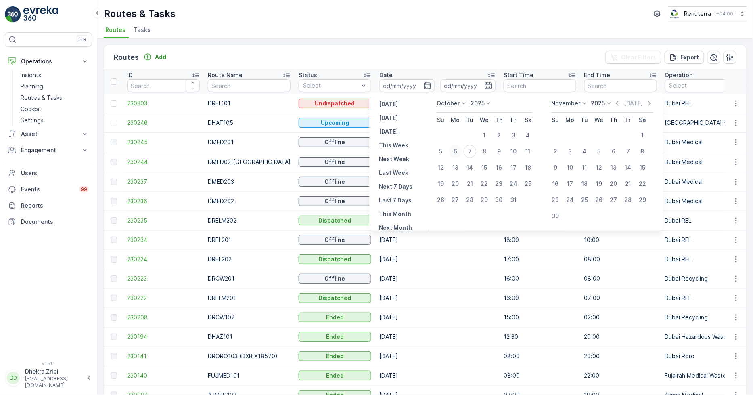
click at [454, 154] on div "6" at bounding box center [455, 151] width 13 height 13
type input "[DATE]"
click at [454, 153] on div "6" at bounding box center [455, 151] width 13 height 13
type input "[DATE]"
click at [453, 153] on div "6" at bounding box center [455, 151] width 13 height 13
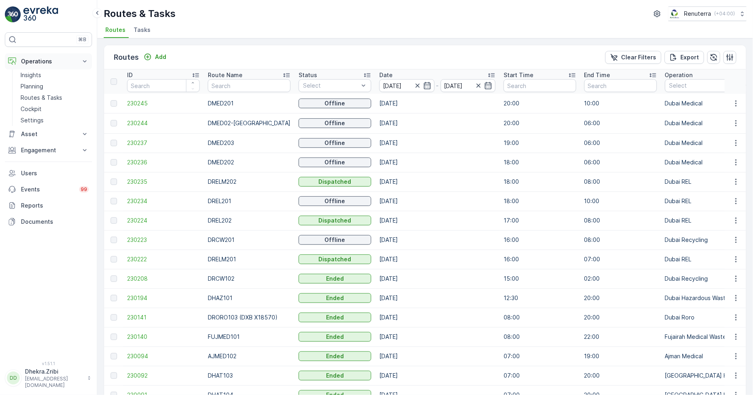
click at [40, 58] on p "Operations" at bounding box center [48, 61] width 55 height 8
click at [40, 61] on p "Operations" at bounding box center [48, 61] width 55 height 8
click at [42, 94] on p "Routes & Tasks" at bounding box center [42, 98] width 42 height 8
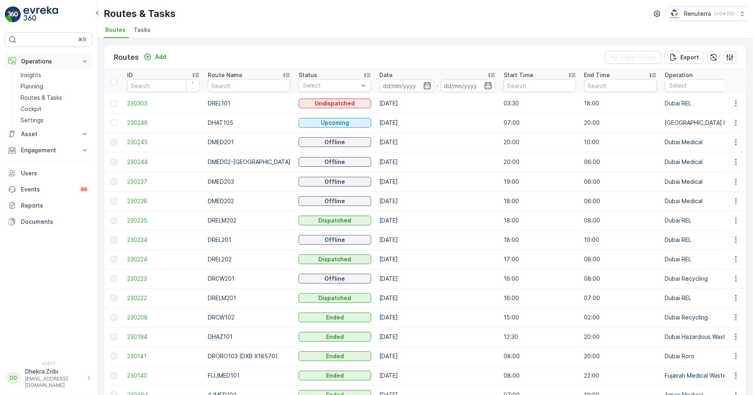
click at [38, 54] on button "Operations" at bounding box center [48, 61] width 87 height 16
click at [37, 59] on p "Operations" at bounding box center [48, 61] width 55 height 8
click at [35, 88] on p "Planning" at bounding box center [32, 86] width 23 height 8
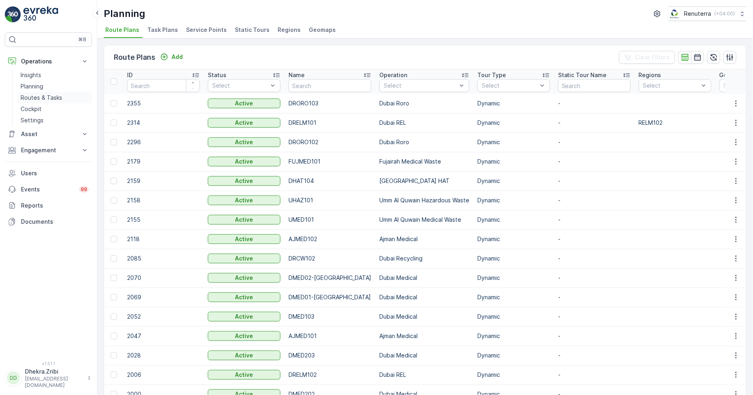
click at [39, 98] on p "Routes & Tasks" at bounding box center [42, 98] width 42 height 8
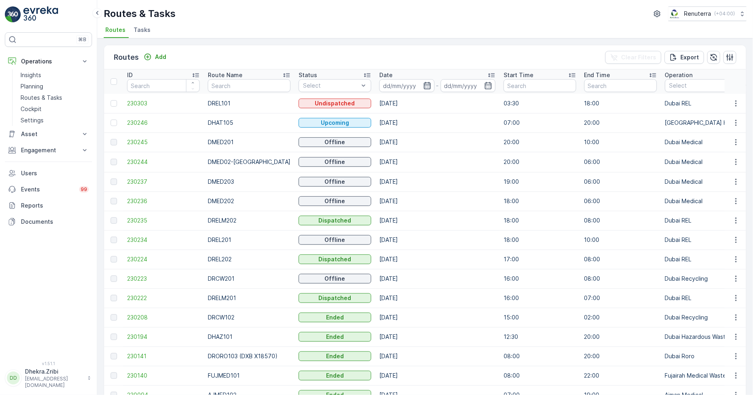
click at [423, 85] on icon "button" at bounding box center [427, 86] width 8 height 8
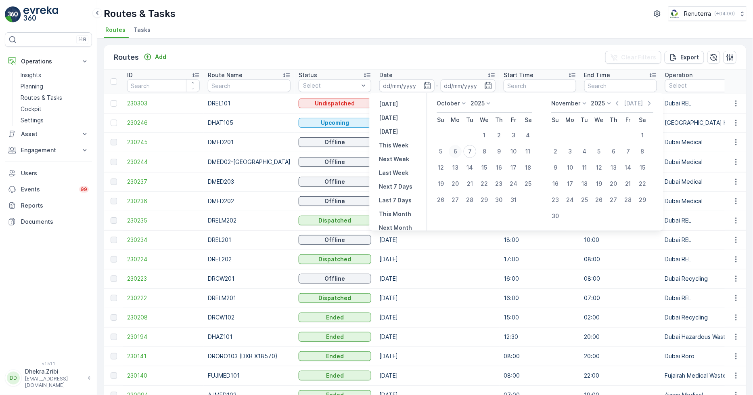
click at [455, 152] on div "6" at bounding box center [455, 151] width 13 height 13
type input "[DATE]"
click at [455, 151] on div "6" at bounding box center [455, 151] width 13 height 13
type input "[DATE]"
click at [455, 151] on div "6" at bounding box center [455, 151] width 13 height 13
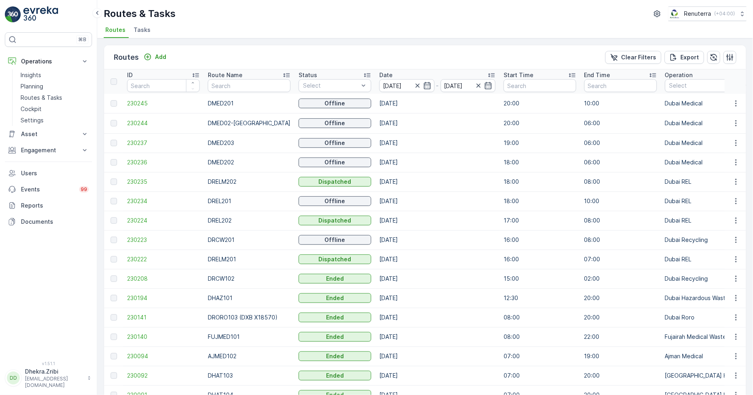
drag, startPoint x: 396, startPoint y: 174, endPoint x: 412, endPoint y: 176, distance: 16.7
click at [398, 174] on td "[DATE]" at bounding box center [437, 181] width 124 height 19
click at [442, 176] on td "[DATE]" at bounding box center [437, 181] width 124 height 19
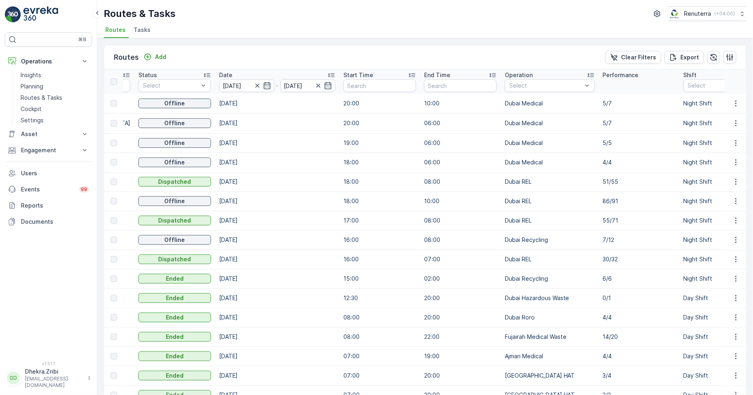
scroll to position [0, 161]
drag, startPoint x: 685, startPoint y: 86, endPoint x: 684, endPoint y: 124, distance: 37.6
click at [688, 140] on div "Night Shift" at bounding box center [707, 144] width 38 height 8
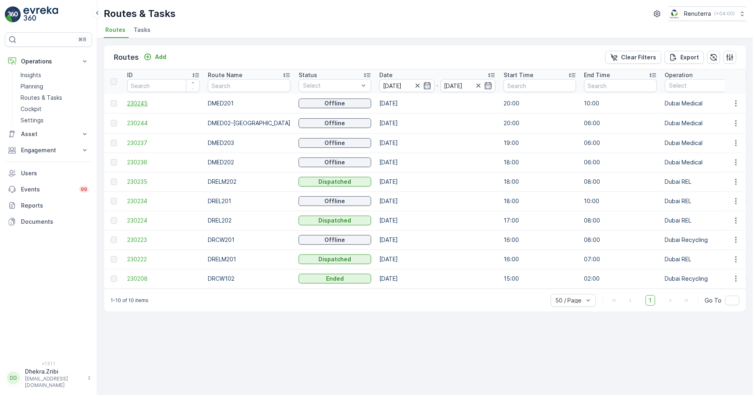
click at [141, 106] on span "230245" at bounding box center [163, 103] width 73 height 8
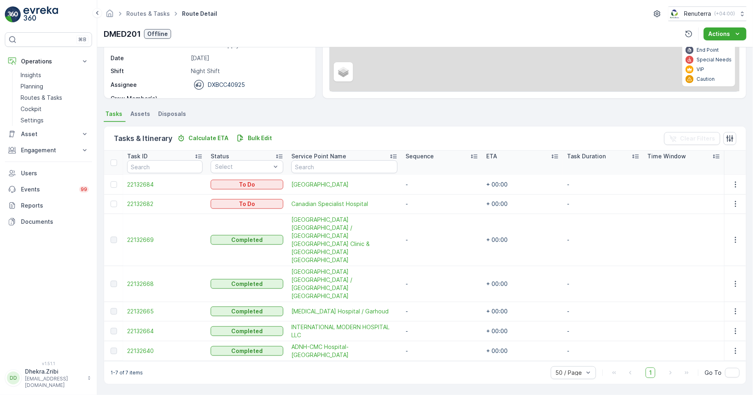
scroll to position [67, 0]
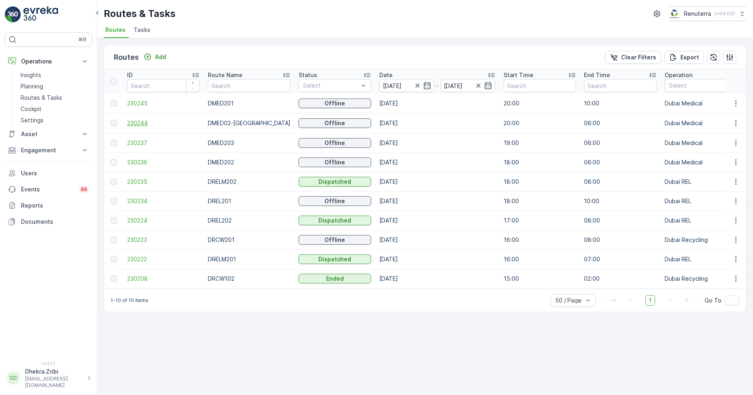
click at [130, 119] on span "230244" at bounding box center [163, 123] width 73 height 8
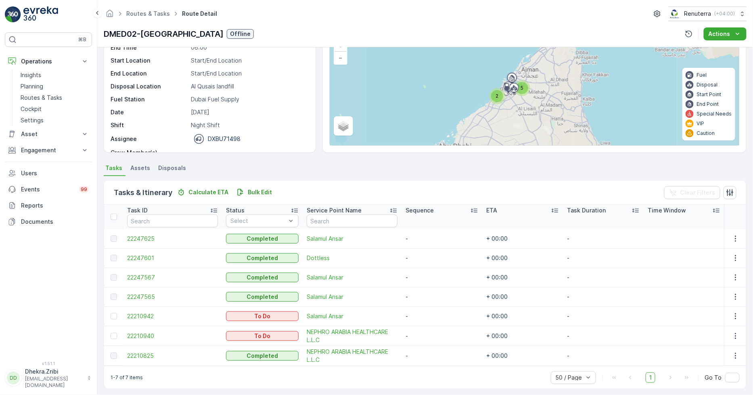
scroll to position [67, 0]
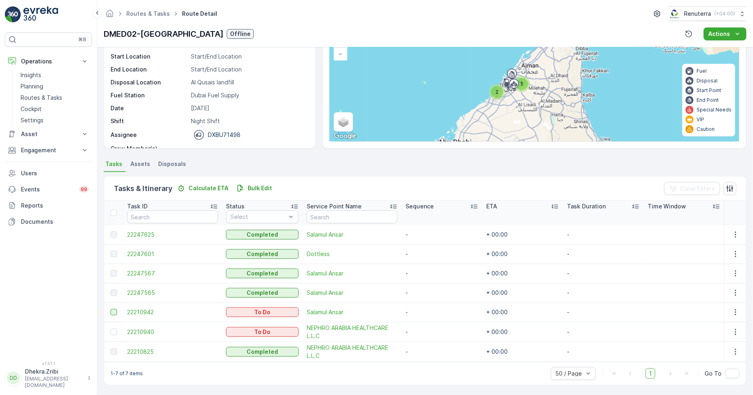
click at [114, 309] on div at bounding box center [114, 312] width 6 height 6
click at [111, 309] on input "checkbox" at bounding box center [111, 309] width 0 height 0
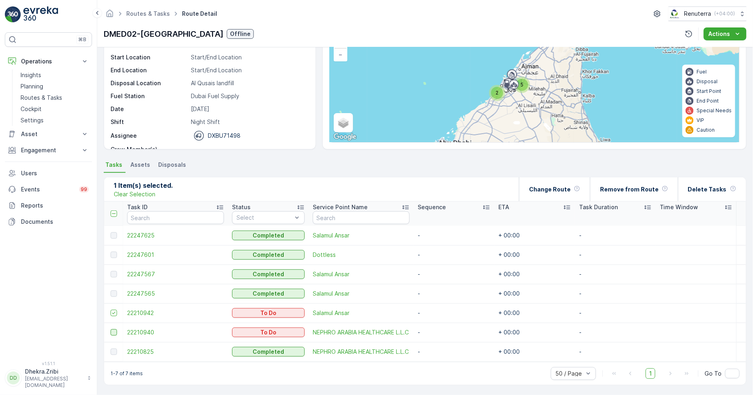
click at [114, 333] on div at bounding box center [114, 332] width 6 height 6
click at [111, 329] on input "checkbox" at bounding box center [111, 329] width 0 height 0
click at [552, 188] on p "Change Route" at bounding box center [550, 189] width 42 height 8
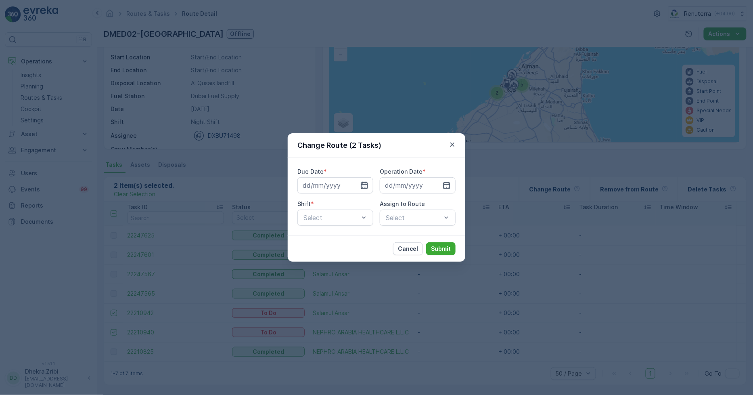
click at [365, 182] on div at bounding box center [336, 185] width 76 height 16
click at [365, 183] on icon "button" at bounding box center [365, 185] width 8 height 8
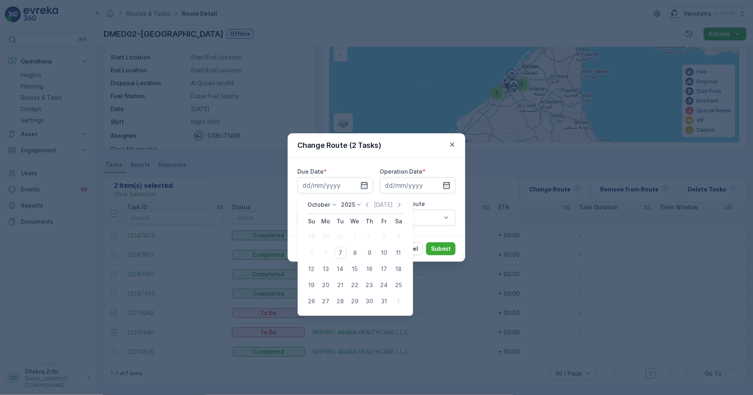
click at [342, 256] on div "7" at bounding box center [340, 252] width 13 height 13
type input "[DATE]"
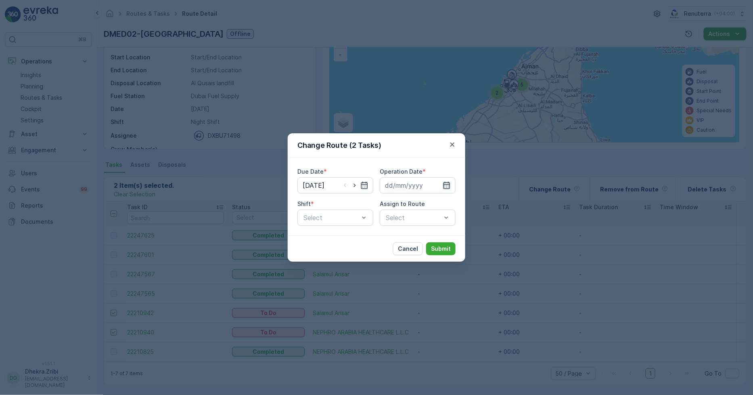
click at [449, 186] on icon "button" at bounding box center [447, 185] width 7 height 7
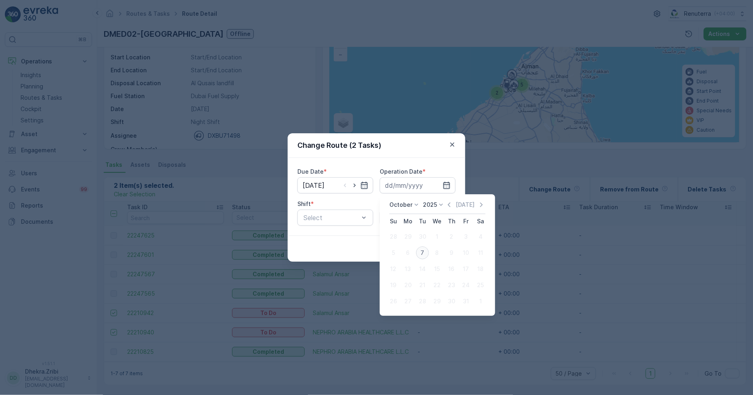
click at [426, 253] on div "7" at bounding box center [422, 252] width 13 height 13
type input "[DATE]"
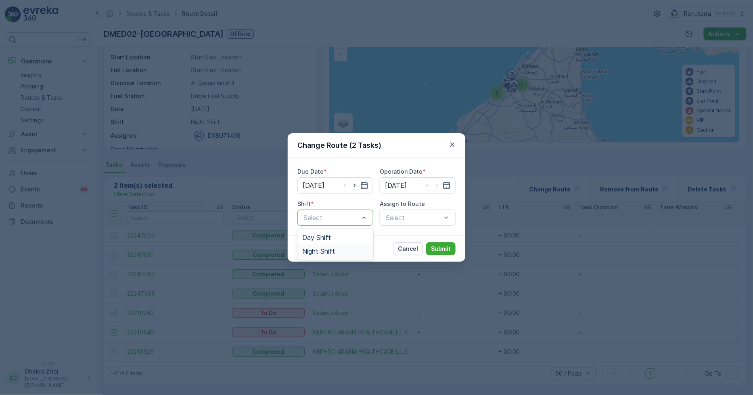
drag, startPoint x: 341, startPoint y: 243, endPoint x: 344, endPoint y: 252, distance: 10.0
click at [344, 252] on div "Day Shift Night Shift" at bounding box center [336, 244] width 76 height 31
click at [343, 252] on div "Night Shift" at bounding box center [335, 250] width 66 height 7
click at [412, 210] on div "Select" at bounding box center [418, 218] width 76 height 16
type input "."
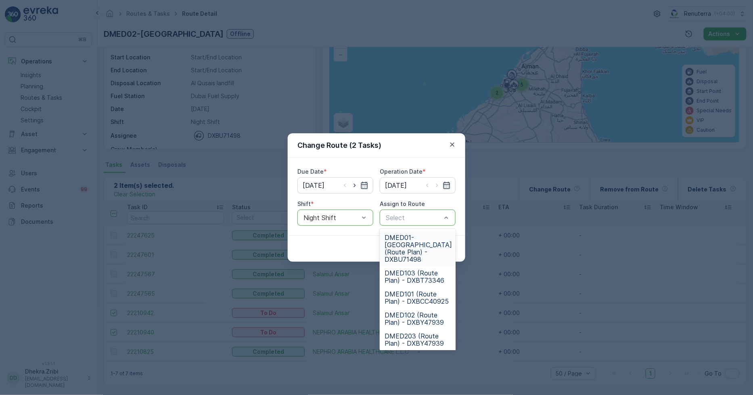
click at [389, 208] on span "Assign to Route" at bounding box center [402, 204] width 45 height 8
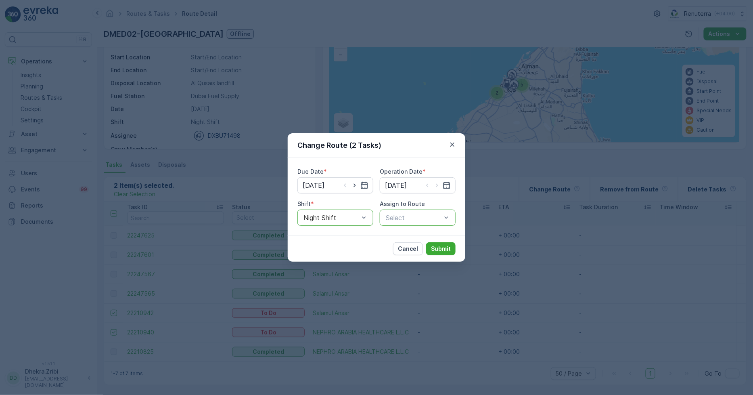
click at [392, 216] on div at bounding box center [413, 217] width 57 height 7
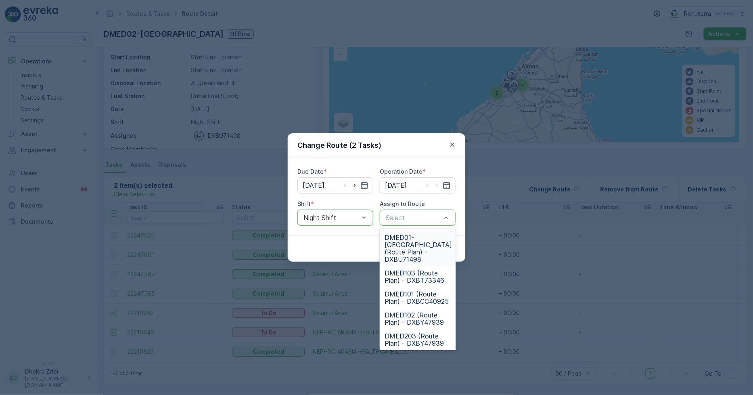
click at [392, 216] on div at bounding box center [413, 217] width 57 height 7
type input "02"
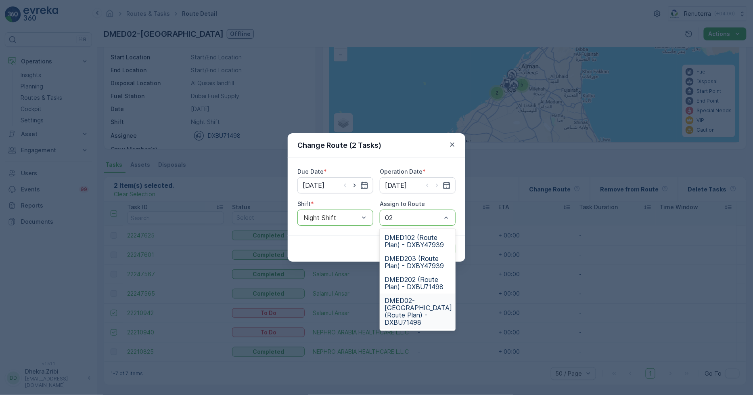
click at [419, 300] on span "DMED02-[GEOGRAPHIC_DATA] (Route Plan) - DXBU71498" at bounding box center [418, 311] width 67 height 29
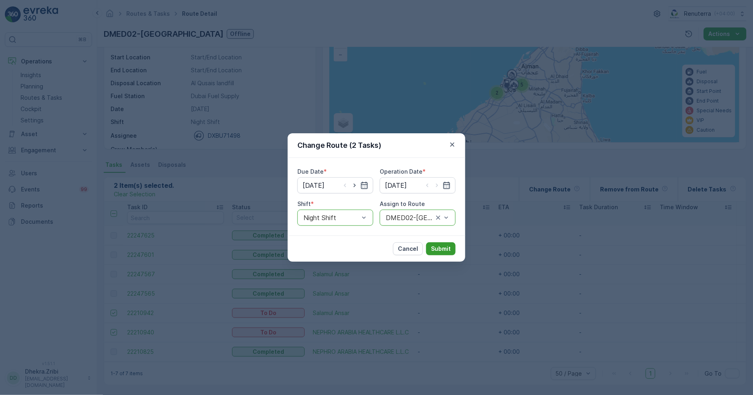
click at [452, 245] on button "Submit" at bounding box center [440, 248] width 29 height 13
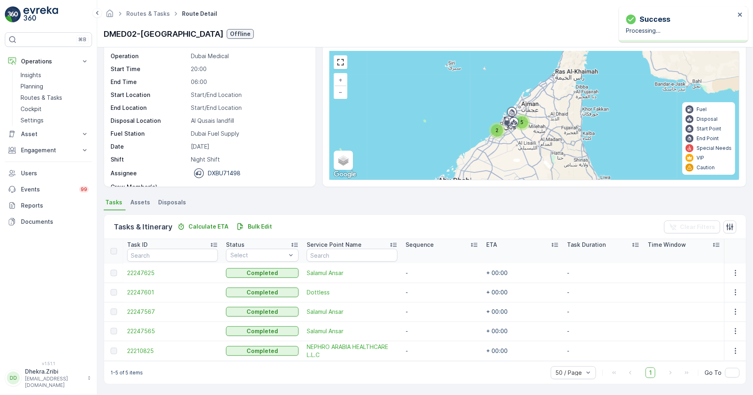
scroll to position [27, 0]
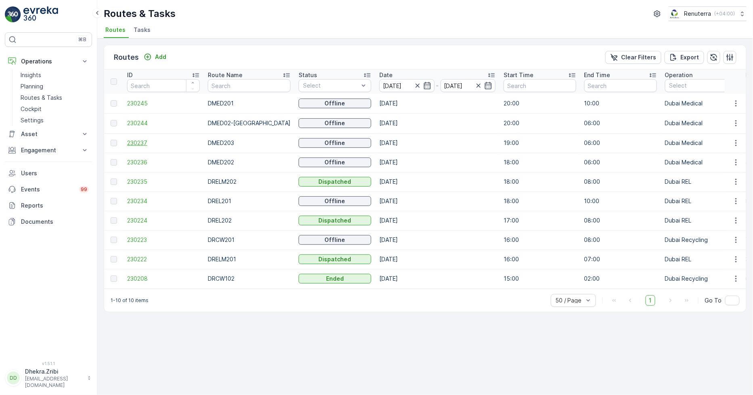
click at [131, 140] on span "230237" at bounding box center [163, 143] width 73 height 8
click at [136, 237] on span "230223" at bounding box center [163, 240] width 73 height 8
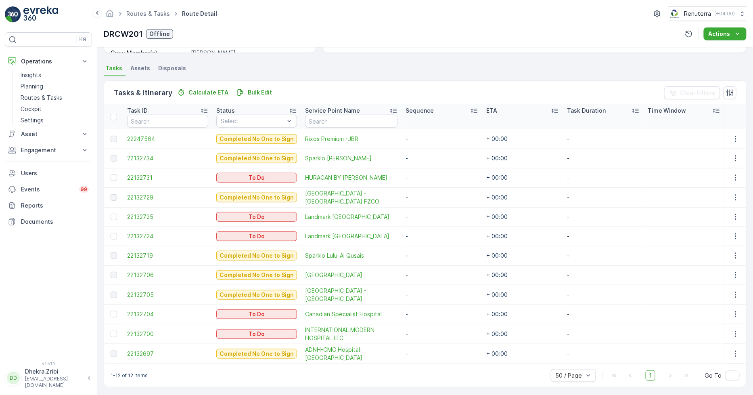
scroll to position [164, 0]
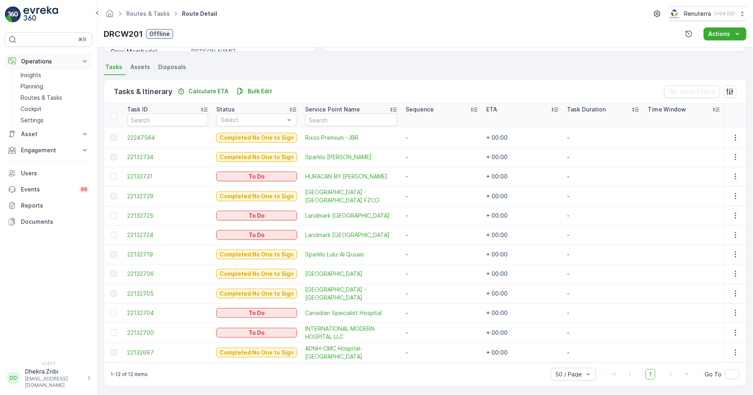
click at [44, 60] on p "Operations" at bounding box center [48, 61] width 55 height 8
drag, startPoint x: 46, startPoint y: 55, endPoint x: 41, endPoint y: 71, distance: 17.0
click at [46, 56] on button "Operations" at bounding box center [48, 61] width 87 height 16
drag, startPoint x: 41, startPoint y: 83, endPoint x: 75, endPoint y: 76, distance: 34.7
click at [40, 83] on p "Planning" at bounding box center [32, 86] width 23 height 8
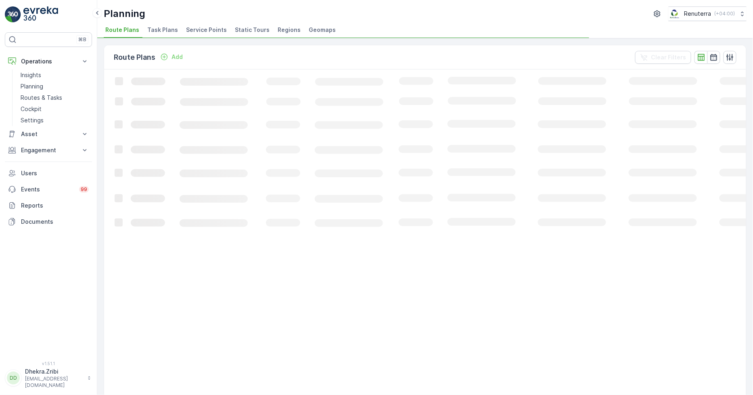
drag, startPoint x: 208, startPoint y: 31, endPoint x: 203, endPoint y: 31, distance: 4.9
click at [208, 31] on span "Service Points" at bounding box center [206, 30] width 41 height 8
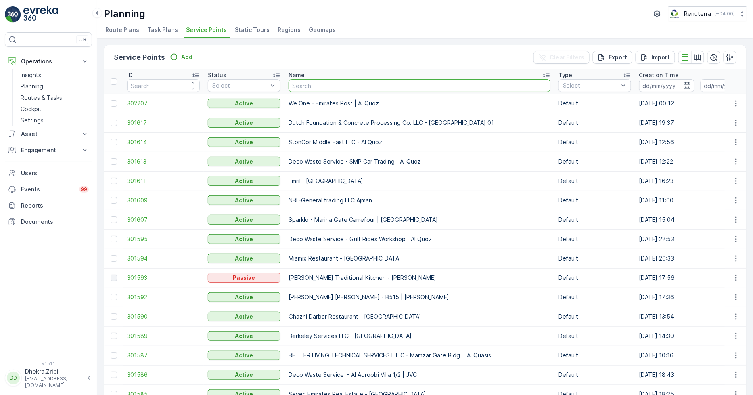
type input "Deco Waste Service - Cheshno | Jabel Ali"
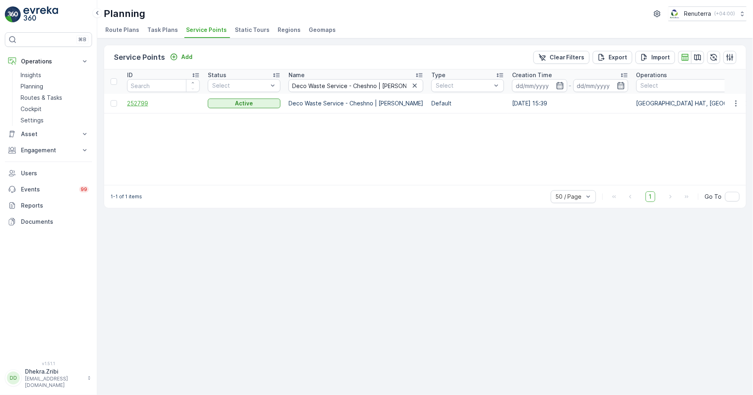
click at [149, 103] on span "252799" at bounding box center [163, 103] width 73 height 8
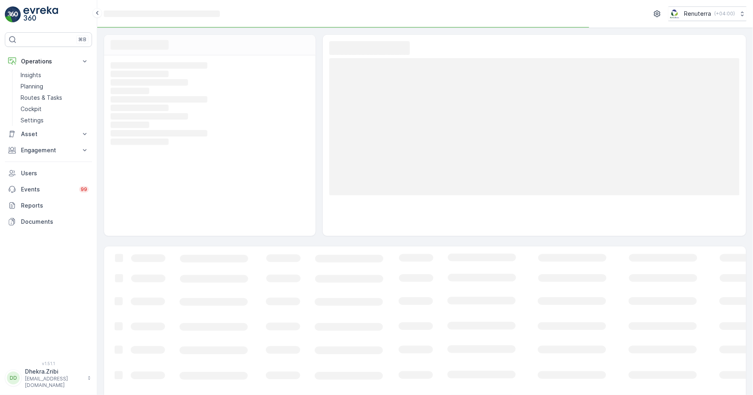
scroll to position [12, 0]
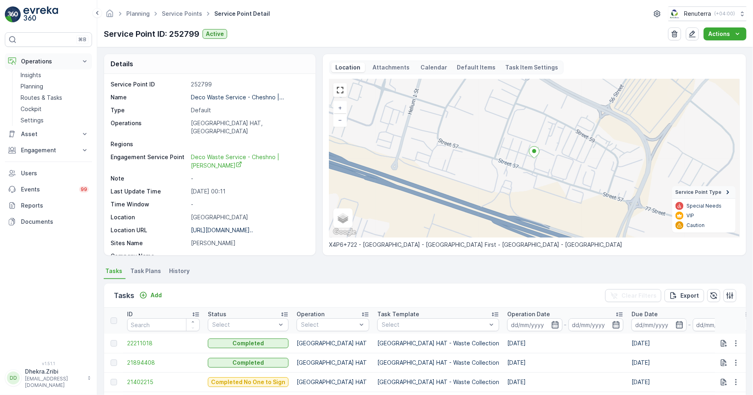
click at [54, 63] on p "Operations" at bounding box center [48, 61] width 55 height 8
click at [49, 63] on p "Operations" at bounding box center [48, 61] width 55 height 8
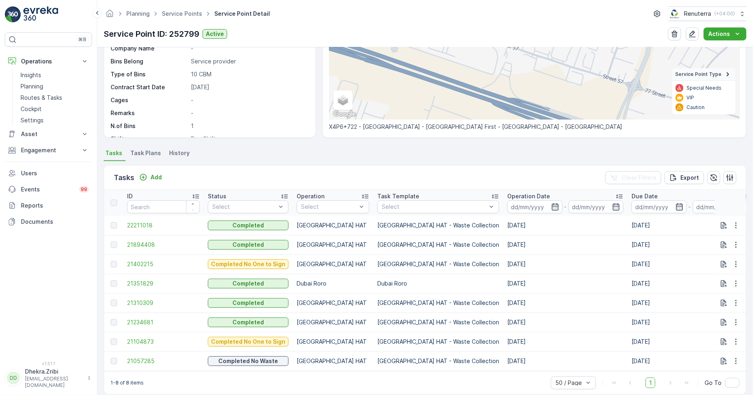
scroll to position [131, 0]
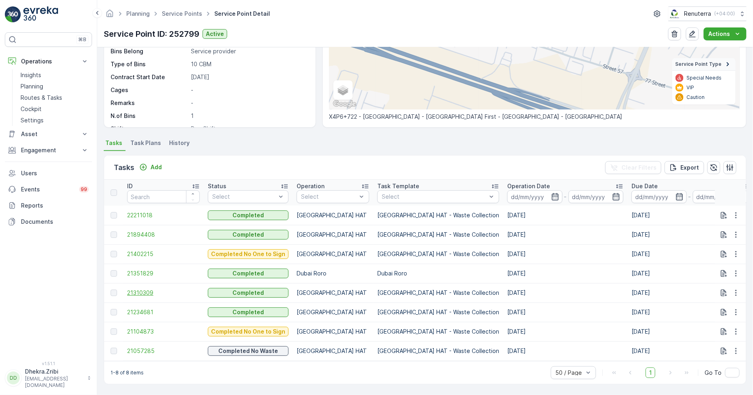
click at [152, 290] on span "21310309" at bounding box center [163, 293] width 73 height 8
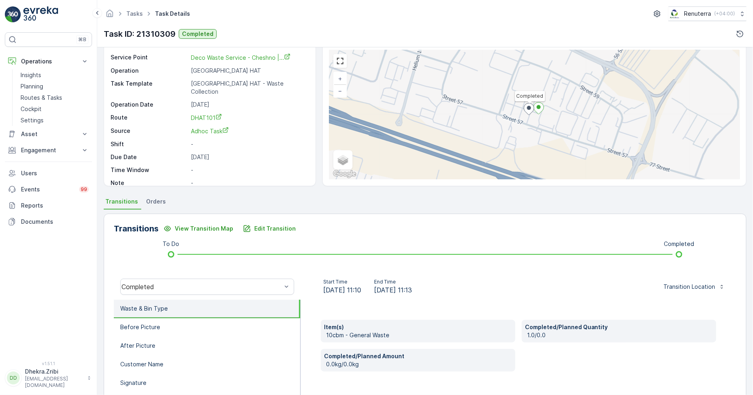
scroll to position [45, 0]
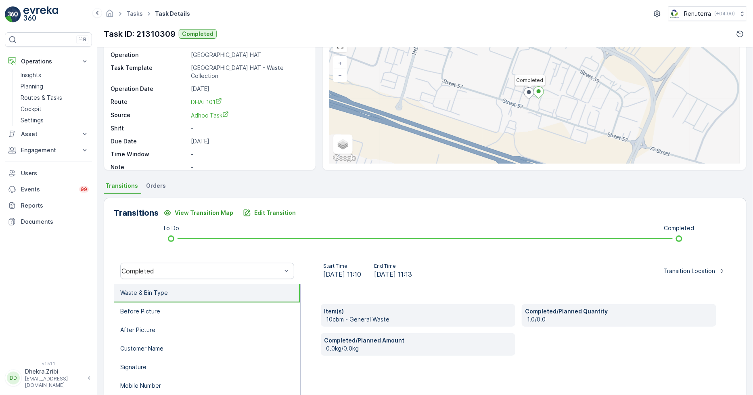
click at [379, 222] on div "Transitions View Transition Map Edit Transition To Do Completed Completed Start…" at bounding box center [425, 326] width 643 height 256
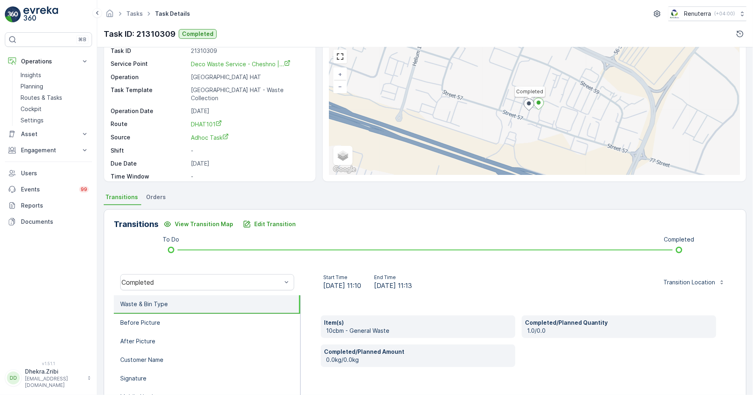
scroll to position [0, 0]
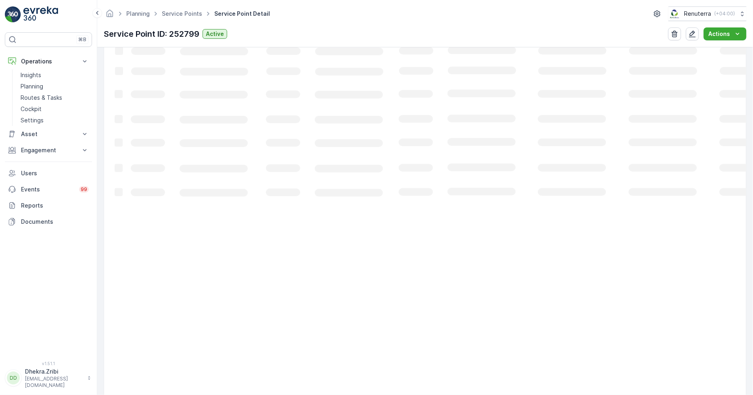
scroll to position [131, 0]
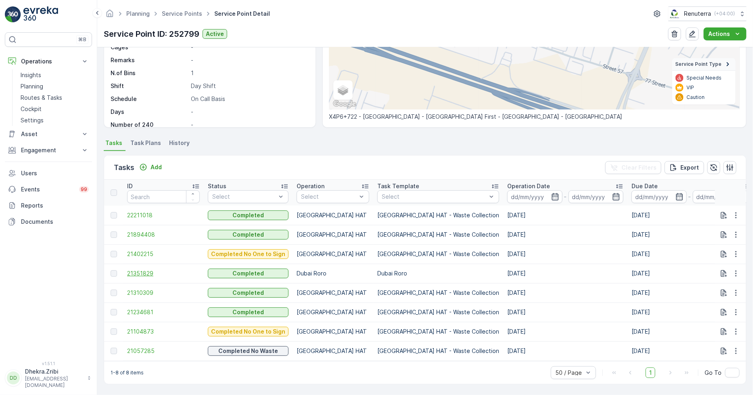
click at [146, 269] on span "21351829" at bounding box center [163, 273] width 73 height 8
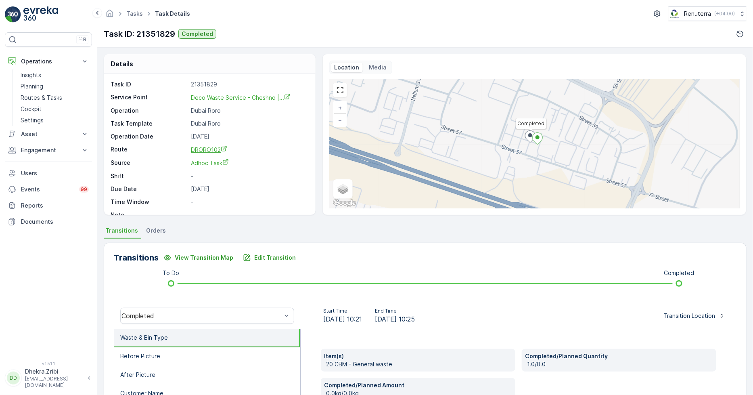
click at [198, 152] on span "DRORO102" at bounding box center [209, 149] width 36 height 7
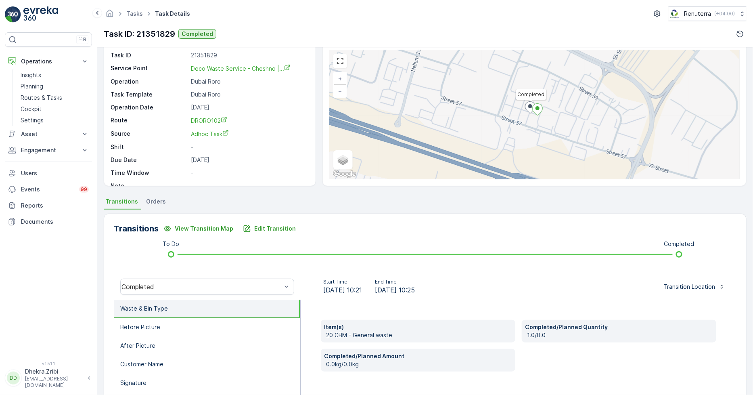
scroll to position [45, 0]
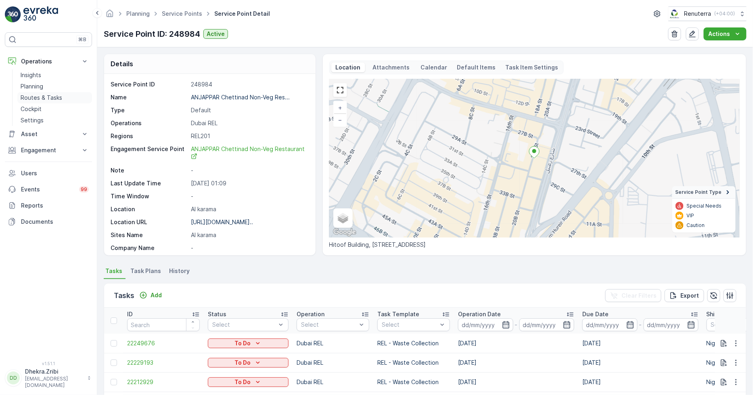
drag, startPoint x: 33, startPoint y: 83, endPoint x: 33, endPoint y: 92, distance: 9.3
click at [33, 83] on p "Planning" at bounding box center [32, 86] width 23 height 8
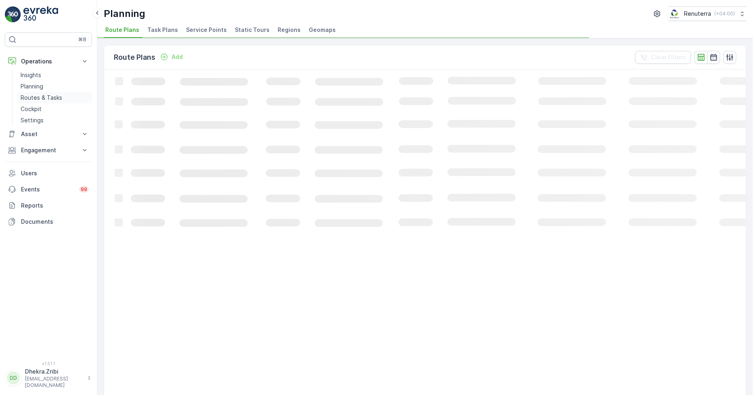
click at [33, 94] on p "Routes & Tasks" at bounding box center [42, 98] width 42 height 8
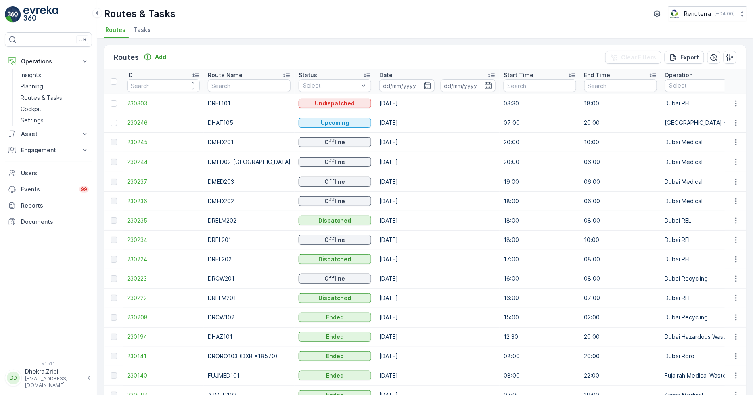
click at [140, 28] on span "Tasks" at bounding box center [142, 30] width 17 height 8
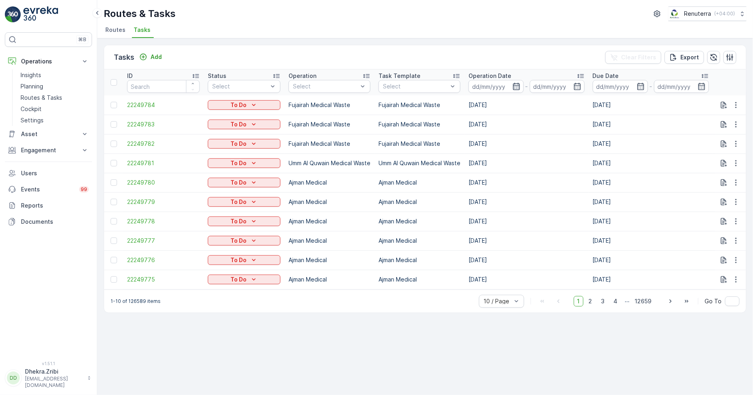
click at [515, 83] on icon "button" at bounding box center [517, 86] width 8 height 8
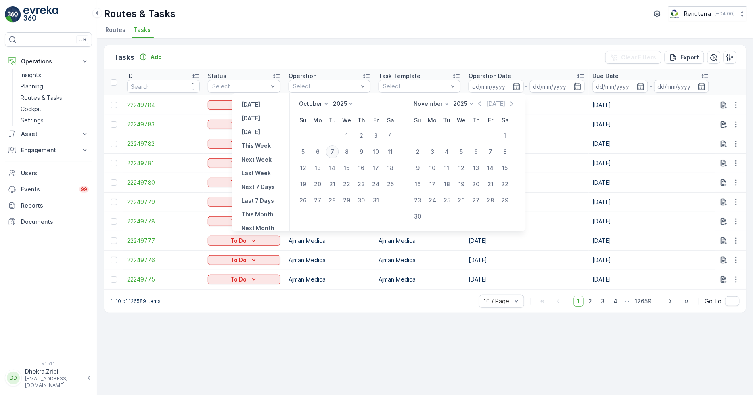
click at [338, 152] on div "7" at bounding box center [332, 151] width 13 height 13
type input "[DATE]"
click at [338, 152] on div "7" at bounding box center [332, 151] width 13 height 13
type input "[DATE]"
click at [338, 152] on div "7" at bounding box center [332, 151] width 13 height 13
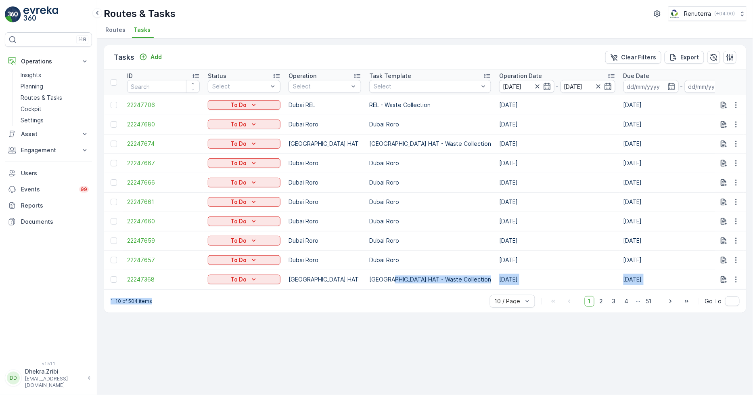
drag, startPoint x: 219, startPoint y: 293, endPoint x: 389, endPoint y: 287, distance: 169.7
click at [389, 287] on div "Tasks Add Clear Filters Export ID Status Select Operation Select Task Template …" at bounding box center [425, 179] width 643 height 268
drag, startPoint x: 344, startPoint y: 350, endPoint x: 341, endPoint y: 341, distance: 9.3
click at [342, 342] on div "Tasks Add Clear Filters Export ID Status Select Operation Select Task Template …" at bounding box center [425, 216] width 656 height 356
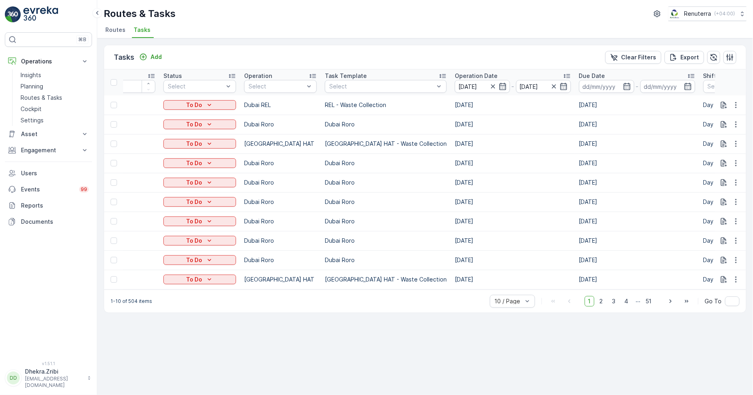
scroll to position [0, 43]
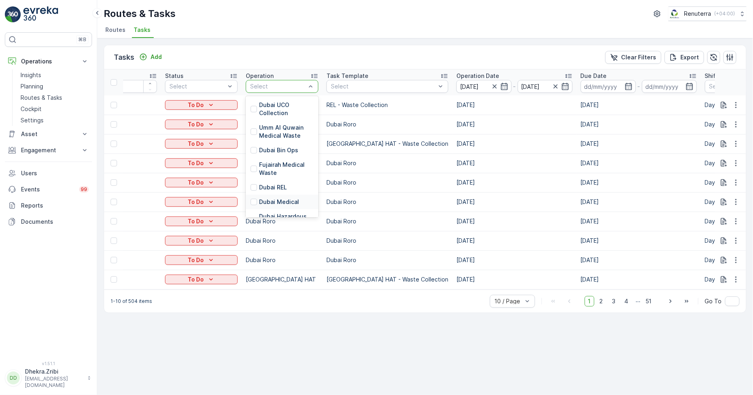
click at [273, 204] on p "Dubai Medical" at bounding box center [279, 202] width 40 height 8
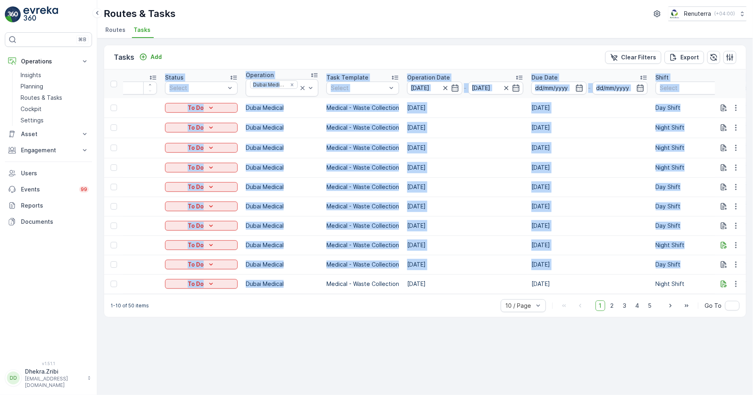
drag, startPoint x: 292, startPoint y: 293, endPoint x: 410, endPoint y: 298, distance: 117.6
click at [412, 294] on div "ID Status Select Operation Dubai Medical Task Template Select Operation Date 07…" at bounding box center [425, 181] width 642 height 224
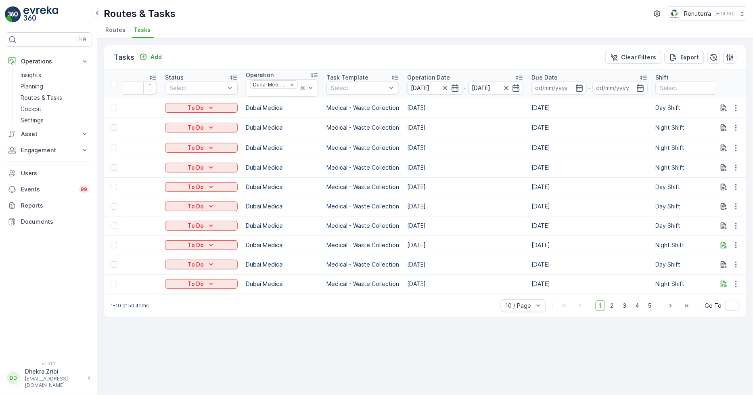
click at [369, 337] on div "Tasks Add Clear Filters Export ID Status Select Operation Dubai Medical Task Te…" at bounding box center [425, 216] width 656 height 356
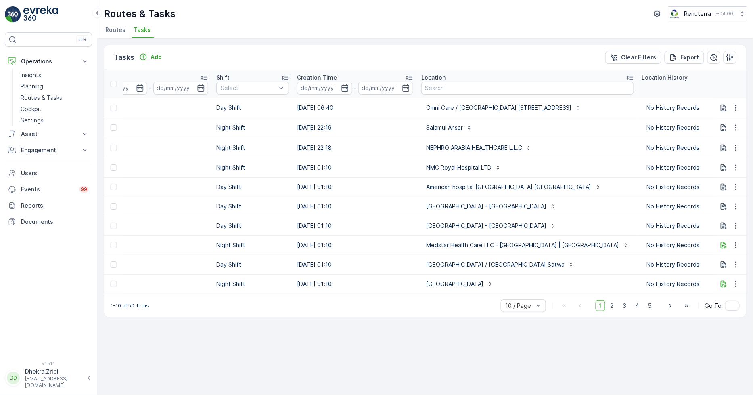
scroll to position [0, 674]
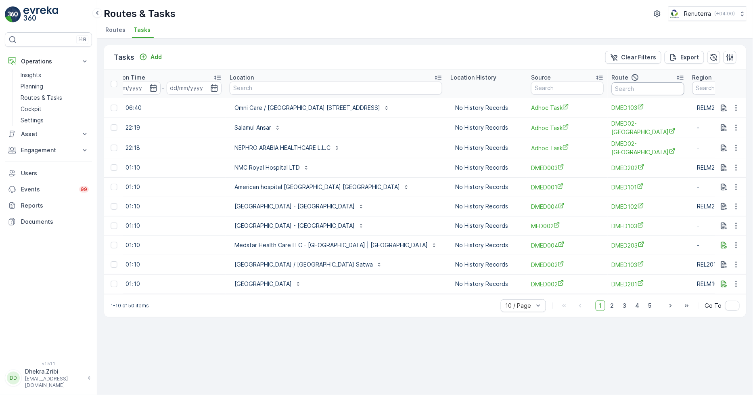
click at [612, 93] on input "text" at bounding box center [648, 88] width 73 height 13
type input "101"
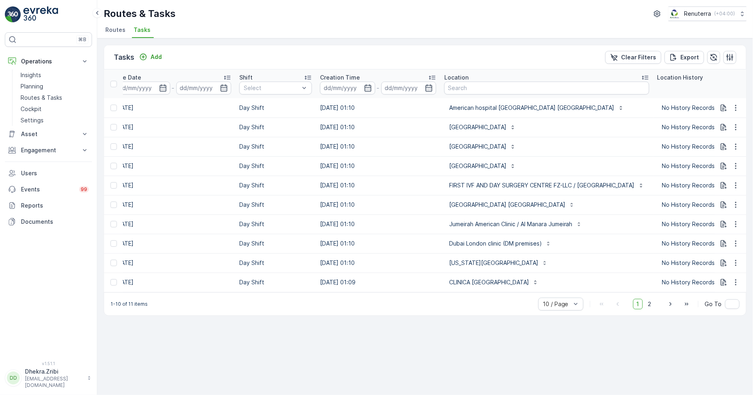
scroll to position [0, 521]
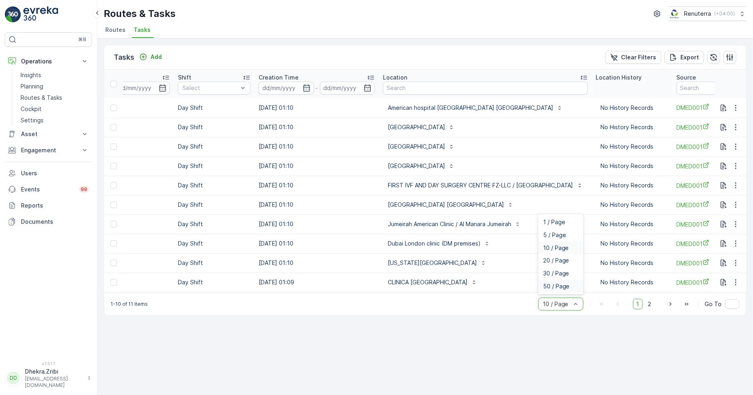
click at [543, 293] on div "50 / Page" at bounding box center [561, 286] width 45 height 13
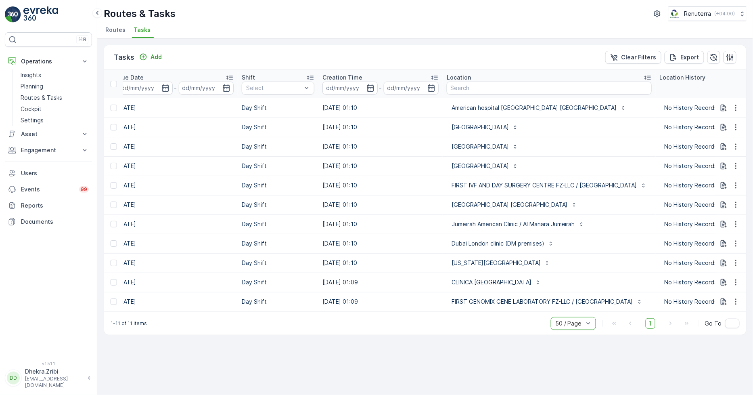
scroll to position [0, 459]
click at [459, 342] on div "Tasks Add Clear Filters Export ID Status Select Operation Dubai Medical Task Te…" at bounding box center [425, 216] width 656 height 356
drag, startPoint x: 527, startPoint y: 311, endPoint x: 587, endPoint y: 312, distance: 59.4
click at [587, 312] on div "ID Status Select Operation Dubai Medical Task Template Select Operation Date 07…" at bounding box center [425, 190] width 642 height 242
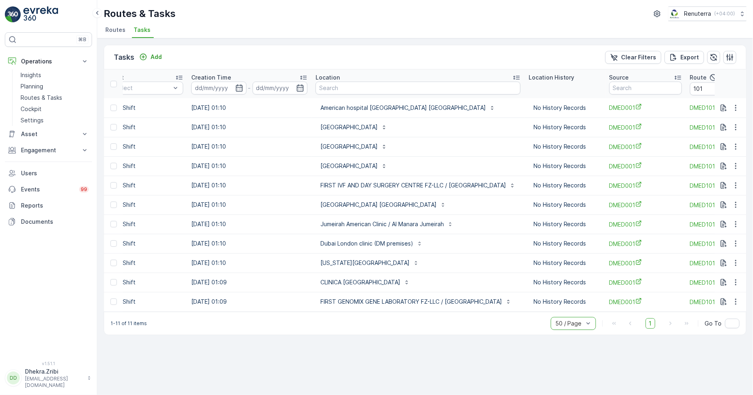
scroll to position [0, 726]
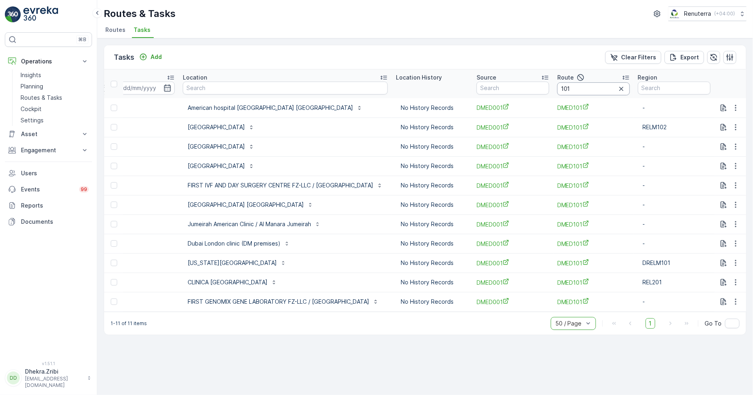
click at [576, 94] on input "101" at bounding box center [594, 88] width 73 height 13
type input "10"
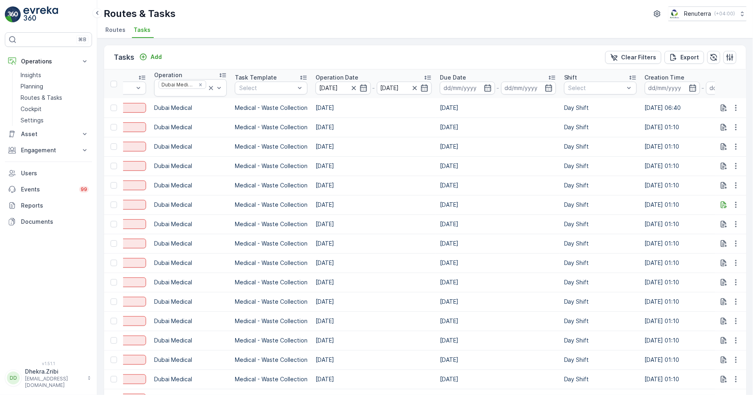
click at [497, 242] on td "[DATE]" at bounding box center [498, 243] width 124 height 19
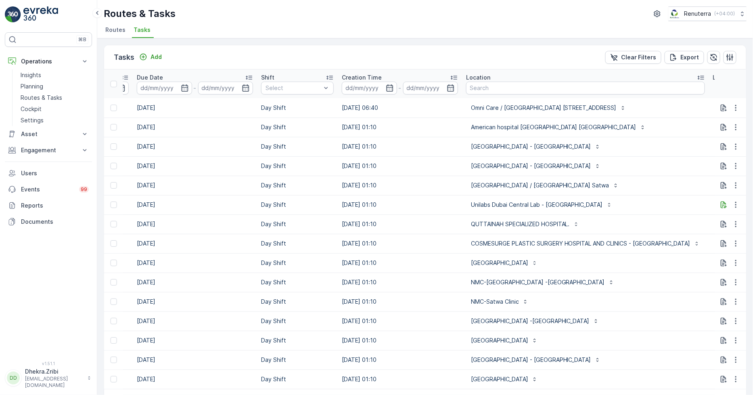
scroll to position [0, 457]
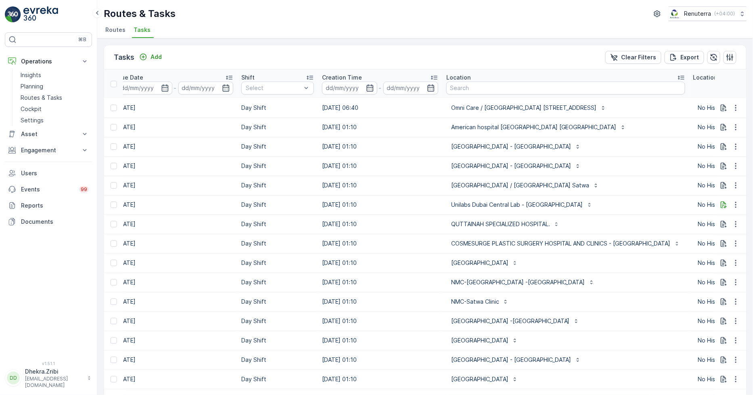
click at [602, 275] on td "NMC-New Medical Center -Deira" at bounding box center [565, 282] width 247 height 19
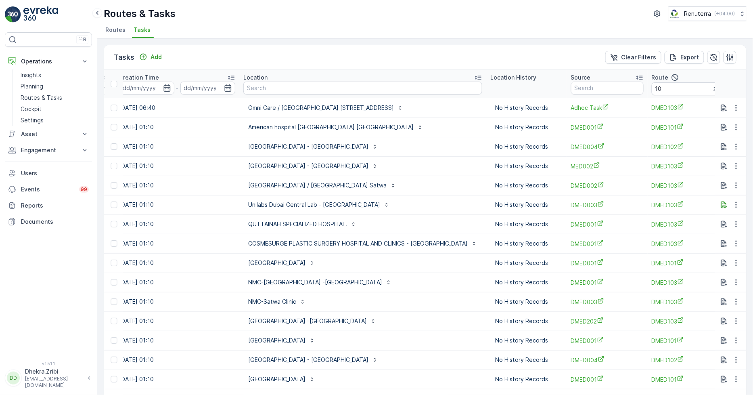
scroll to position [0, 673]
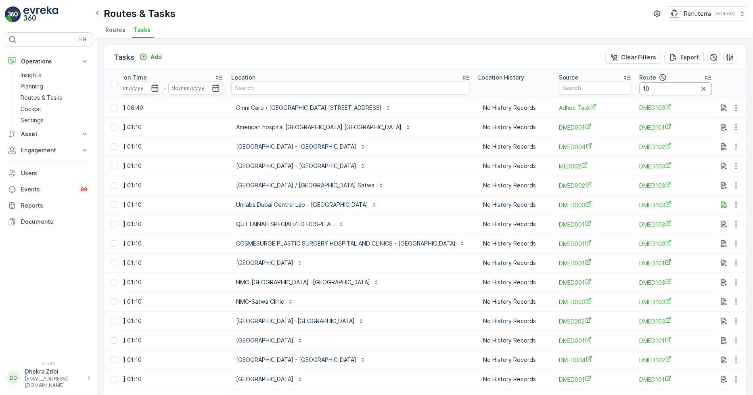
click at [640, 90] on input "10" at bounding box center [676, 88] width 73 height 13
type input "103"
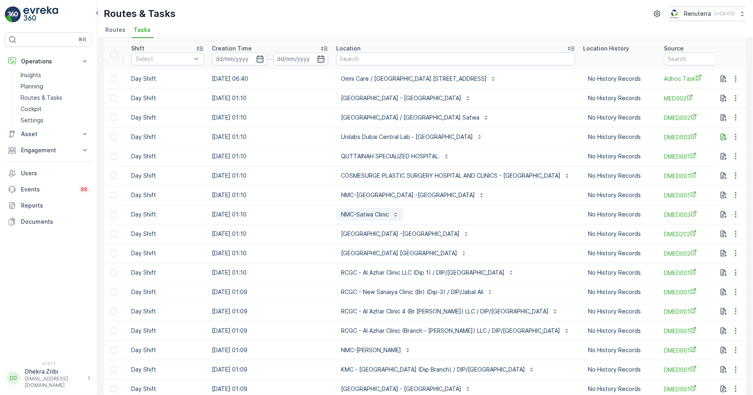
scroll to position [45, 0]
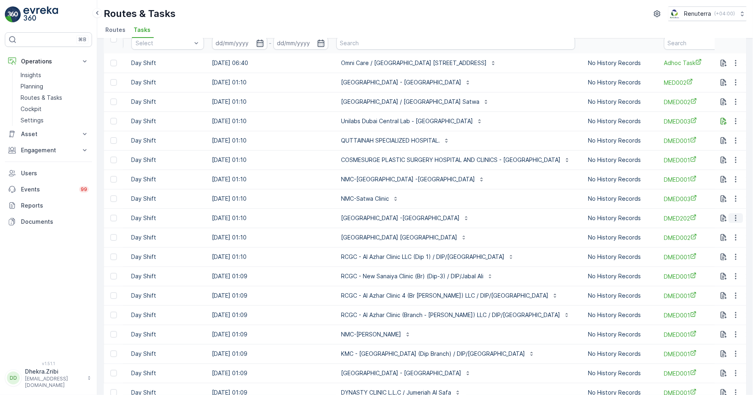
click at [729, 218] on button "button" at bounding box center [736, 218] width 15 height 10
click at [727, 252] on span "Change Route" at bounding box center [715, 252] width 39 height 8
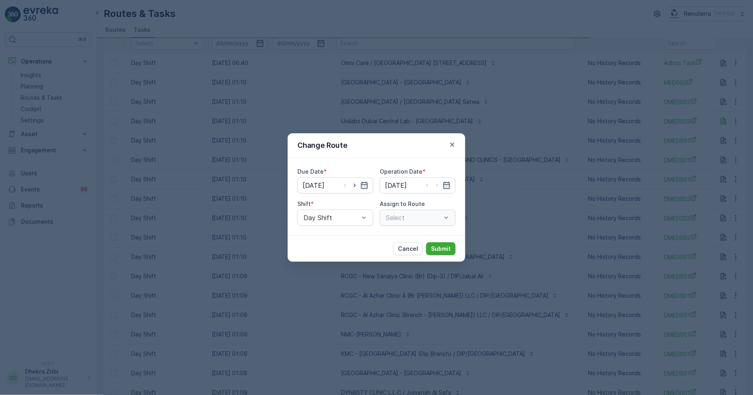
type input "[DATE]"
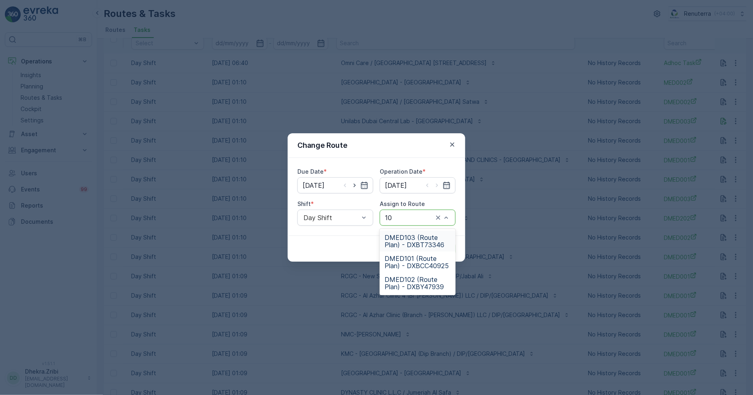
type input "102"
click at [425, 243] on span "DMED102 (Route Plan) - DXBY47939" at bounding box center [418, 241] width 66 height 15
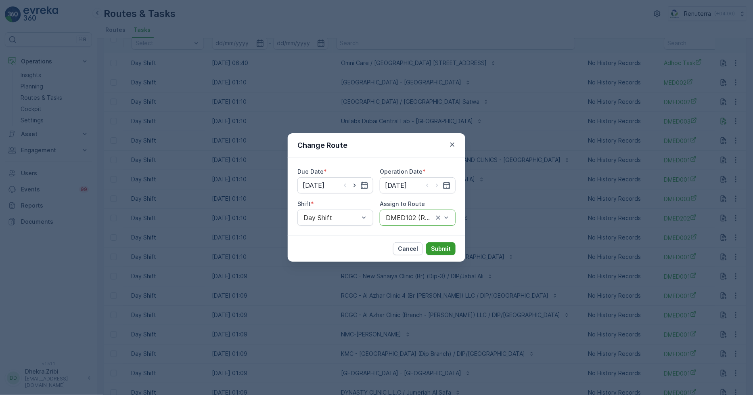
click at [440, 251] on p "Submit" at bounding box center [441, 249] width 20 height 8
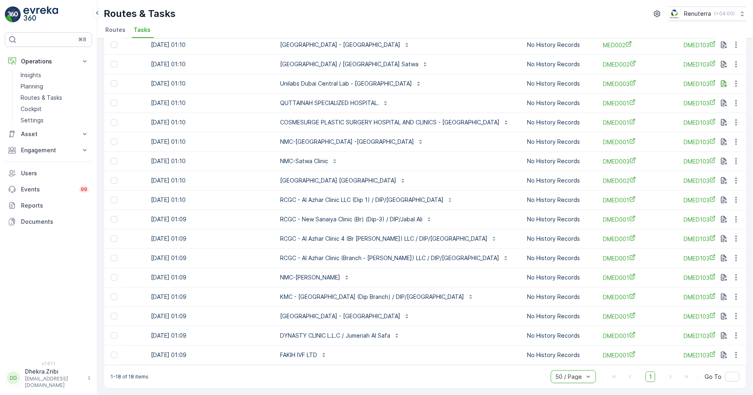
scroll to position [0, 626]
click at [736, 333] on icon "button" at bounding box center [736, 336] width 1 height 6
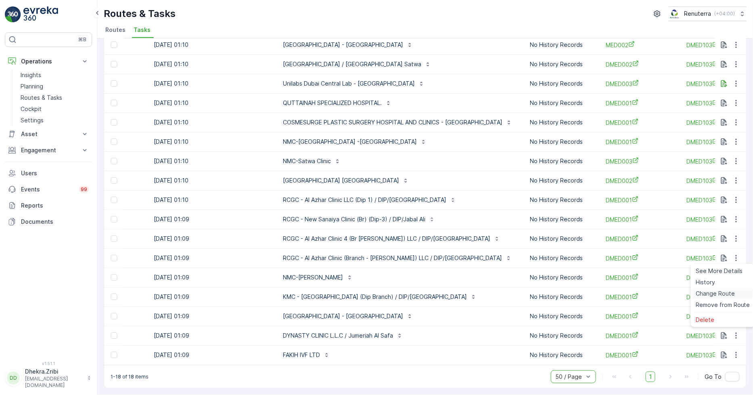
click at [699, 289] on span "Change Route" at bounding box center [715, 293] width 39 height 8
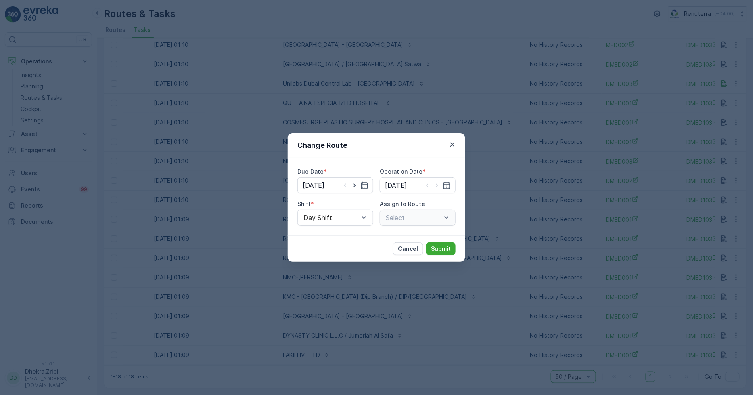
type input "[DATE]"
click at [418, 218] on div "DMED103 (Route Plan) - DXBT73346" at bounding box center [418, 218] width 76 height 16
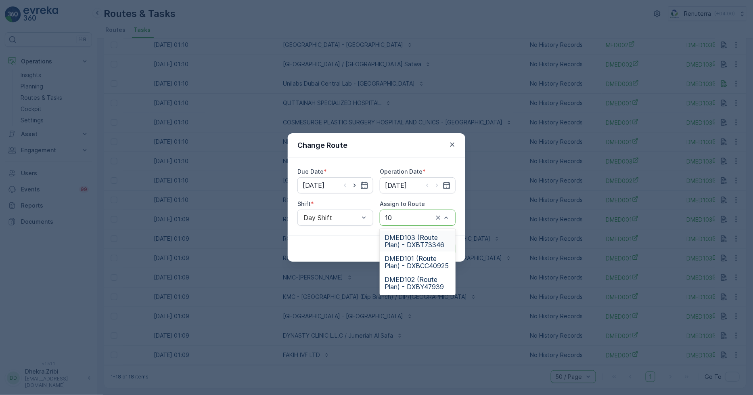
type input "101"
drag, startPoint x: 400, startPoint y: 245, endPoint x: 407, endPoint y: 247, distance: 6.4
click at [402, 246] on span "DMED101 (Route Plan) - DXBCC40925" at bounding box center [418, 241] width 66 height 15
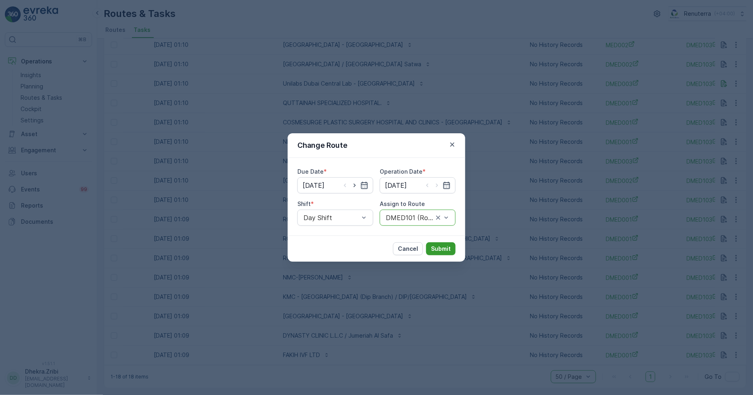
click at [441, 247] on p "Submit" at bounding box center [441, 249] width 20 height 8
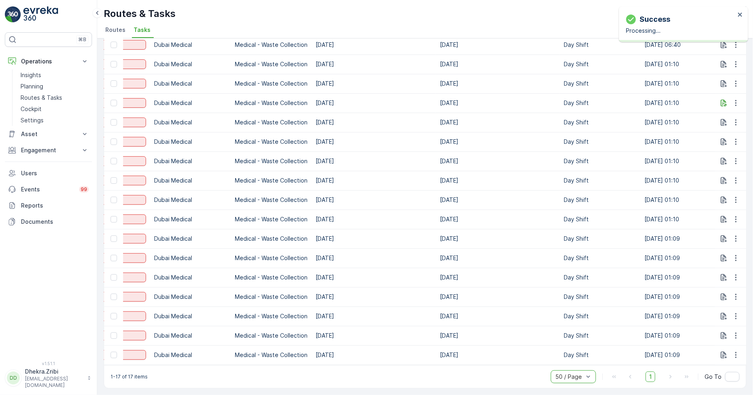
scroll to position [66, 0]
drag, startPoint x: 428, startPoint y: 360, endPoint x: 466, endPoint y: 361, distance: 38.4
click at [491, 361] on tr "22154581 To Do Dubai Medical Medical - Waste Collection 07.10.2025 07.10.2025 D…" at bounding box center [668, 354] width 1397 height 19
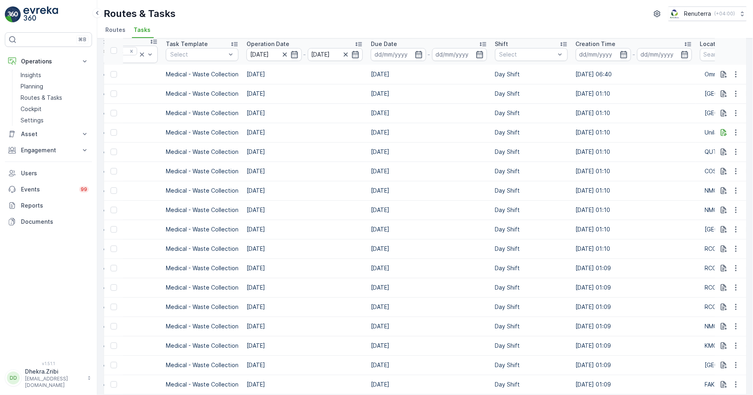
scroll to position [0, 0]
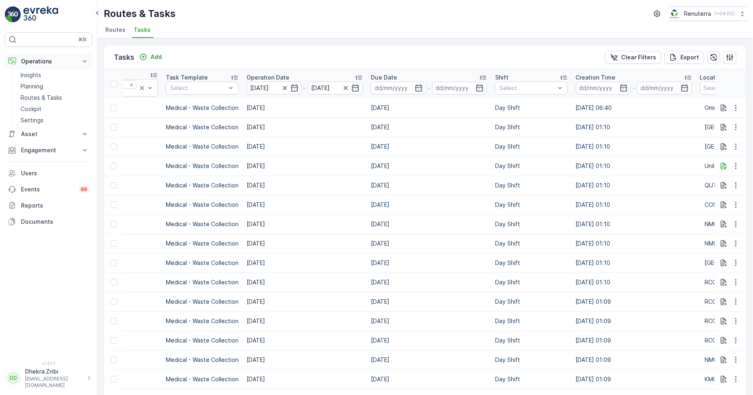
click at [45, 60] on p "Operations" at bounding box center [48, 61] width 55 height 8
click at [49, 65] on p "Operations" at bounding box center [48, 61] width 55 height 8
drag, startPoint x: 41, startPoint y: 95, endPoint x: 35, endPoint y: 95, distance: 5.7
drag, startPoint x: 35, startPoint y: 95, endPoint x: 31, endPoint y: 95, distance: 4.4
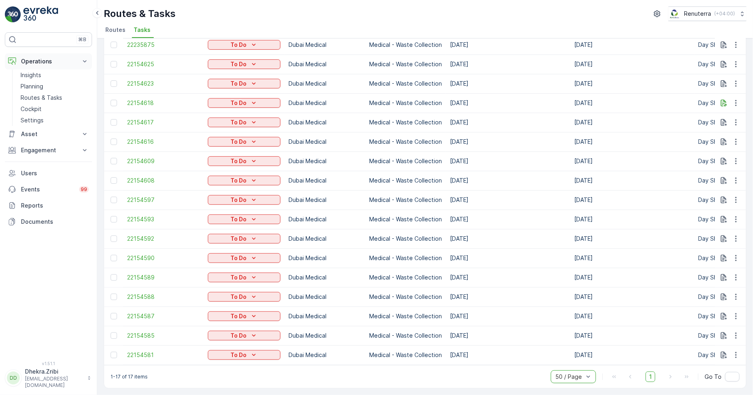
click at [63, 64] on p "Operations" at bounding box center [48, 61] width 55 height 8
drag, startPoint x: 57, startPoint y: 62, endPoint x: 50, endPoint y: 74, distance: 13.4
click at [56, 65] on p "Operations" at bounding box center [48, 61] width 55 height 8
click at [42, 98] on p "Routes & Tasks" at bounding box center [42, 98] width 42 height 8
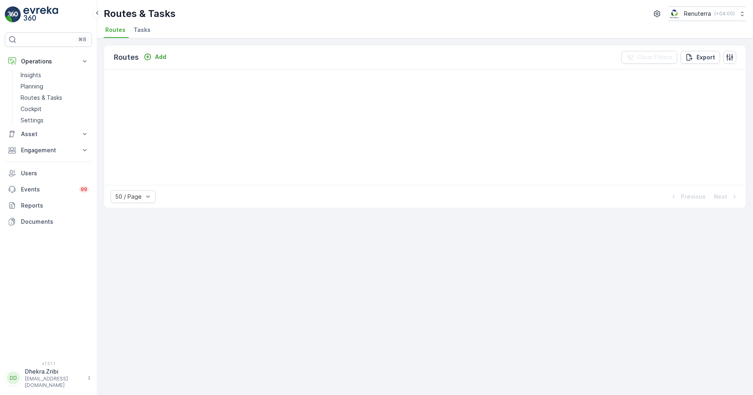
click at [525, 196] on div "50 / Page Previous Next" at bounding box center [425, 196] width 642 height 23
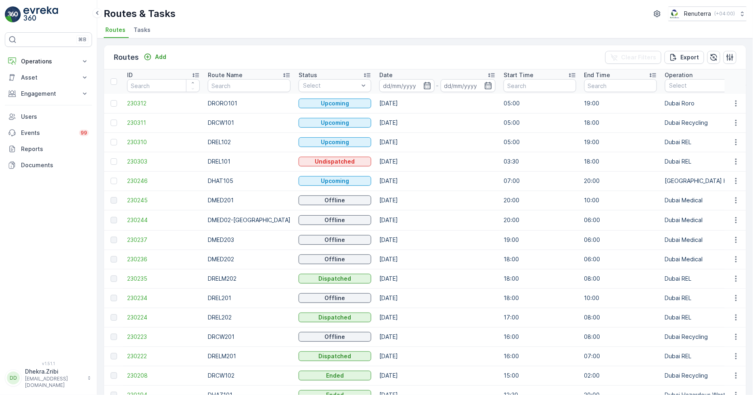
click at [140, 35] on li "Tasks" at bounding box center [143, 31] width 22 height 14
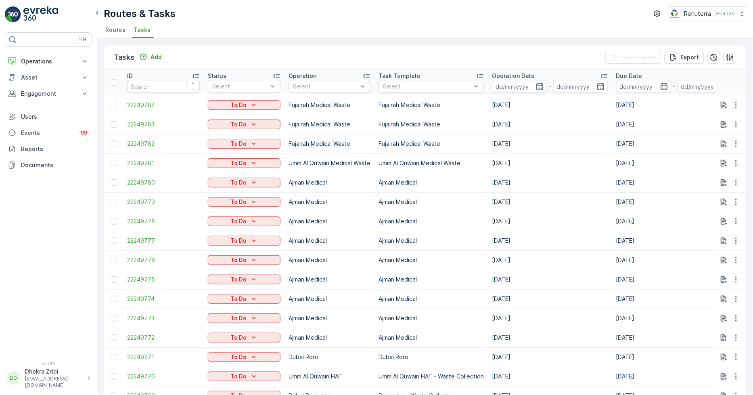
click at [539, 86] on icon "button" at bounding box center [540, 86] width 8 height 8
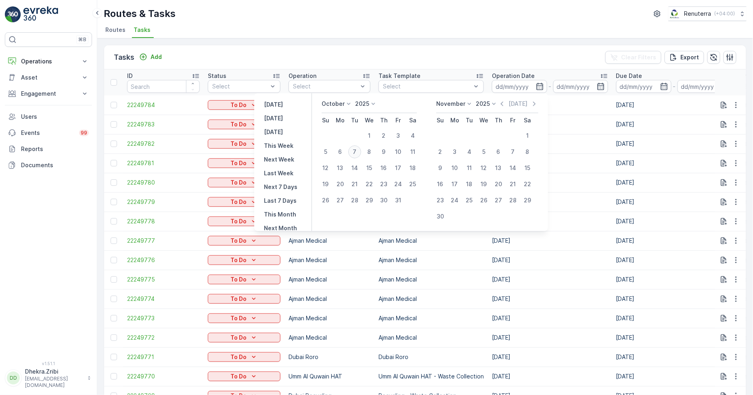
click at [358, 152] on div "7" at bounding box center [354, 151] width 13 height 13
type input "[DATE]"
click at [358, 152] on div "7" at bounding box center [354, 151] width 13 height 13
type input "[DATE]"
click at [358, 152] on div "7" at bounding box center [354, 151] width 13 height 13
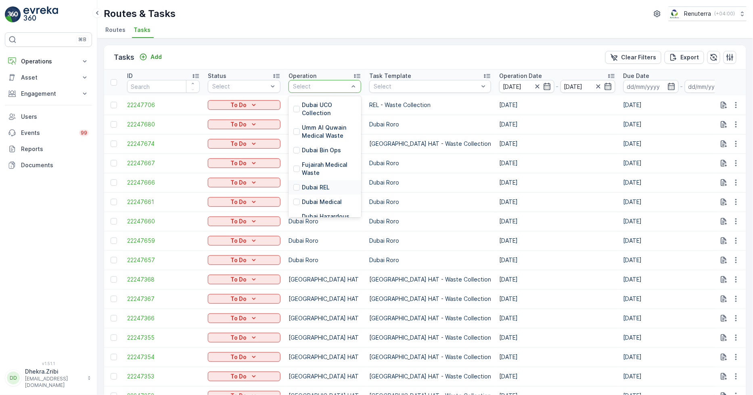
click at [320, 180] on div "Dubai REL" at bounding box center [325, 187] width 73 height 15
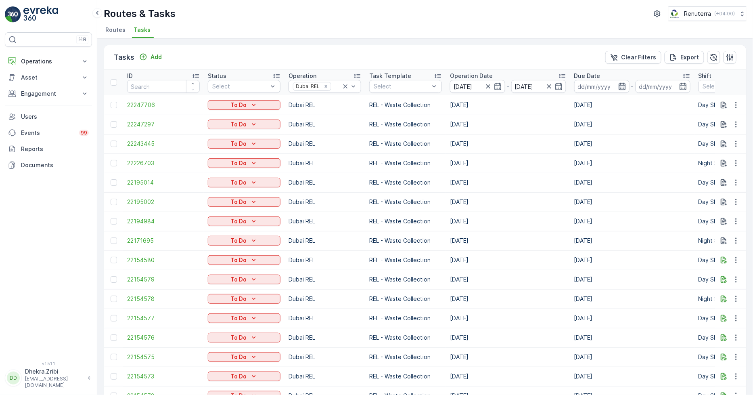
click at [624, 87] on icon "button" at bounding box center [622, 86] width 7 height 7
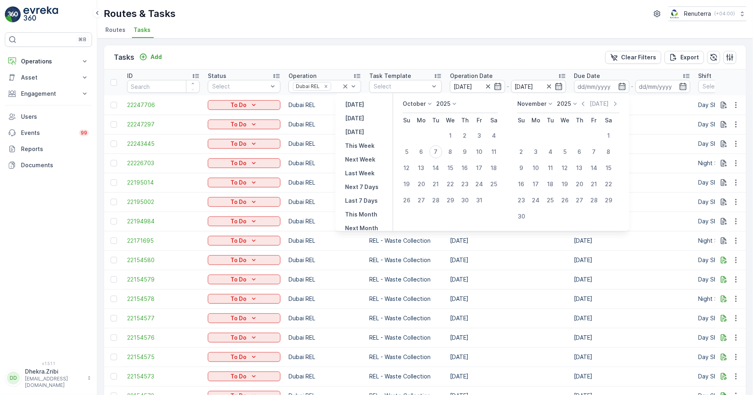
click at [439, 132] on td at bounding box center [436, 136] width 15 height 16
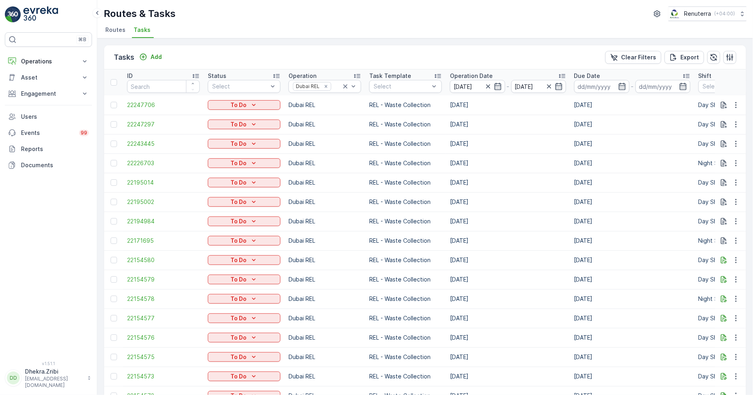
drag, startPoint x: 419, startPoint y: 26, endPoint x: 470, endPoint y: 65, distance: 64.1
click at [420, 25] on ul "Routes Tasks" at bounding box center [422, 31] width 637 height 14
drag, startPoint x: 569, startPoint y: 210, endPoint x: 568, endPoint y: 237, distance: 27.1
click at [569, 206] on td "[DATE]" at bounding box center [508, 201] width 124 height 19
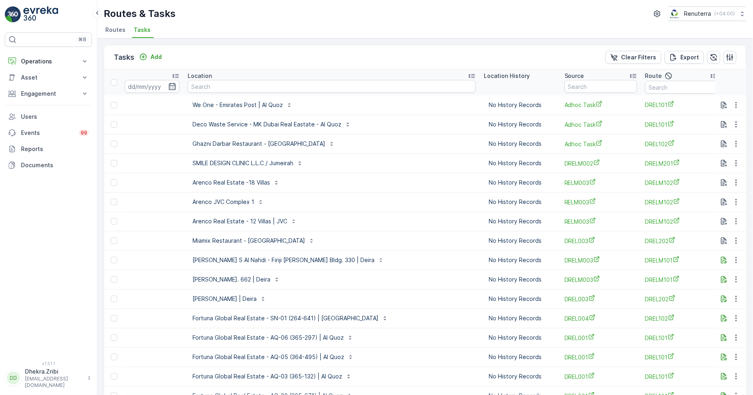
scroll to position [0, 717]
click at [644, 89] on input "text" at bounding box center [680, 87] width 73 height 13
type input "drelm102"
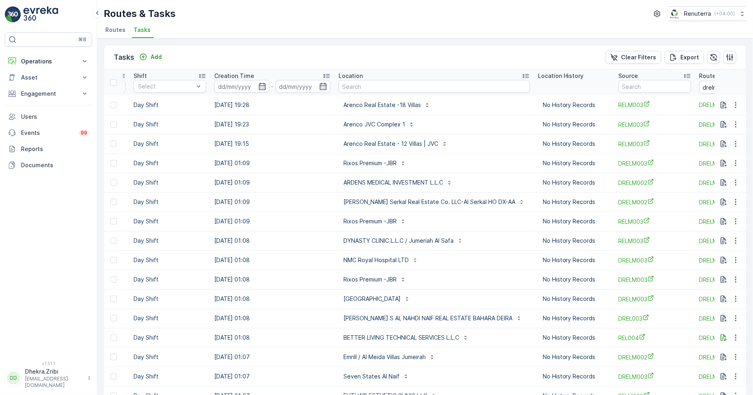
click at [114, 166] on td at bounding box center [113, 162] width 19 height 19
click at [111, 163] on div at bounding box center [114, 163] width 6 height 6
click at [111, 160] on input "checkbox" at bounding box center [111, 160] width 0 height 0
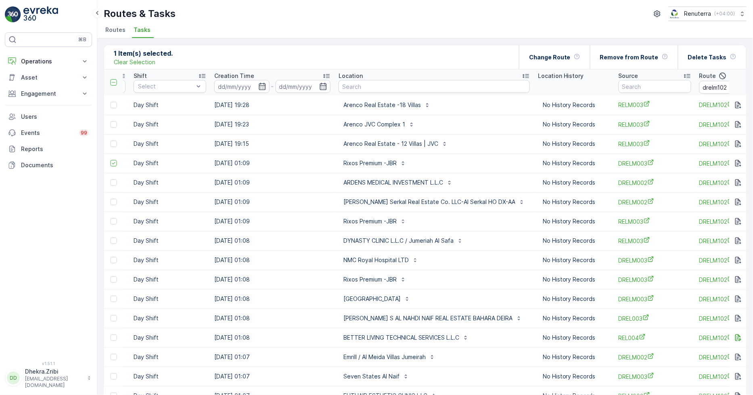
click at [114, 186] on td at bounding box center [113, 182] width 19 height 19
drag, startPoint x: 112, startPoint y: 181, endPoint x: 112, endPoint y: 187, distance: 6.5
click at [112, 187] on td at bounding box center [113, 182] width 19 height 19
drag, startPoint x: 114, startPoint y: 202, endPoint x: 105, endPoint y: 187, distance: 18.1
click at [111, 201] on div at bounding box center [114, 202] width 6 height 6
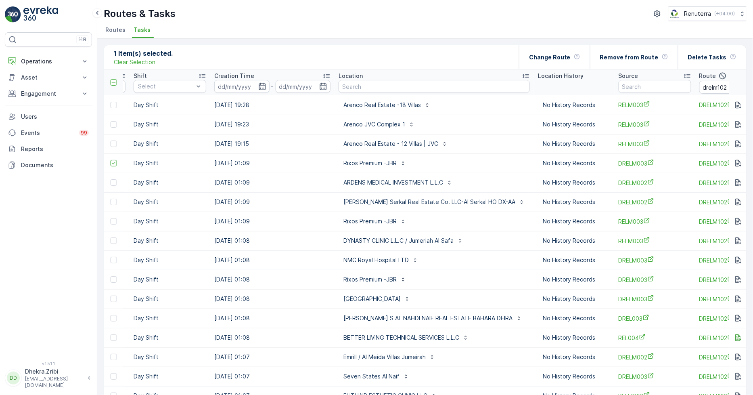
click at [111, 199] on input "checkbox" at bounding box center [111, 199] width 0 height 0
click at [111, 182] on div at bounding box center [114, 182] width 6 height 6
click at [111, 179] on input "checkbox" at bounding box center [111, 179] width 0 height 0
click at [117, 221] on div at bounding box center [115, 221] width 8 height 6
click at [111, 218] on input "checkbox" at bounding box center [111, 218] width 0 height 0
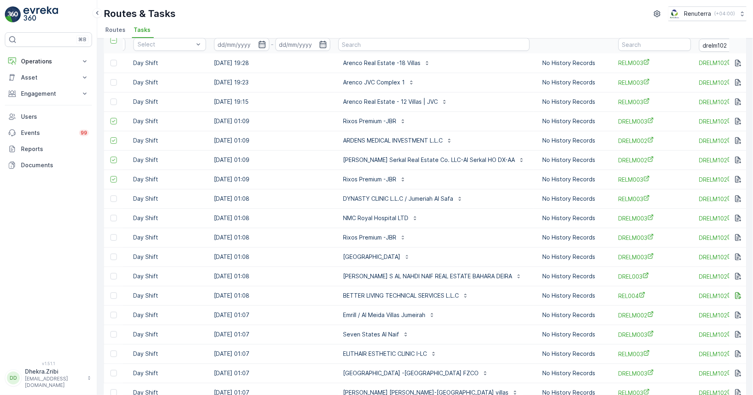
scroll to position [90, 0]
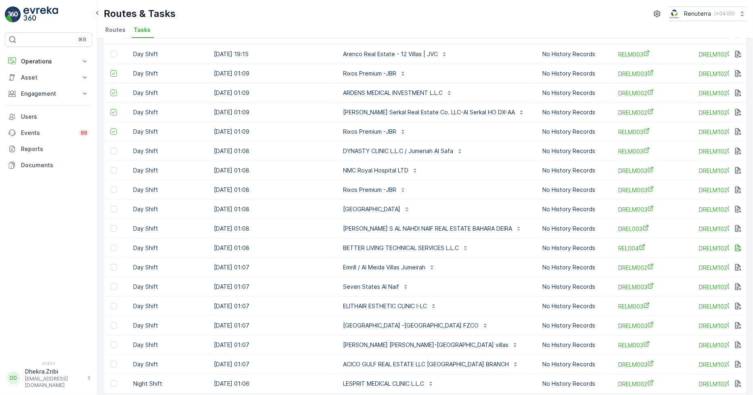
drag, startPoint x: 115, startPoint y: 168, endPoint x: 113, endPoint y: 179, distance: 11.1
click at [115, 172] on div at bounding box center [114, 170] width 6 height 6
click at [111, 167] on input "checkbox" at bounding box center [111, 167] width 0 height 0
click at [116, 189] on div at bounding box center [114, 190] width 6 height 6
click at [111, 187] on input "checkbox" at bounding box center [111, 187] width 0 height 0
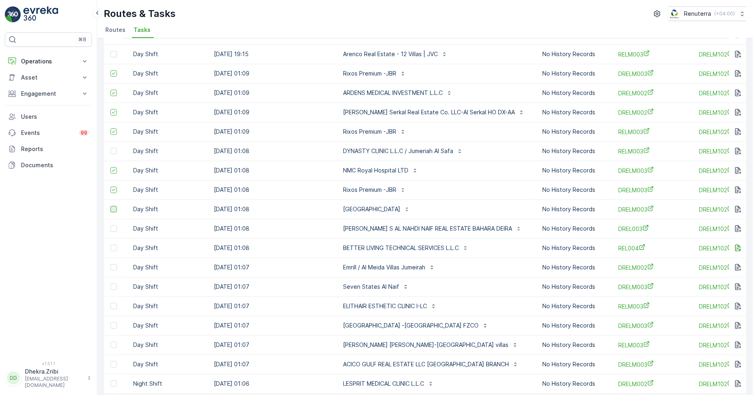
click at [111, 210] on div at bounding box center [114, 209] width 6 height 6
click at [111, 206] on input "checkbox" at bounding box center [111, 206] width 0 height 0
drag, startPoint x: 106, startPoint y: 227, endPoint x: 119, endPoint y: 228, distance: 13.8
click at [119, 228] on td at bounding box center [113, 228] width 19 height 19
click at [113, 228] on div at bounding box center [114, 228] width 6 height 6
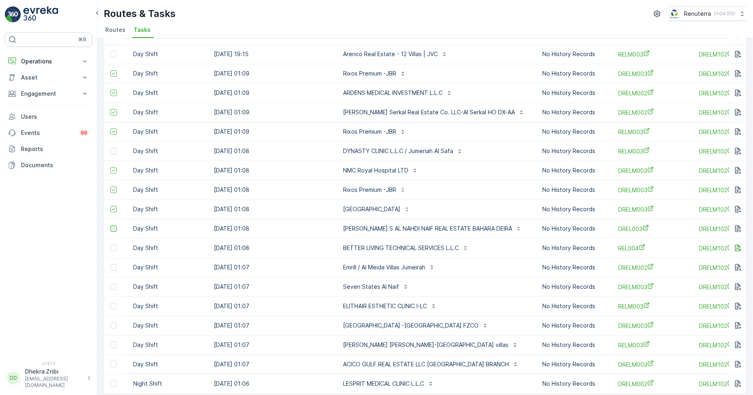
click at [111, 225] on input "checkbox" at bounding box center [111, 225] width 0 height 0
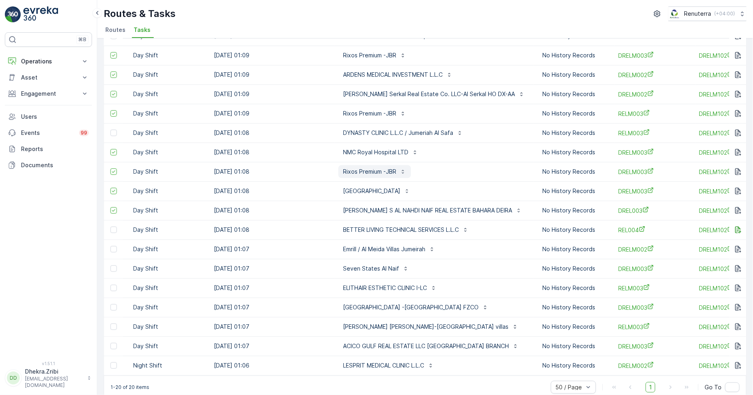
scroll to position [122, 0]
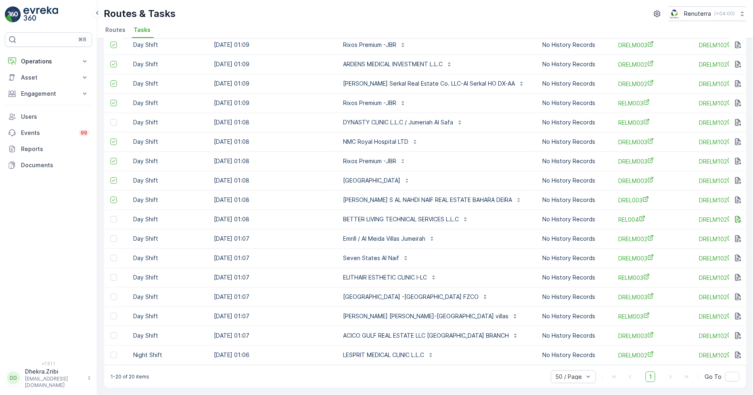
click at [119, 255] on div at bounding box center [115, 258] width 8 height 6
click at [111, 255] on input "checkbox" at bounding box center [111, 255] width 0 height 0
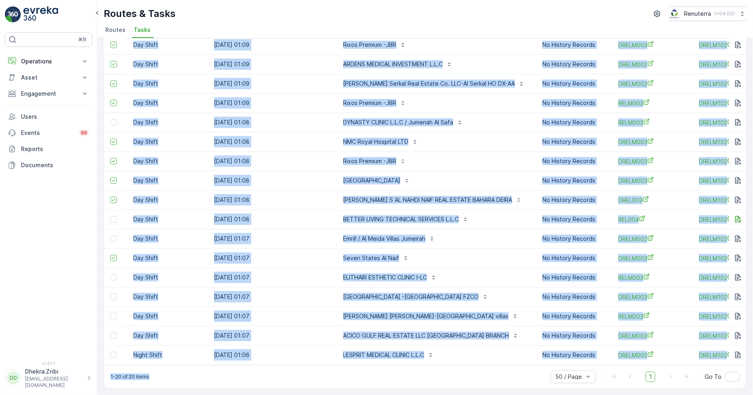
drag, startPoint x: 455, startPoint y: 367, endPoint x: 540, endPoint y: 363, distance: 84.4
click at [542, 363] on div "9 Item(s) selected. Clear Selection Change Route Remove from Route Delete Tasks…" at bounding box center [425, 158] width 643 height 462
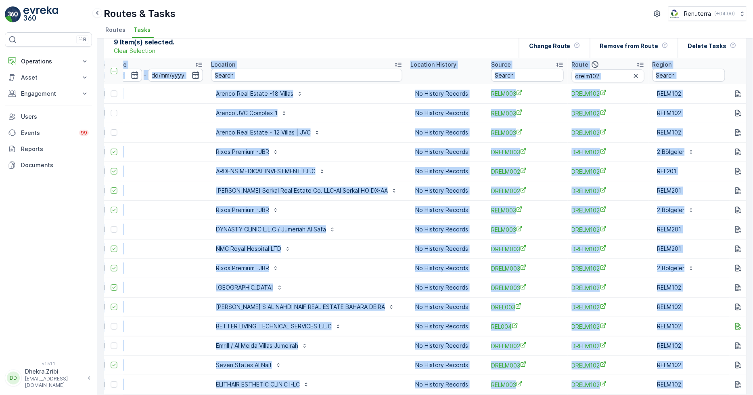
scroll to position [0, 0]
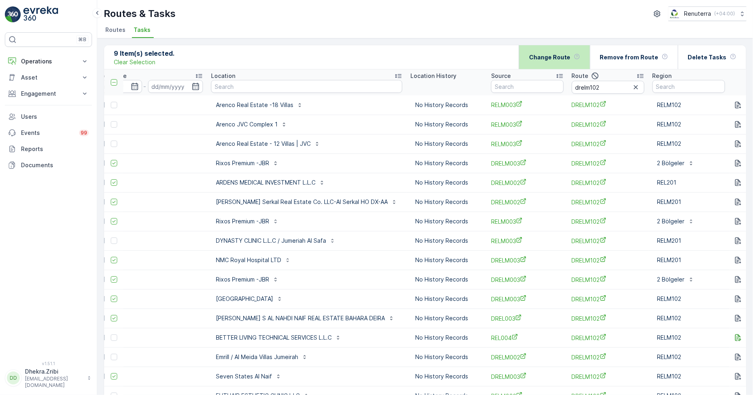
click at [559, 53] on p "Change Route" at bounding box center [550, 57] width 42 height 8
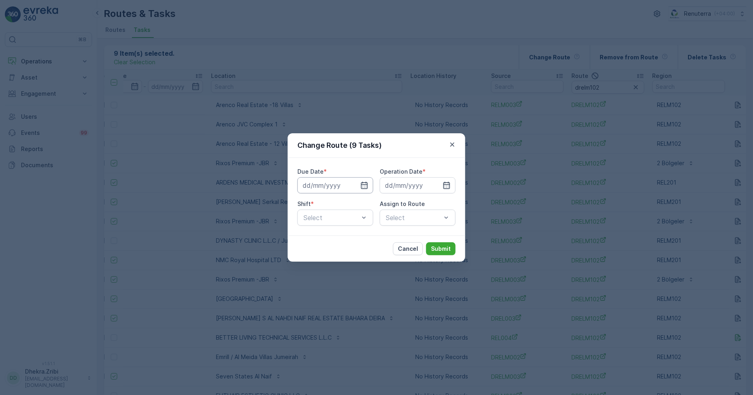
click at [356, 184] on input at bounding box center [336, 185] width 76 height 16
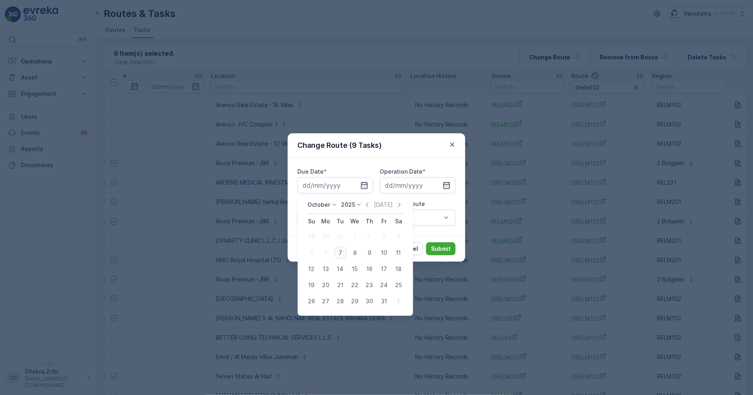
click at [340, 253] on div "7" at bounding box center [340, 252] width 13 height 13
type input "[DATE]"
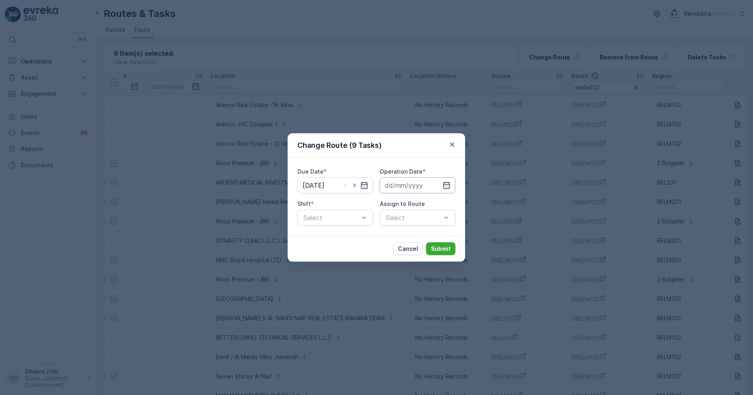
drag, startPoint x: 446, startPoint y: 184, endPoint x: 443, endPoint y: 192, distance: 7.8
click at [447, 186] on icon "button" at bounding box center [447, 185] width 8 height 8
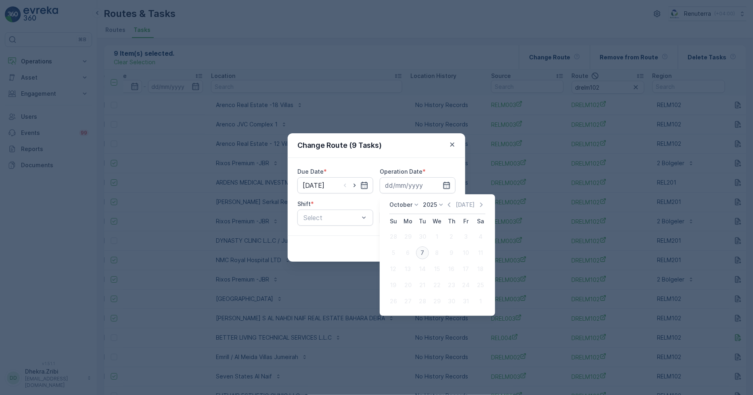
click at [420, 257] on div "7" at bounding box center [422, 252] width 13 height 13
type input "[DATE]"
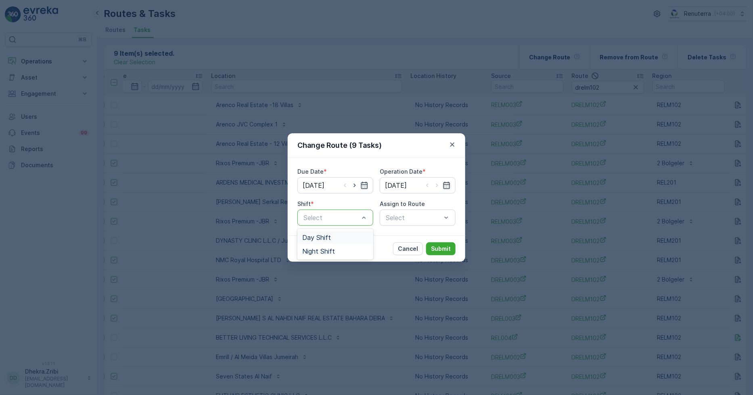
click at [320, 236] on span "Day Shift" at bounding box center [316, 237] width 29 height 7
click at [403, 216] on div "Select" at bounding box center [418, 218] width 76 height 16
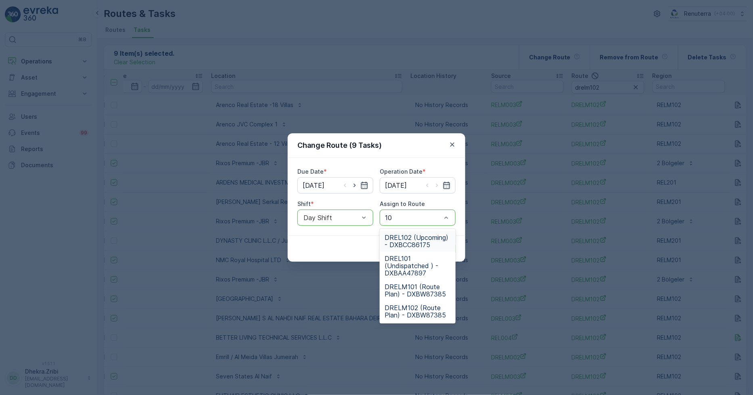
type input "101"
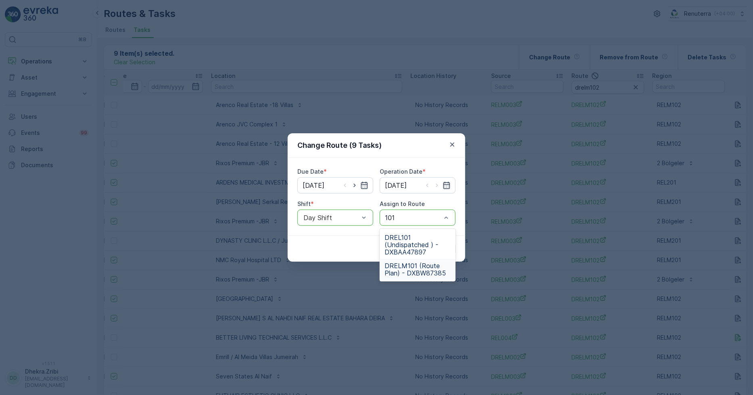
click at [409, 273] on span "DRELM101 (Route Plan) - DXBW87385" at bounding box center [418, 269] width 66 height 15
click at [439, 246] on p "Submit" at bounding box center [441, 249] width 20 height 8
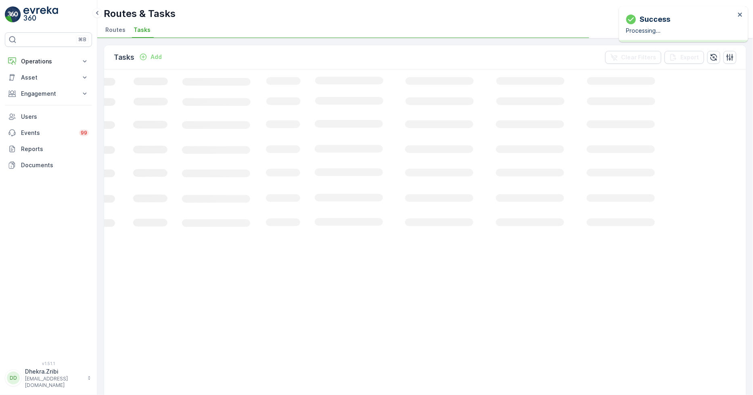
scroll to position [0, 134]
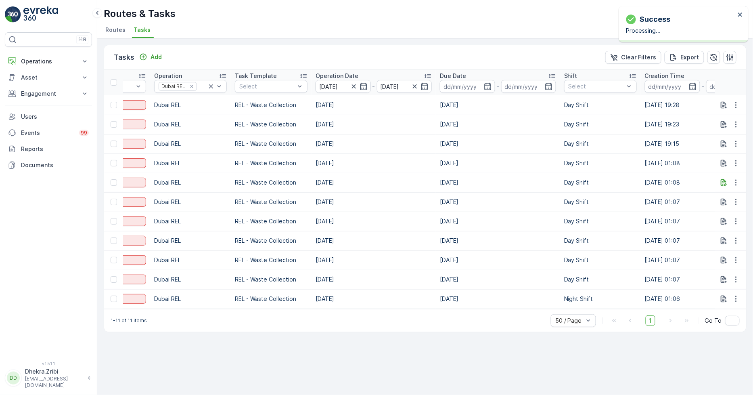
drag, startPoint x: 389, startPoint y: 307, endPoint x: 434, endPoint y: 309, distance: 44.9
click at [451, 309] on div "ID Status Select Operation Dubai REL Task Template Select Operation Date 07.10.…" at bounding box center [425, 188] width 642 height 239
click at [414, 321] on div "1-11 of 11 items 50 / Page 1 Go To" at bounding box center [425, 320] width 642 height 23
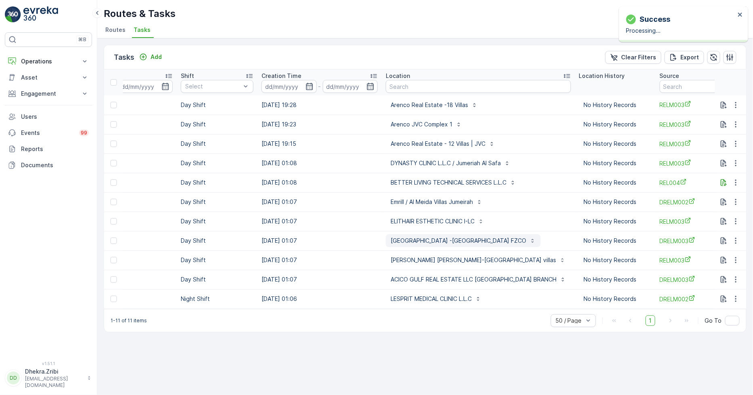
scroll to position [0, 491]
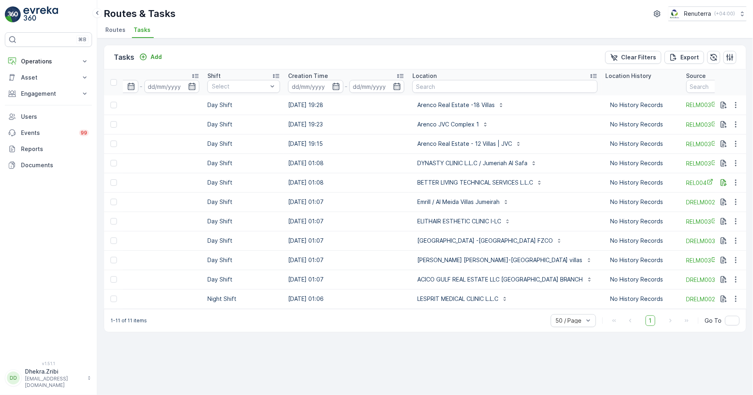
drag, startPoint x: 497, startPoint y: 179, endPoint x: 497, endPoint y: 174, distance: 4.4
click at [497, 174] on td "BETTER LIVING TECHNICAL SERVICES L.L.C" at bounding box center [505, 182] width 193 height 19
click at [488, 179] on p "BETTER LIVING TECHNICAL SERVICES L.L.C" at bounding box center [475, 182] width 116 height 8
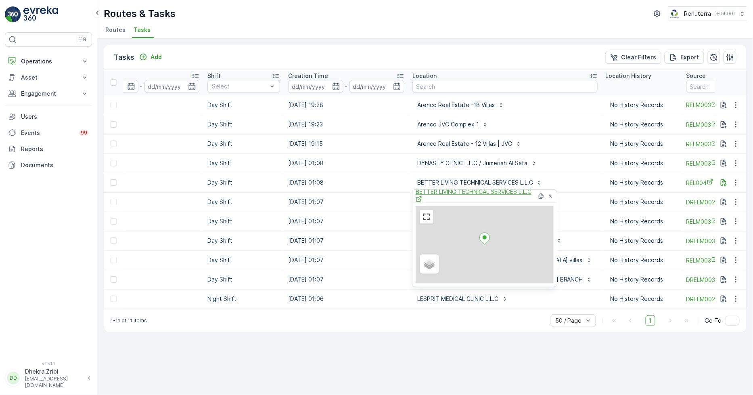
click at [481, 191] on span "BETTER LIVING TECHNICAL SERVICES L.L.C" at bounding box center [477, 196] width 122 height 17
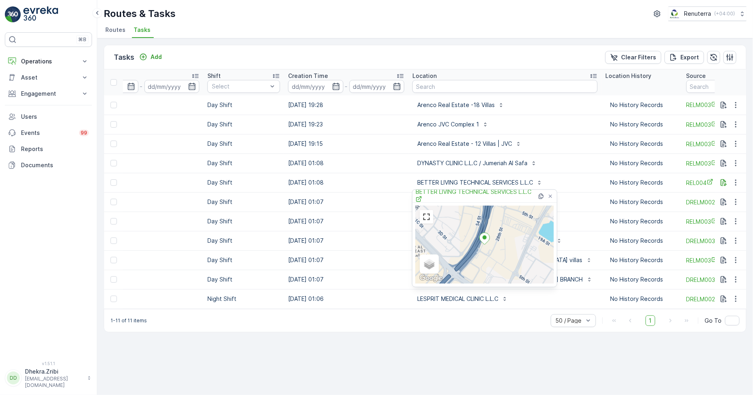
click at [502, 25] on div "Routes & Tasks Renuterra ( +04:00 ) Routes Tasks" at bounding box center [425, 19] width 656 height 38
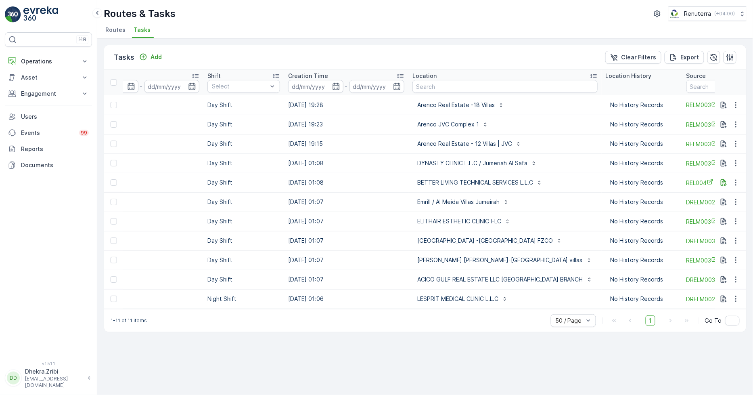
click at [736, 187] on td at bounding box center [730, 182] width 31 height 19
click at [737, 184] on icon "button" at bounding box center [736, 182] width 8 height 8
drag, startPoint x: 709, startPoint y: 220, endPoint x: 715, endPoint y: 220, distance: 6.9
click at [715, 220] on span "Change Route" at bounding box center [715, 217] width 39 height 8
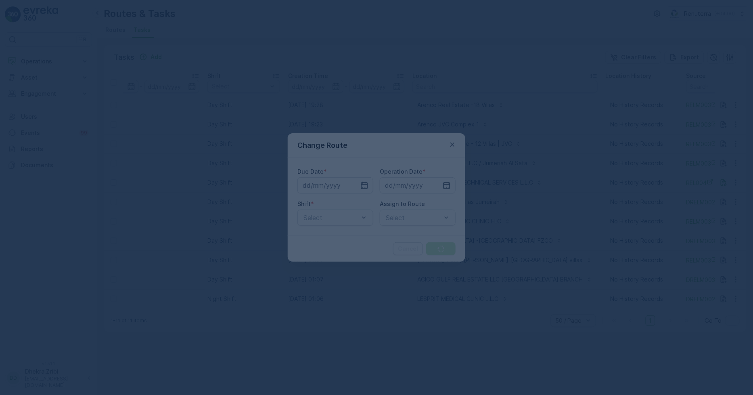
type input "[DATE]"
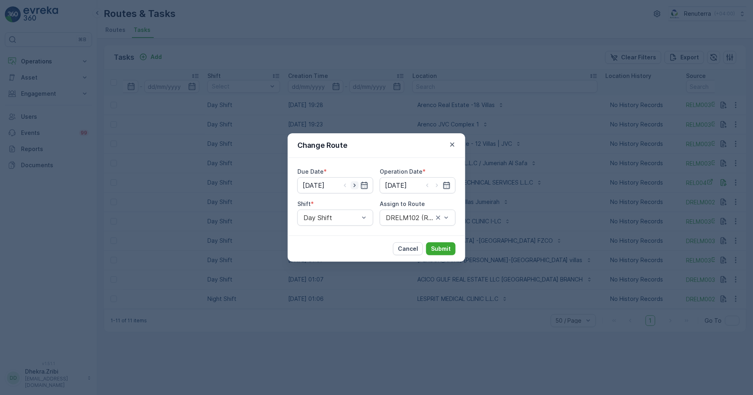
drag, startPoint x: 352, startPoint y: 186, endPoint x: 356, endPoint y: 188, distance: 4.7
click at [354, 186] on icon "button" at bounding box center [355, 185] width 8 height 8
type input "[DATE]"
click at [437, 186] on icon "button" at bounding box center [437, 185] width 8 height 8
type input "[DATE]"
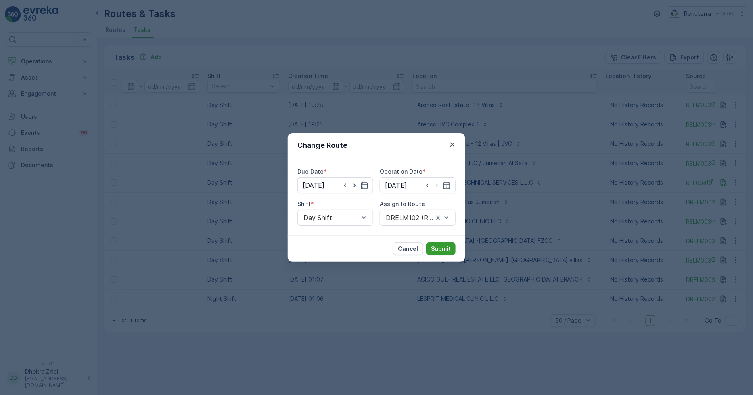
click at [438, 247] on p "Submit" at bounding box center [441, 249] width 20 height 8
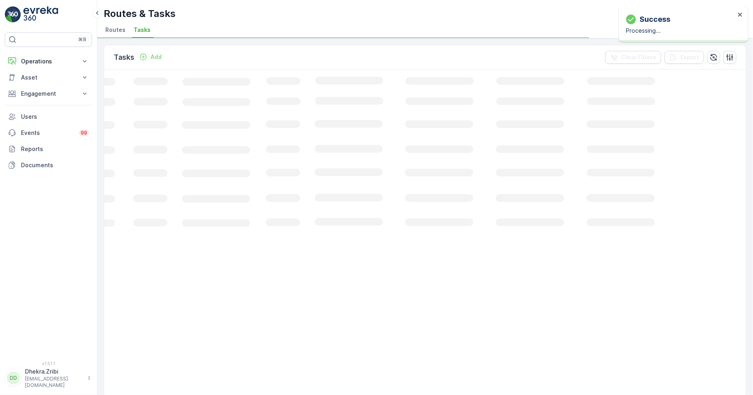
scroll to position [0, 134]
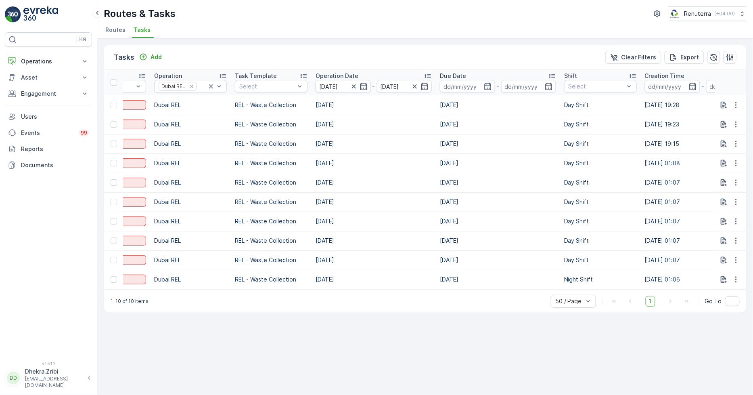
drag, startPoint x: 412, startPoint y: 291, endPoint x: 474, endPoint y: 300, distance: 62.5
click at [474, 300] on div "Tasks Add Clear Filters Export ID Status Select Operation Dubai REL Task Templa…" at bounding box center [425, 179] width 643 height 268
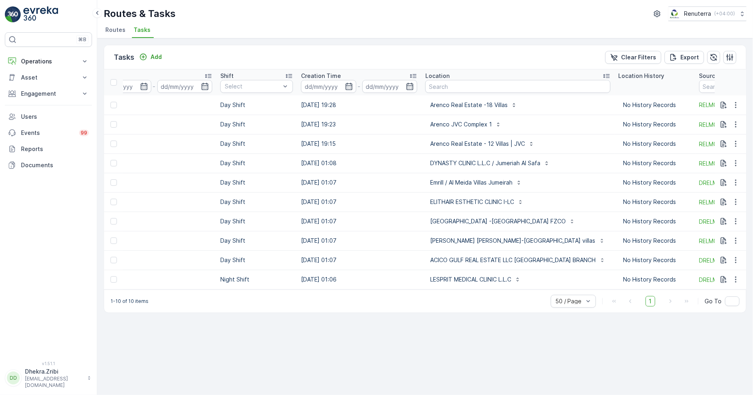
scroll to position [0, 678]
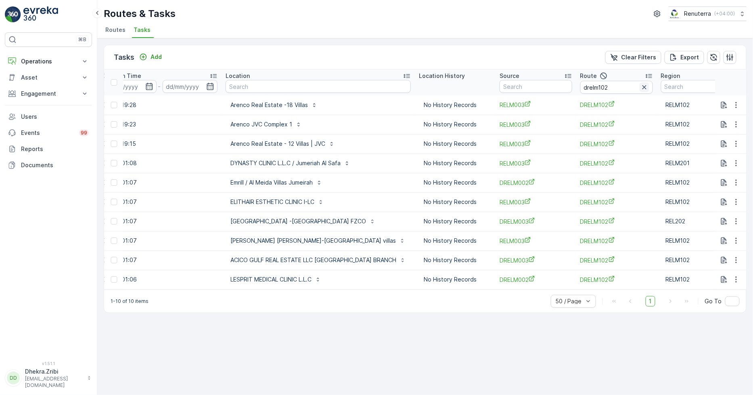
click at [641, 89] on icon "button" at bounding box center [645, 87] width 8 height 8
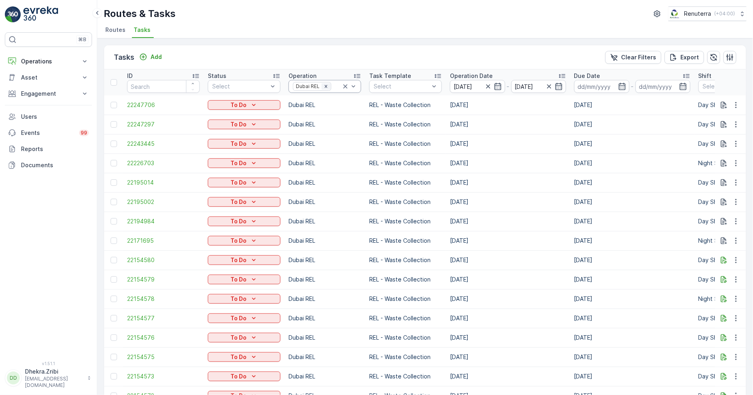
click at [329, 87] on div "Remove Dubai REL" at bounding box center [326, 86] width 9 height 6
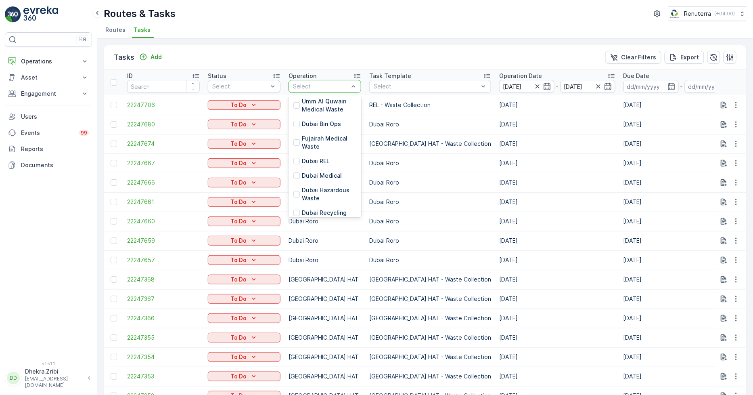
scroll to position [45, 0]
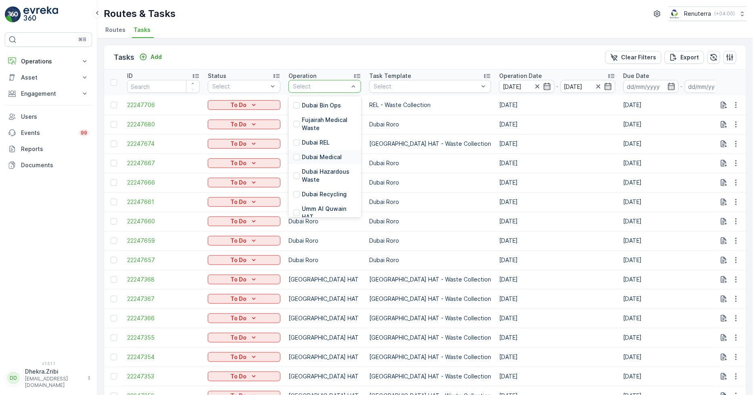
click at [331, 157] on p "Dubai Medical" at bounding box center [322, 157] width 40 height 8
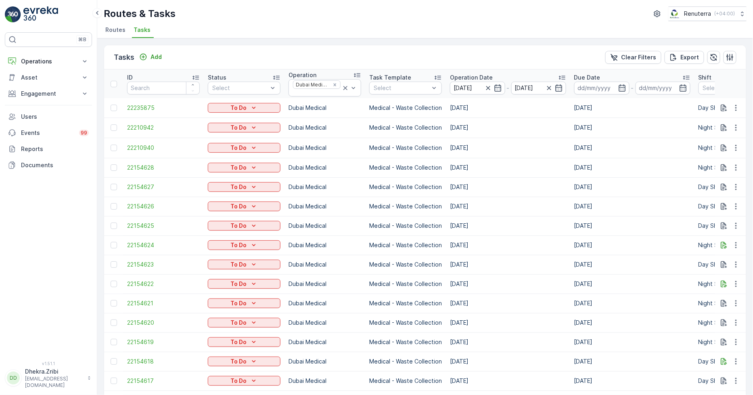
click at [491, 154] on td "[DATE]" at bounding box center [508, 148] width 124 height 20
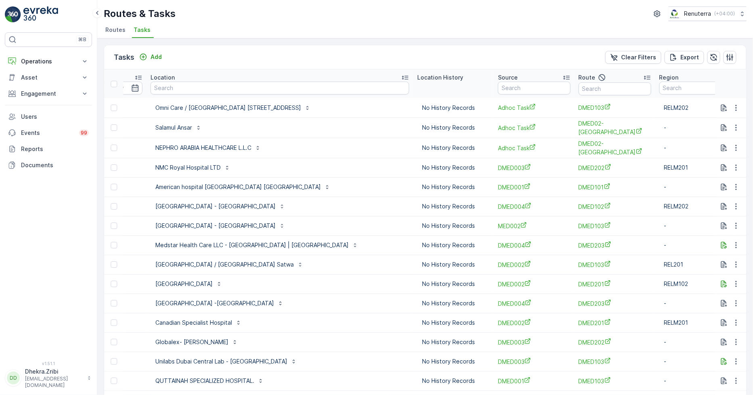
scroll to position [0, 756]
click at [576, 88] on input "text" at bounding box center [612, 88] width 73 height 13
click at [596, 93] on input "text" at bounding box center [612, 88] width 73 height 13
type input "103"
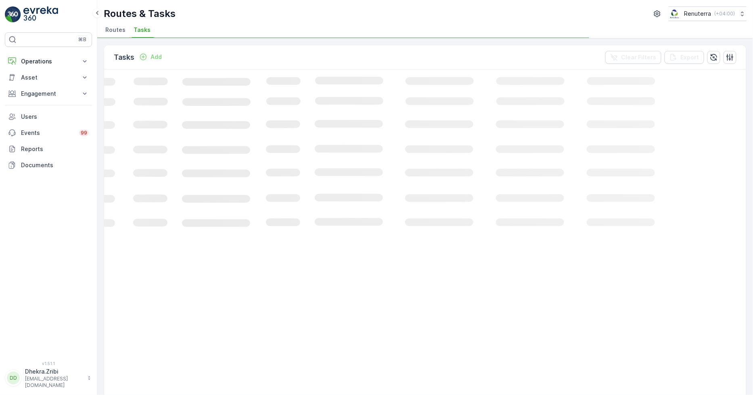
scroll to position [0, 134]
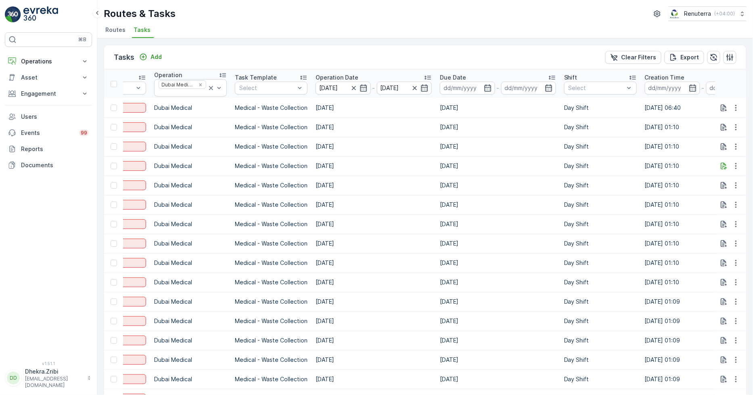
drag, startPoint x: 501, startPoint y: 211, endPoint x: 494, endPoint y: 214, distance: 8.3
click at [501, 211] on td "[DATE]" at bounding box center [498, 204] width 124 height 19
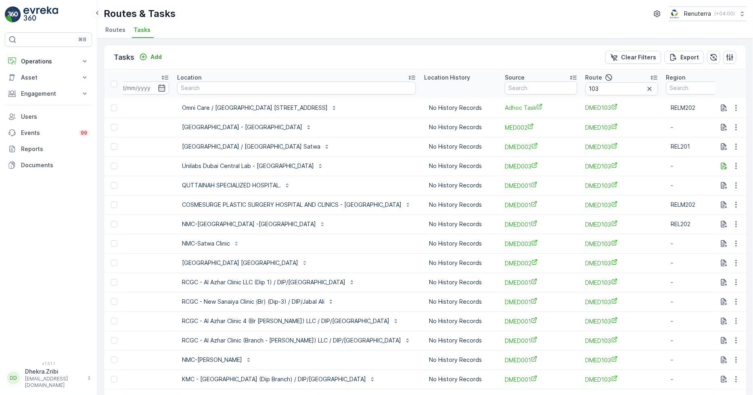
scroll to position [0, 730]
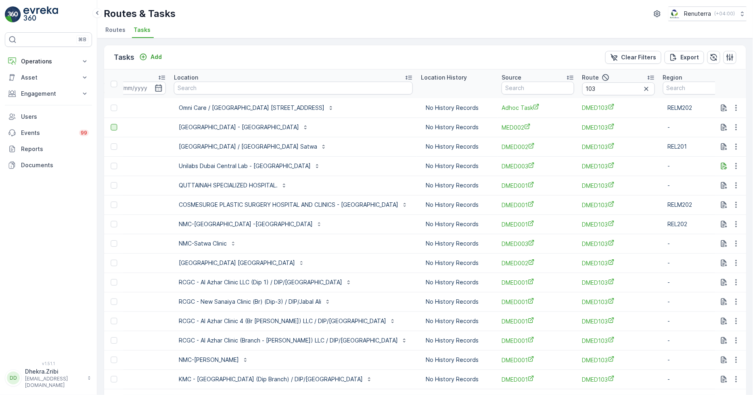
click at [114, 125] on div at bounding box center [114, 127] width 6 height 6
click at [111, 124] on input "checkbox" at bounding box center [111, 124] width 0 height 0
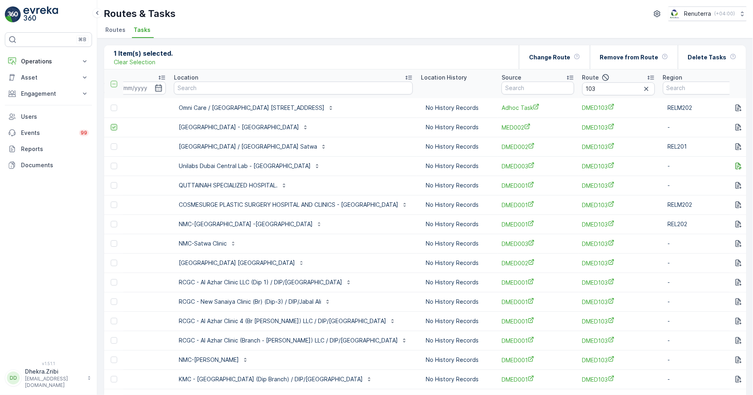
scroll to position [0, 716]
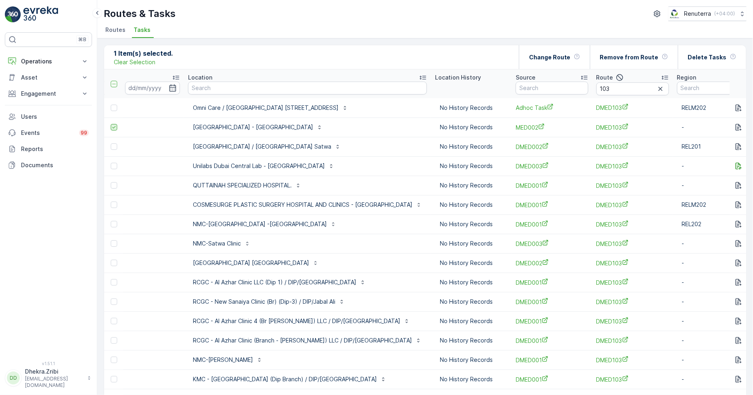
click at [114, 129] on icon at bounding box center [114, 127] width 6 height 6
click at [111, 124] on input "checkbox" at bounding box center [111, 124] width 0 height 0
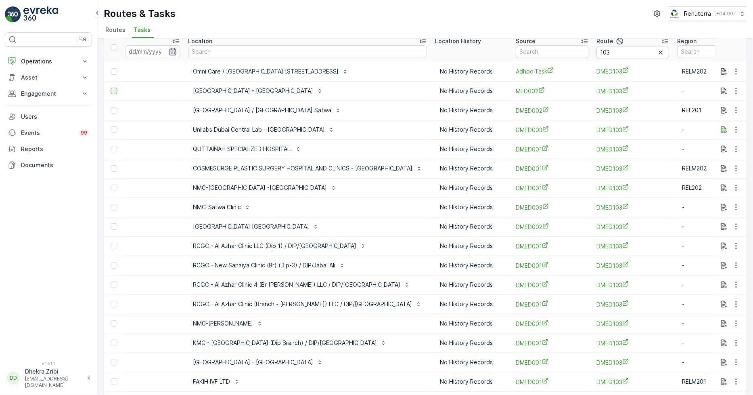
scroll to position [0, 0]
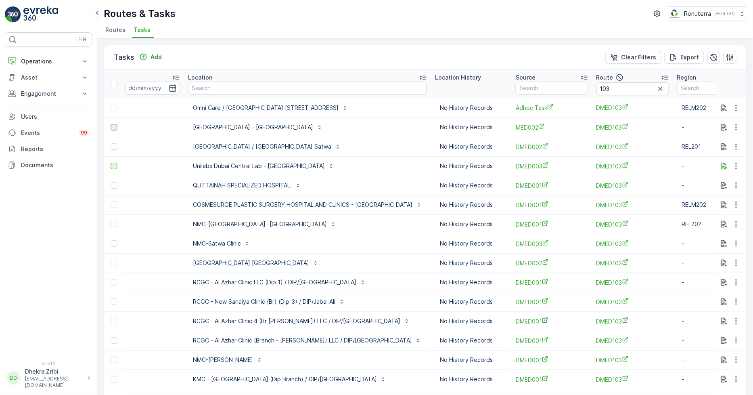
click at [113, 164] on div at bounding box center [114, 166] width 6 height 6
click at [111, 163] on input "checkbox" at bounding box center [111, 163] width 0 height 0
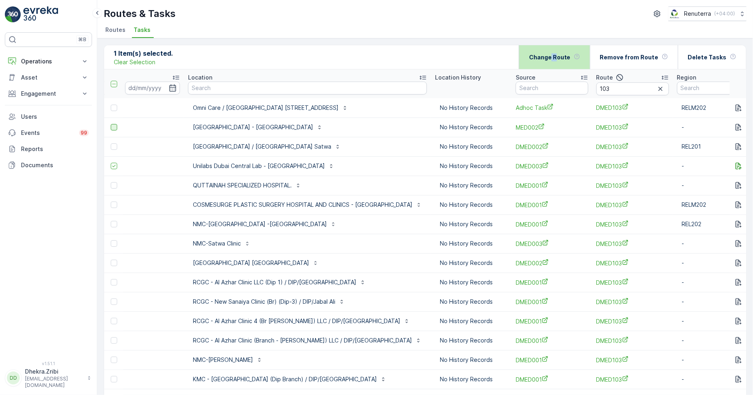
click at [563, 57] on p "Change Route" at bounding box center [550, 57] width 42 height 8
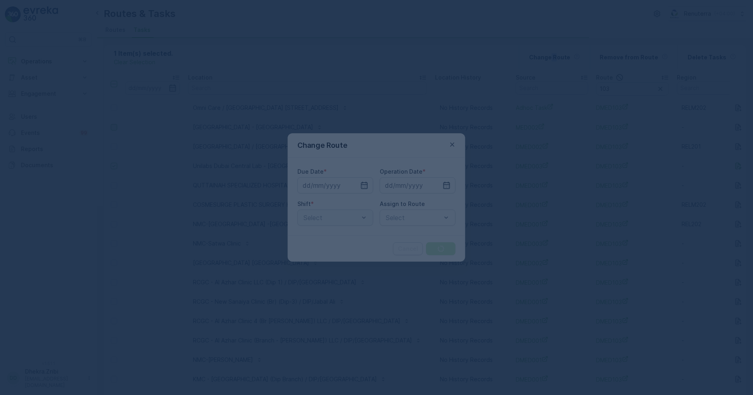
type input "[DATE]"
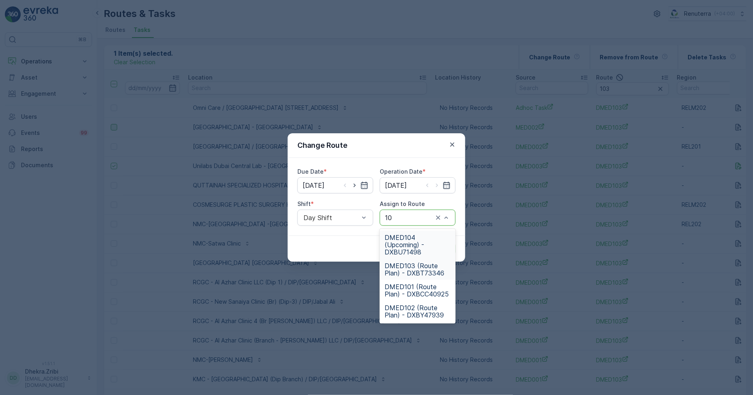
type input "104"
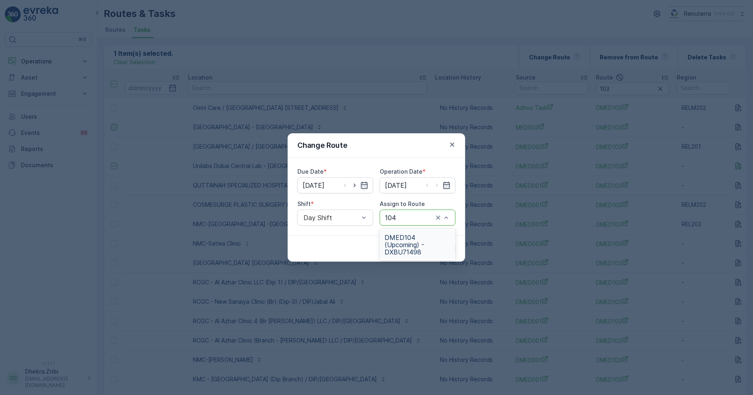
drag, startPoint x: 433, startPoint y: 237, endPoint x: 430, endPoint y: 243, distance: 7.1
click at [431, 237] on span "DMED104 (Upcoming) - DXBU71498" at bounding box center [418, 245] width 66 height 22
click at [449, 248] on p "Submit" at bounding box center [441, 249] width 20 height 8
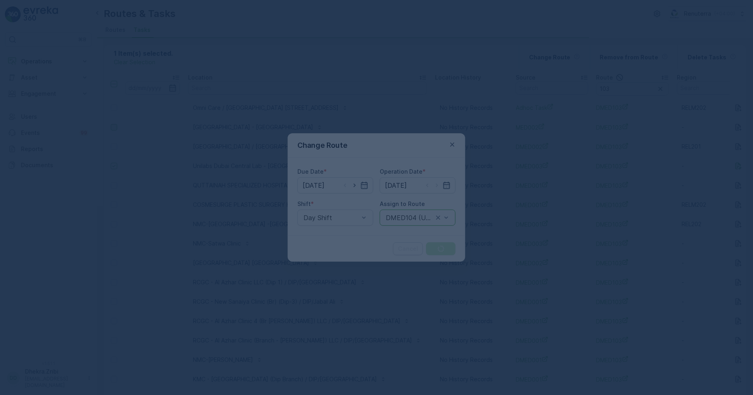
scroll to position [0, 134]
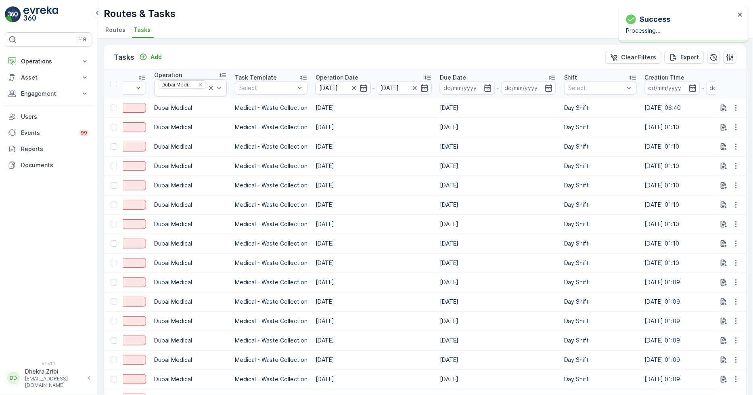
click at [562, 164] on td "Day Shift" at bounding box center [600, 165] width 81 height 19
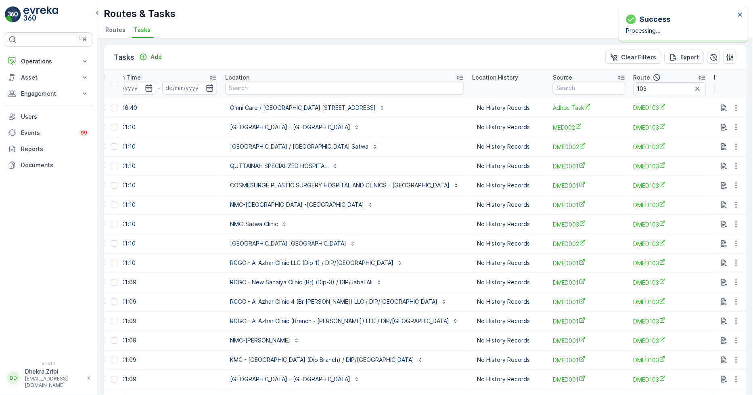
scroll to position [0, 691]
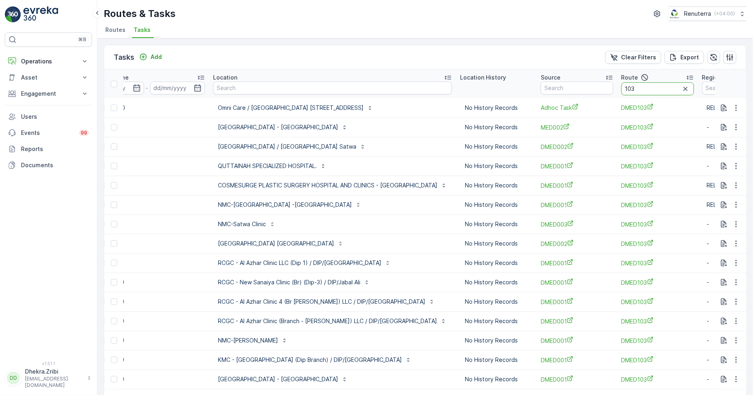
click at [641, 87] on input "103" at bounding box center [658, 88] width 73 height 13
type input "102"
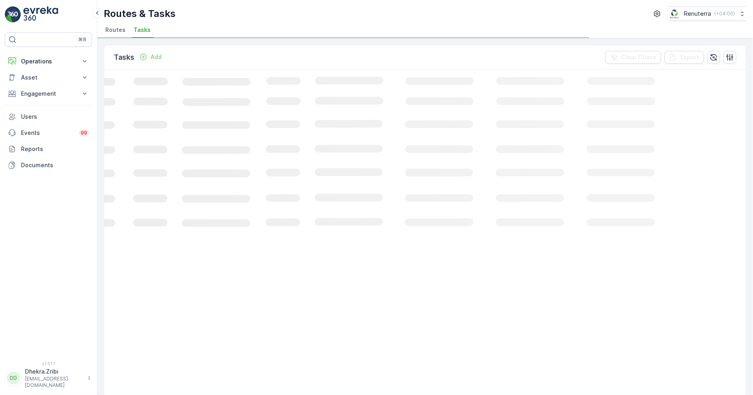
scroll to position [0, 134]
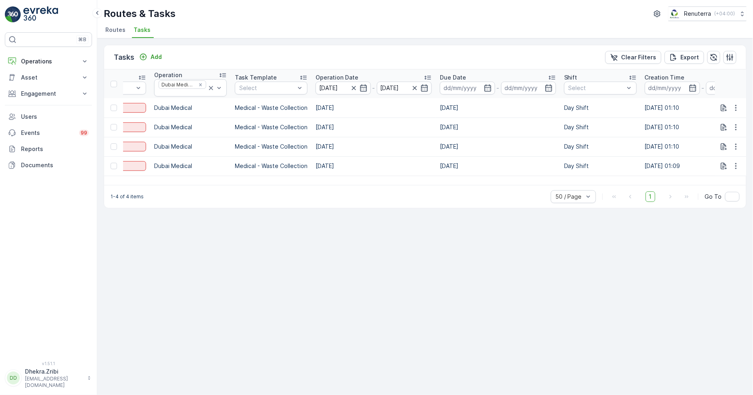
drag, startPoint x: 445, startPoint y: 184, endPoint x: 392, endPoint y: 193, distance: 53.2
click at [390, 194] on div "1-4 of 4 items 50 / Page 1 Go To" at bounding box center [425, 196] width 642 height 23
drag, startPoint x: 402, startPoint y: 184, endPoint x: 485, endPoint y: 185, distance: 82.8
click at [511, 185] on div "1-4 of 4 items 50 / Page 1 Go To" at bounding box center [425, 196] width 642 height 23
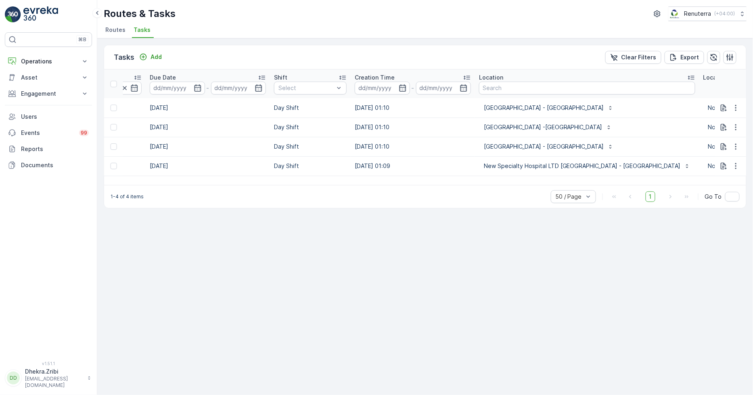
scroll to position [0, 426]
click at [112, 109] on div at bounding box center [114, 108] width 6 height 6
click at [111, 105] on input "checkbox" at bounding box center [111, 105] width 0 height 0
click at [111, 146] on div at bounding box center [114, 146] width 6 height 6
click at [111, 143] on input "checkbox" at bounding box center [111, 143] width 0 height 0
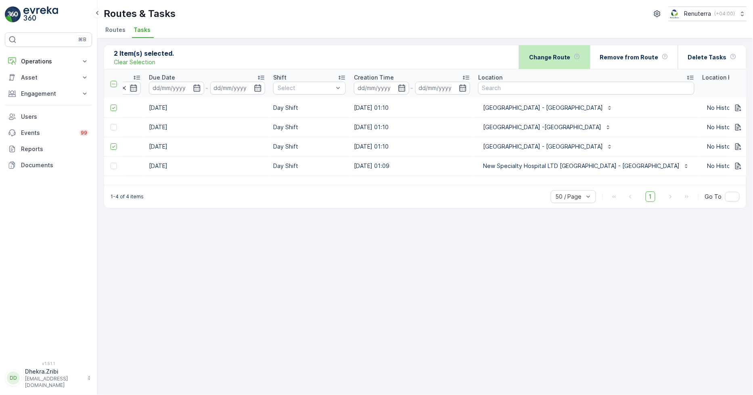
click at [552, 65] on div "Change Route" at bounding box center [554, 57] width 51 height 24
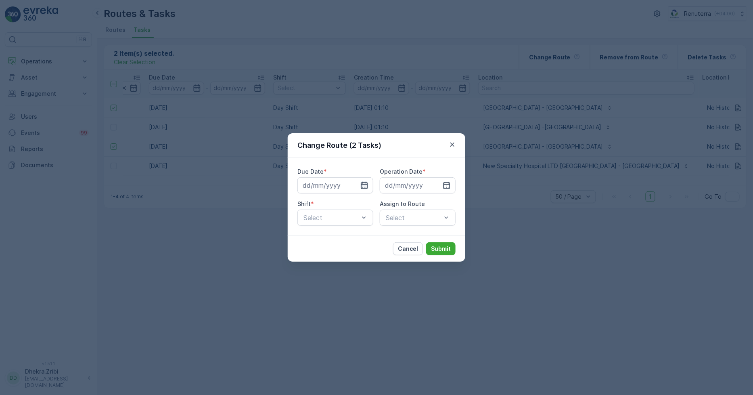
click at [365, 181] on icon "button" at bounding box center [365, 185] width 8 height 8
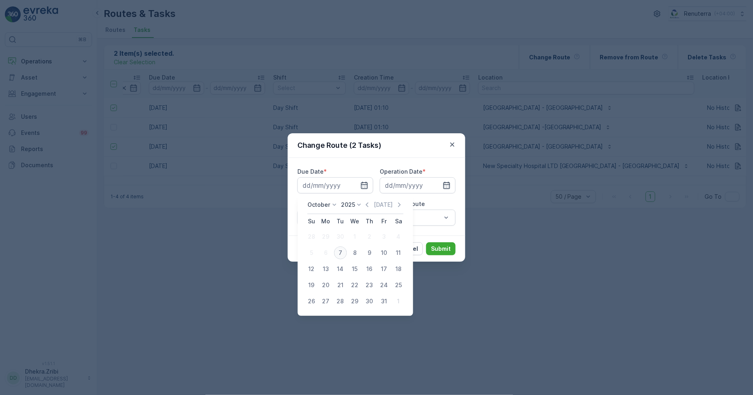
click at [342, 256] on div "7" at bounding box center [340, 252] width 13 height 13
type input "[DATE]"
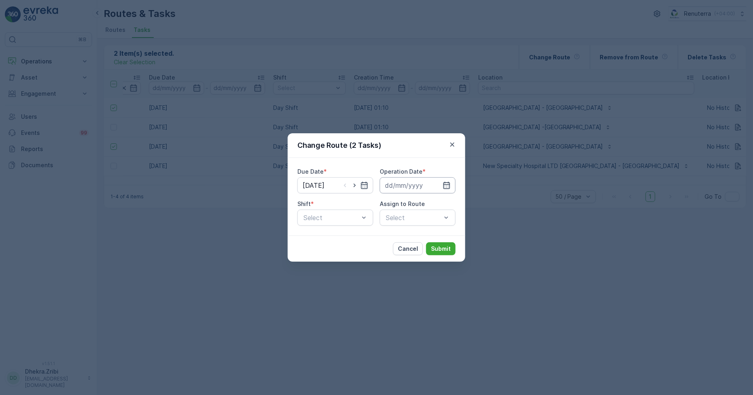
click at [447, 186] on icon "button" at bounding box center [447, 185] width 8 height 8
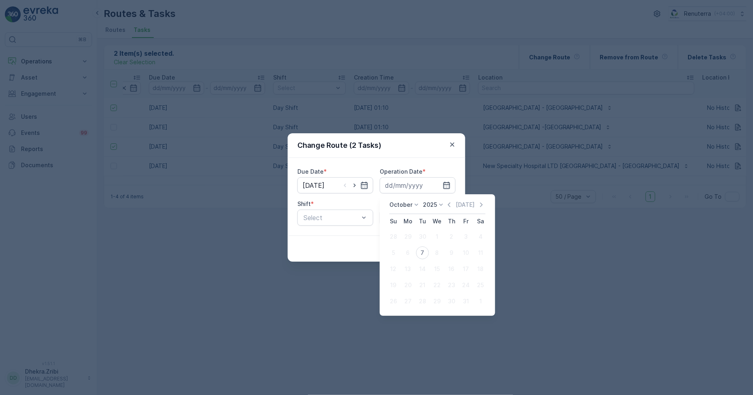
drag, startPoint x: 418, startPoint y: 253, endPoint x: 402, endPoint y: 245, distance: 18.1
click at [418, 252] on div "7" at bounding box center [422, 252] width 13 height 13
type input "[DATE]"
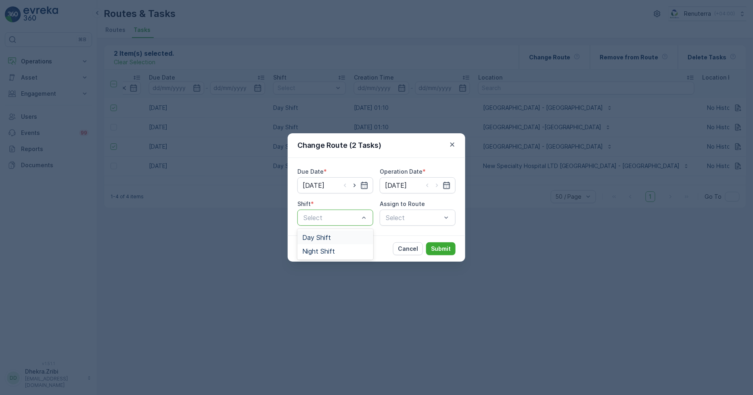
click at [324, 240] on span "Day Shift" at bounding box center [316, 237] width 29 height 7
drag, startPoint x: 410, startPoint y: 212, endPoint x: 409, endPoint y: 218, distance: 6.6
click at [411, 212] on div "Select" at bounding box center [418, 218] width 76 height 16
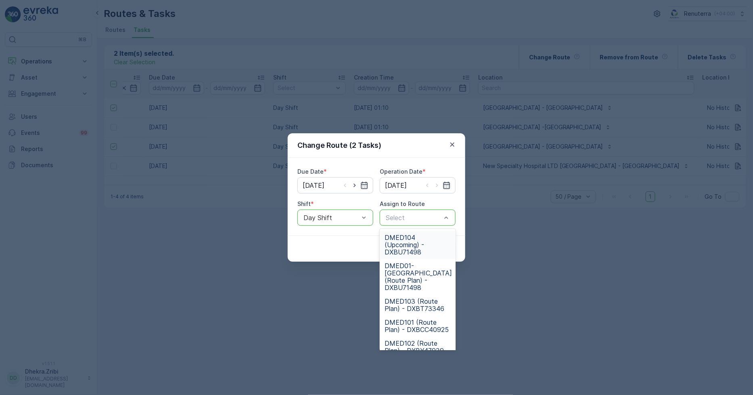
click at [396, 241] on span "DMED104 (Upcoming) - DXBU71498" at bounding box center [418, 245] width 66 height 22
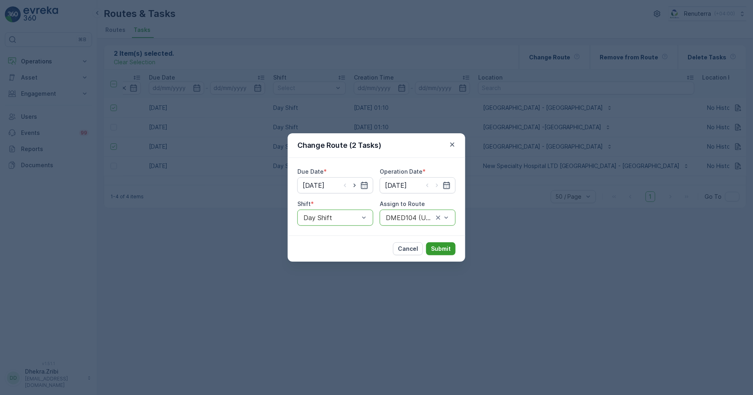
click at [440, 245] on p "Submit" at bounding box center [441, 249] width 20 height 8
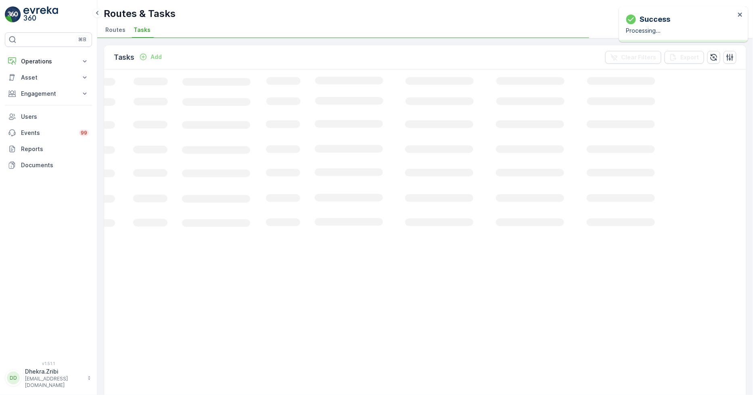
scroll to position [0, 134]
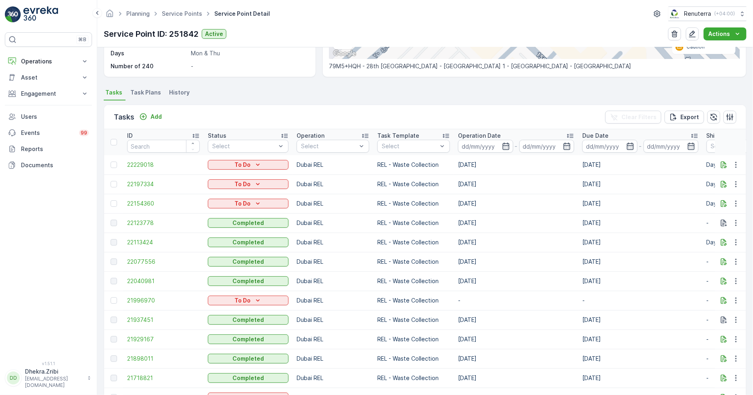
scroll to position [179, 0]
click at [736, 205] on icon "button" at bounding box center [736, 203] width 8 height 8
click at [716, 240] on span "Change Route" at bounding box center [715, 237] width 39 height 8
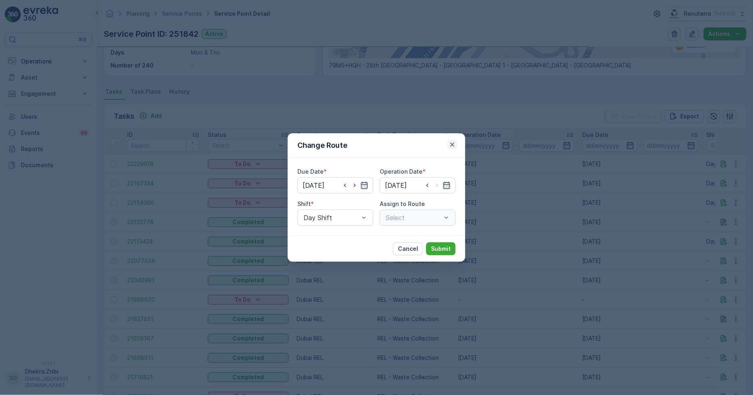
type input "[DATE]"
click at [356, 184] on icon "button" at bounding box center [355, 185] width 8 height 8
click at [344, 184] on icon "button" at bounding box center [345, 185] width 8 height 8
click at [346, 183] on icon "button" at bounding box center [345, 185] width 8 height 8
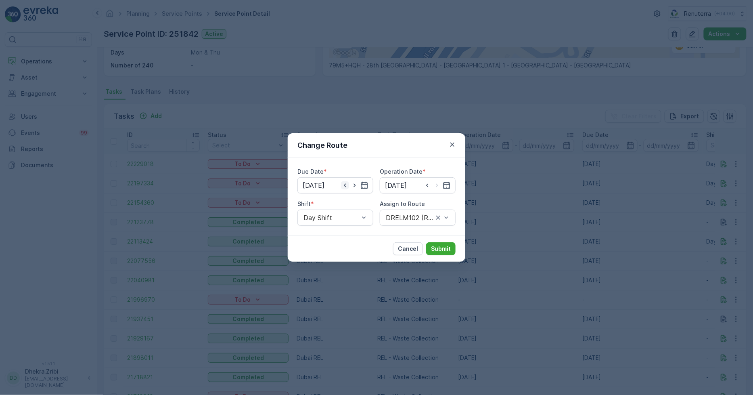
type input "[DATE]"
click at [356, 185] on icon "button" at bounding box center [355, 185] width 8 height 8
type input "[DATE]"
drag, startPoint x: 449, startPoint y: 180, endPoint x: 445, endPoint y: 191, distance: 11.5
click at [449, 181] on div at bounding box center [418, 185] width 76 height 16
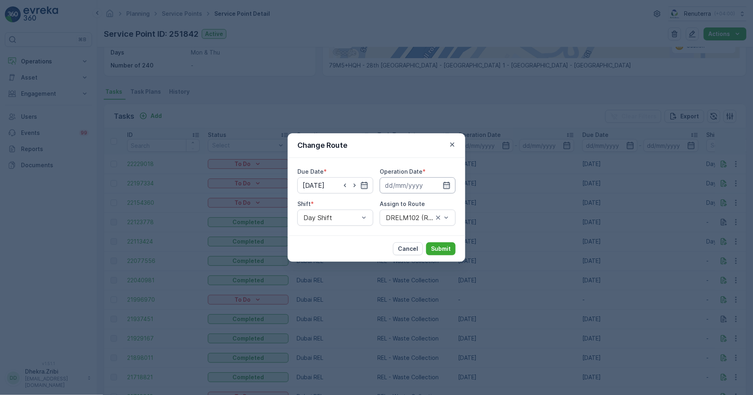
click at [451, 184] on input at bounding box center [418, 185] width 76 height 16
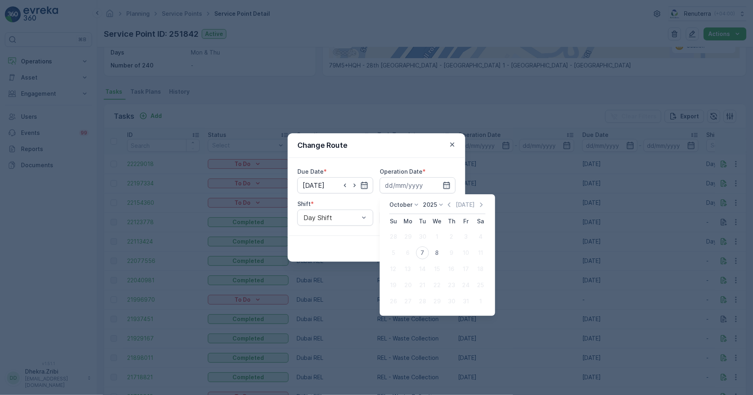
click at [433, 249] on div "8" at bounding box center [437, 252] width 13 height 13
type input "[DATE]"
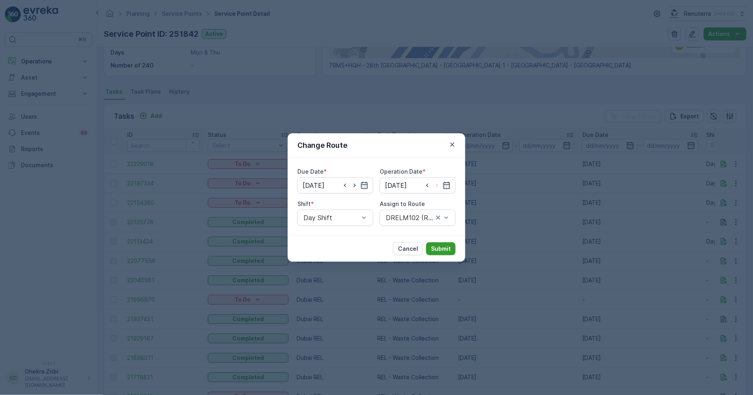
click at [442, 247] on p "Submit" at bounding box center [441, 249] width 20 height 8
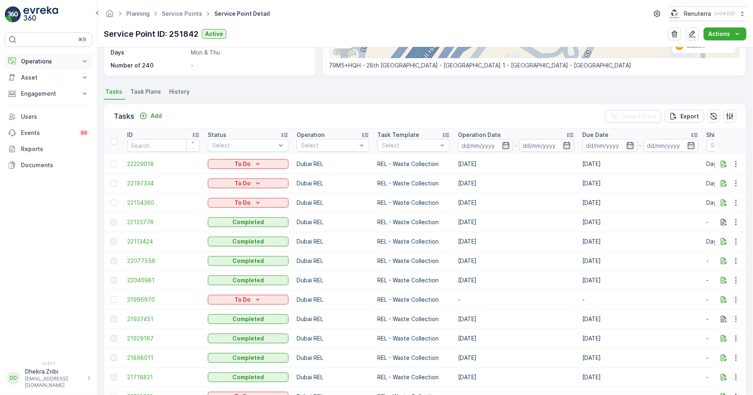
click at [56, 58] on p "Operations" at bounding box center [48, 61] width 55 height 8
click at [45, 93] on link "Routes & Tasks" at bounding box center [54, 97] width 75 height 11
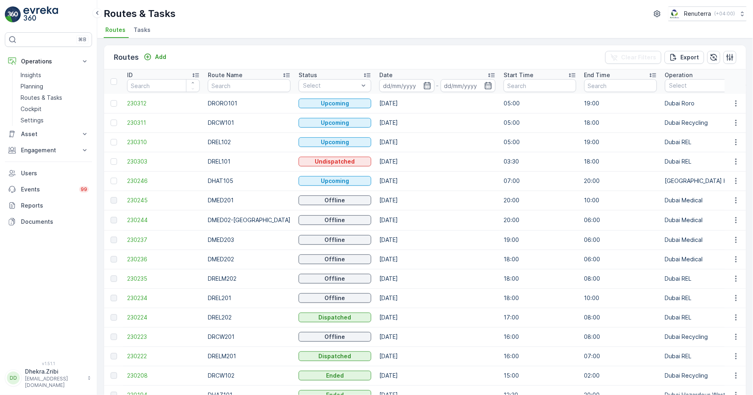
click at [166, 52] on div "Routes Add" at bounding box center [142, 57] width 56 height 11
click at [159, 56] on p "Add" at bounding box center [160, 57] width 11 height 8
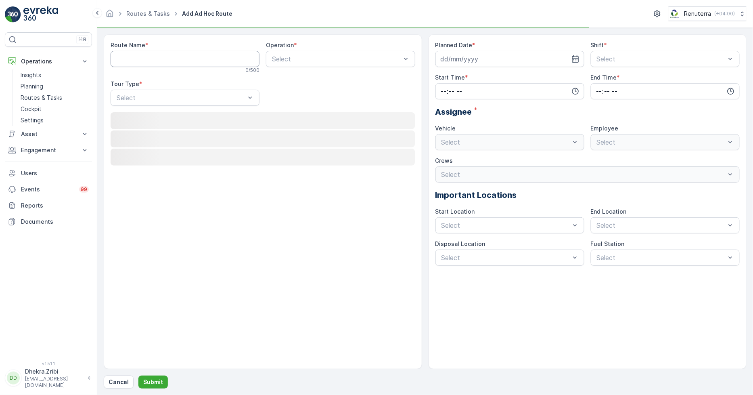
click at [159, 61] on Name "Route Name" at bounding box center [185, 59] width 149 height 16
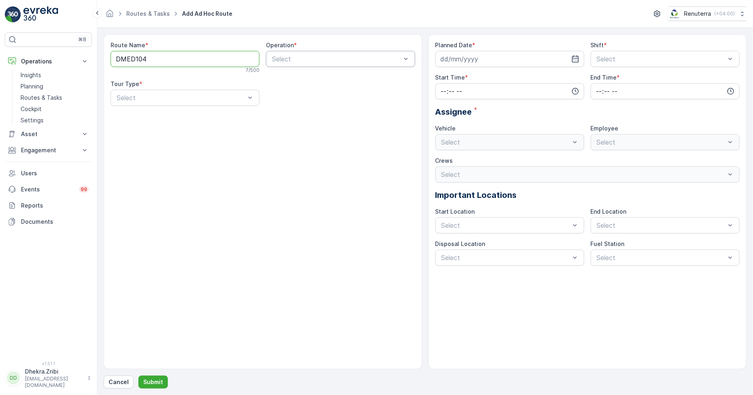
type Name "DMED104"
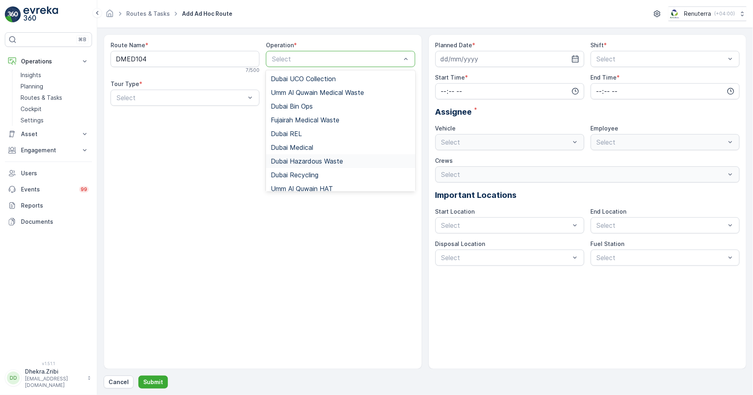
click at [294, 150] on span "Dubai Medical" at bounding box center [292, 147] width 42 height 7
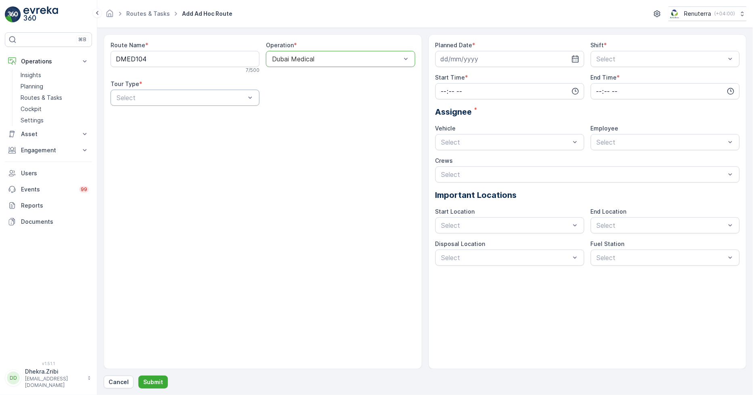
click at [208, 104] on div "Select" at bounding box center [185, 98] width 149 height 16
click at [188, 128] on div "Dynamic" at bounding box center [184, 131] width 139 height 7
drag, startPoint x: 573, startPoint y: 57, endPoint x: 554, endPoint y: 73, distance: 24.7
click at [574, 57] on icon "button" at bounding box center [576, 59] width 8 height 8
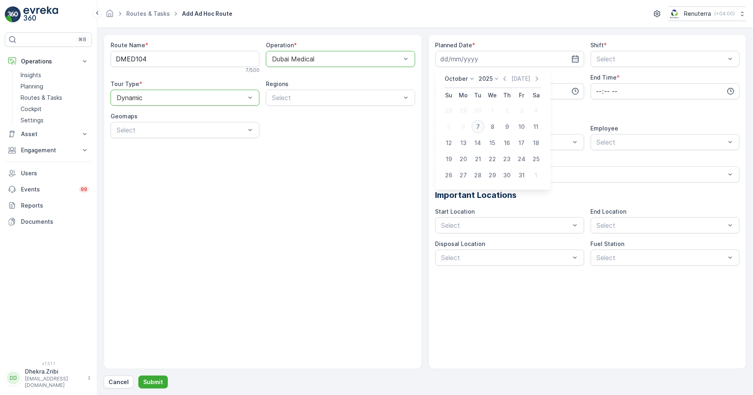
click at [476, 131] on div "7" at bounding box center [478, 126] width 13 height 13
type input "[DATE]"
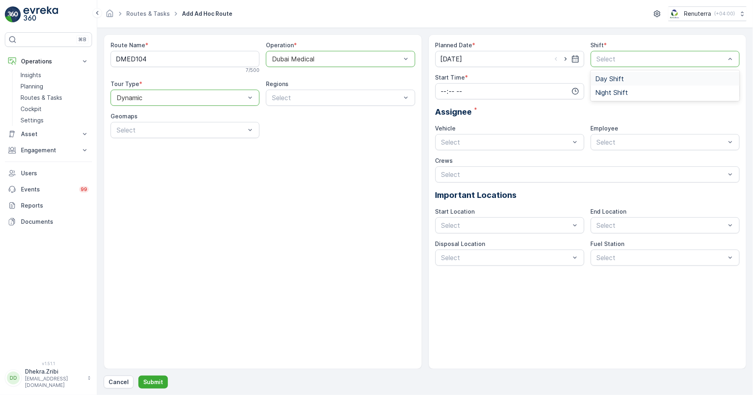
drag, startPoint x: 711, startPoint y: 59, endPoint x: 681, endPoint y: 71, distance: 32.2
click at [624, 81] on div "Day Shift" at bounding box center [665, 78] width 139 height 7
click at [572, 86] on input "time" at bounding box center [510, 91] width 149 height 16
click at [446, 171] on span "06" at bounding box center [443, 173] width 7 height 8
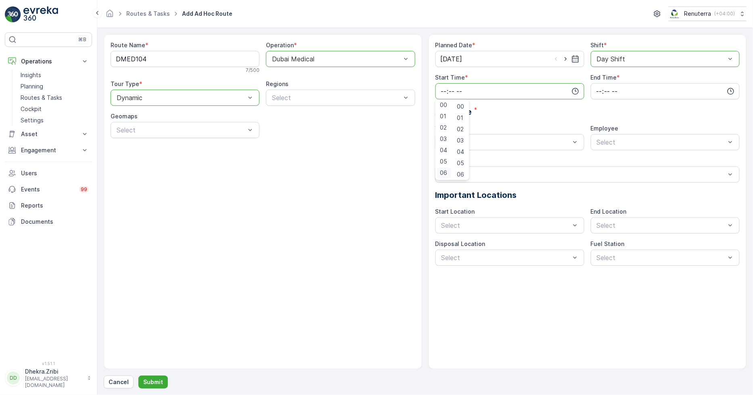
type input "06:00"
drag, startPoint x: 706, startPoint y: 87, endPoint x: 702, endPoint y: 88, distance: 4.1
click at [705, 87] on input "time" at bounding box center [665, 91] width 149 height 16
click at [600, 156] on div "18" at bounding box center [600, 161] width 14 height 11
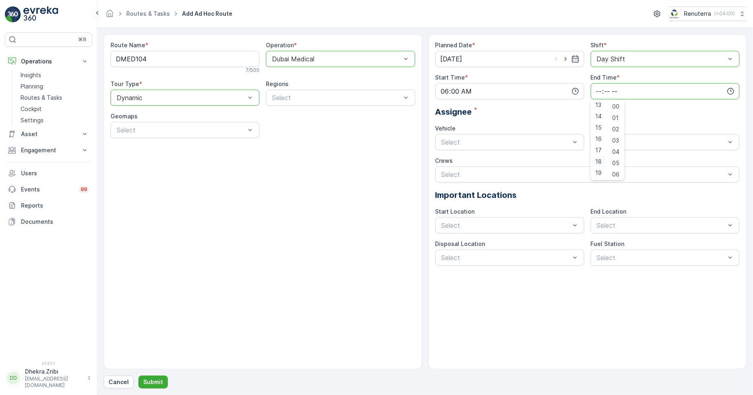
type input "18:00"
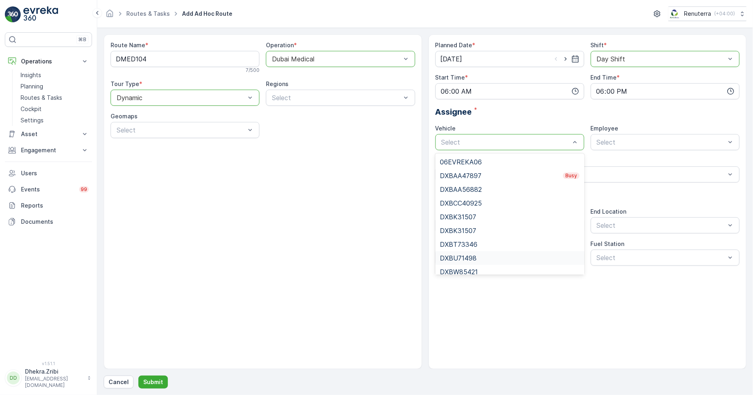
click at [476, 256] on span "DXBU71498" at bounding box center [458, 257] width 37 height 7
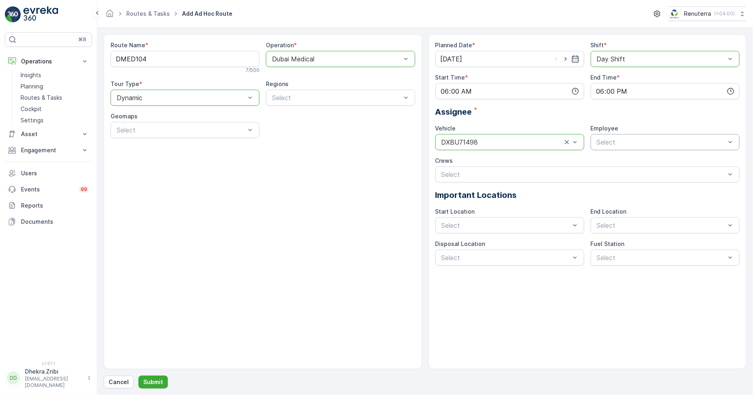
click at [631, 148] on div "Select" at bounding box center [665, 142] width 149 height 16
type input "she"
drag, startPoint x: 618, startPoint y: 161, endPoint x: 597, endPoint y: 166, distance: 21.2
click at [617, 161] on div "Shekar" at bounding box center [665, 161] width 139 height 7
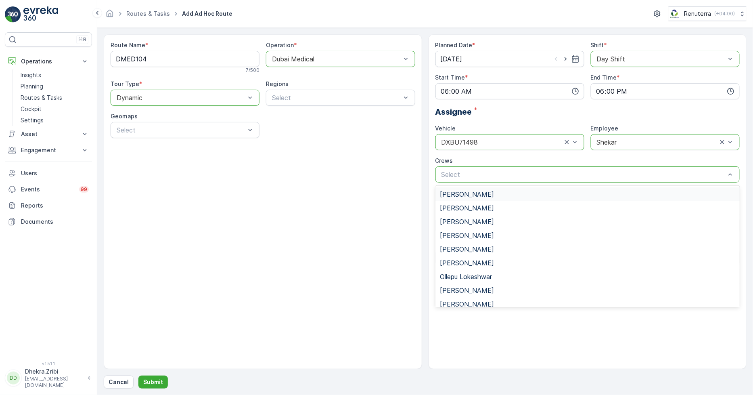
drag, startPoint x: 344, startPoint y: 210, endPoint x: 362, endPoint y: 211, distance: 17.4
click at [344, 211] on div "Route Name * DMED104 7 / 500 Operation * option Dubai Medical, selected. Dubai …" at bounding box center [263, 201] width 319 height 335
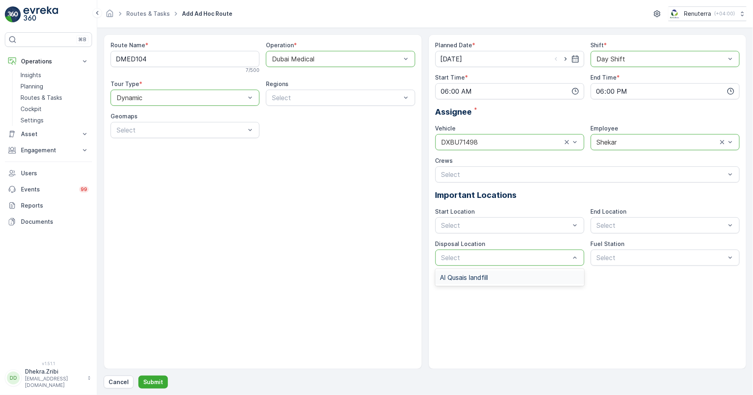
click at [462, 249] on div "Disposal Location 1 result available. Use Up and Down to choose options, press …" at bounding box center [510, 253] width 149 height 26
drag, startPoint x: 470, startPoint y: 253, endPoint x: 472, endPoint y: 265, distance: 12.4
click at [471, 274] on span "Al Qusais landfill" at bounding box center [464, 277] width 48 height 7
click at [489, 209] on div "Start Location" at bounding box center [510, 212] width 149 height 8
click at [487, 218] on div "Select" at bounding box center [510, 225] width 149 height 16
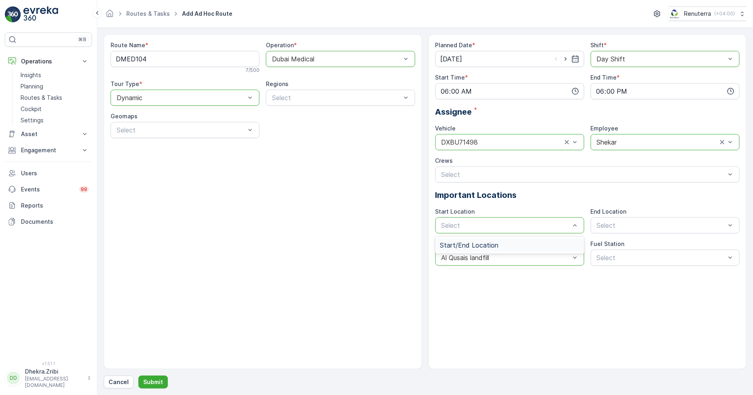
drag, startPoint x: 473, startPoint y: 246, endPoint x: 487, endPoint y: 244, distance: 14.7
click at [478, 246] on span "Start/End Location" at bounding box center [469, 244] width 59 height 7
drag, startPoint x: 619, startPoint y: 243, endPoint x: 568, endPoint y: 258, distance: 53.6
click at [618, 244] on span "Start/End Location" at bounding box center [625, 244] width 59 height 7
click at [532, 263] on div "Al Qusais landfill" at bounding box center [510, 257] width 149 height 16
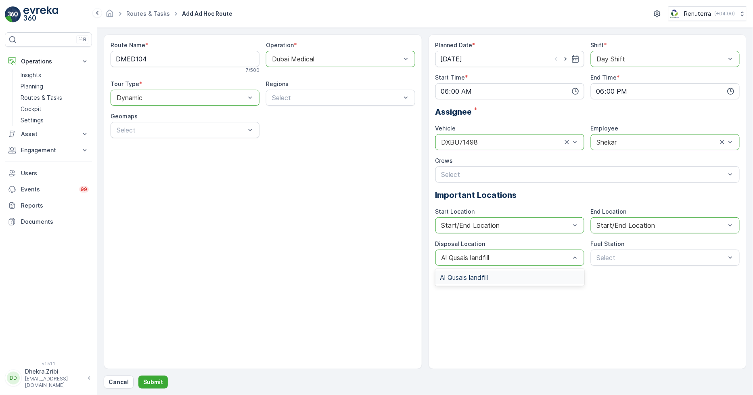
drag, startPoint x: 506, startPoint y: 272, endPoint x: 505, endPoint y: 277, distance: 5.5
click at [506, 272] on div "Al Qusais landfill" at bounding box center [510, 277] width 149 height 14
drag, startPoint x: 642, startPoint y: 256, endPoint x: 633, endPoint y: 276, distance: 21.9
click at [633, 276] on span "Dubai Fuel Supply" at bounding box center [622, 277] width 52 height 7
click at [151, 377] on button "Submit" at bounding box center [152, 381] width 29 height 13
